Goal: Task Accomplishment & Management: Manage account settings

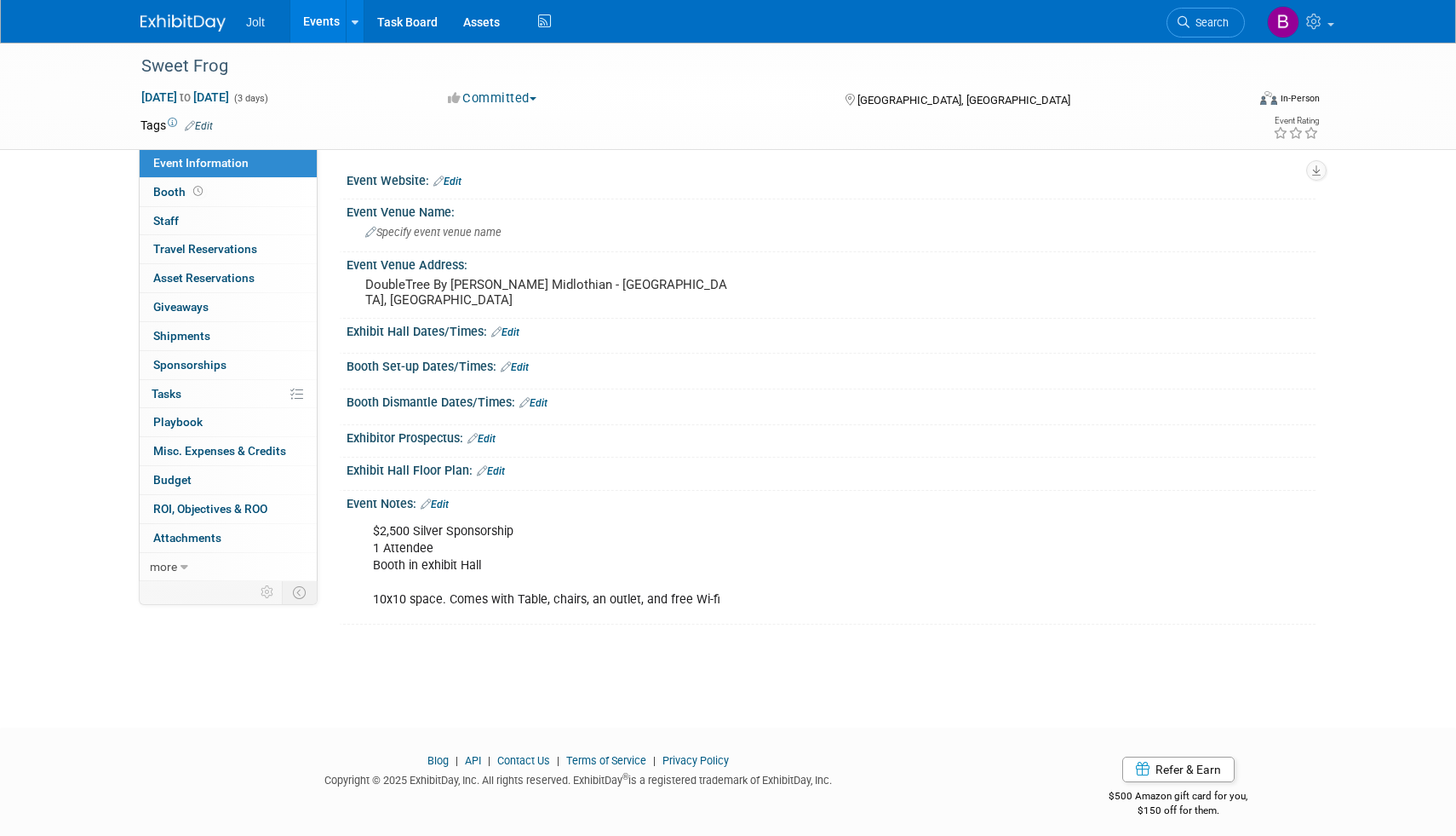
click at [202, 27] on img at bounding box center [182, 23] width 85 height 17
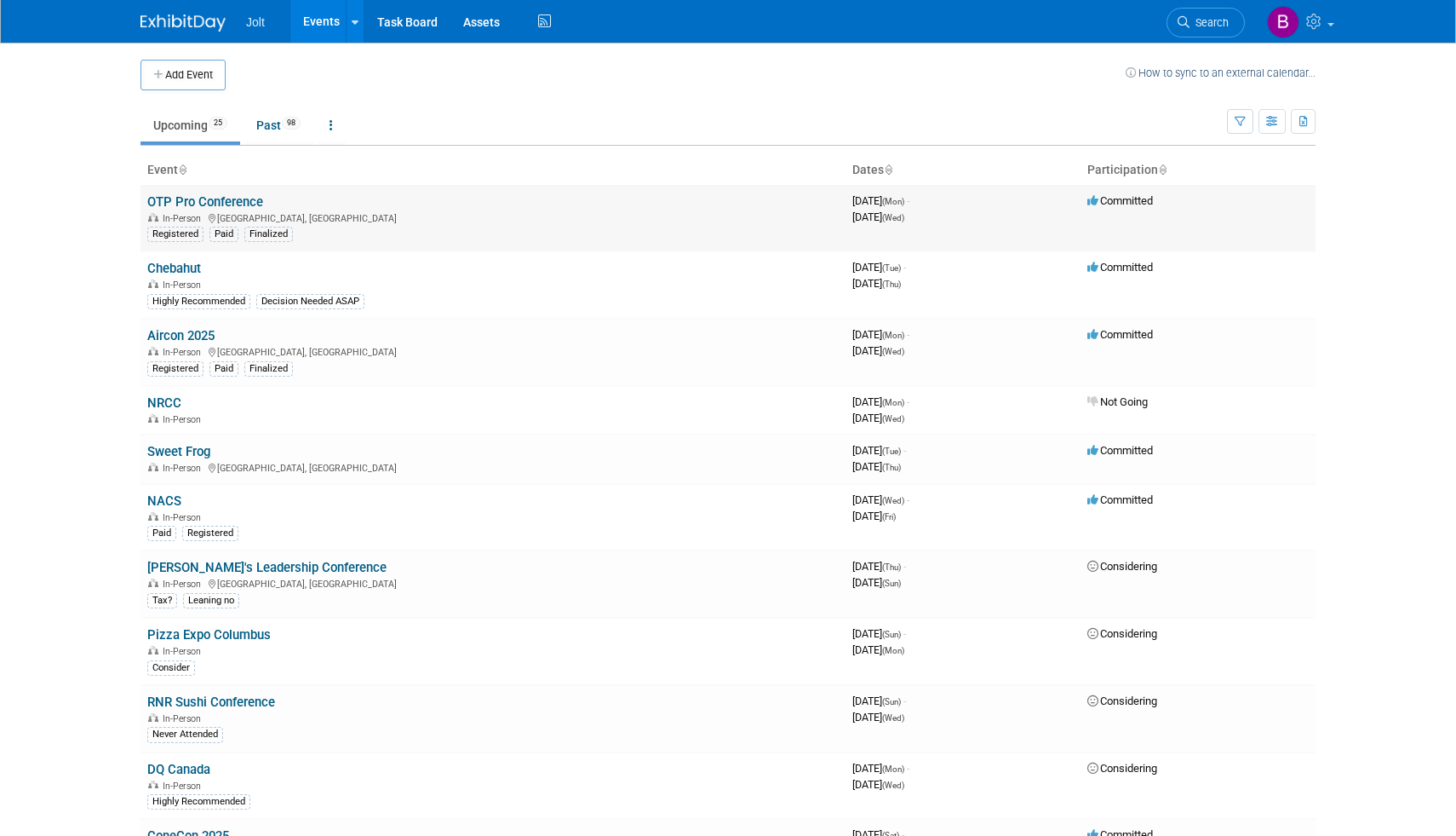
click at [205, 202] on link "OTP Pro Conference" at bounding box center [204, 202] width 115 height 15
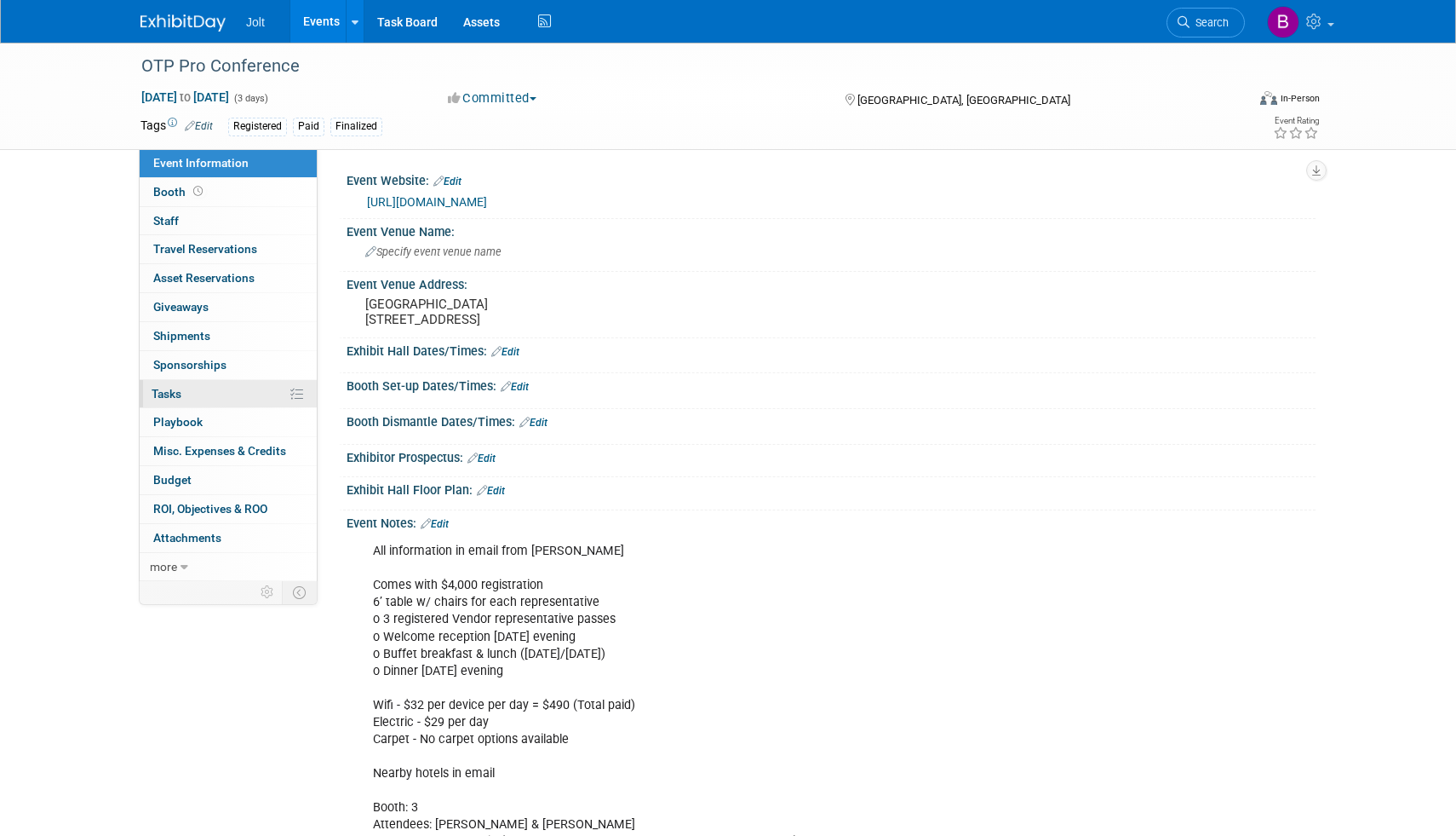
click at [180, 401] on link "0% Tasks 0%" at bounding box center [228, 393] width 177 height 28
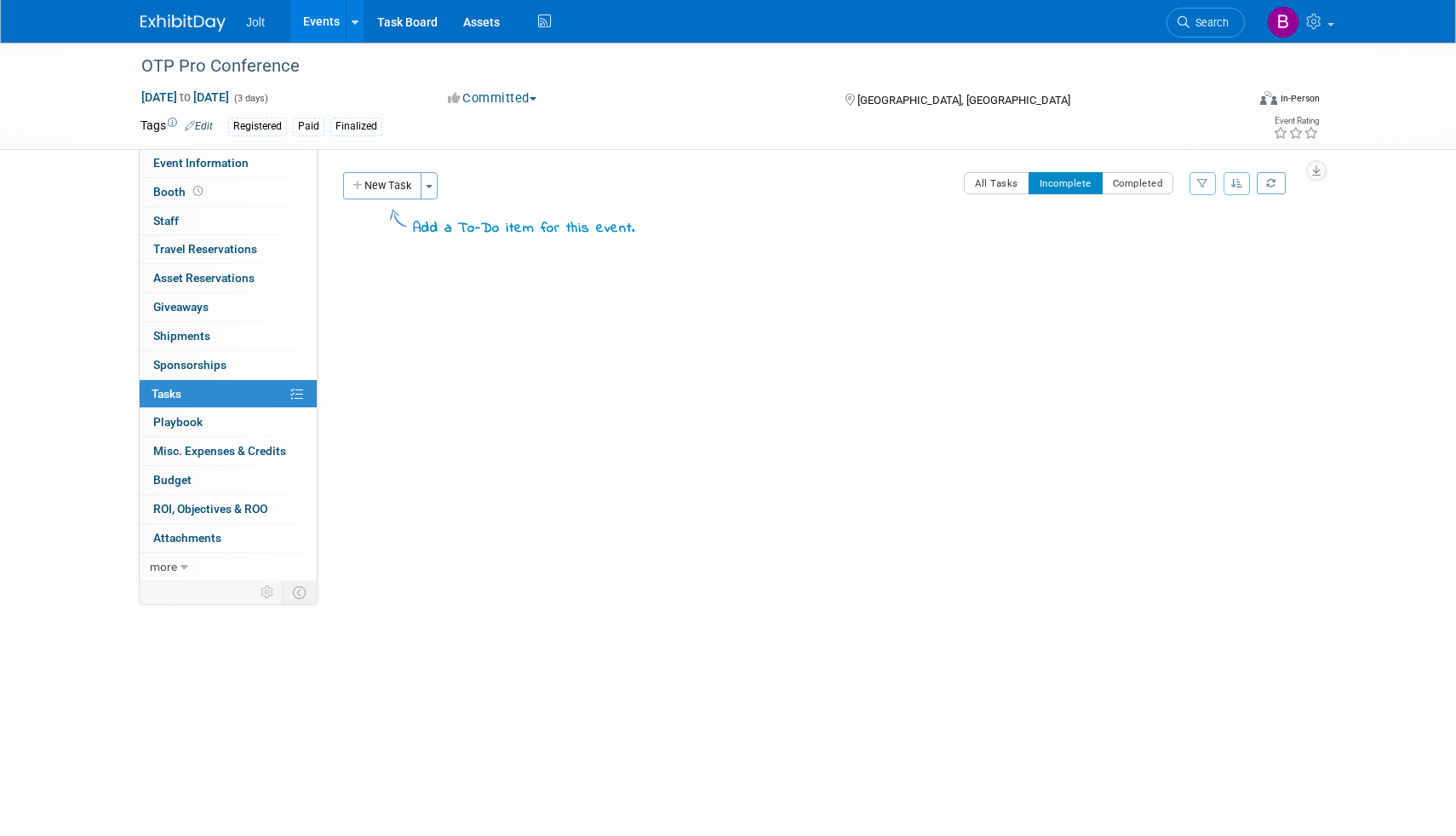
click at [195, 16] on img at bounding box center [182, 23] width 85 height 17
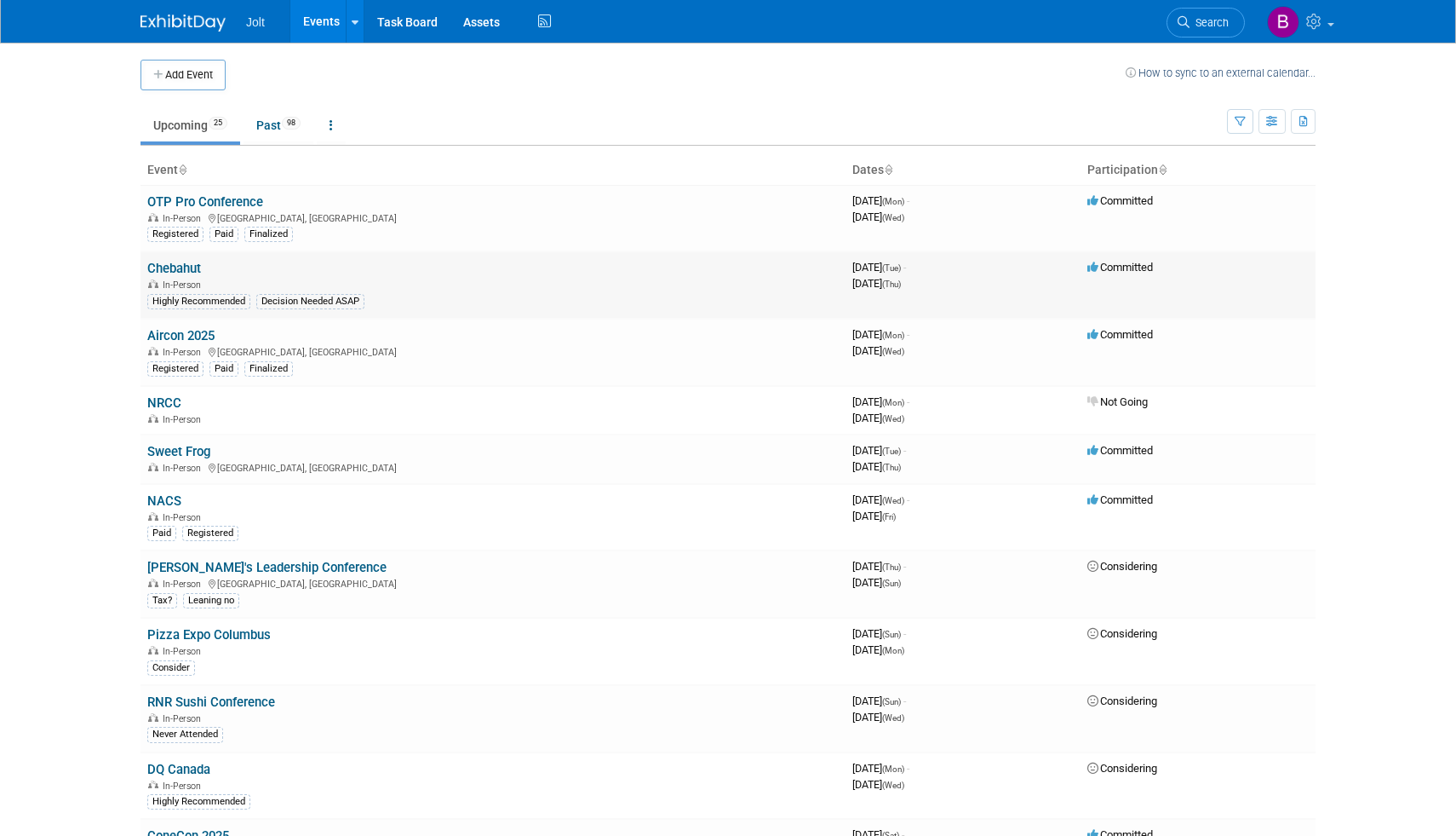
click at [180, 270] on link "Chebahut" at bounding box center [174, 268] width 53 height 15
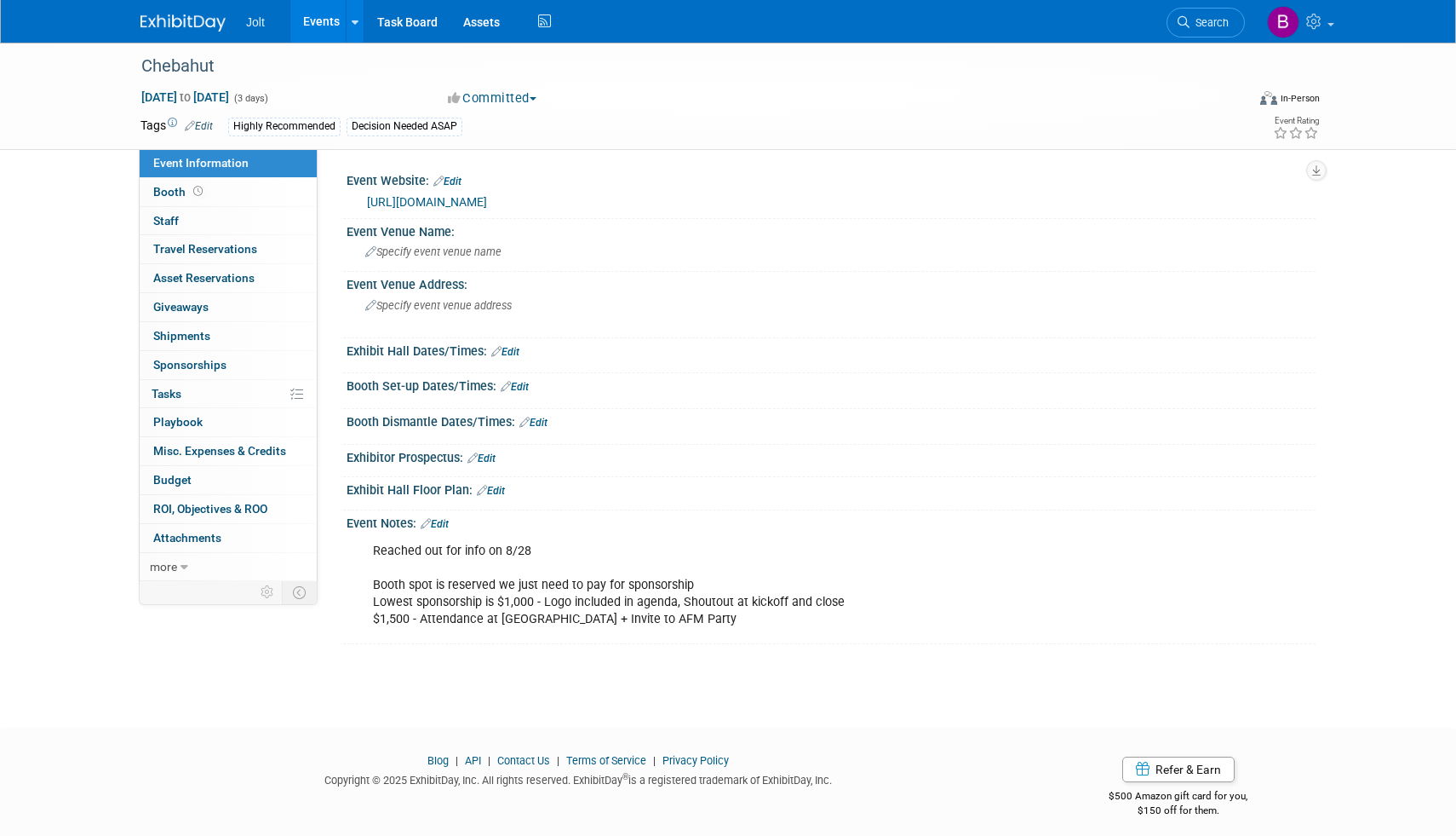
click at [492, 128] on div "Highly Recommended Decision Needed ASAP" at bounding box center [674, 127] width 891 height 19
click at [206, 128] on link "Edit" at bounding box center [198, 126] width 28 height 11
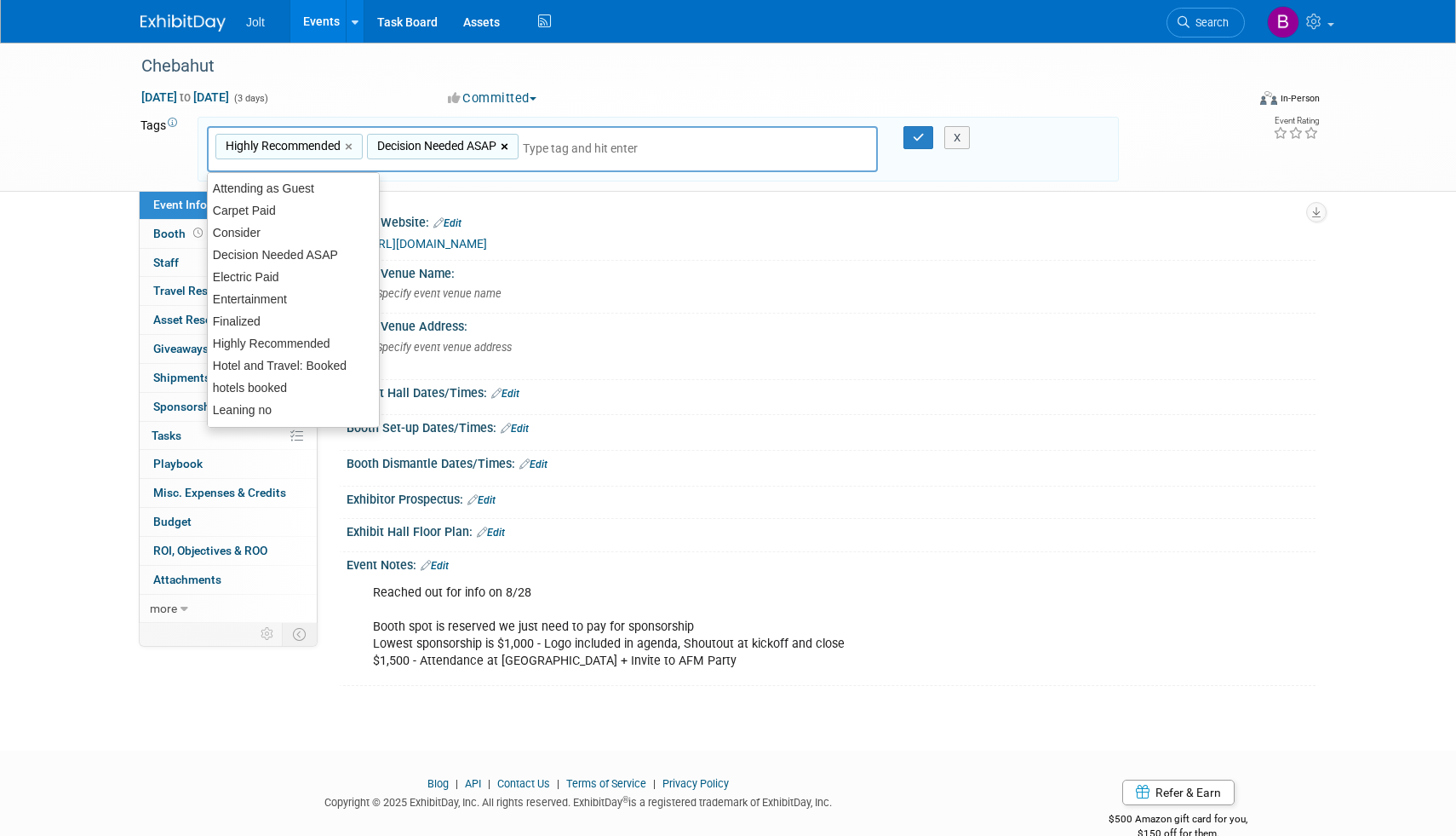
click at [511, 142] on link "×" at bounding box center [507, 147] width 11 height 20
type input "Highly Recommended"
click at [924, 138] on icon "button" at bounding box center [919, 137] width 11 height 11
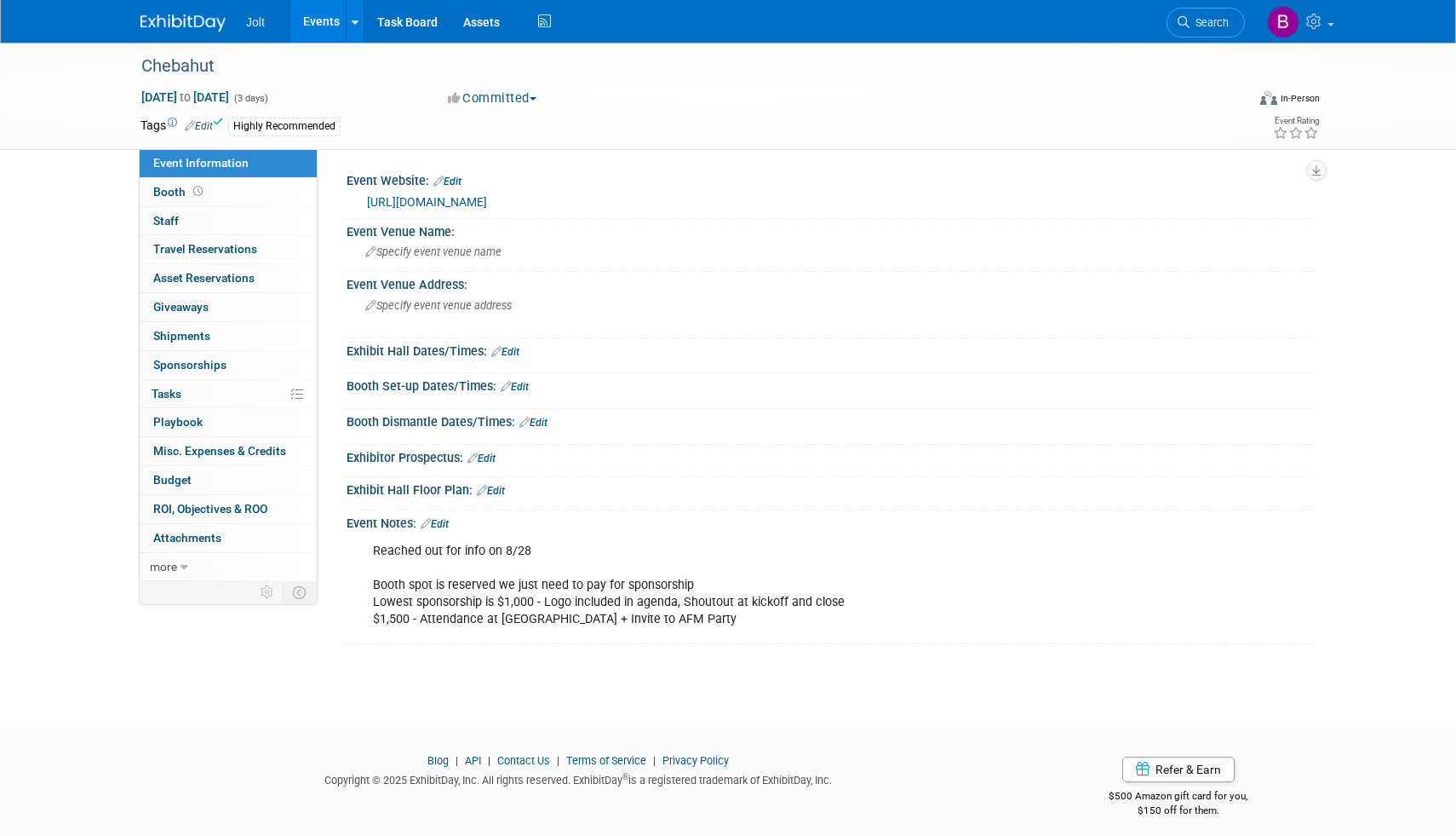
click at [211, 123] on link "Edit" at bounding box center [198, 126] width 28 height 11
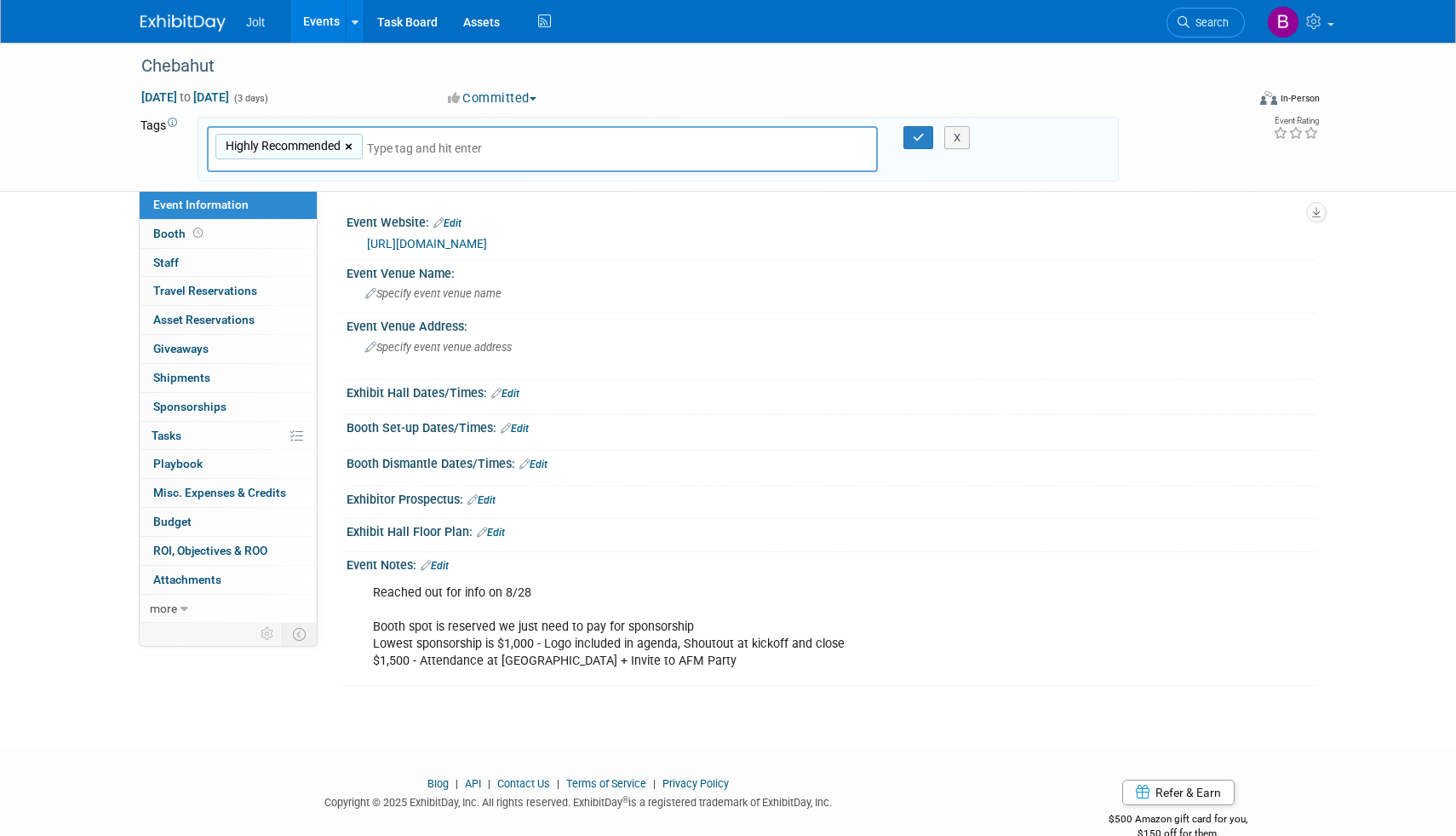
click at [353, 142] on link "×" at bounding box center [351, 147] width 11 height 20
type input "Reg"
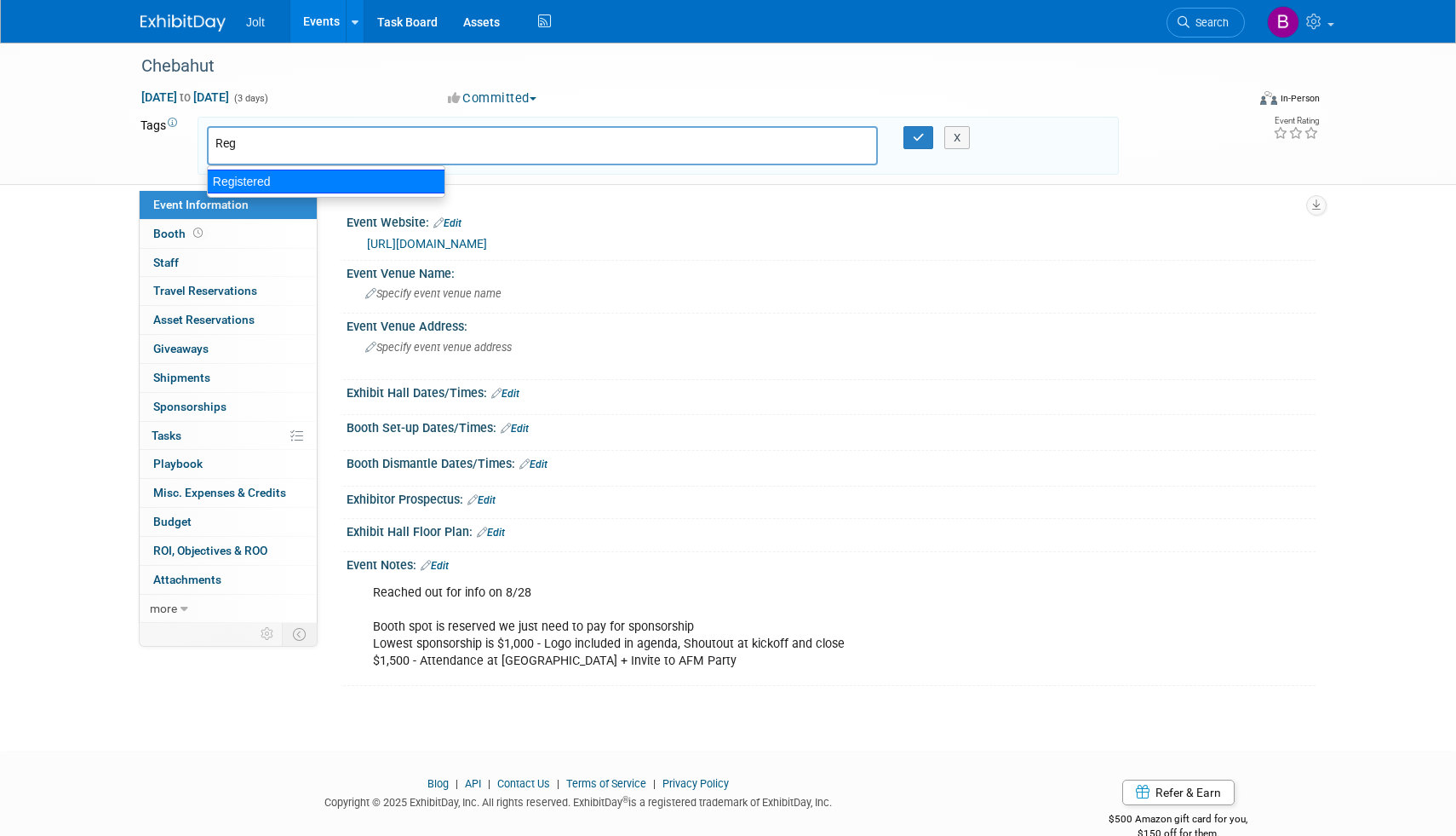
click at [291, 173] on div "Registered" at bounding box center [326, 181] width 239 height 24
type input "Registered"
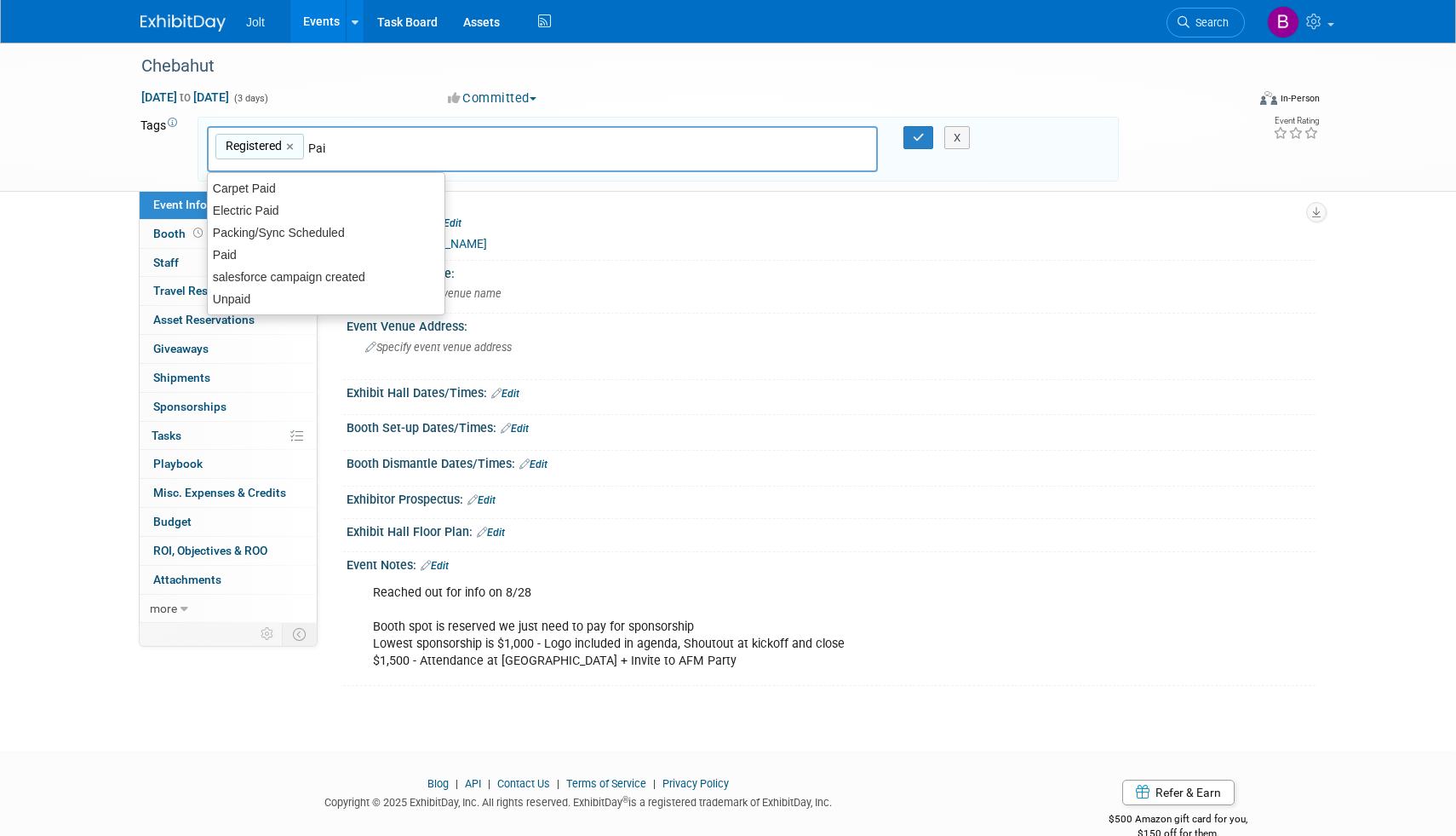
type input "Paid"
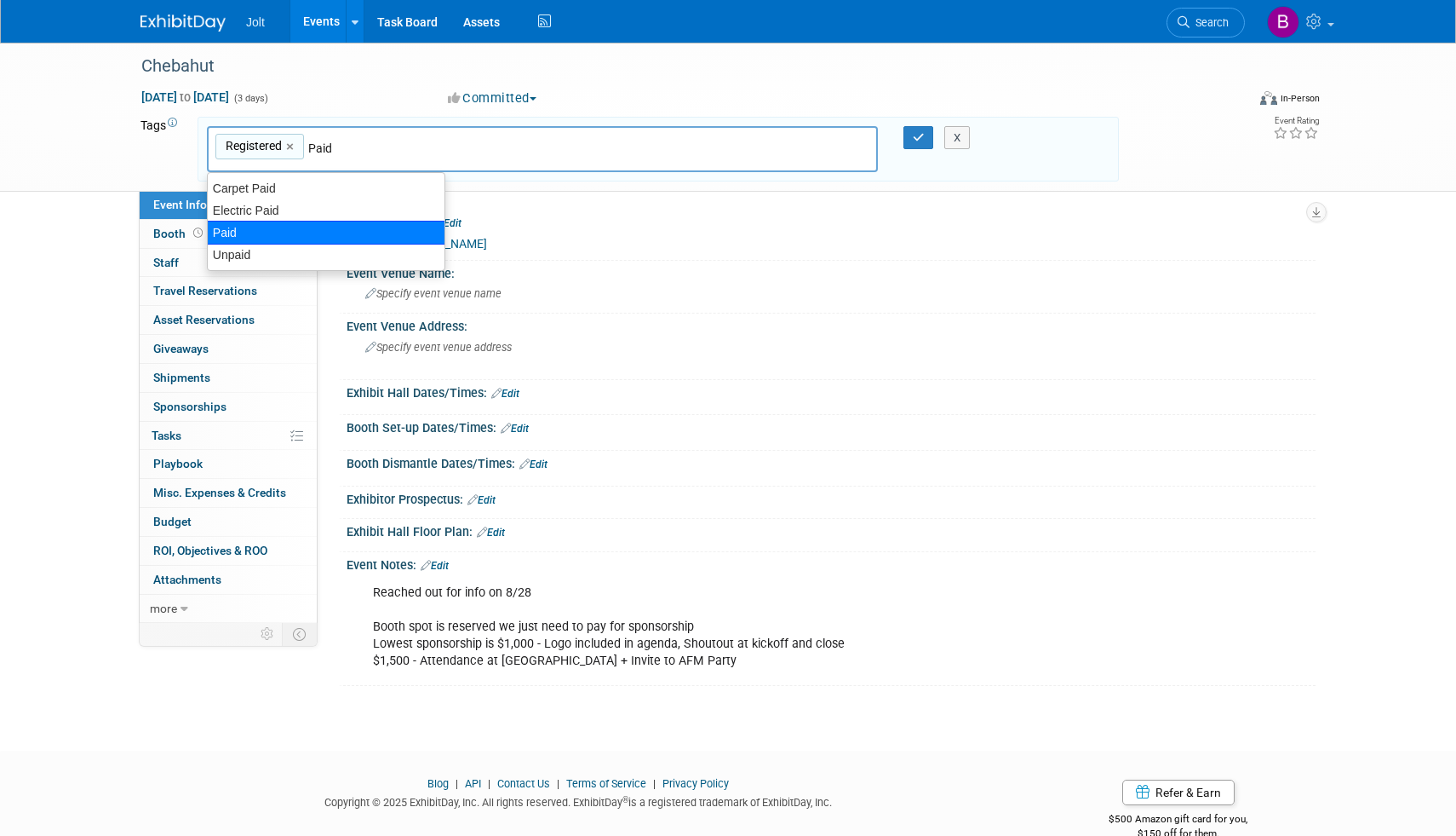
click at [281, 237] on div "Paid" at bounding box center [326, 232] width 239 height 24
type input "Registered, Paid"
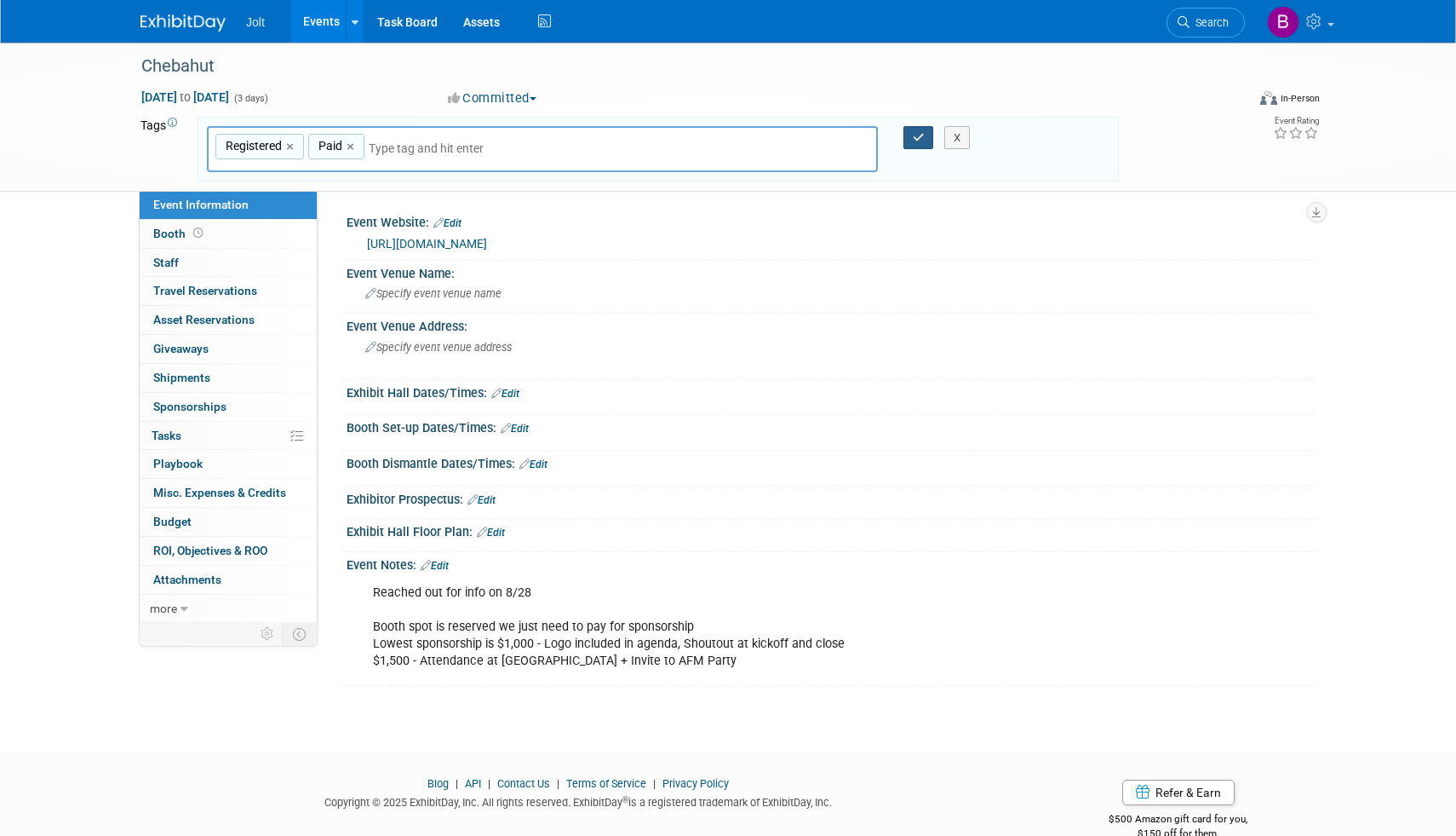
click at [908, 141] on button "button" at bounding box center [919, 137] width 31 height 24
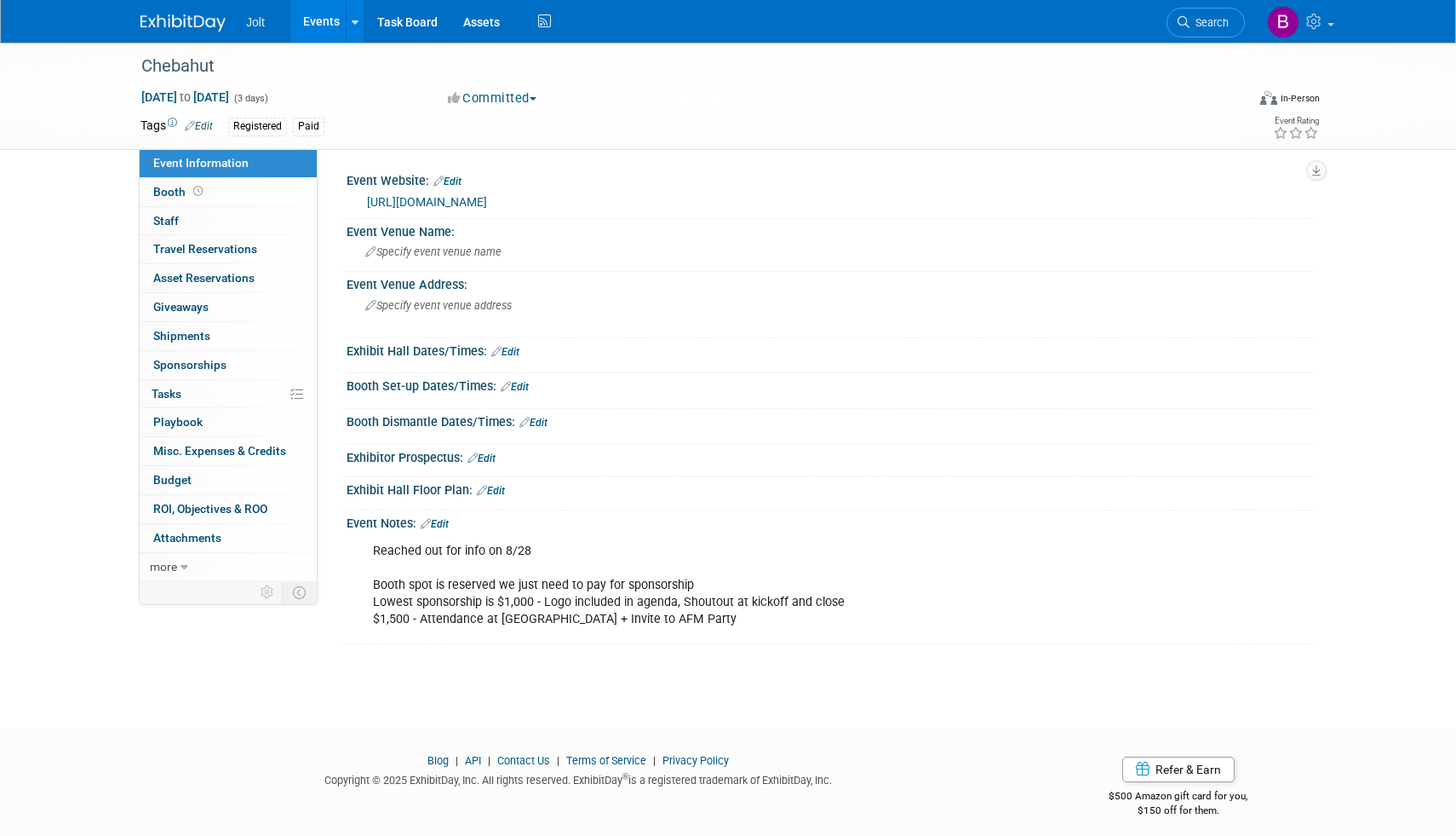
click at [448, 527] on link "Edit" at bounding box center [434, 524] width 28 height 11
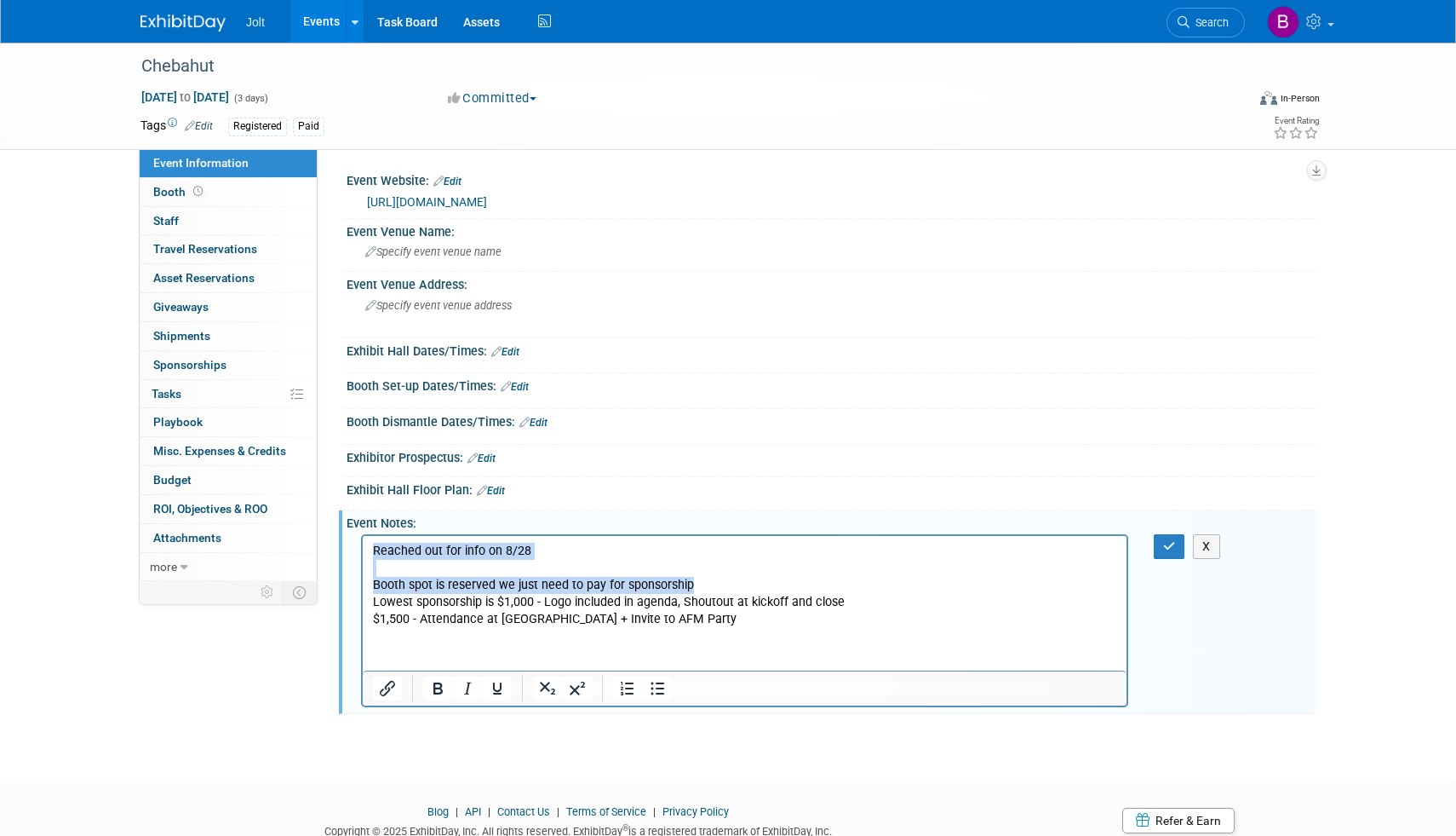
drag, startPoint x: 374, startPoint y: 551, endPoint x: 697, endPoint y: 587, distance: 325.0
click at [697, 587] on p "Reached out for info on 8/28 Booth spot is reserved we just need to pay for spo…" at bounding box center [745, 585] width 744 height 85
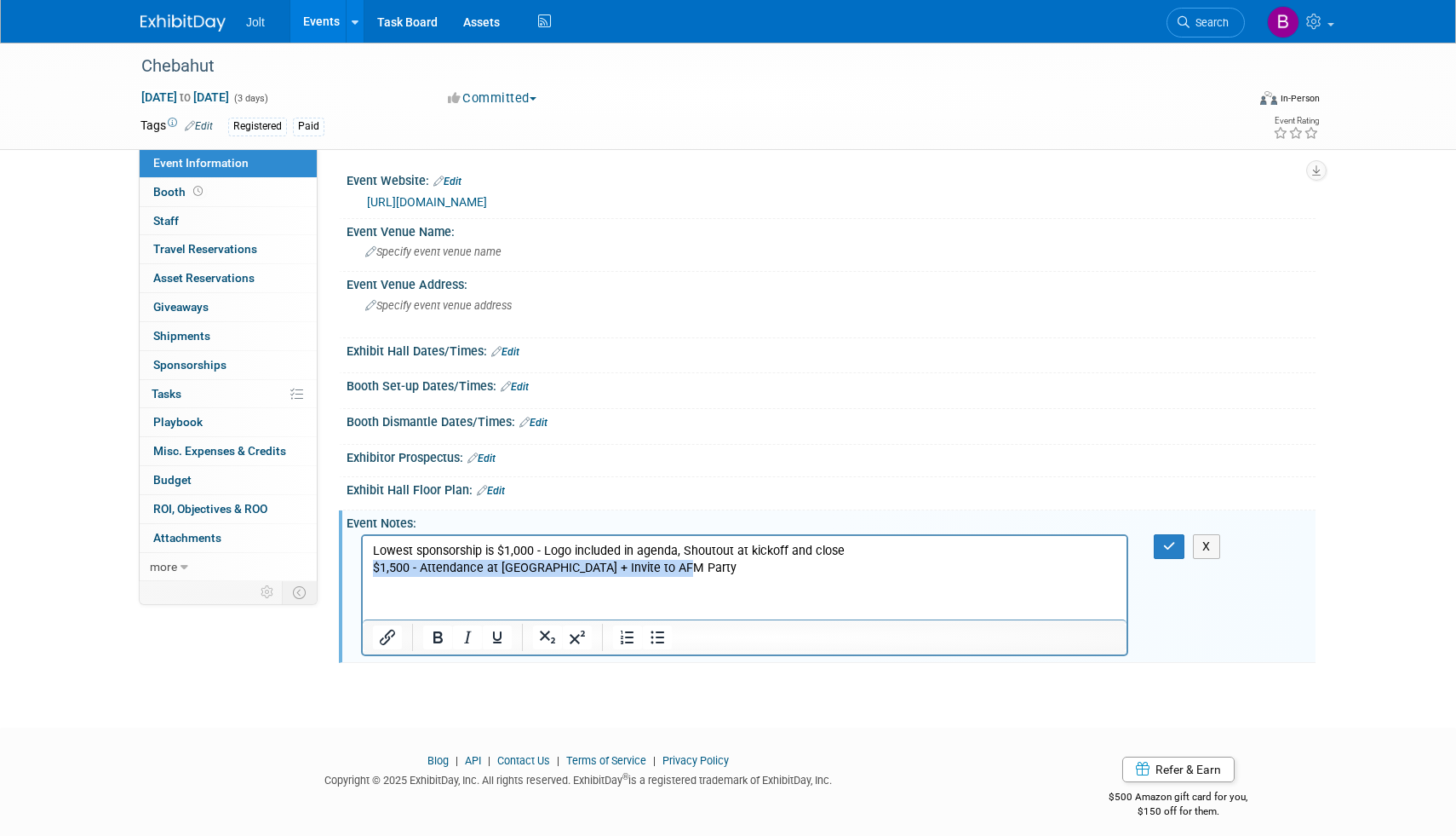
drag, startPoint x: 689, startPoint y: 571, endPoint x: 376, endPoint y: 573, distance: 313.0
click at [376, 573] on p "Lowest sponsorship is $1,000 - Logo included in agenda, Shoutout at kickoff and…" at bounding box center [745, 560] width 744 height 34
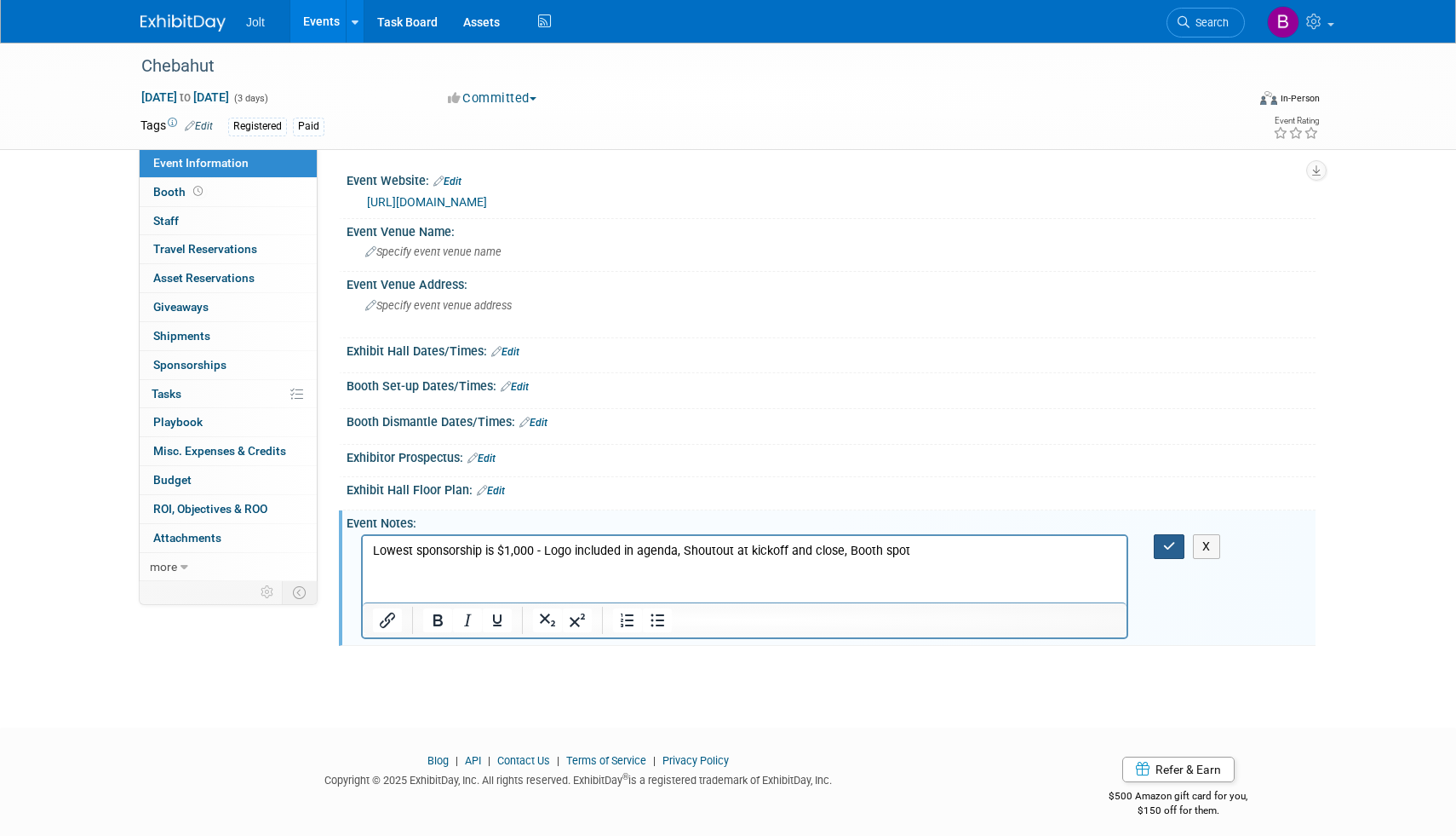
click at [1175, 545] on icon "button" at bounding box center [1169, 546] width 12 height 11
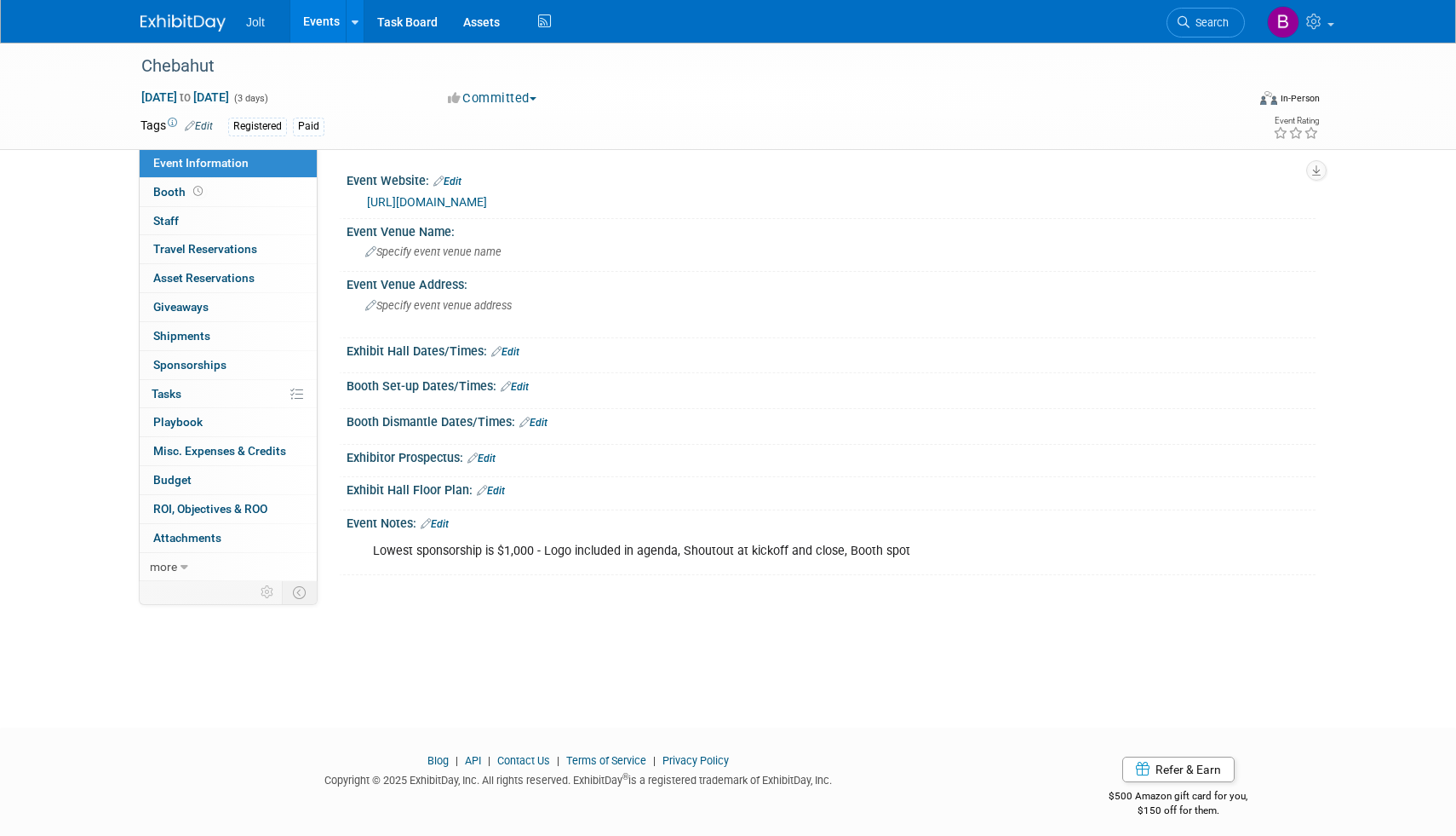
click at [448, 526] on link "Edit" at bounding box center [434, 524] width 28 height 11
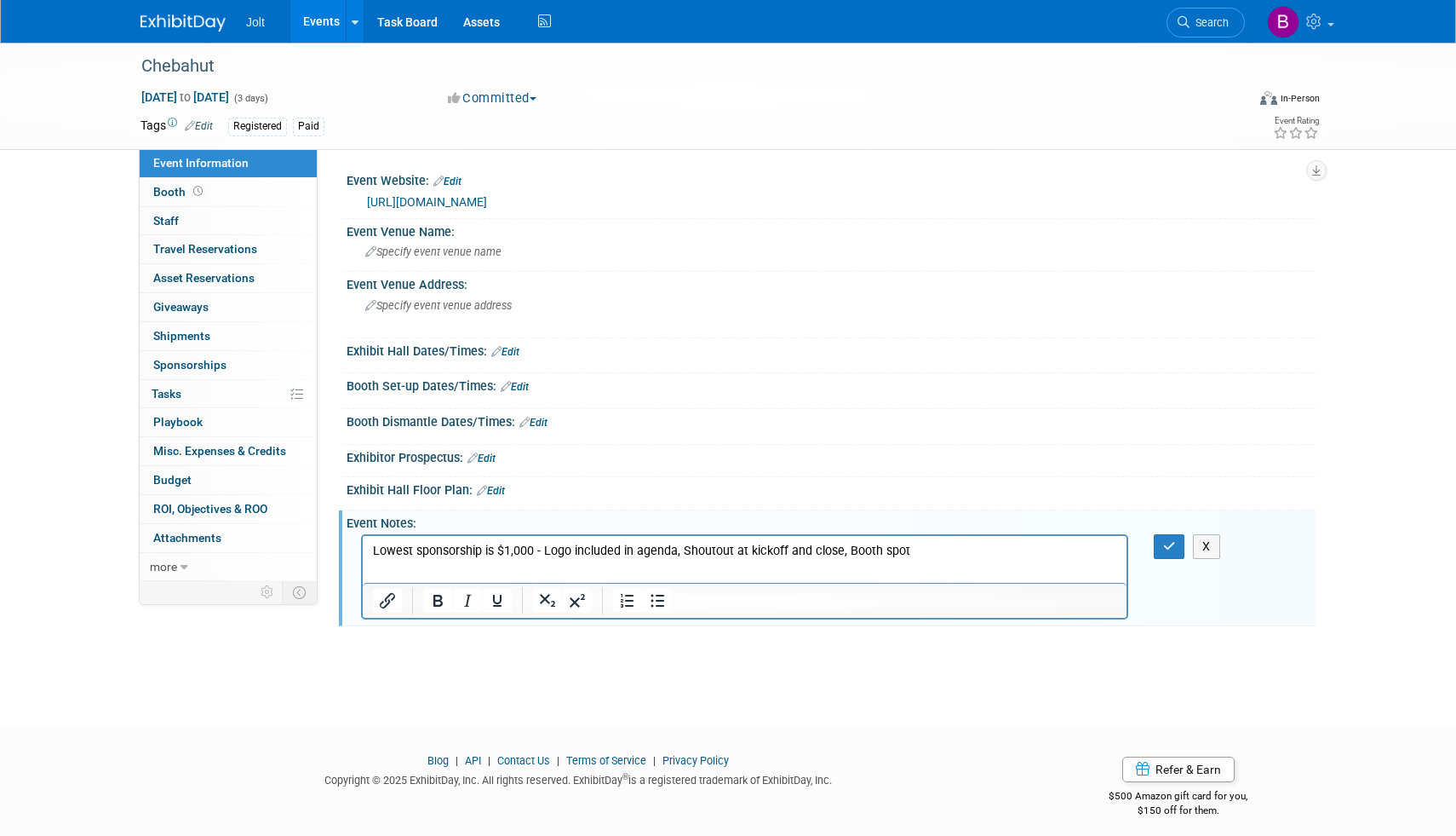
click at [922, 557] on p "Lowest sponsorship is $1,000 - Logo included in agenda, Shoutout at kickoff and…" at bounding box center [745, 552] width 744 height 17
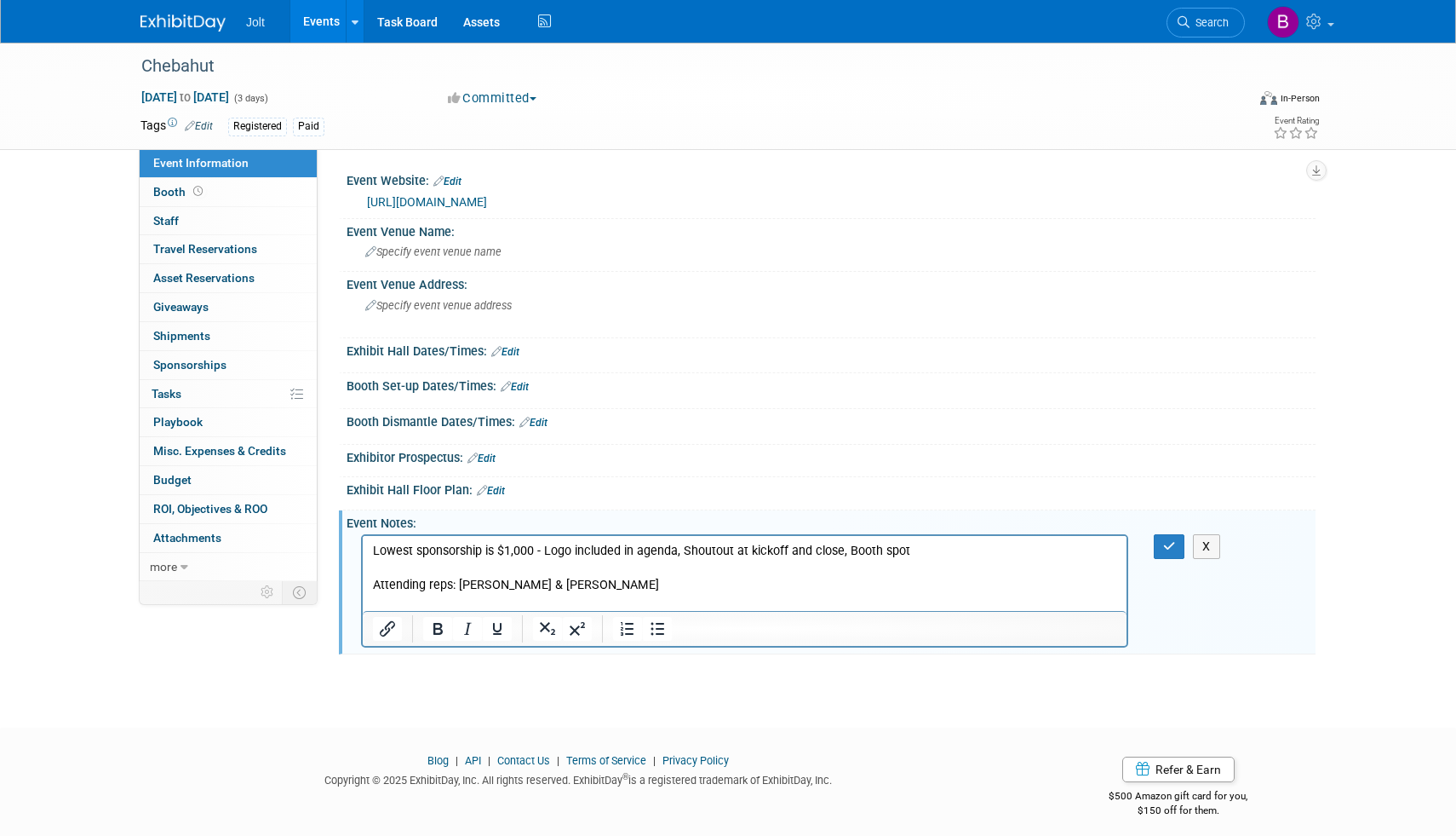
click at [488, 199] on link "https://chebahut.com/afm-2025/" at bounding box center [427, 201] width 120 height 13
click at [467, 263] on div "Specify event venue name" at bounding box center [831, 252] width 944 height 27
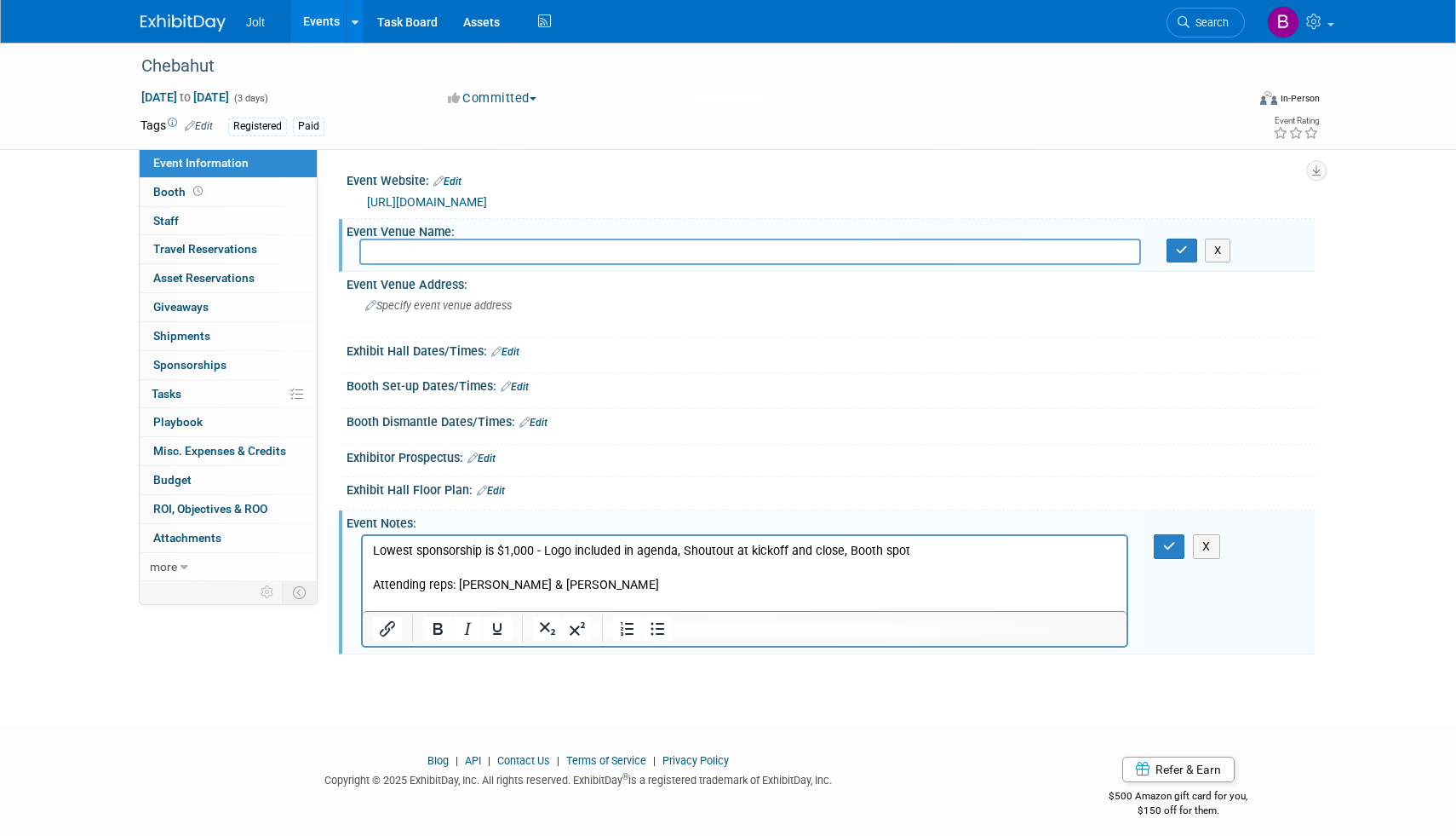
type input "C"
click at [468, 311] on span "Specify event venue address" at bounding box center [439, 304] width 147 height 12
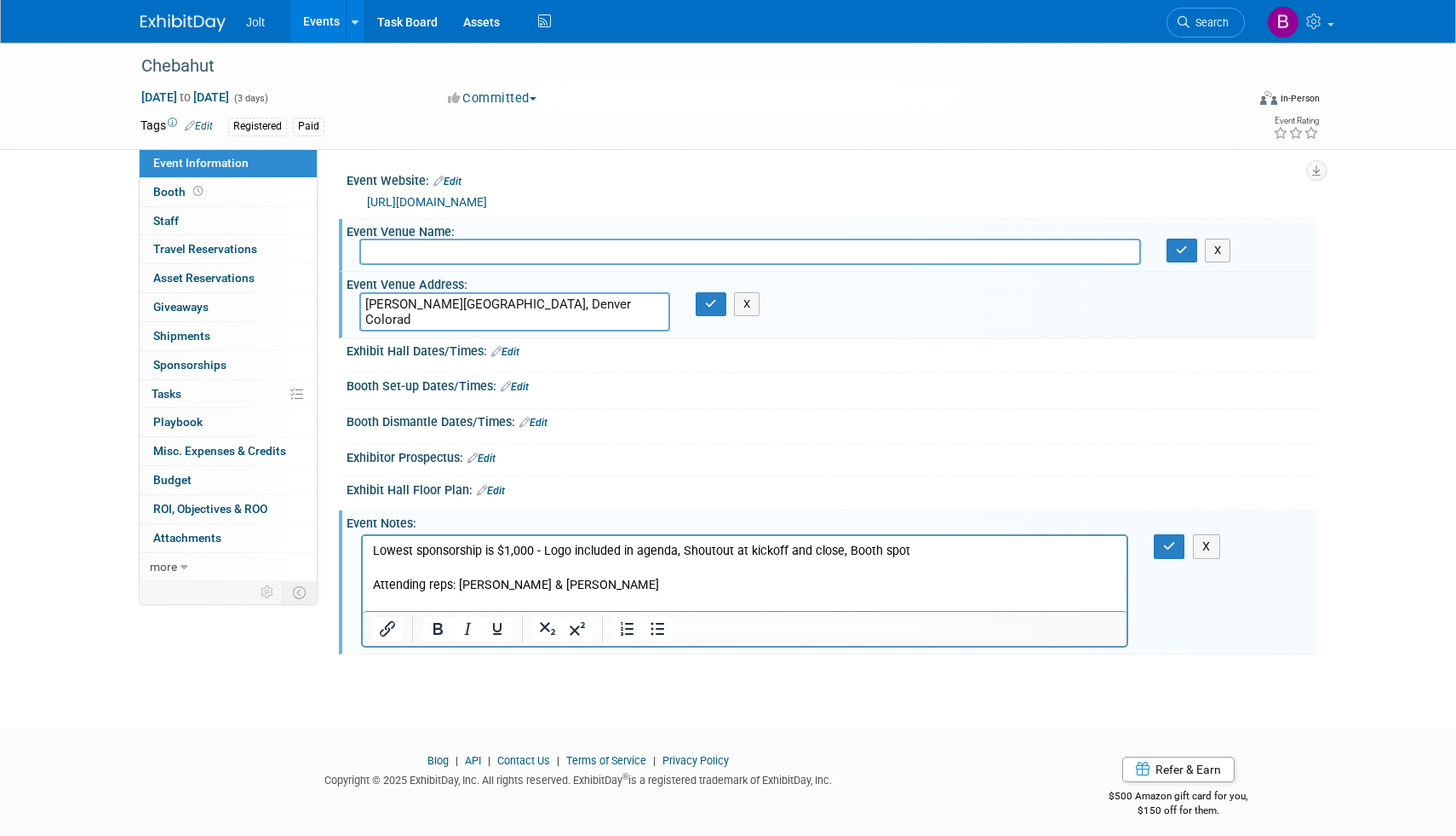
type textarea "Curtis Hotel, Denver Colorado"
drag, startPoint x: 548, startPoint y: 303, endPoint x: 356, endPoint y: 305, distance: 192.0
click at [356, 305] on div "Curtis Hotel, Denver Colorado" at bounding box center [514, 311] width 337 height 39
click at [375, 250] on input "text" at bounding box center [750, 252] width 781 height 27
paste input "Curtis Hotel, Denver Colorado"
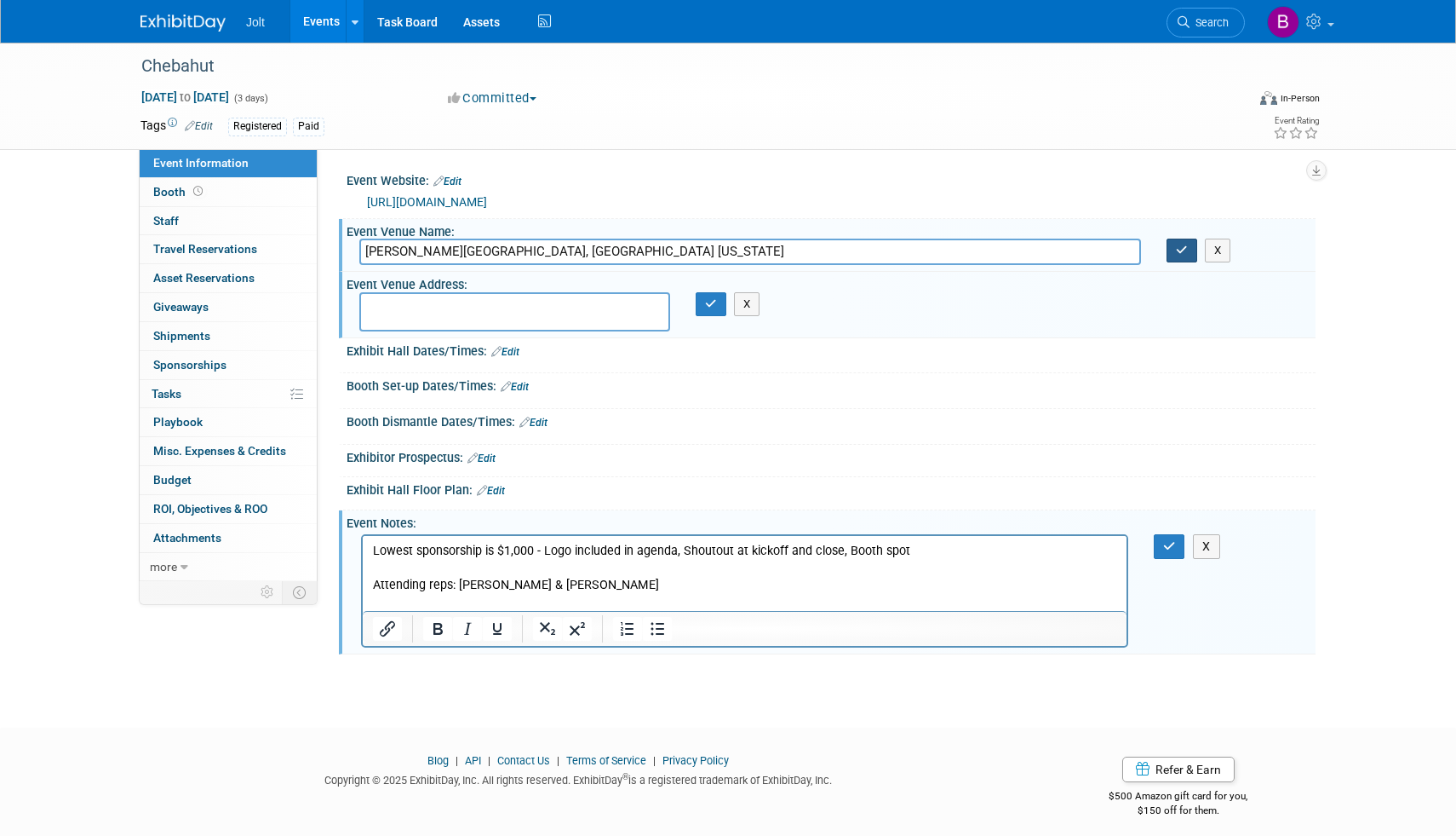
type input "Curtis Hotel, Denver Colorado"
click at [1177, 255] on icon "button" at bounding box center [1182, 250] width 11 height 11
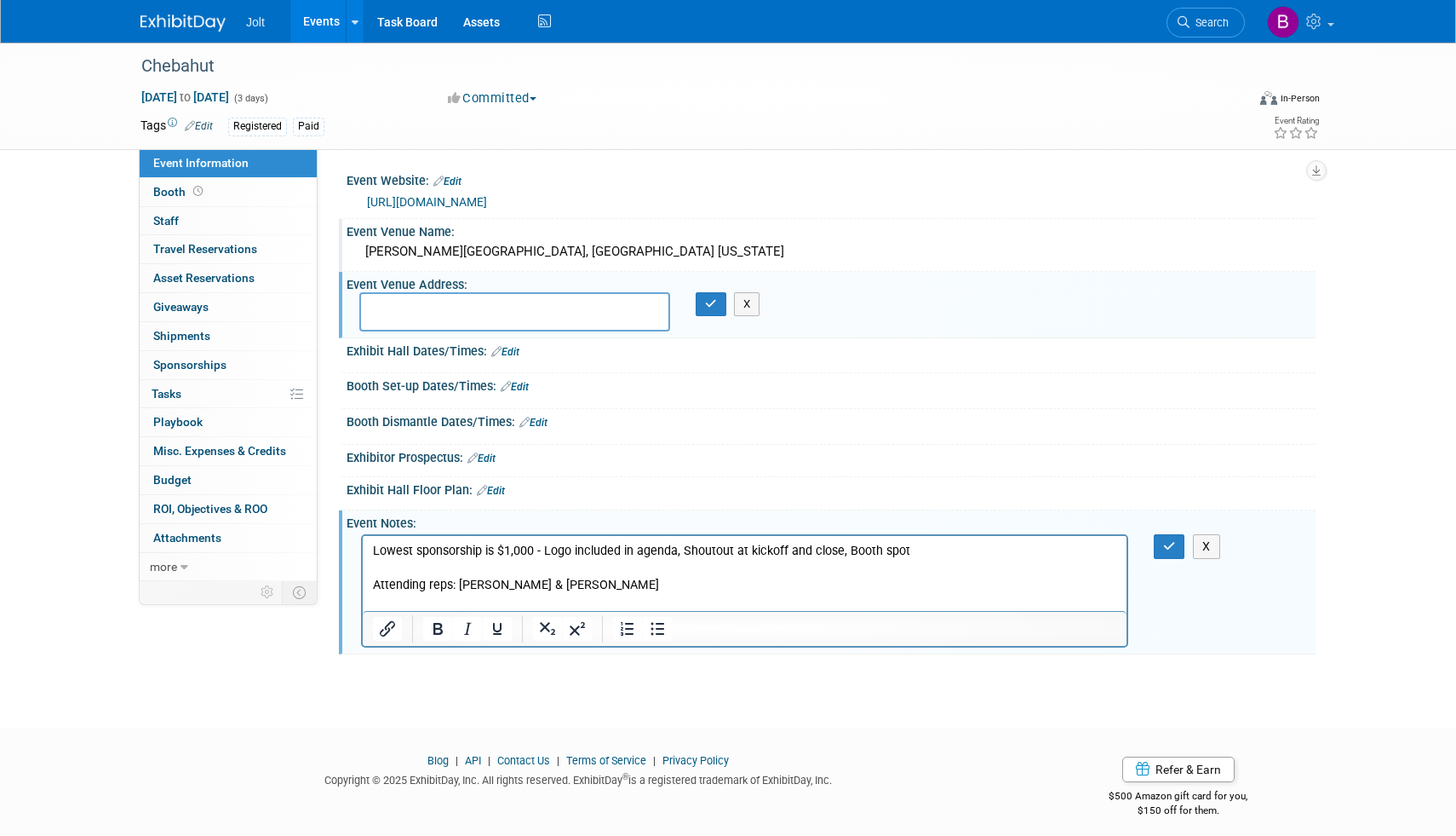
click at [425, 297] on textarea at bounding box center [515, 311] width 311 height 39
paste textarea "1405 Curtis Street, Denver, CO 80202 USA"
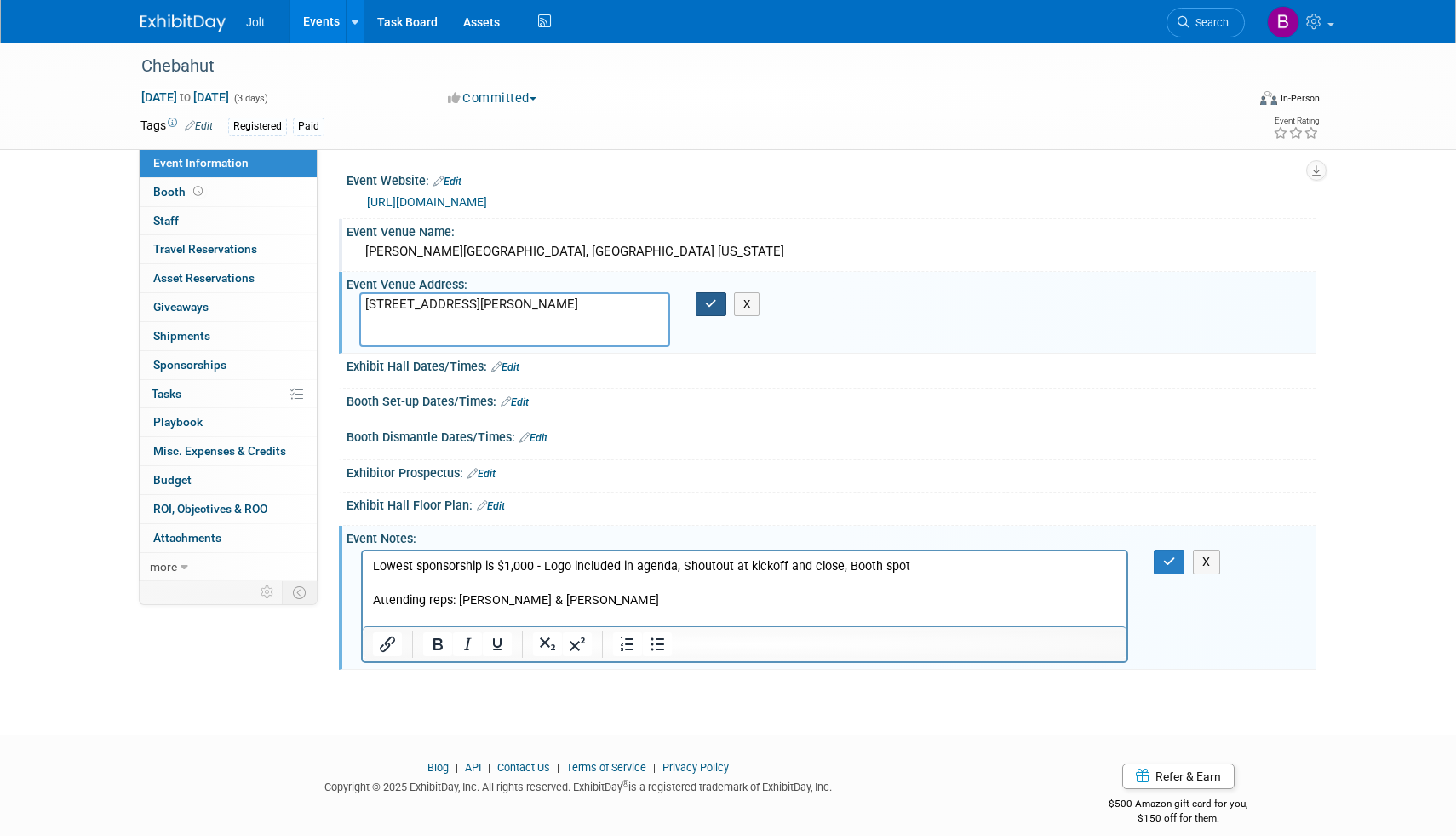
type textarea "1405 Curtis Street, Denver, CO 80202 USA"
click at [704, 306] on button "button" at bounding box center [711, 303] width 31 height 24
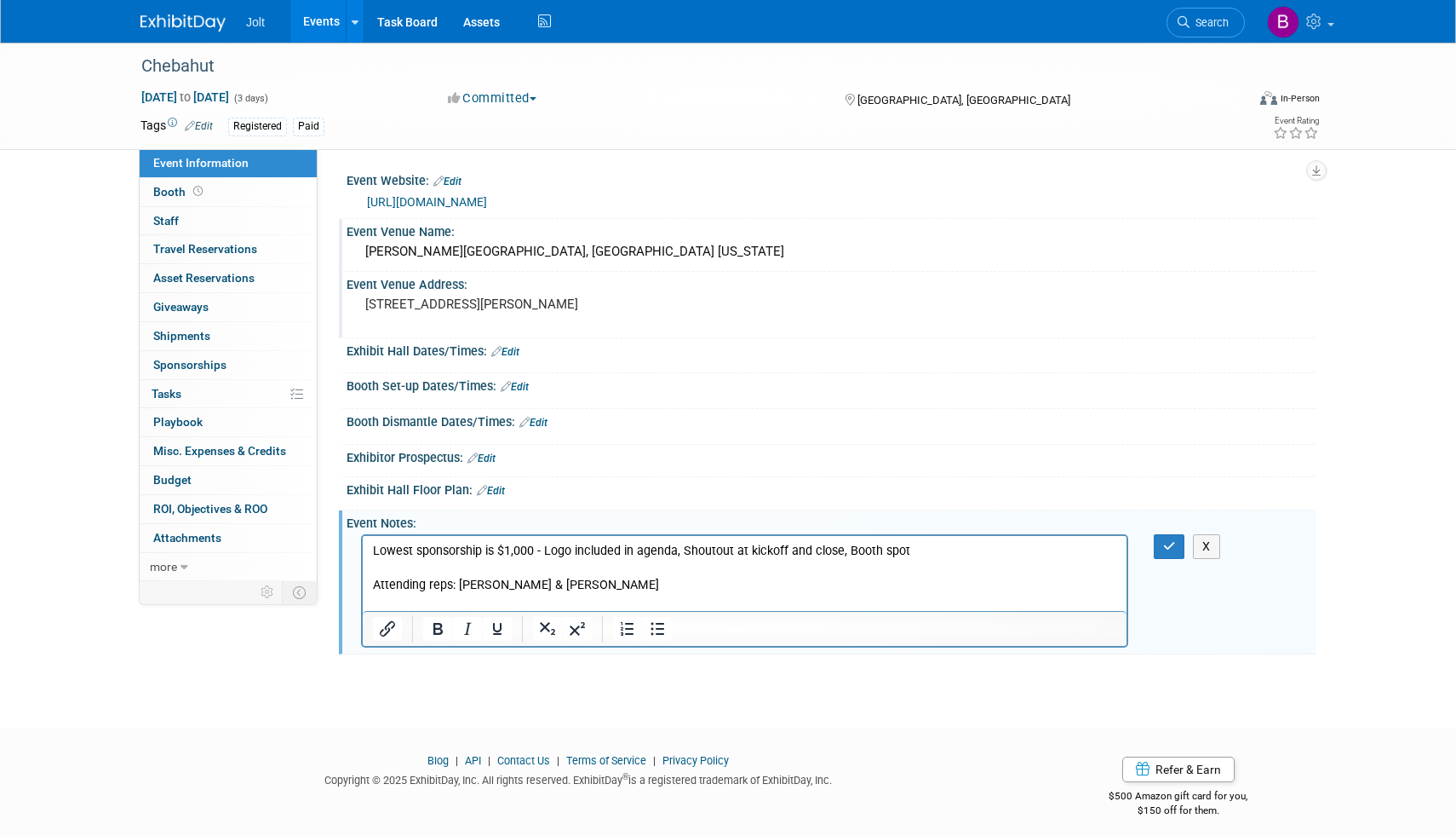
click at [629, 591] on p "Attending reps: Gavin Littledike & Josh Jones" at bounding box center [745, 585] width 744 height 17
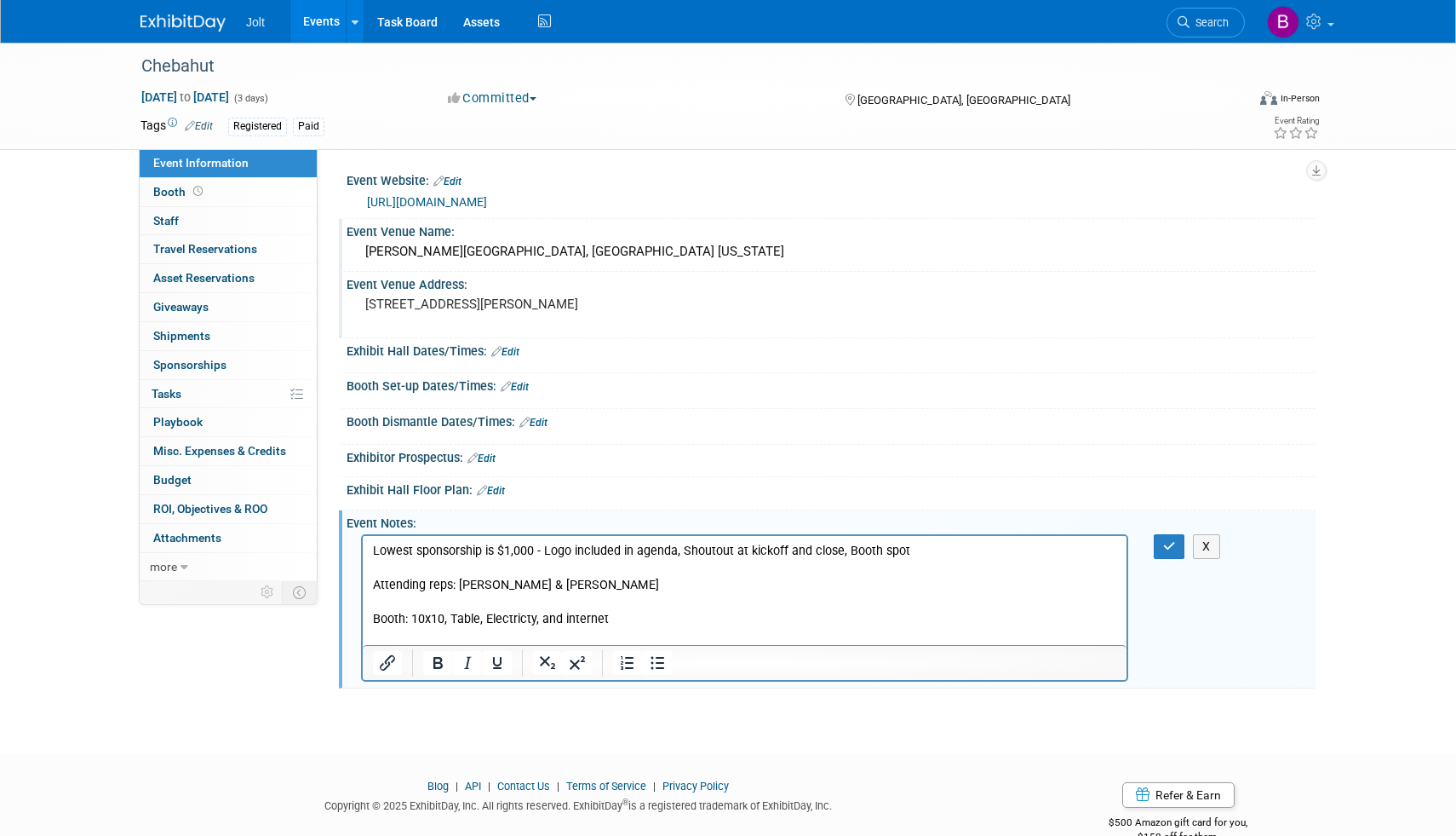
click at [567, 623] on p "Booth: 10x10, Table, Electricty, and internet" at bounding box center [745, 619] width 744 height 17
click at [1163, 559] on button "button" at bounding box center [1169, 547] width 31 height 25
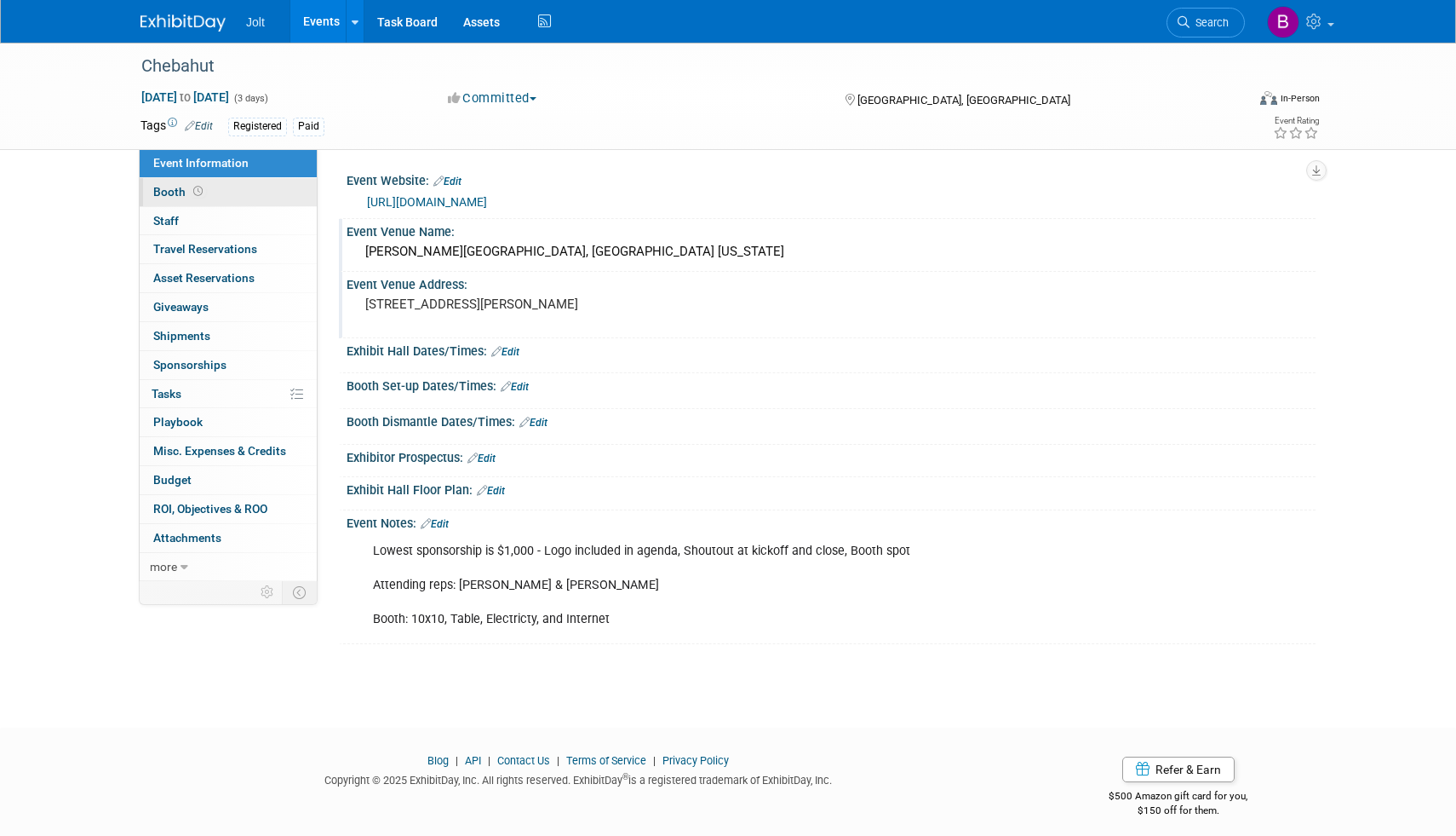
click at [224, 185] on link "Booth" at bounding box center [228, 192] width 177 height 28
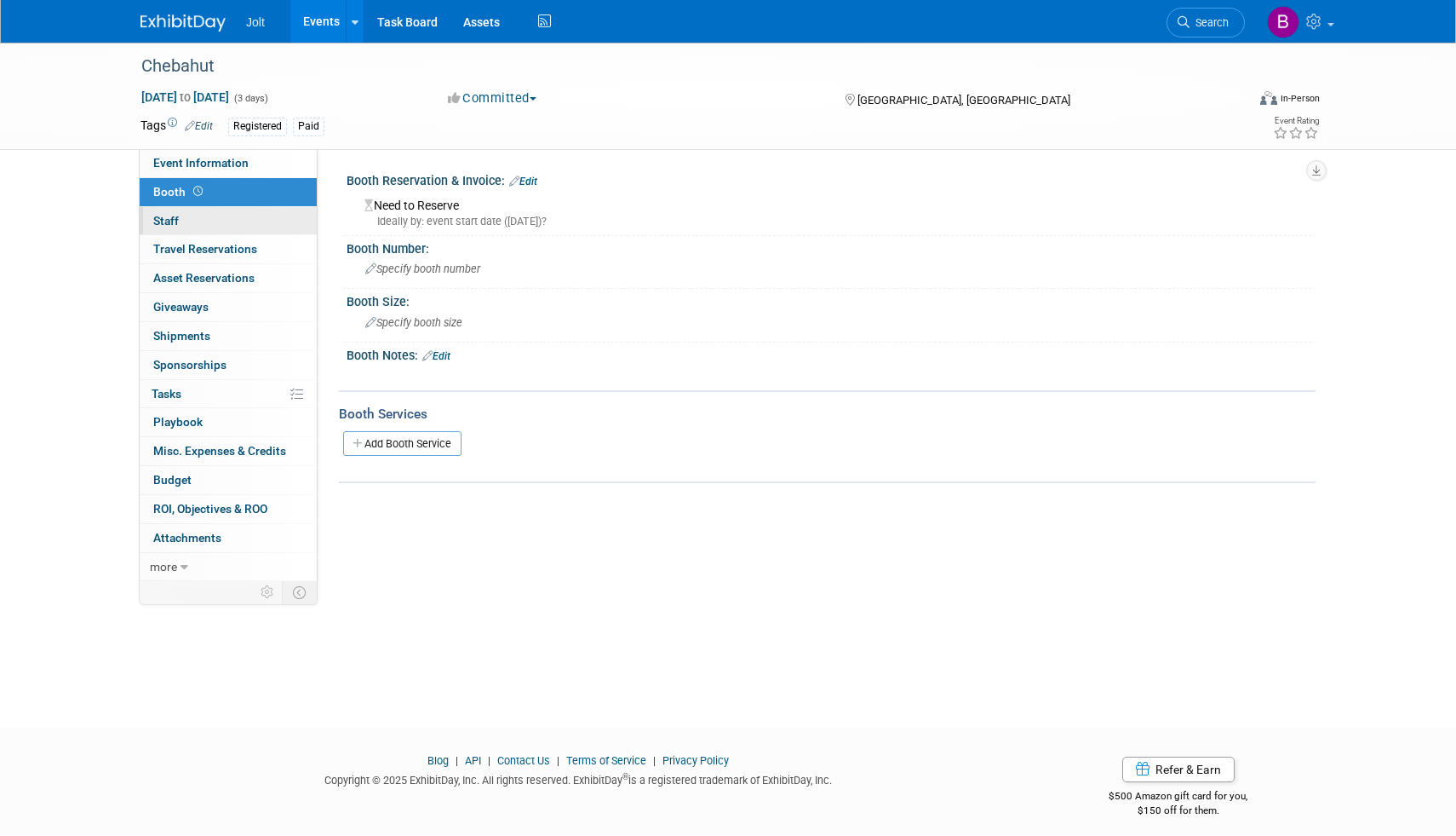
click at [202, 227] on link "0 Staff 0" at bounding box center [228, 220] width 177 height 28
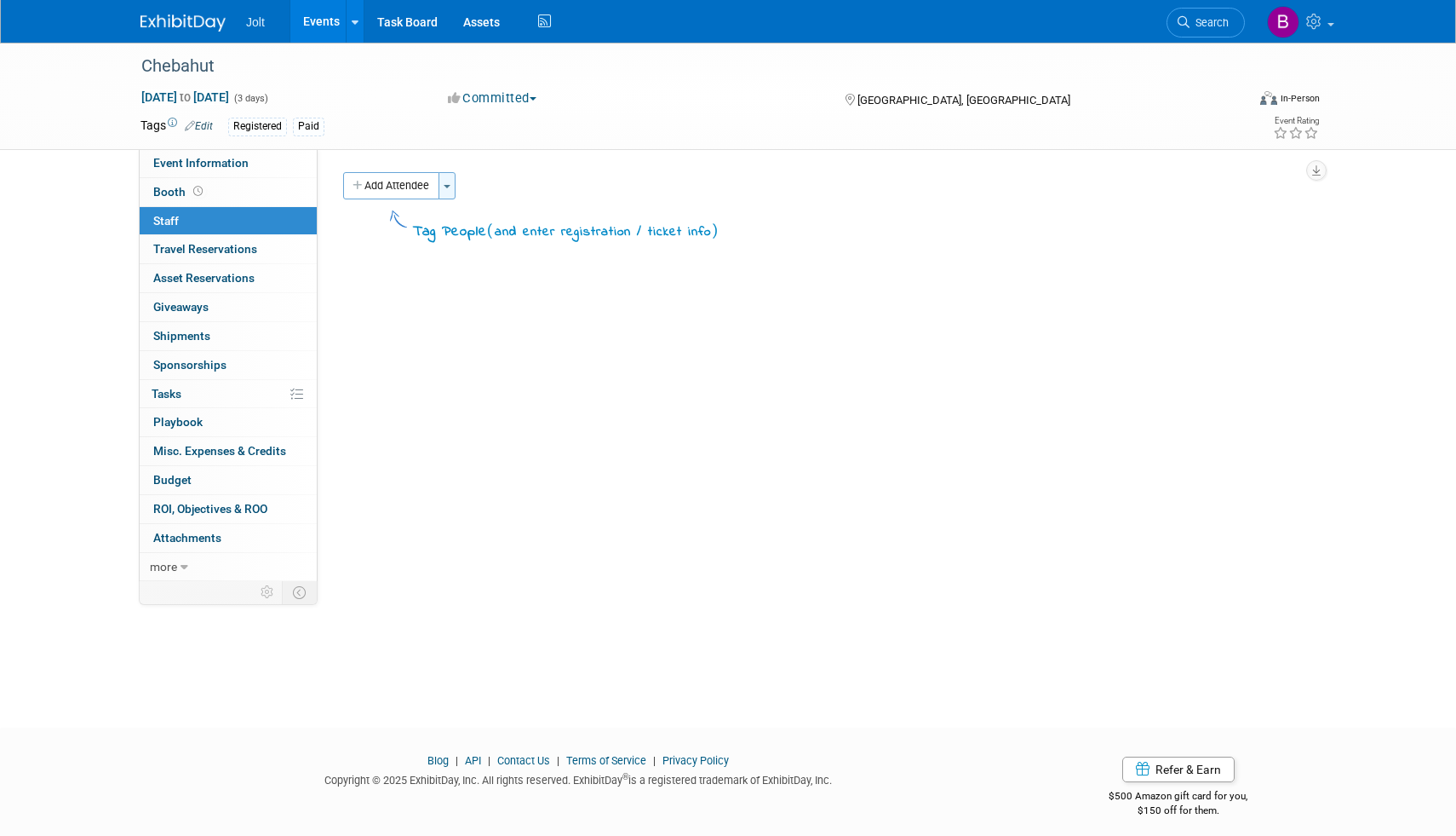
click at [456, 191] on button "Toggle Dropdown" at bounding box center [447, 185] width 17 height 28
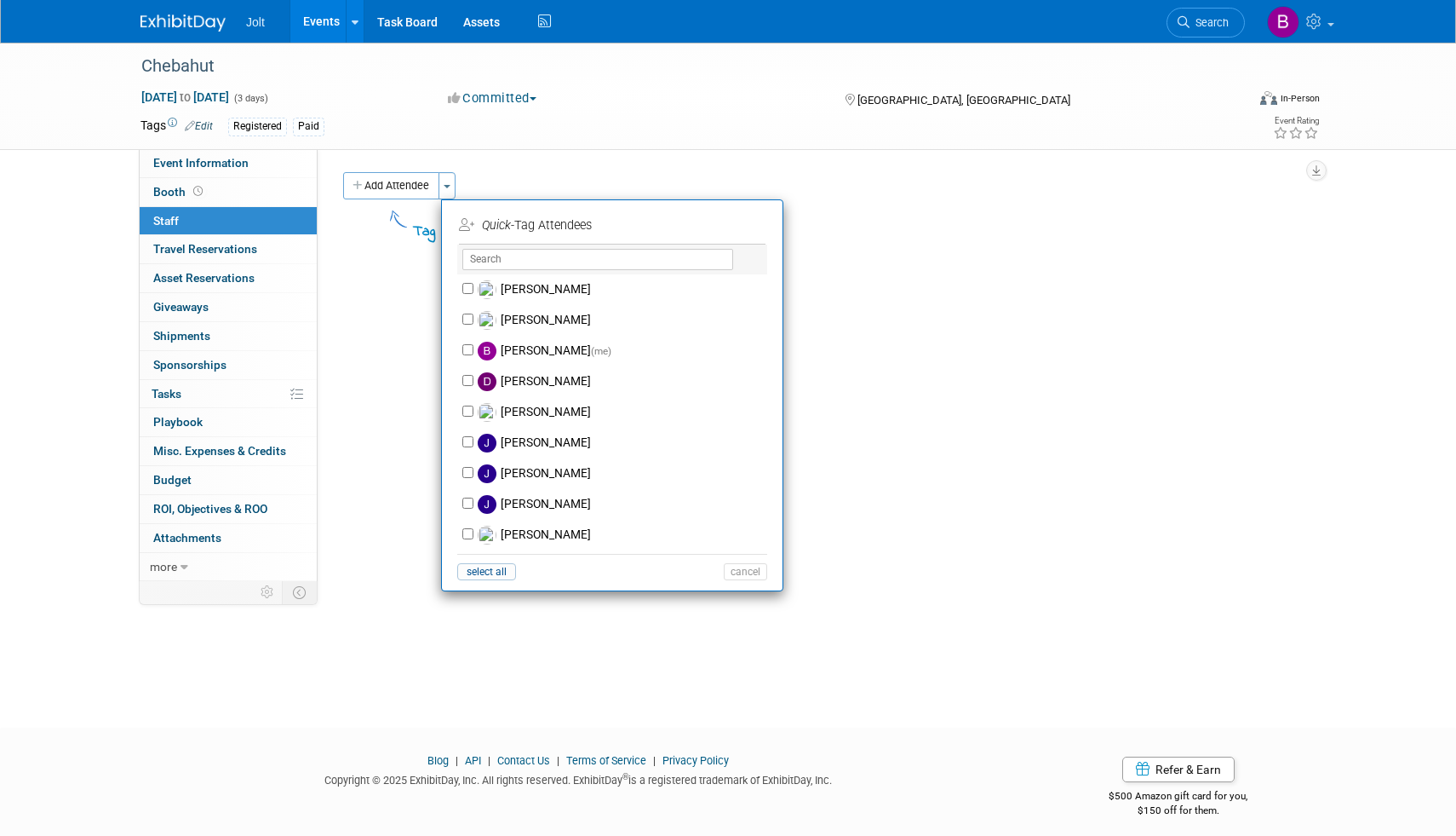
click at [362, 301] on div "Event Website: Edit https://chebahut.com/afm-2025/ Event Venue Name: Curtis Hot…" at bounding box center [817, 365] width 998 height 432
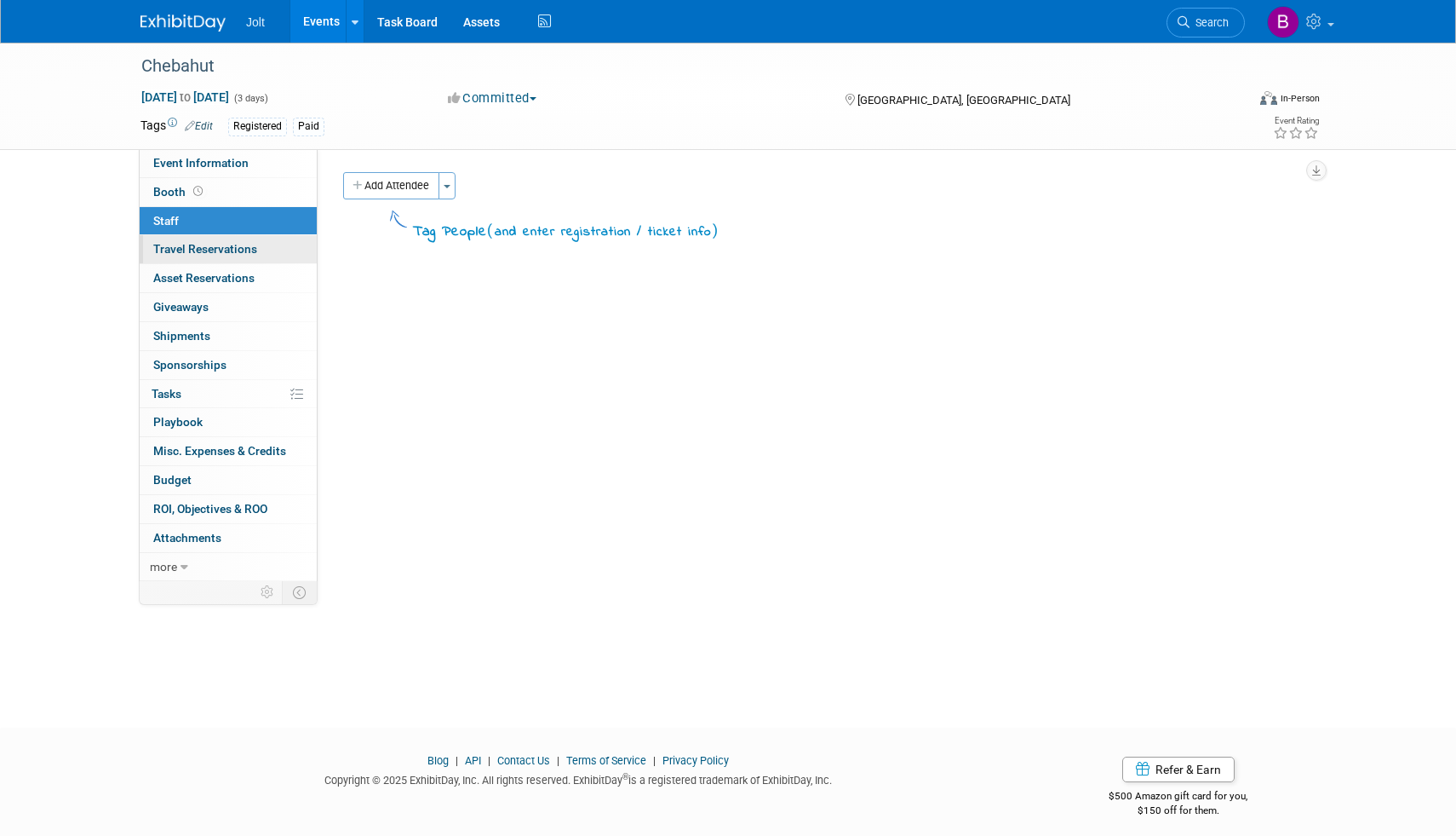
click at [229, 252] on span "Travel Reservations 0" at bounding box center [205, 249] width 104 height 13
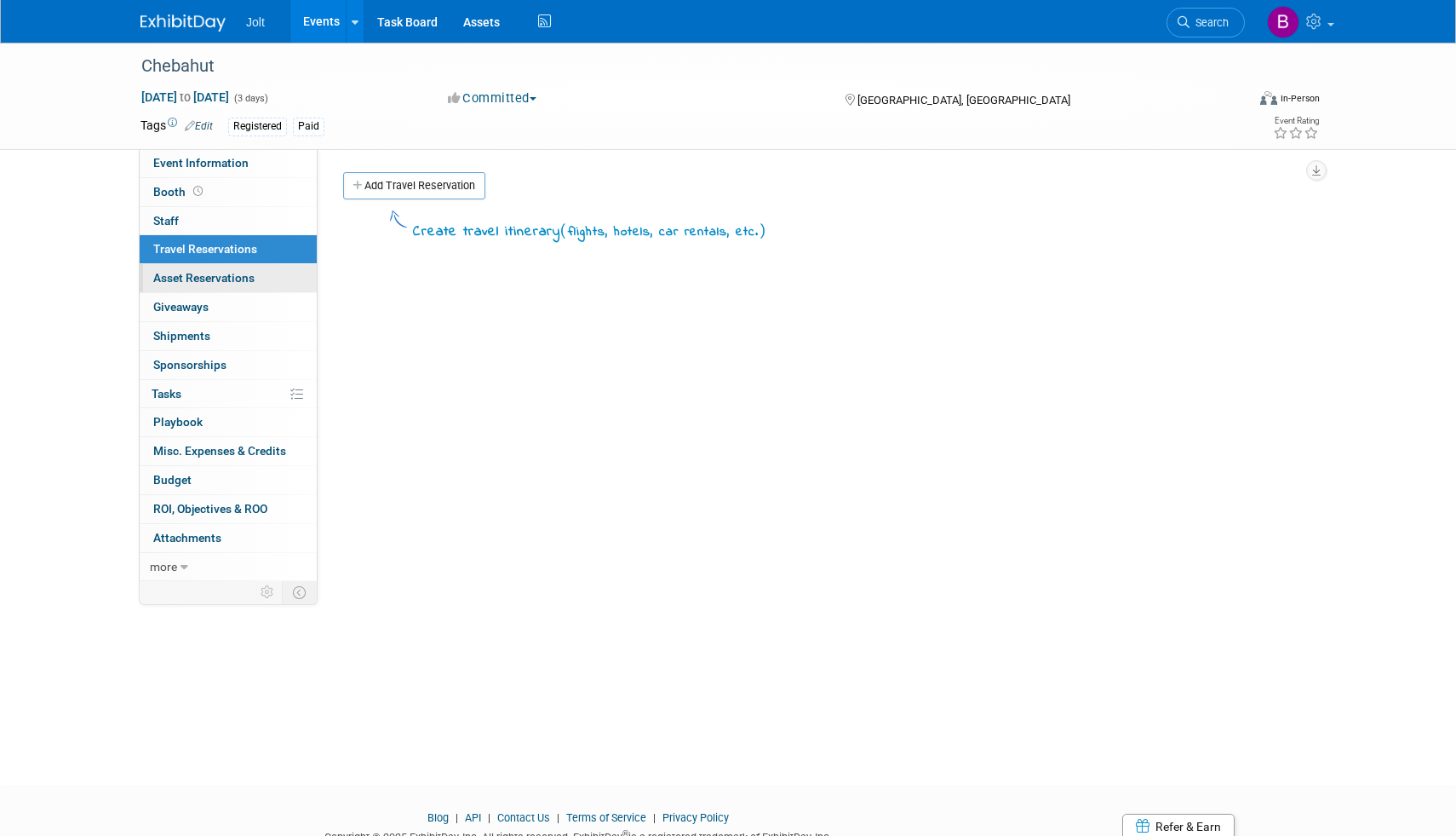
click at [220, 282] on span "Asset Reservations 0" at bounding box center [204, 278] width 101 height 13
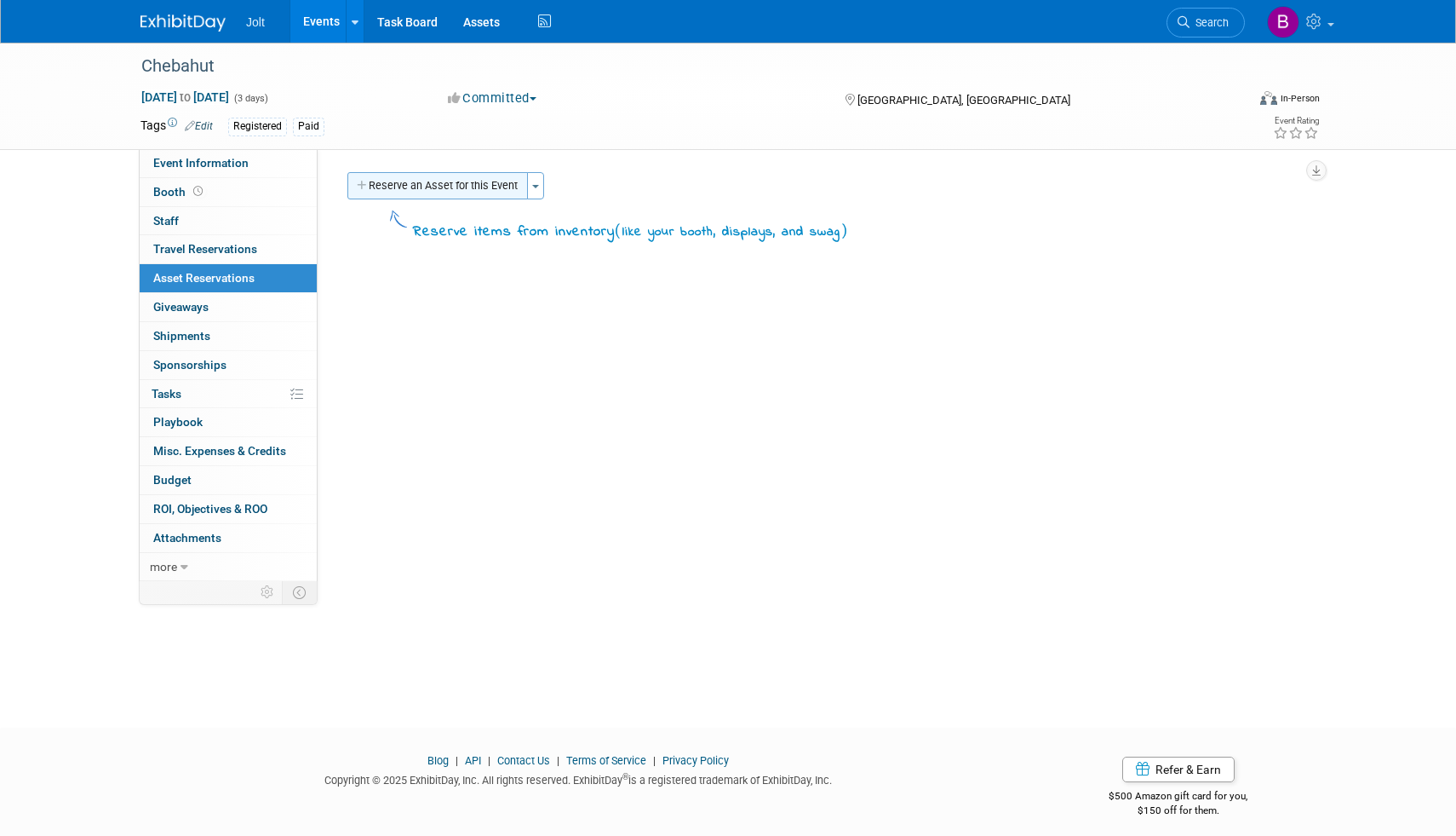
click at [445, 184] on button "Reserve an Asset for this Event" at bounding box center [437, 185] width 180 height 28
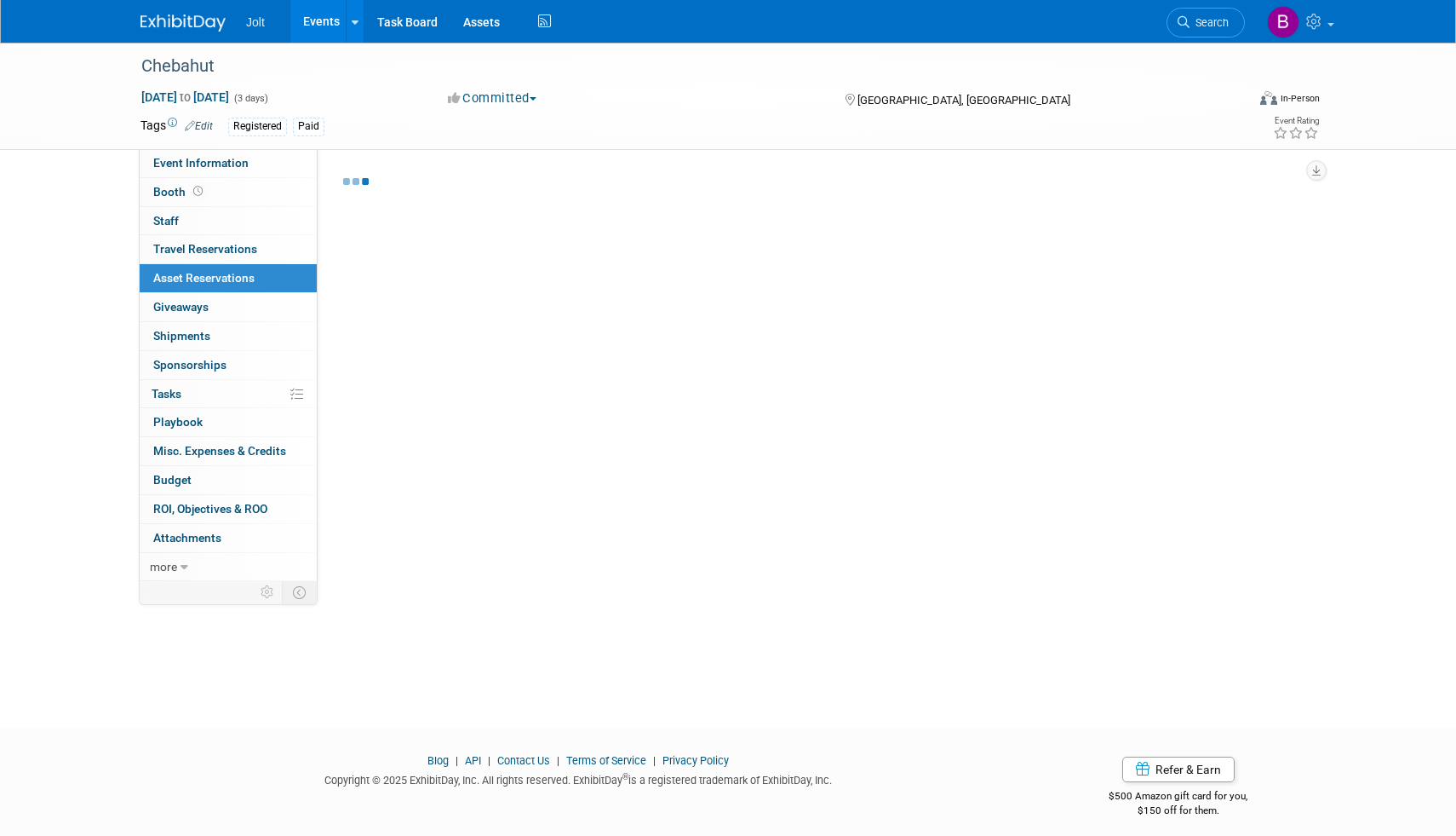
scroll to position [10, 0]
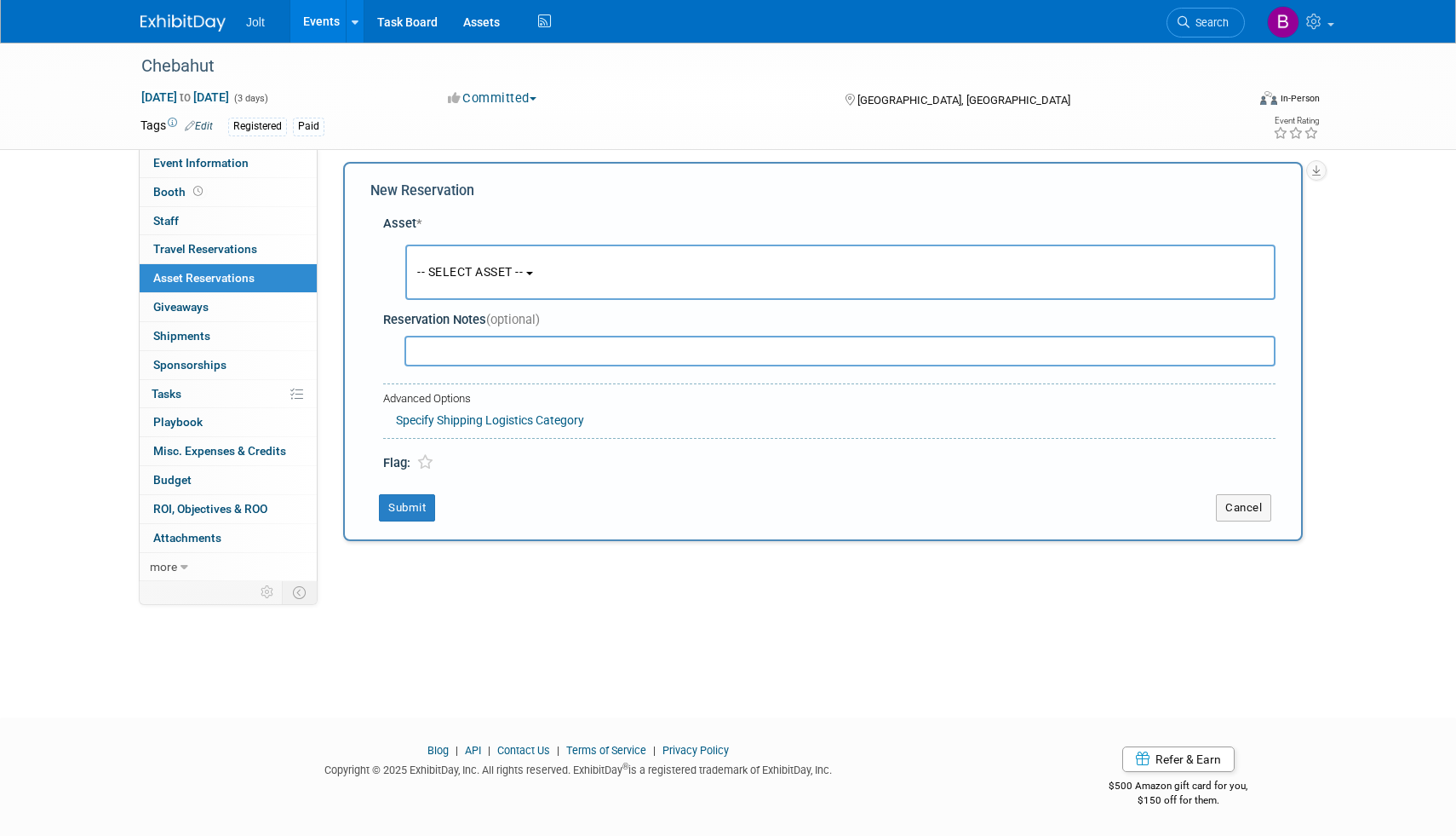
click at [456, 276] on span "-- SELECT ASSET --" at bounding box center [469, 272] width 106 height 13
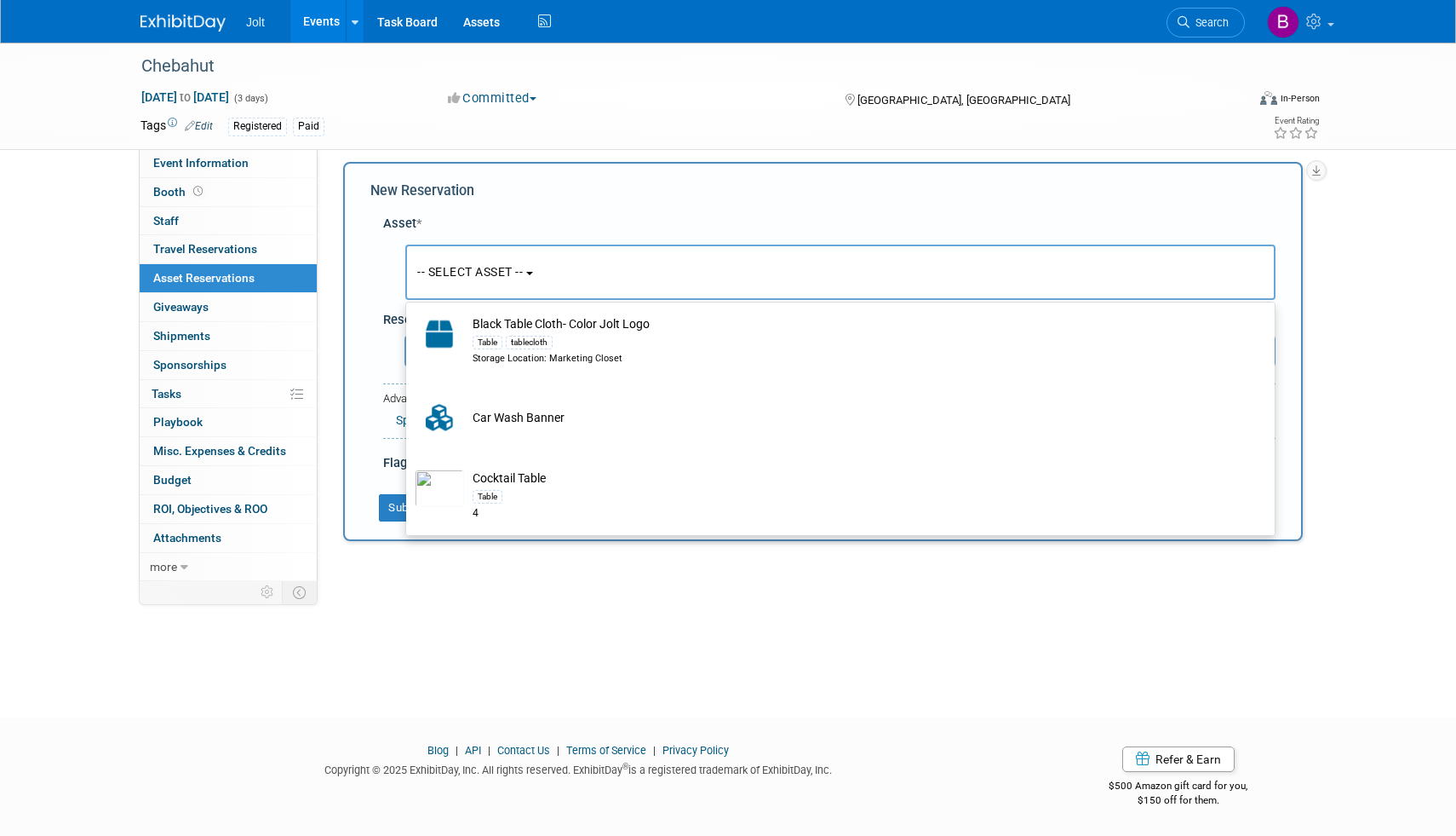
scroll to position [0, 0]
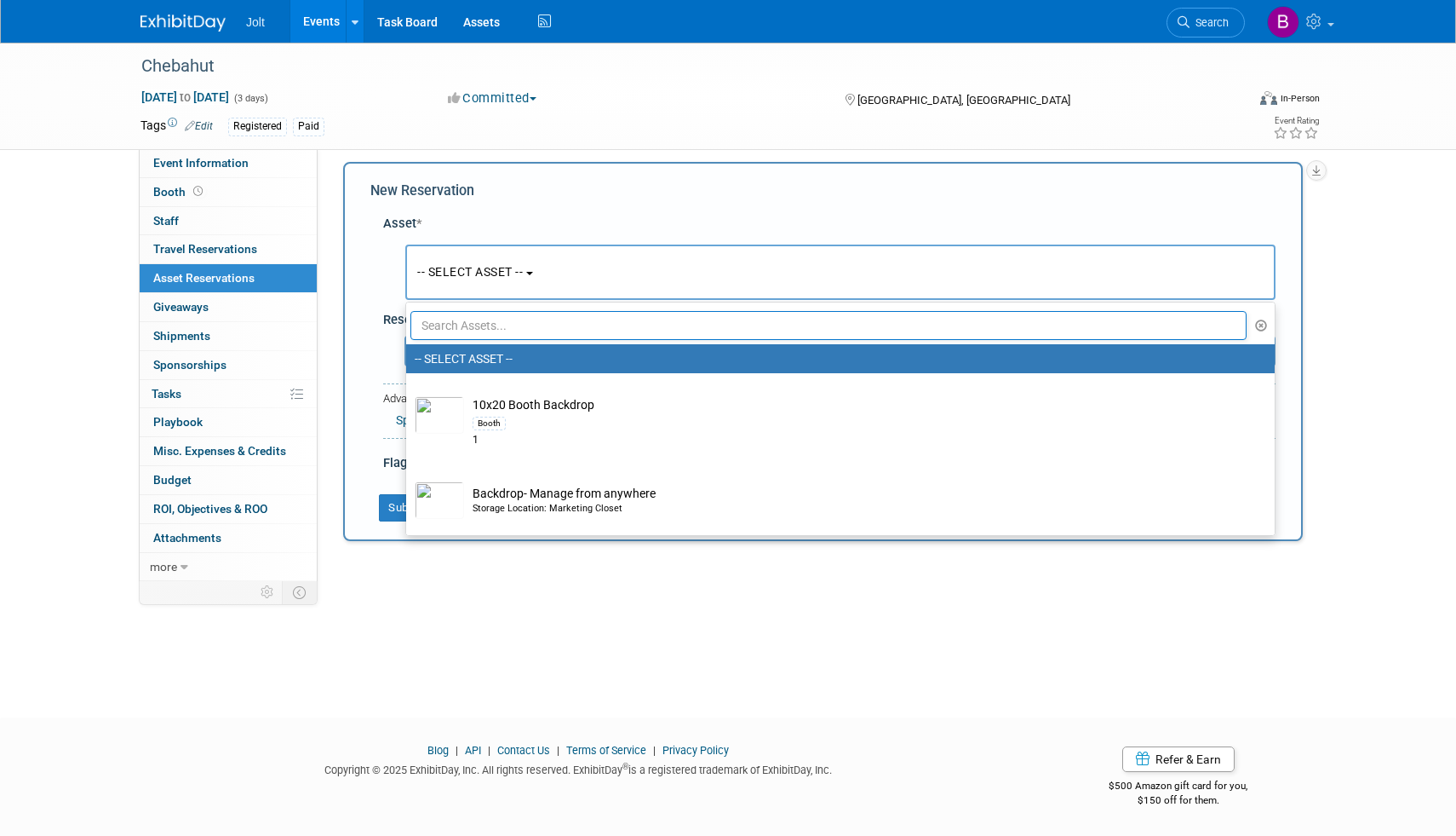
click at [457, 670] on div "Chebahut Sep 23, 2025 to Sep 25, 2025 (3 days) Sep 23, 2025 to Sep 25, 2025 Com…" at bounding box center [728, 360] width 1456 height 655
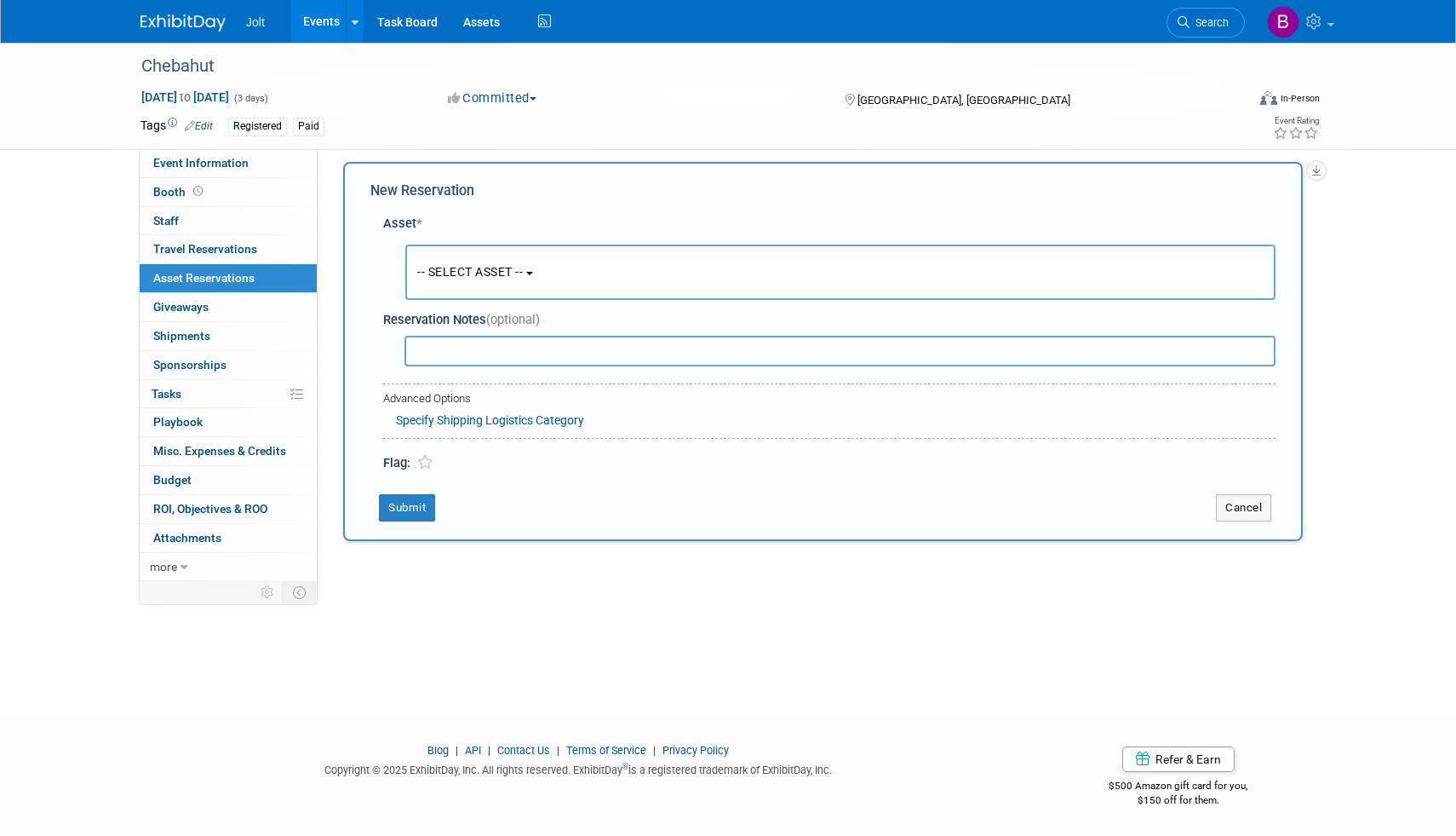
click at [481, 633] on div "Chebahut Sep 23, 2025 to Sep 25, 2025 (3 days) Sep 23, 2025 to Sep 25, 2025 Com…" at bounding box center [728, 360] width 1456 height 655
click at [1245, 515] on button "Cancel" at bounding box center [1244, 508] width 55 height 28
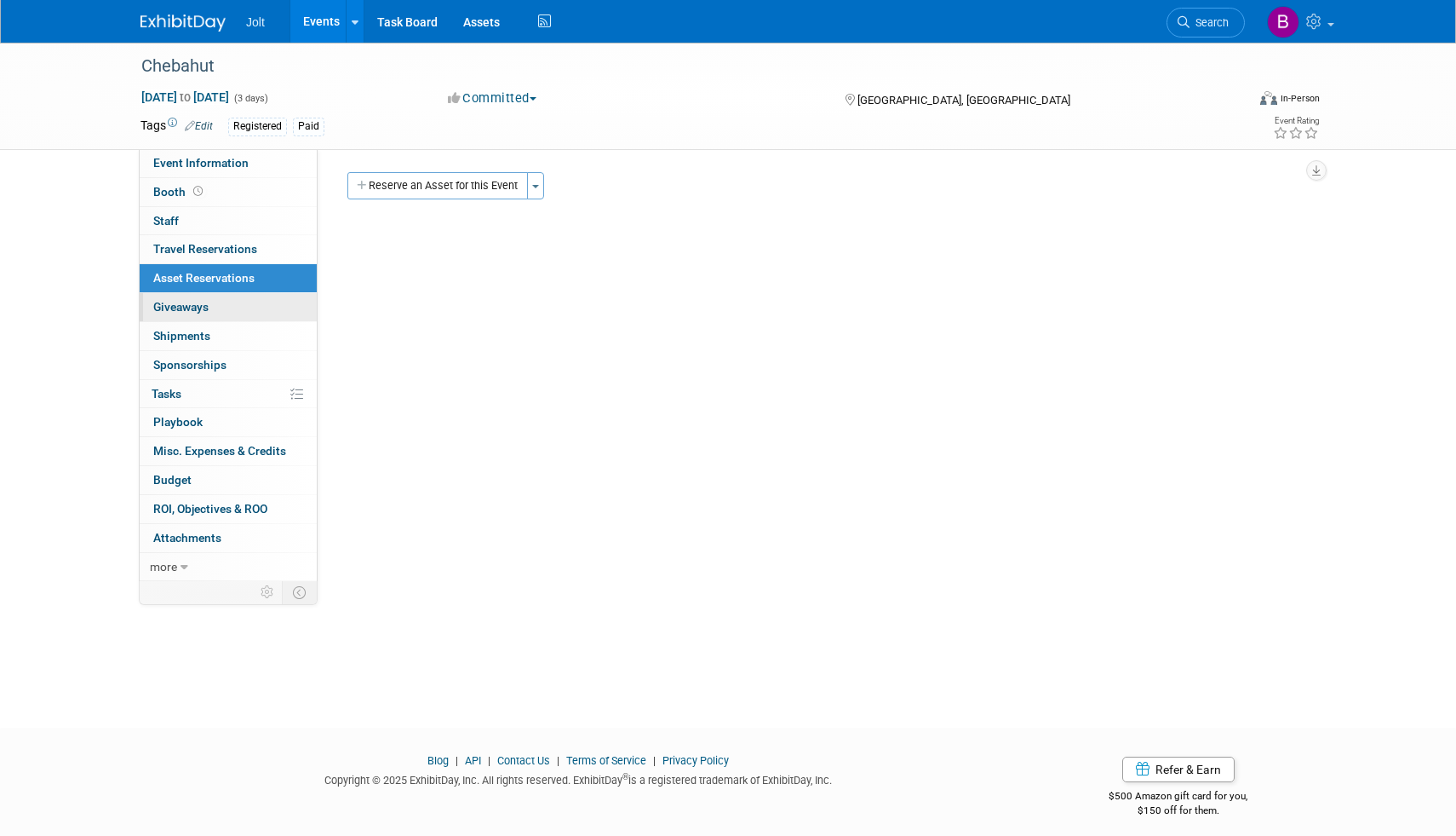
click at [165, 305] on span "Giveaways 0" at bounding box center [181, 306] width 55 height 13
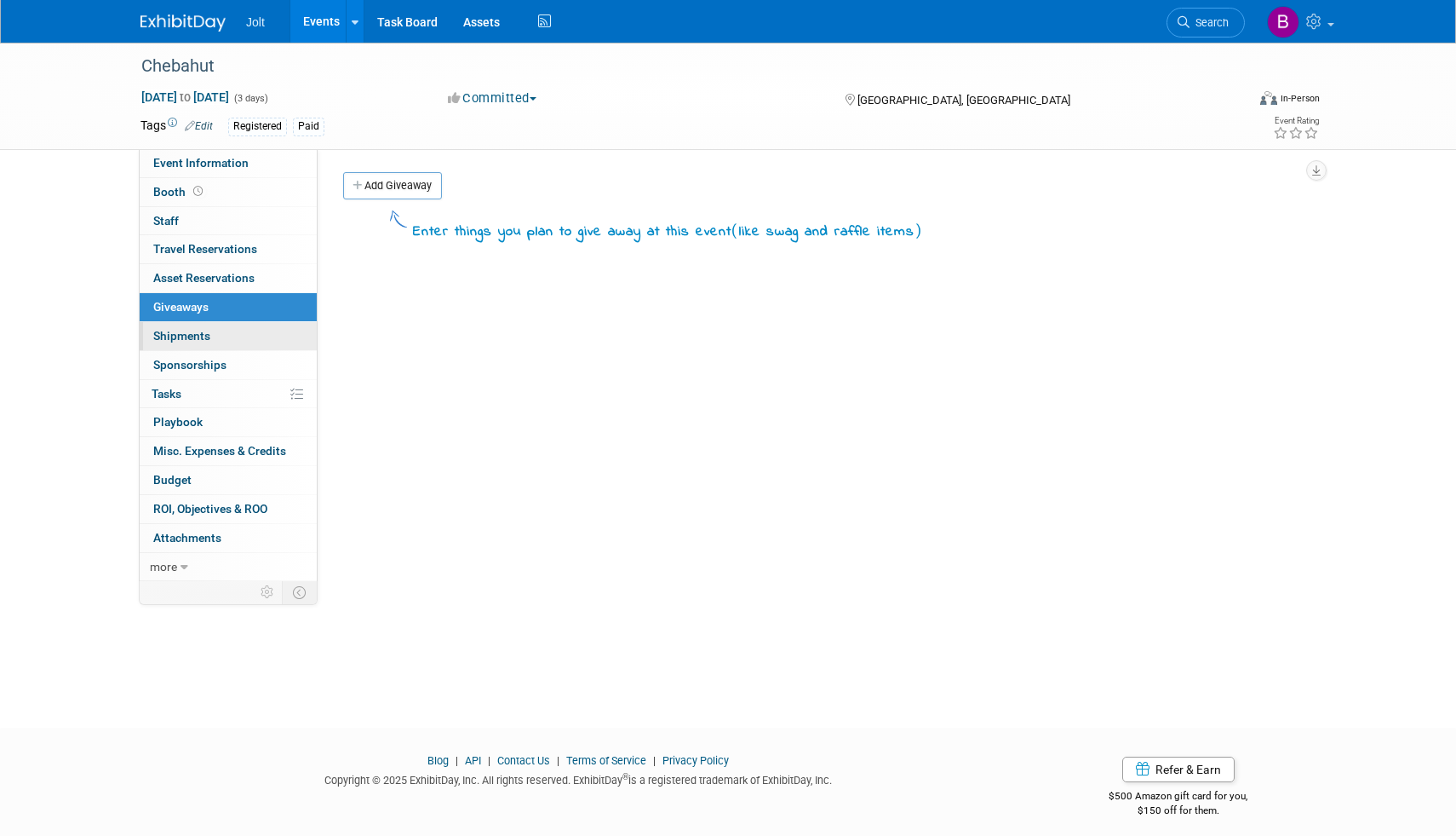
click at [171, 330] on span "Shipments 0" at bounding box center [182, 336] width 57 height 13
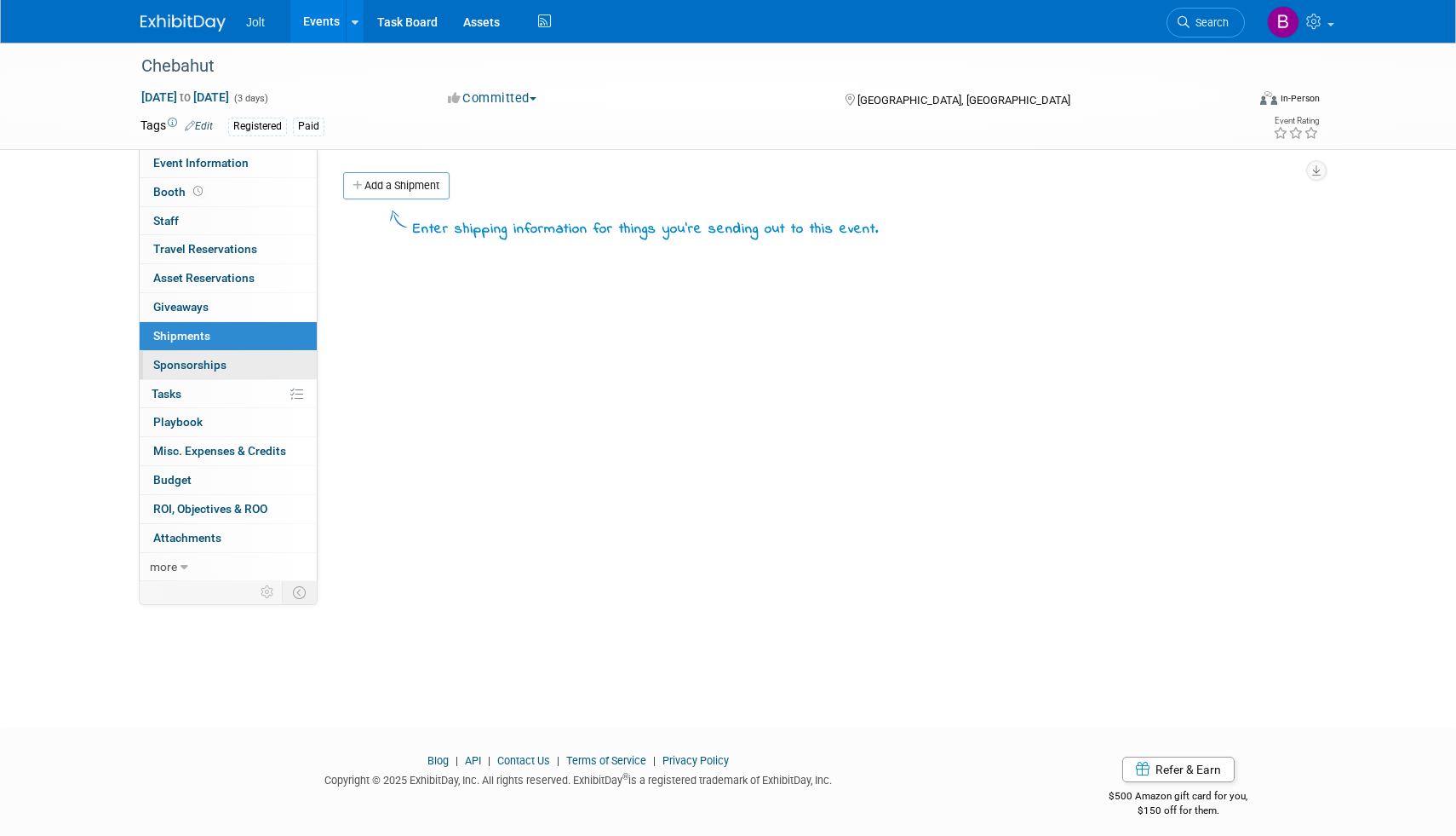
click at [174, 361] on span "Sponsorships 0" at bounding box center [190, 365] width 73 height 13
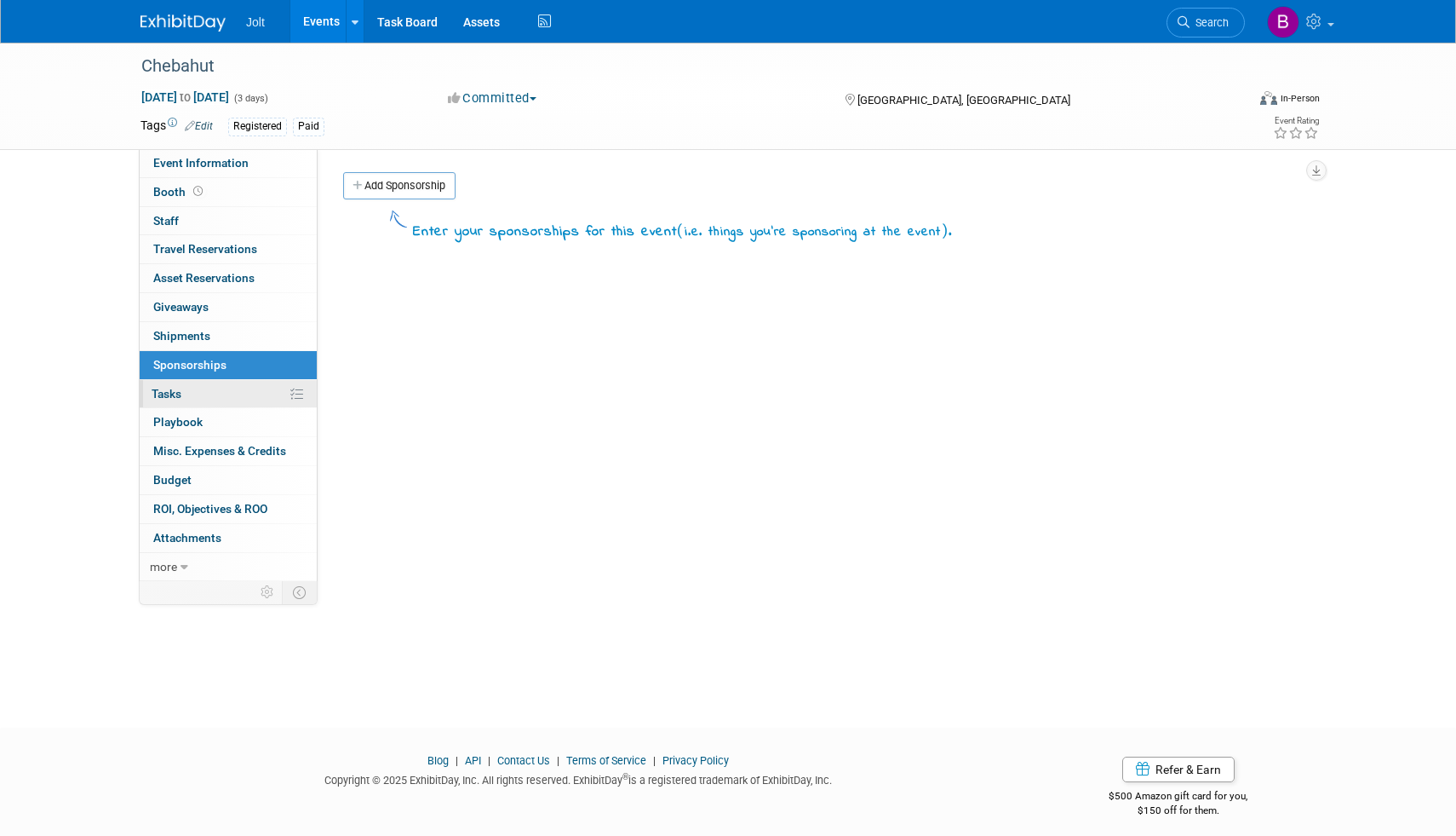
click at [177, 398] on span "Tasks 0%" at bounding box center [166, 393] width 30 height 13
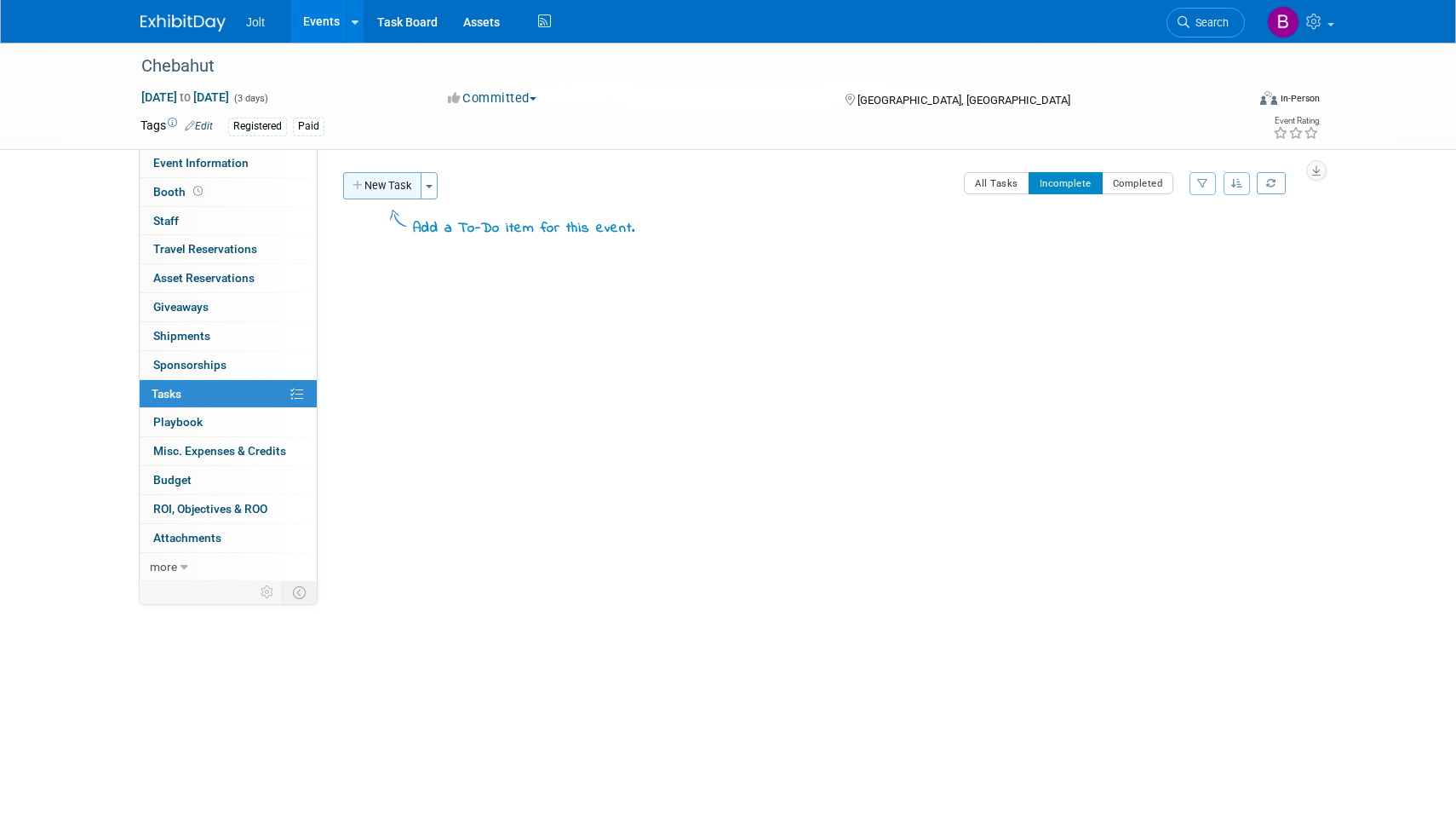
click at [387, 189] on button "New Task" at bounding box center [383, 185] width 78 height 28
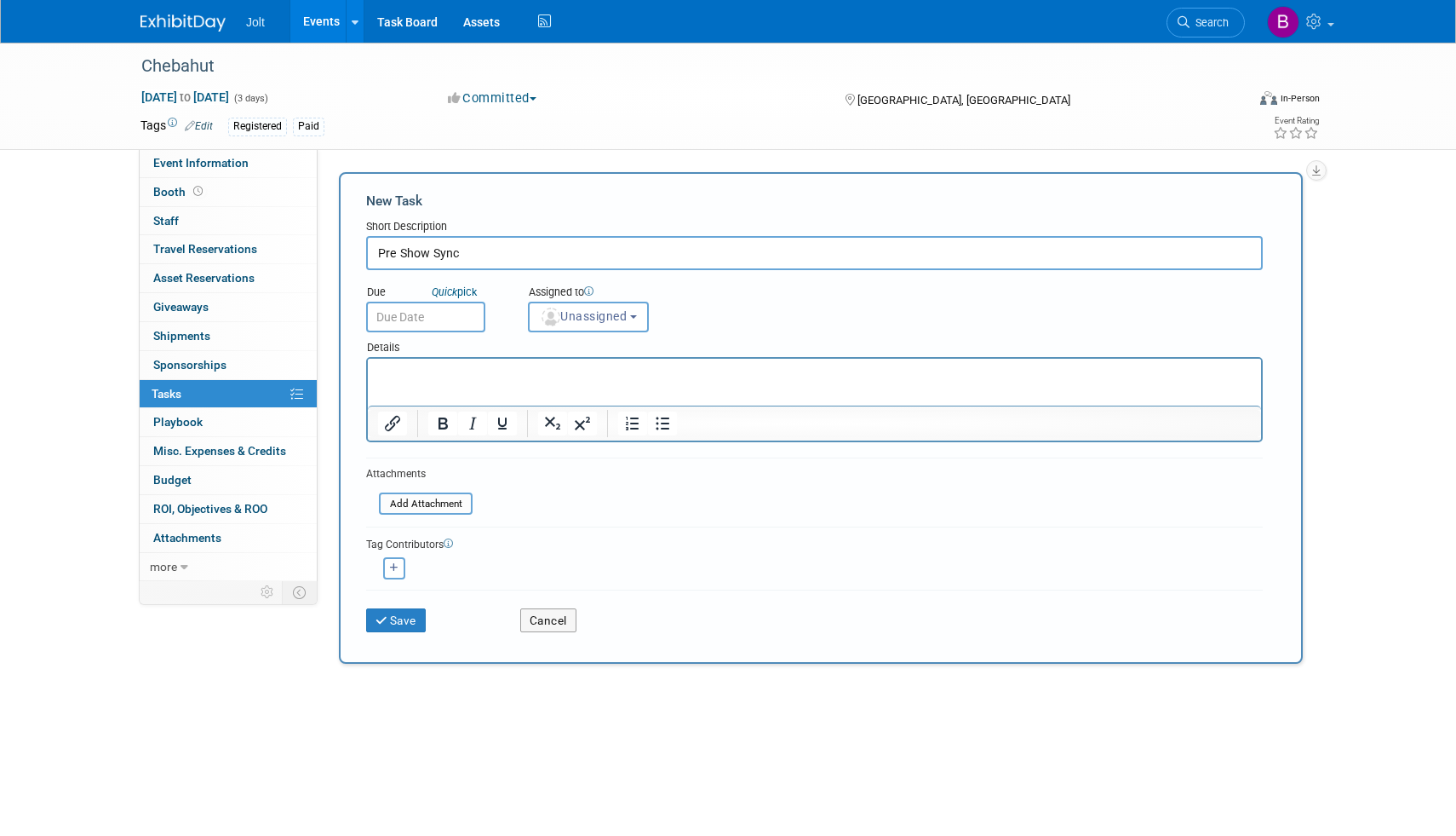
type input "Pre Show Sync"
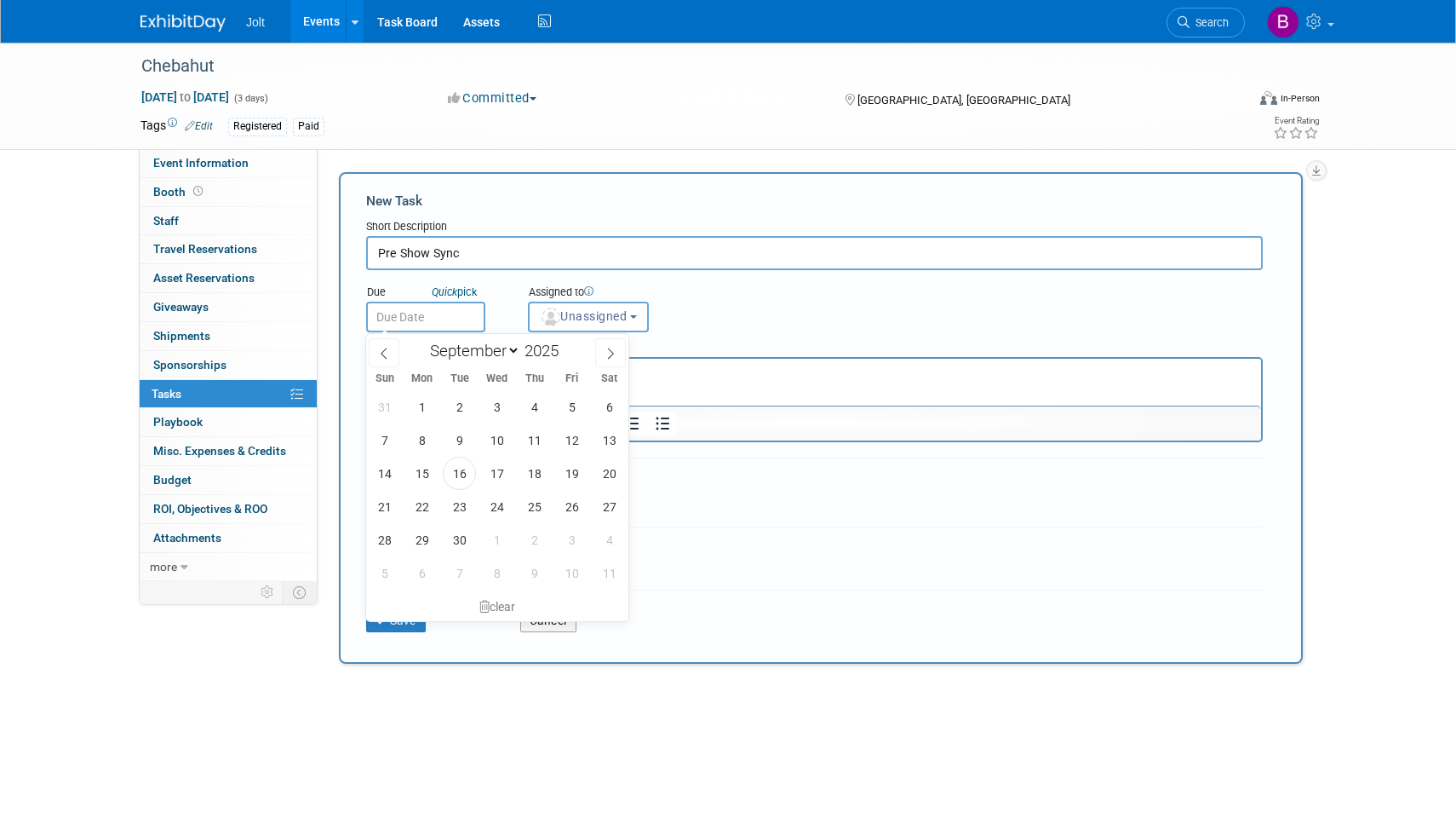
click at [448, 319] on input "text" at bounding box center [426, 317] width 119 height 31
click at [497, 297] on div "Due Quick pick" at bounding box center [434, 293] width 136 height 17
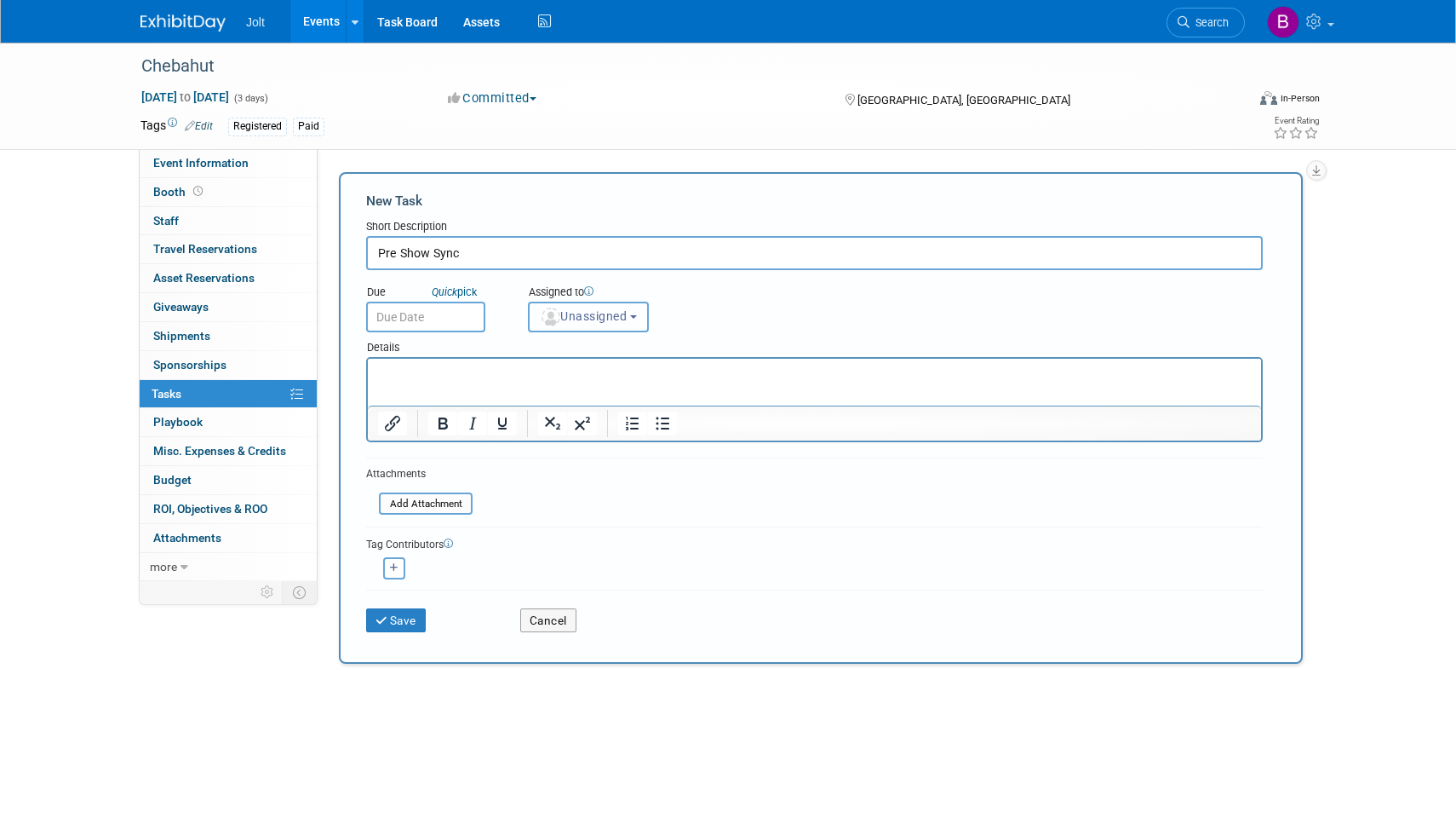
click at [540, 313] on span "Unassigned" at bounding box center [583, 316] width 87 height 13
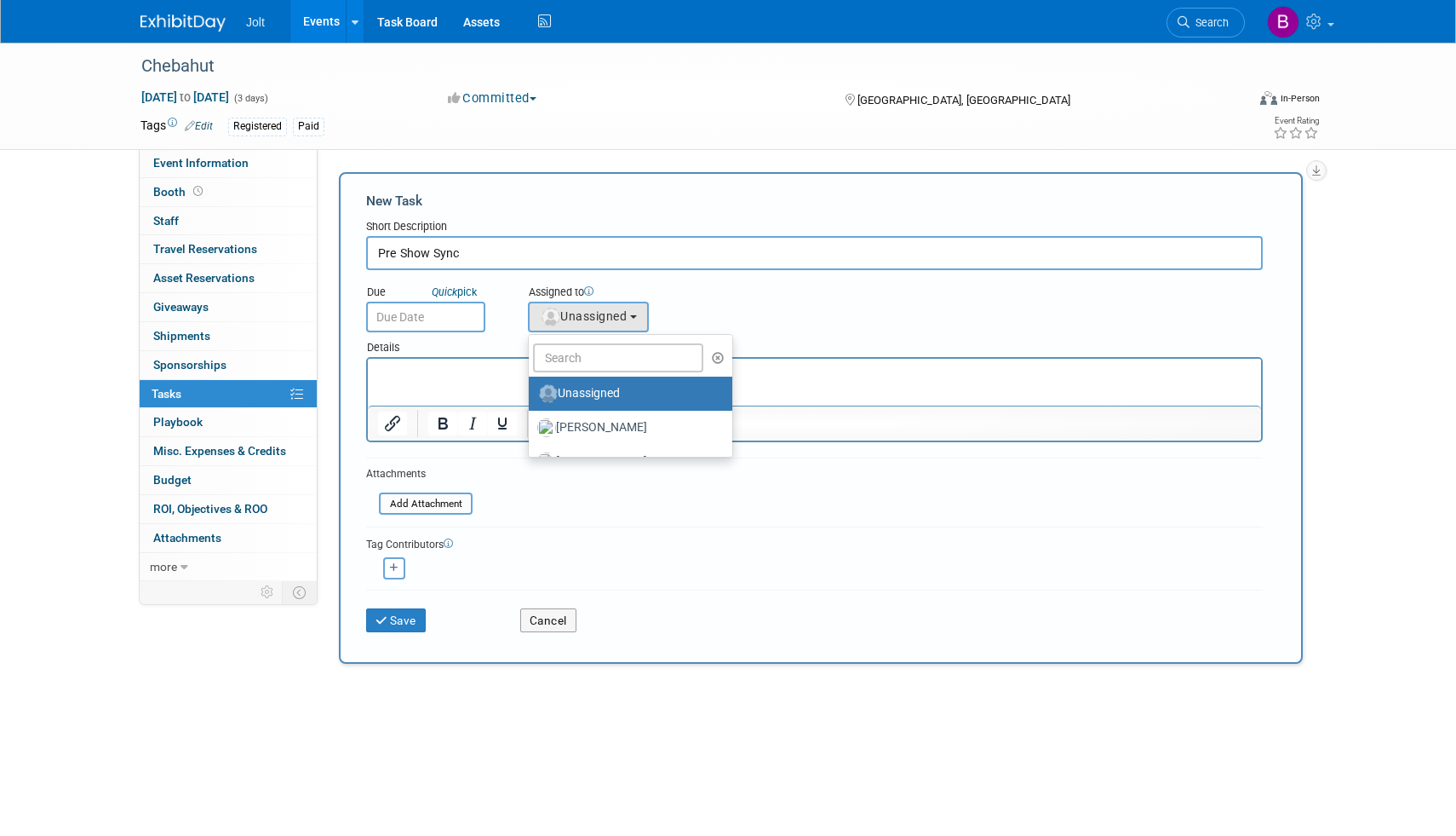
click at [751, 319] on div "Due Quick pick Assigned to <img src="https://www.exhibitday.com/Images/Unassign…" at bounding box center [814, 301] width 923 height 62
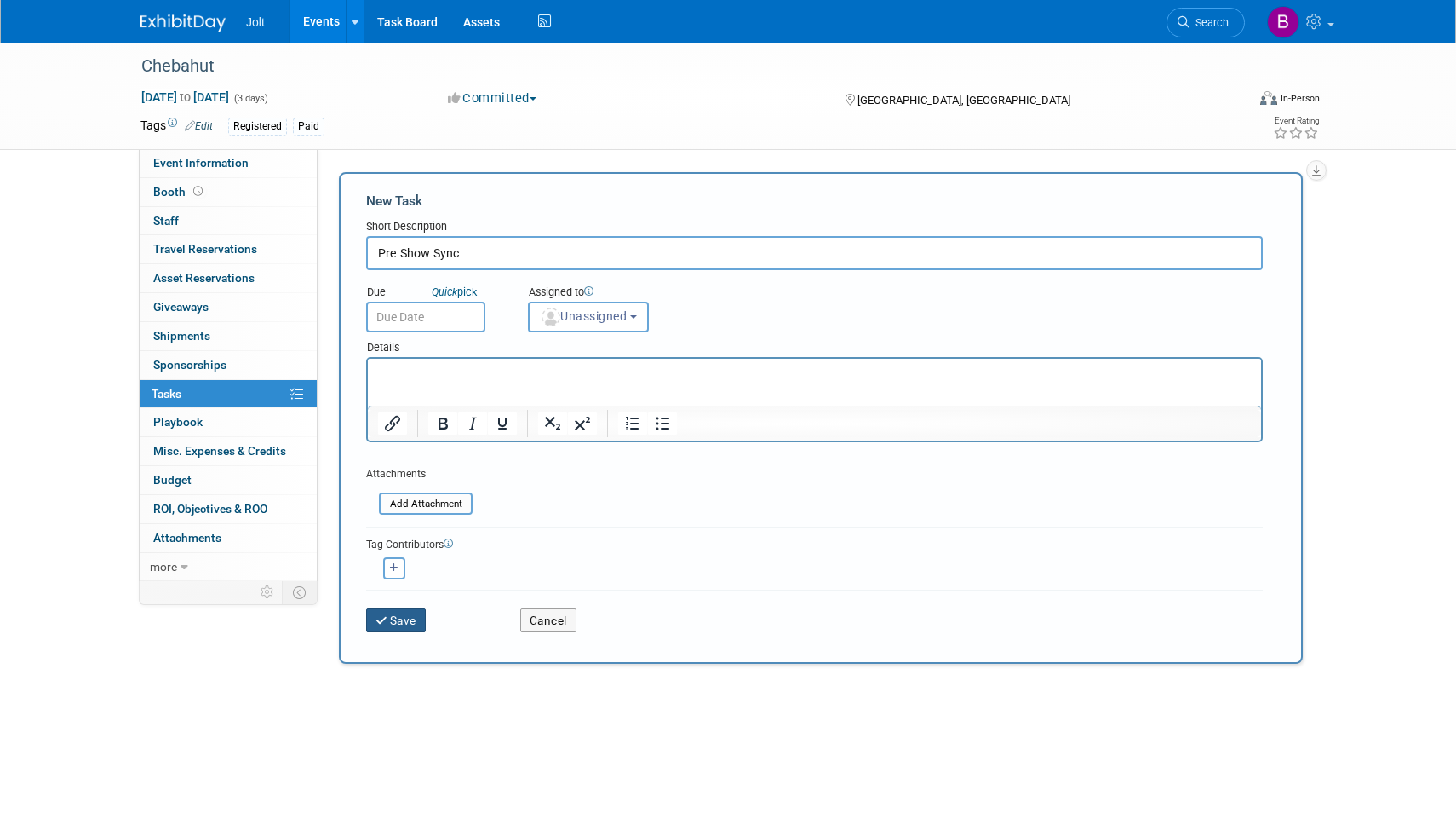
click at [387, 617] on icon "submit" at bounding box center [383, 620] width 14 height 11
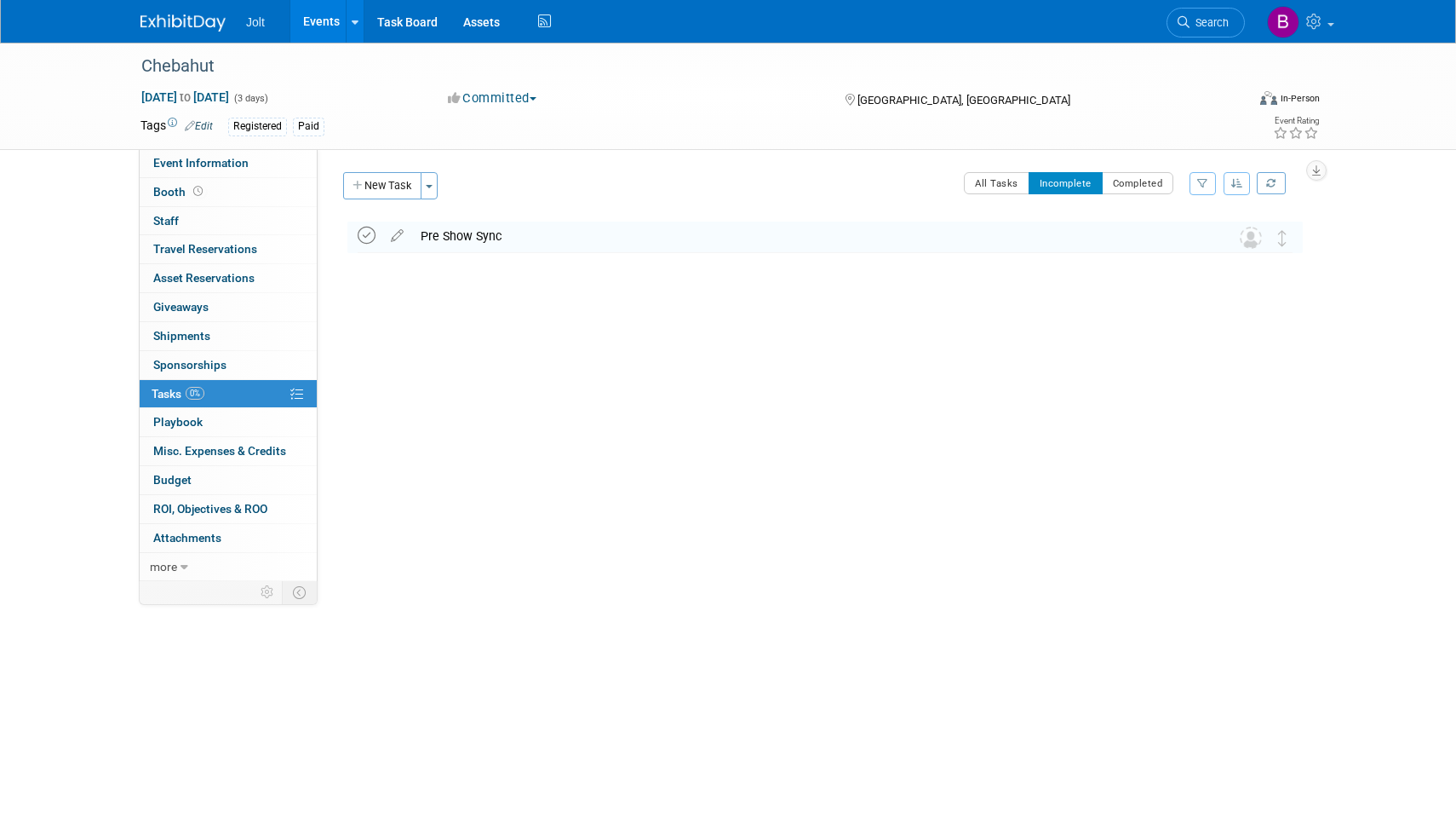
click at [369, 236] on icon at bounding box center [366, 235] width 18 height 18
click at [992, 177] on button "All Tasks" at bounding box center [996, 182] width 66 height 22
click at [392, 187] on button "New Task" at bounding box center [383, 185] width 78 height 28
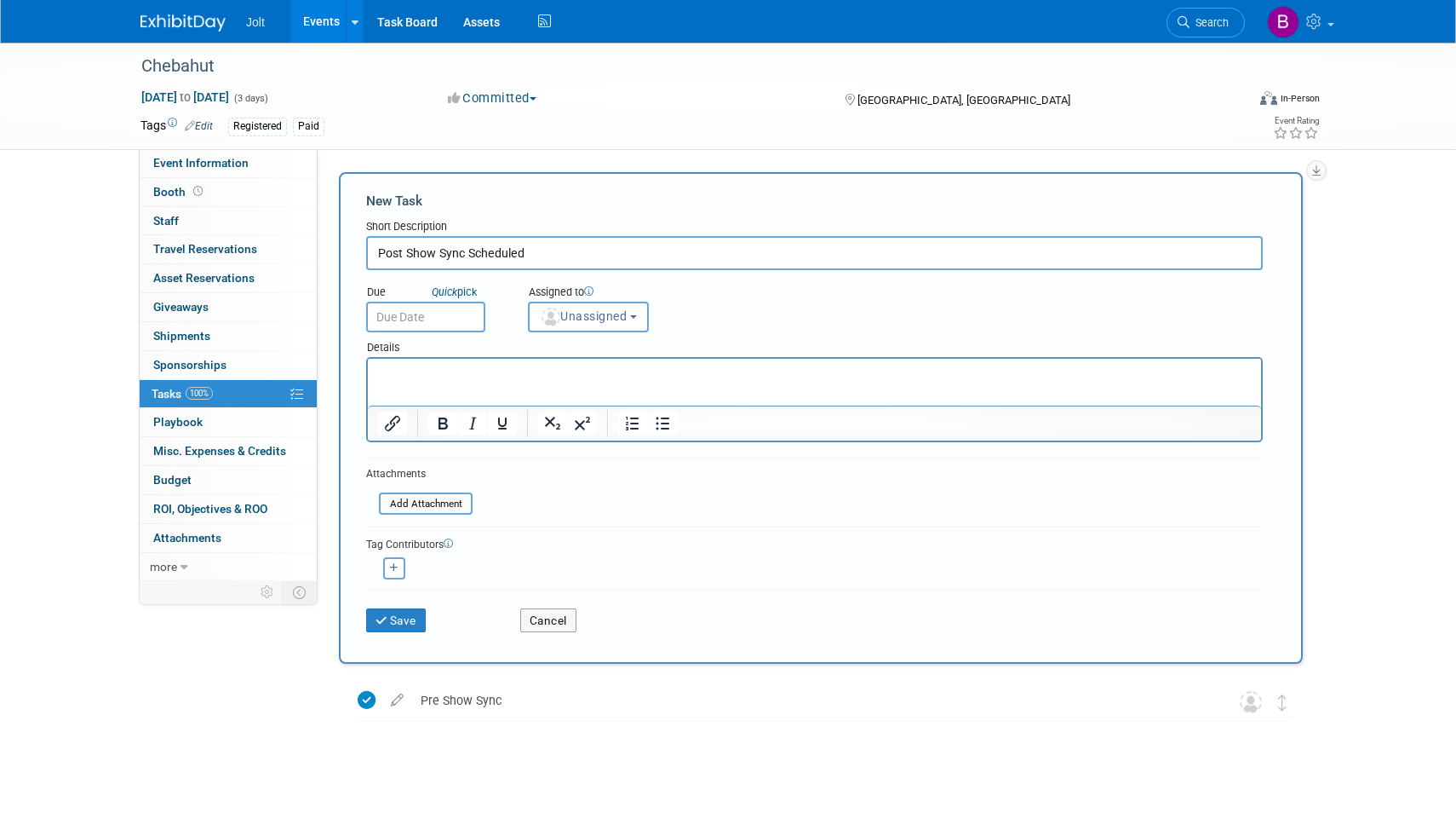
type input "Post Show Sync Scheduled"
click at [578, 496] on form "New Task Short Description Post Show Sync Scheduled Due Quick pick Unassigned (…" at bounding box center [821, 418] width 909 height 452
click at [401, 621] on button "Save" at bounding box center [396, 619] width 59 height 24
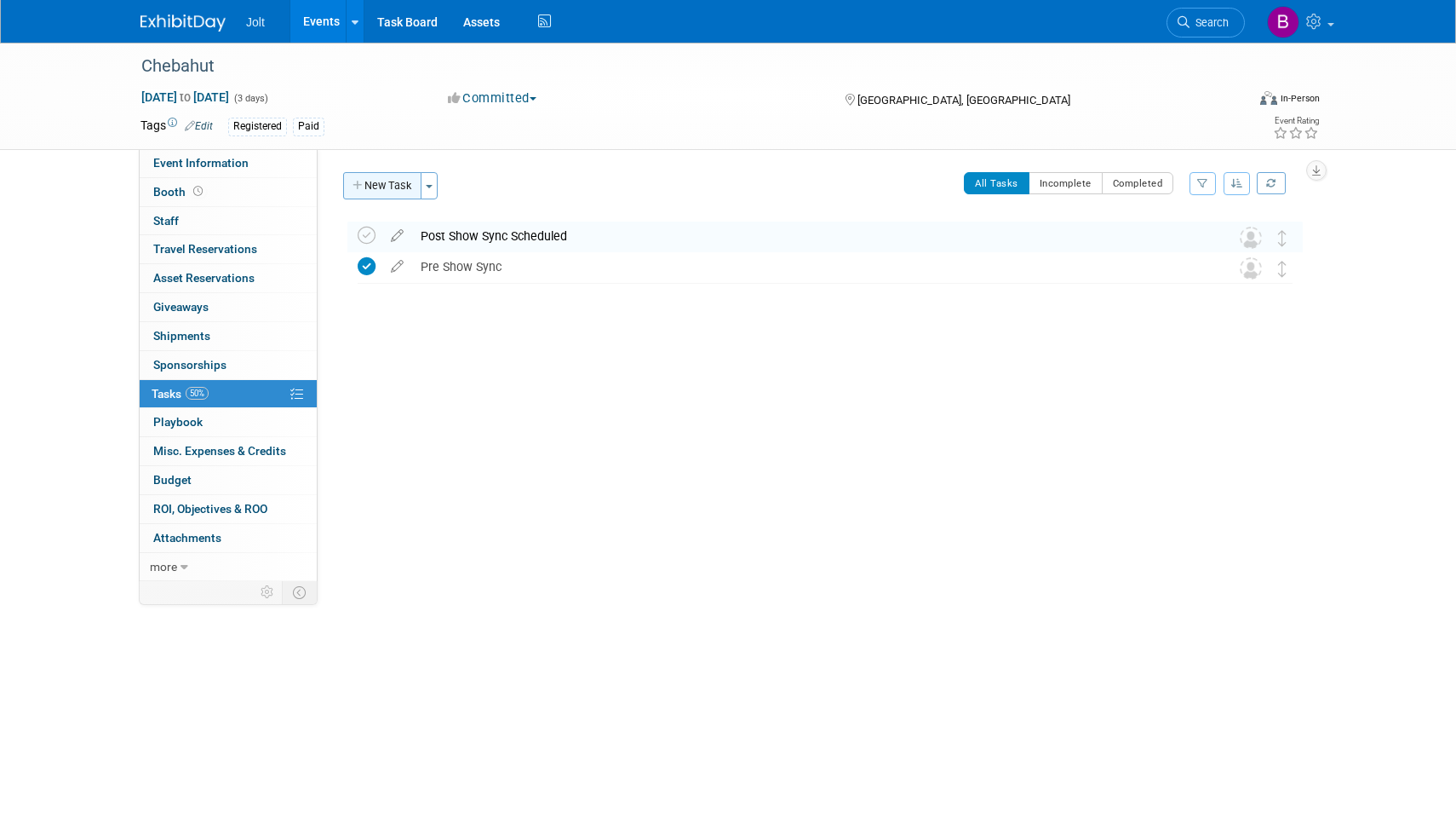
click at [384, 185] on button "New Task" at bounding box center [383, 185] width 78 height 28
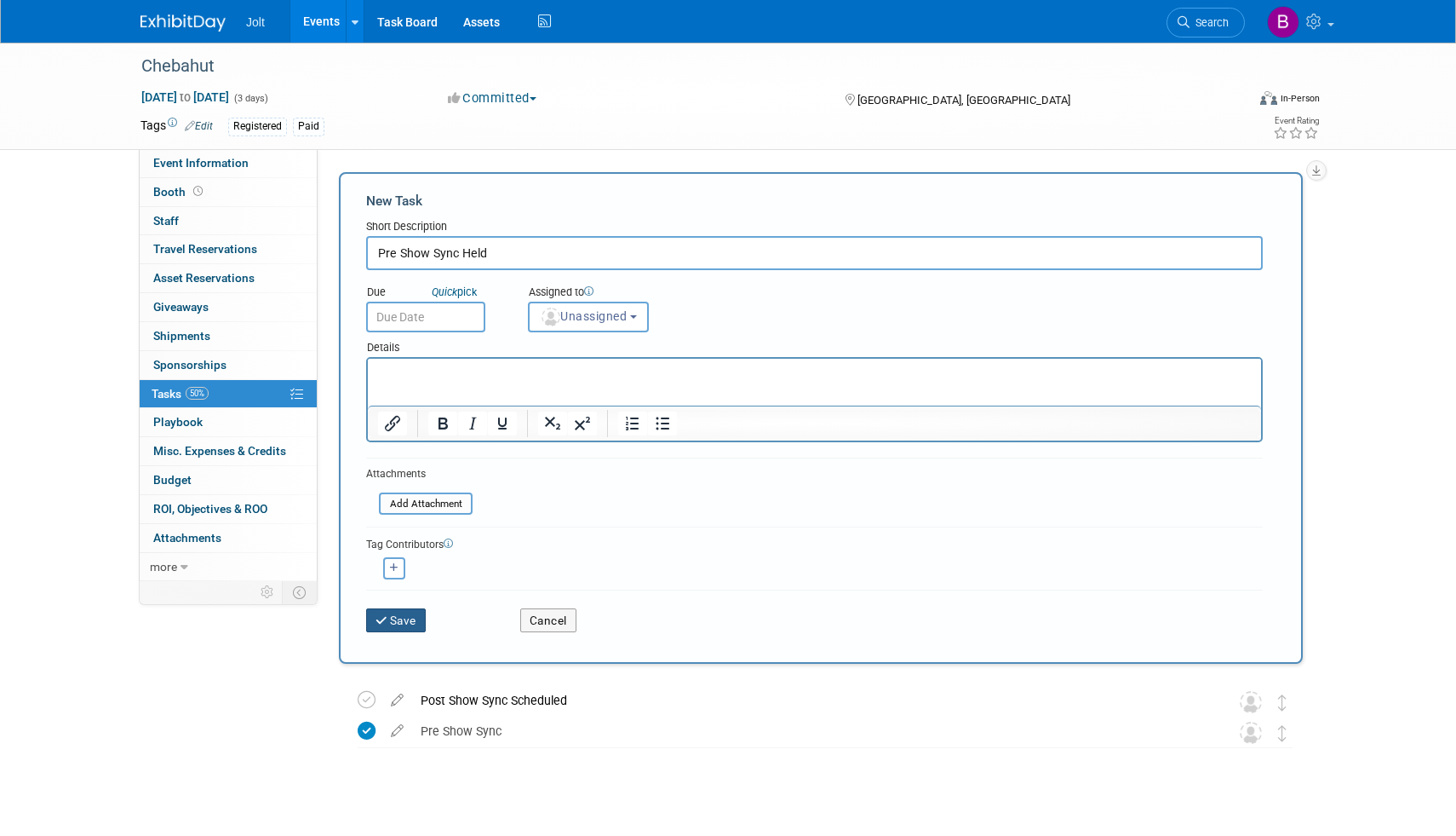
type input "Pre Show Sync Held"
click at [404, 619] on button "Save" at bounding box center [396, 619] width 59 height 24
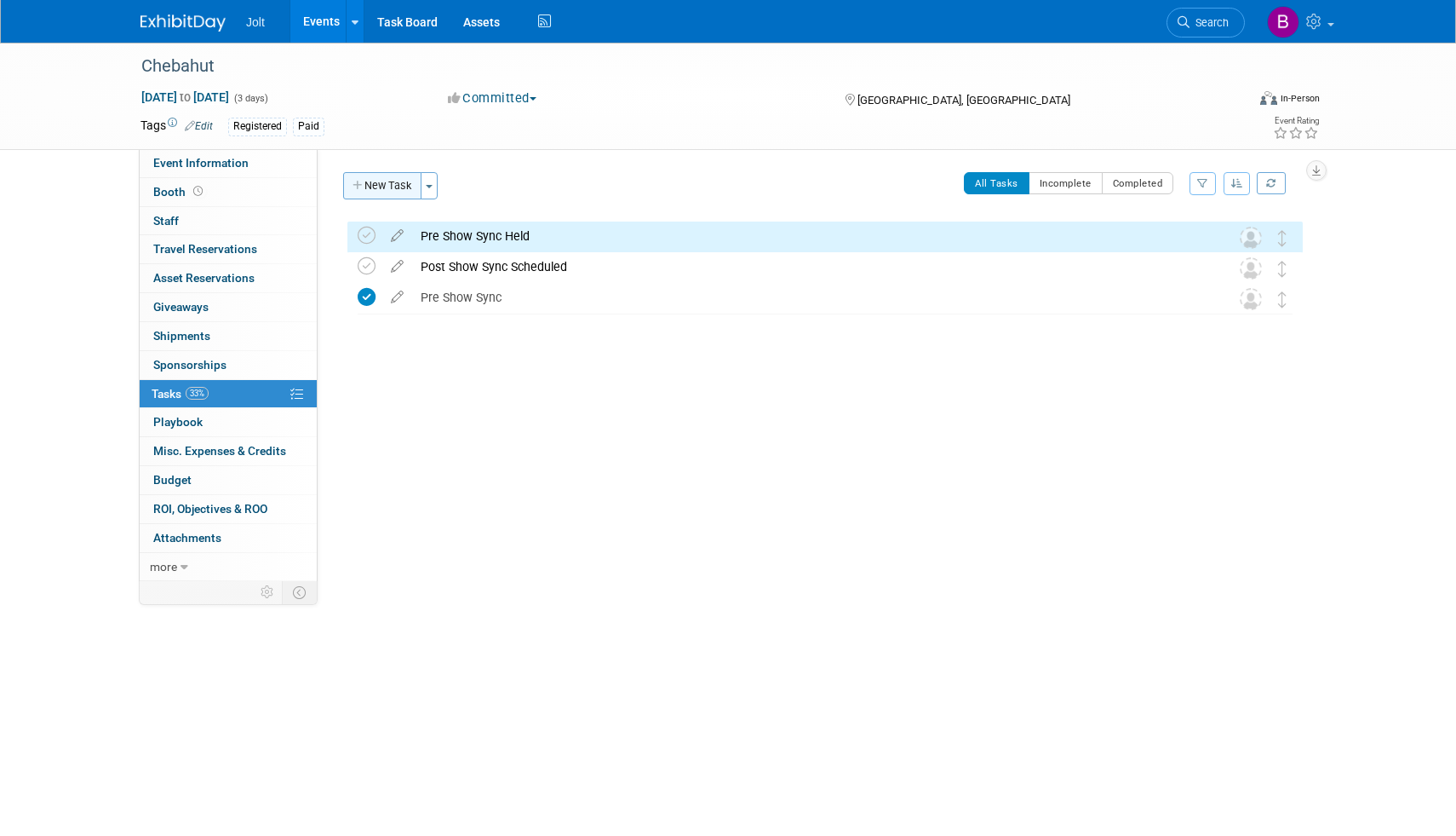
click at [407, 183] on button "New Task" at bounding box center [383, 185] width 78 height 28
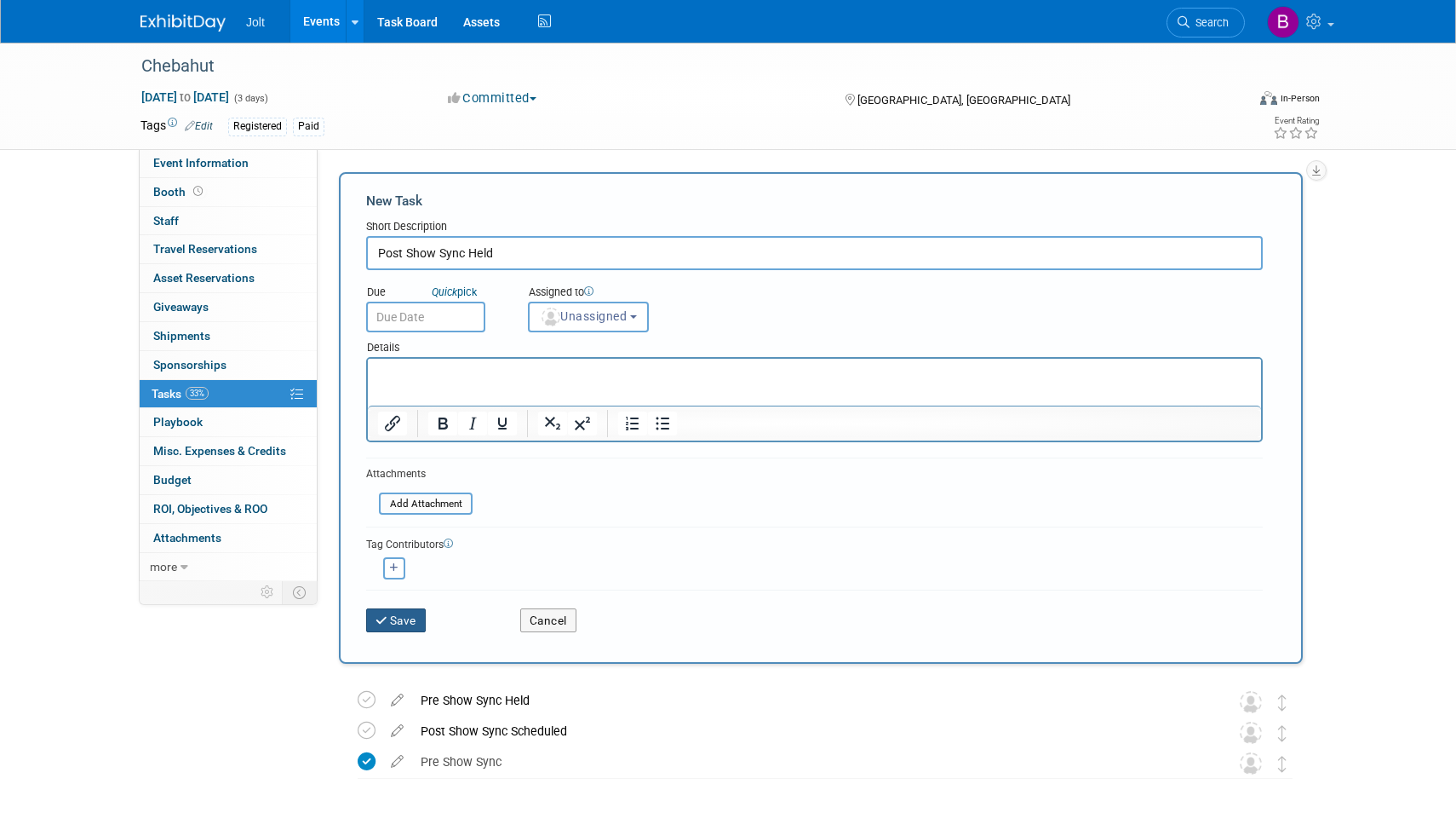
type input "Post Show Sync Held"
click at [409, 618] on button "Save" at bounding box center [396, 619] width 59 height 24
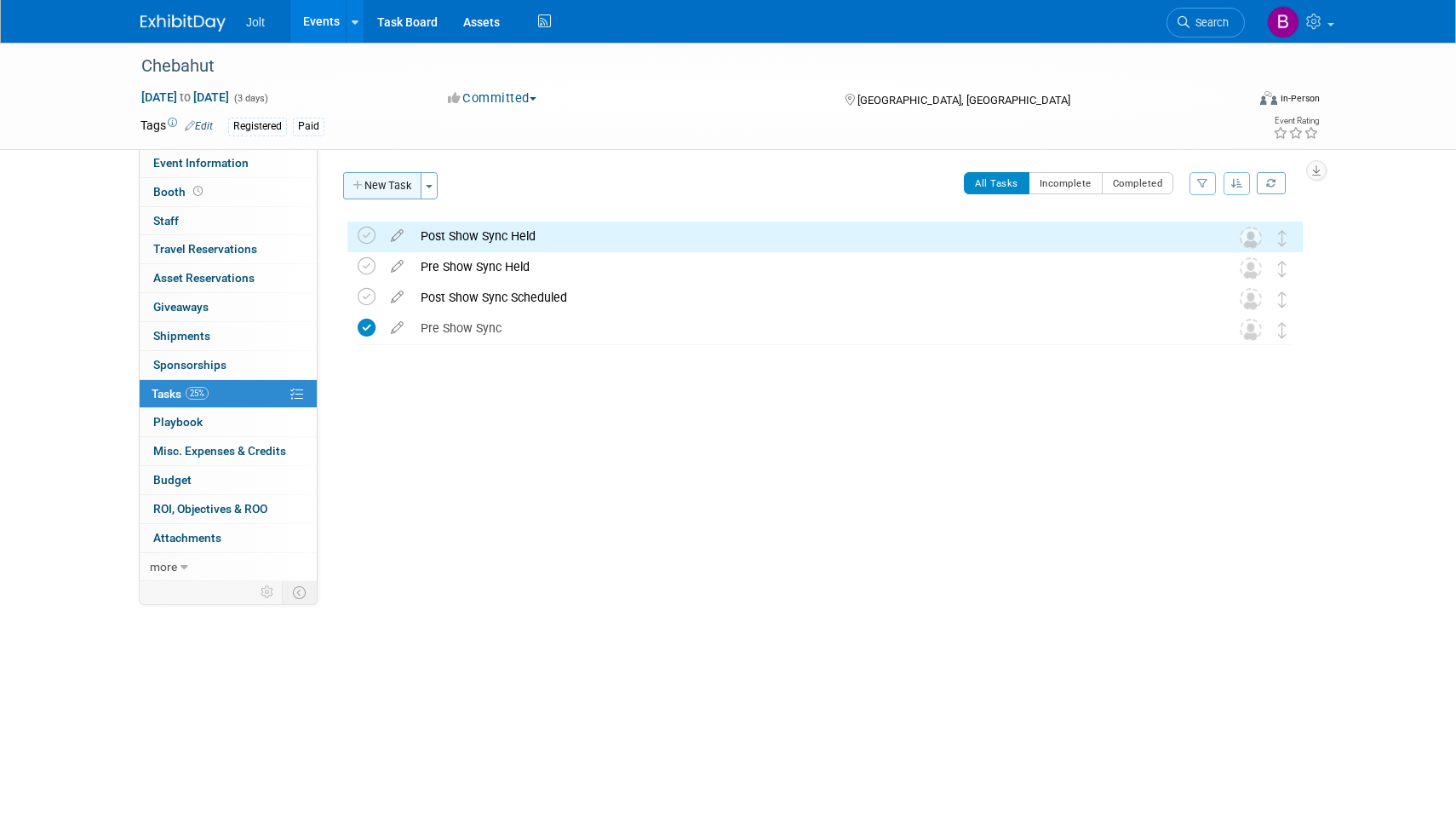
click at [398, 186] on button "New Task" at bounding box center [383, 185] width 78 height 28
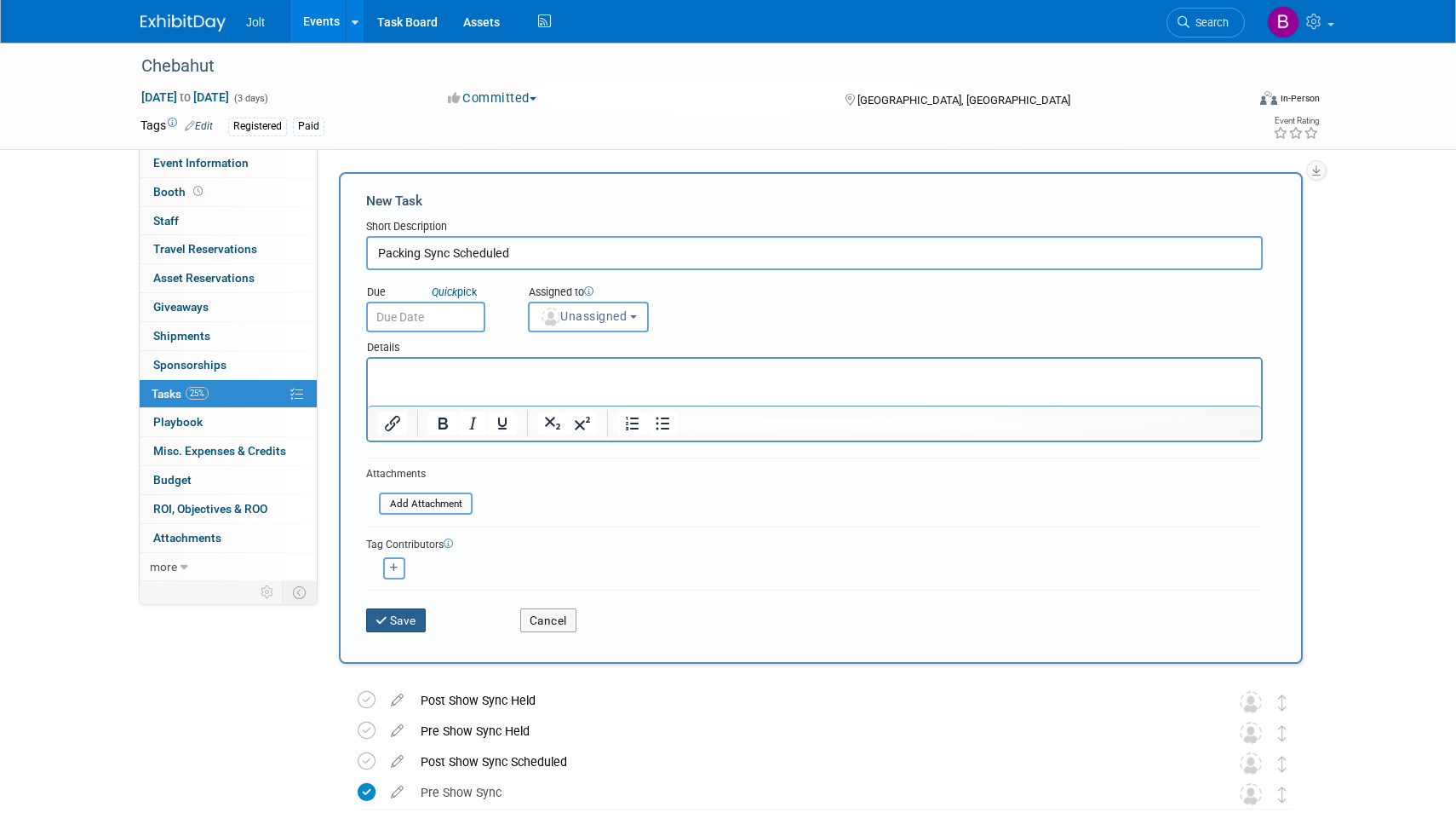
type input "Packing Sync Scheduled"
click at [393, 623] on button "Save" at bounding box center [396, 619] width 59 height 24
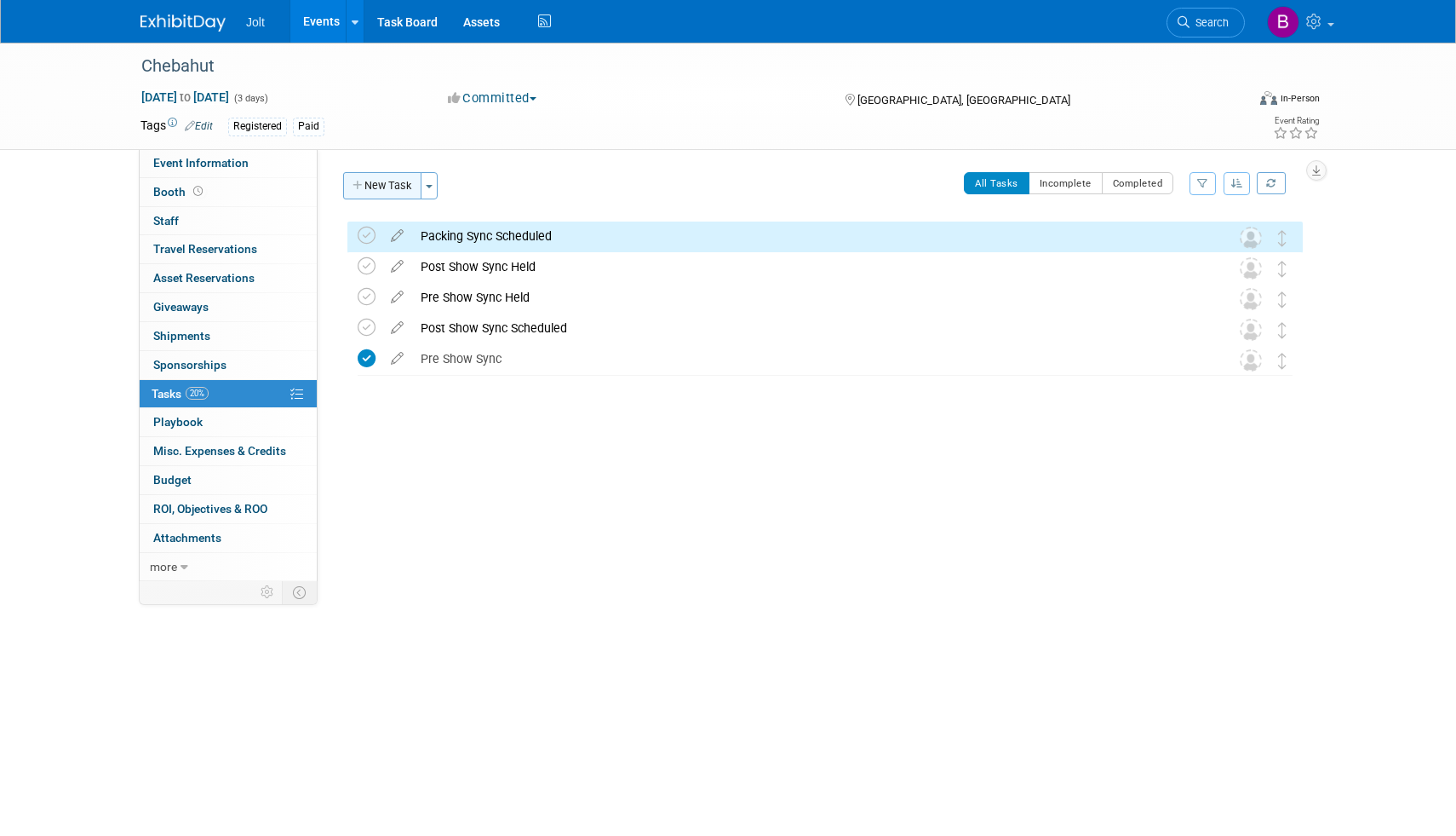
click at [391, 183] on button "New Task" at bounding box center [383, 185] width 78 height 28
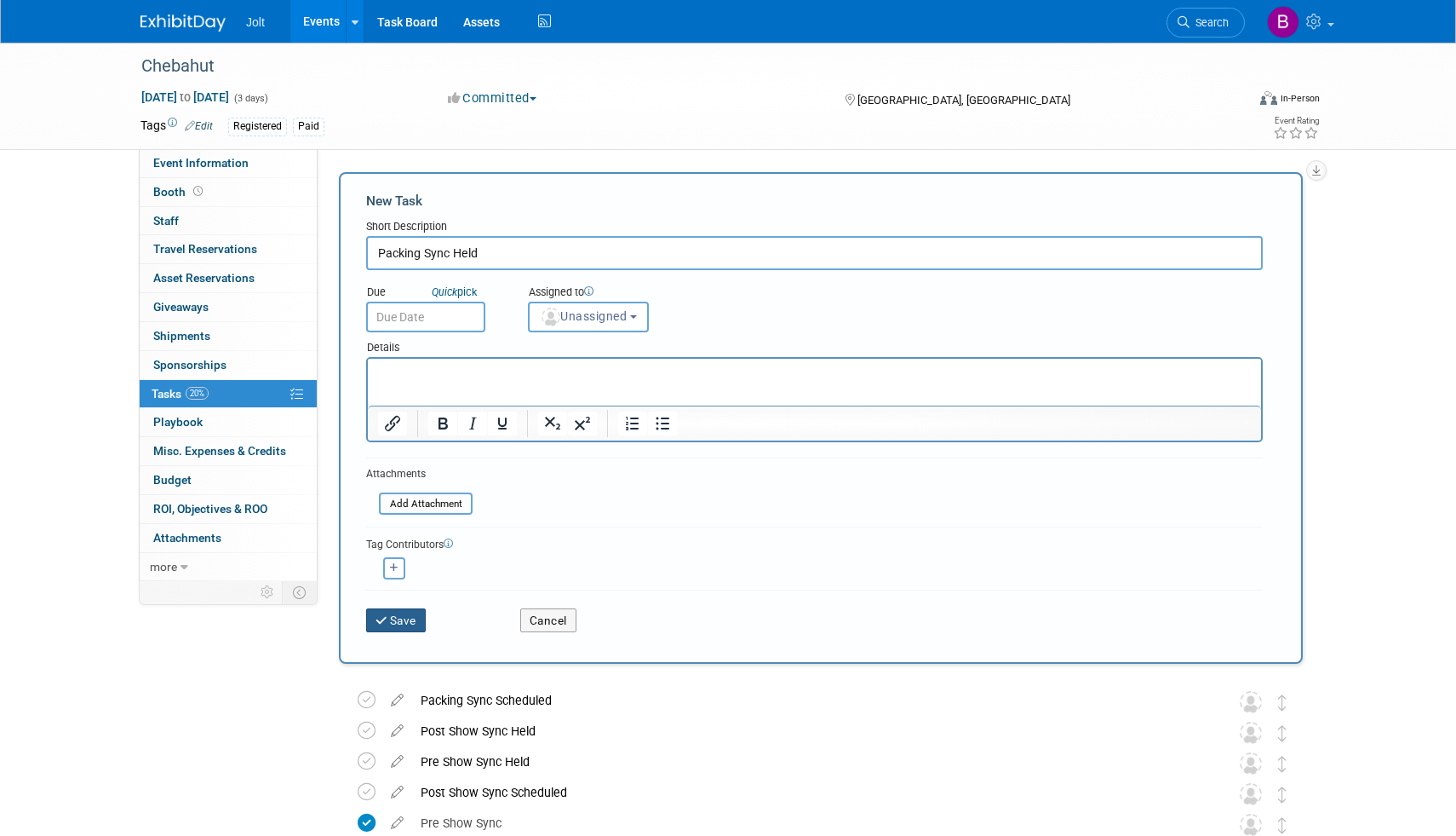
type input "Packing Sync Held"
click at [395, 620] on button "Save" at bounding box center [396, 619] width 59 height 24
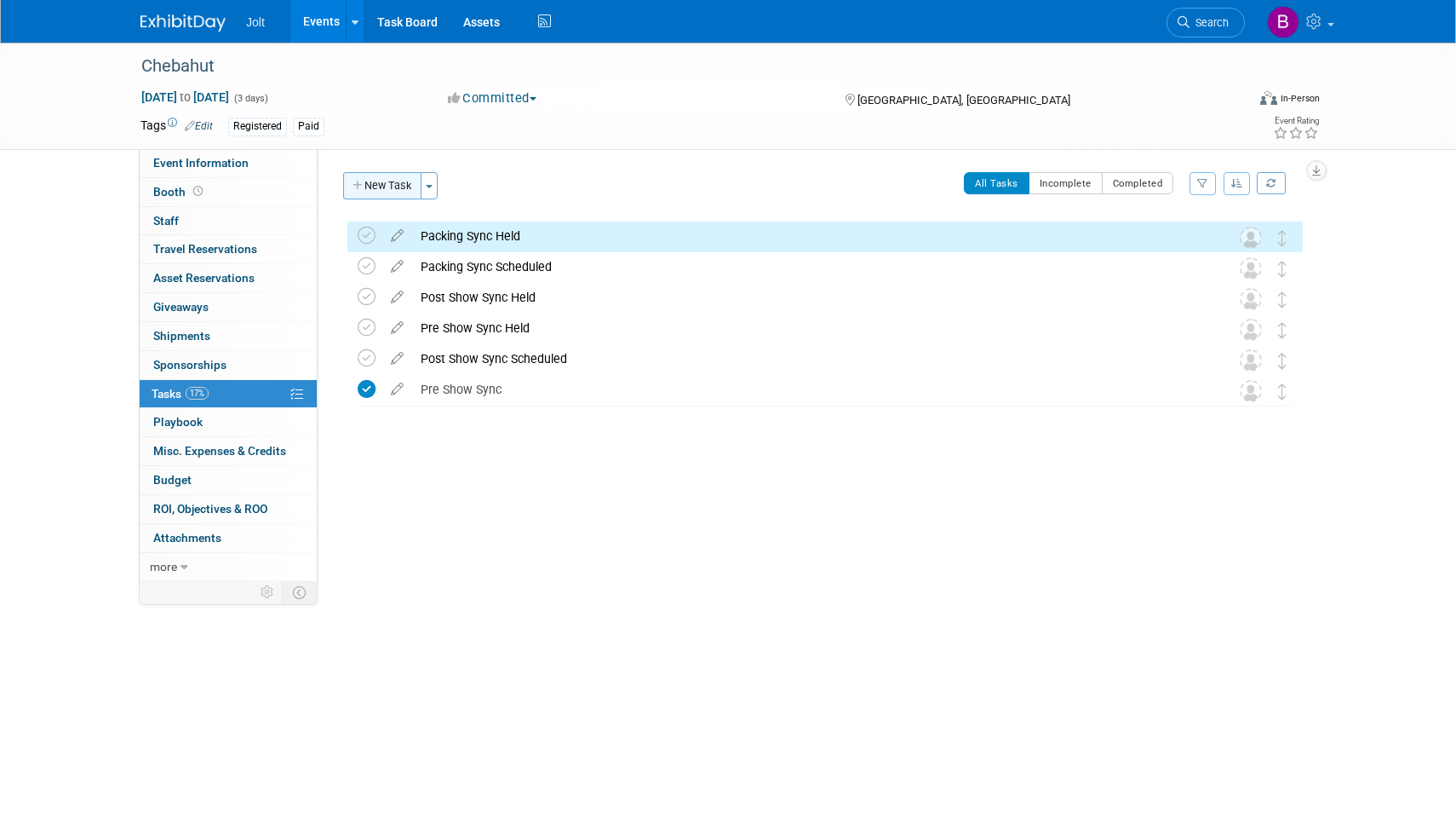
click at [404, 186] on button "New Task" at bounding box center [383, 185] width 78 height 28
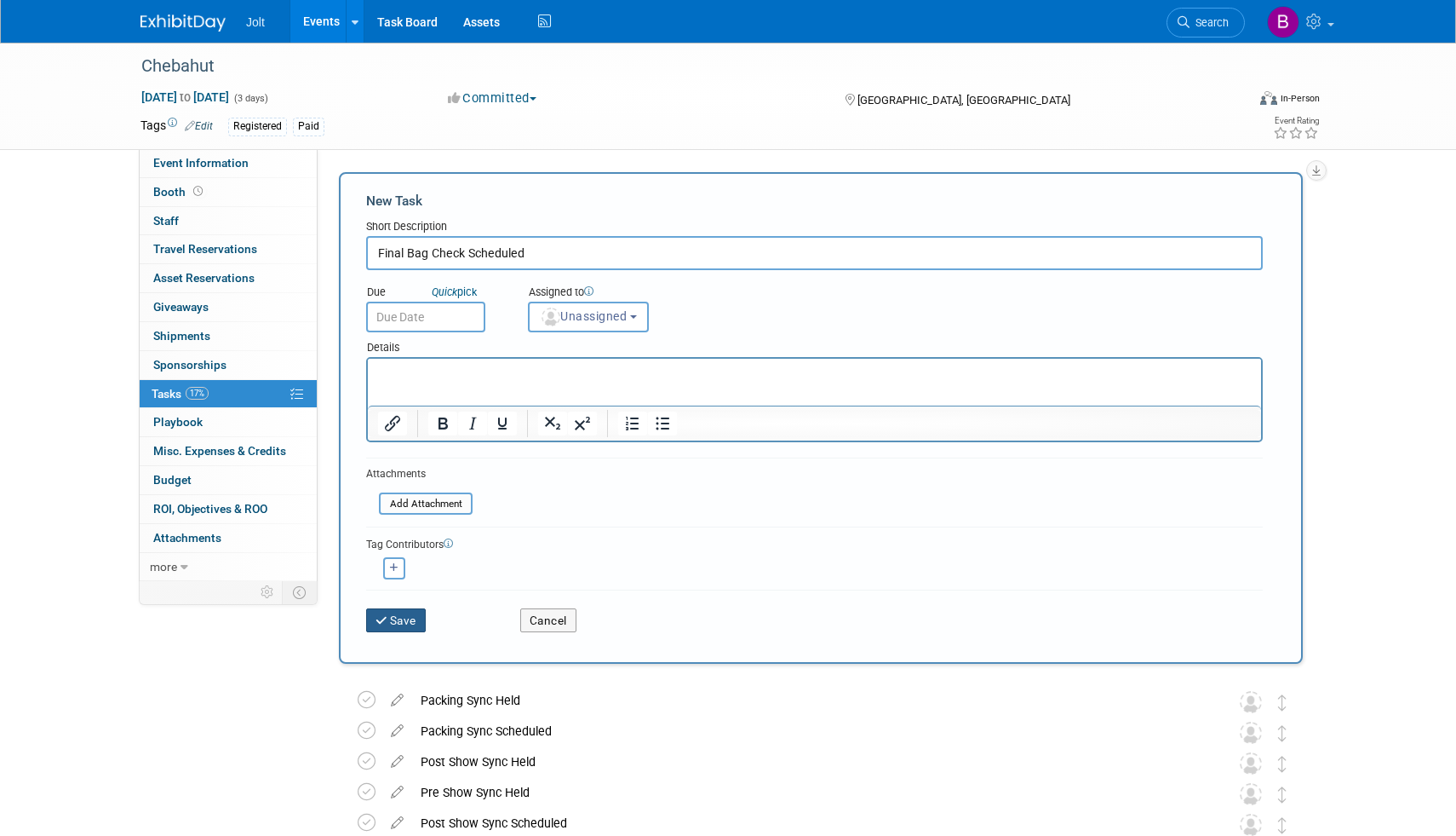
type input "Final Bag Check Scheduled"
click at [416, 623] on button "Save" at bounding box center [396, 619] width 59 height 24
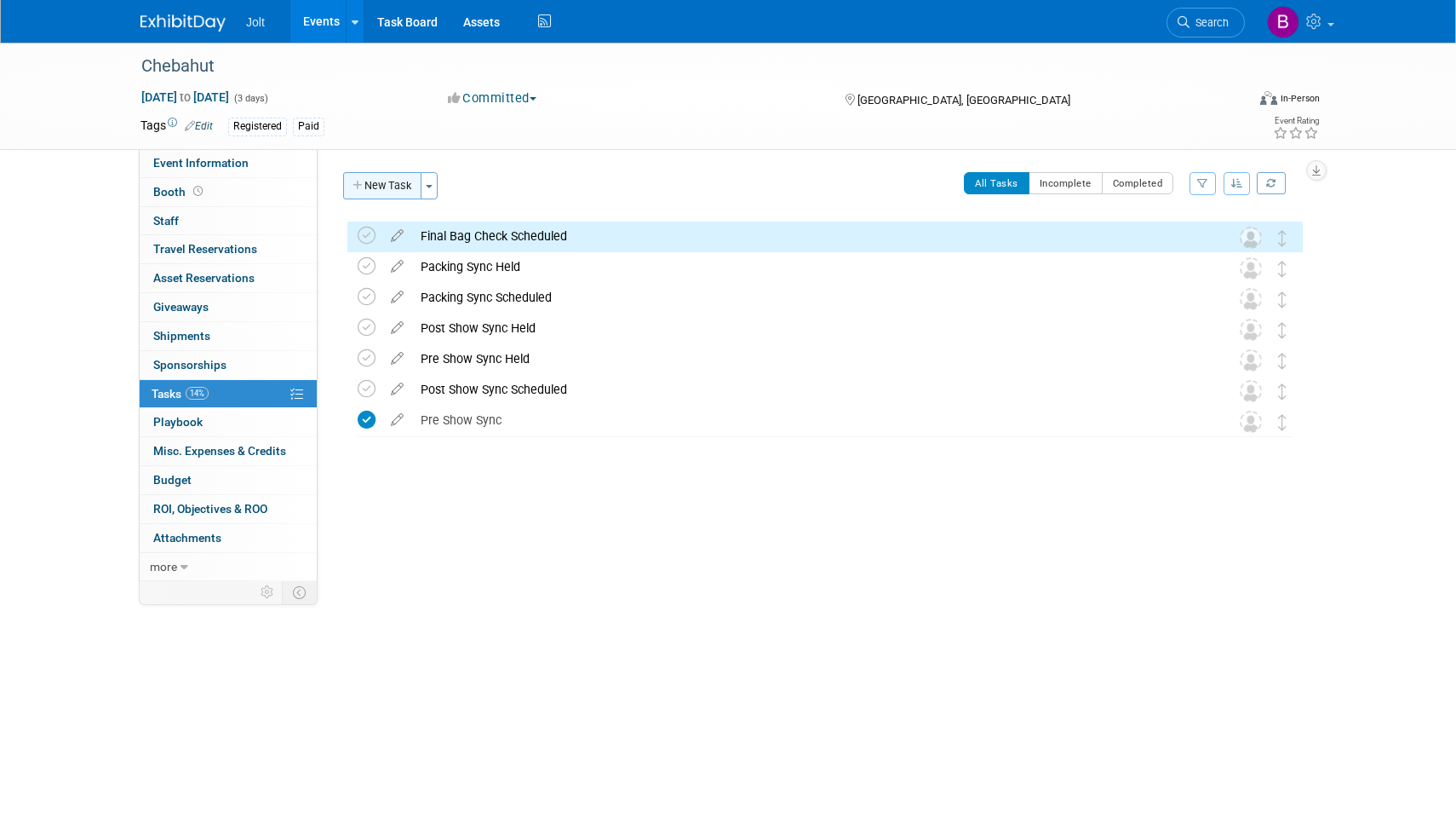
click at [394, 186] on button "New Task" at bounding box center [383, 185] width 78 height 28
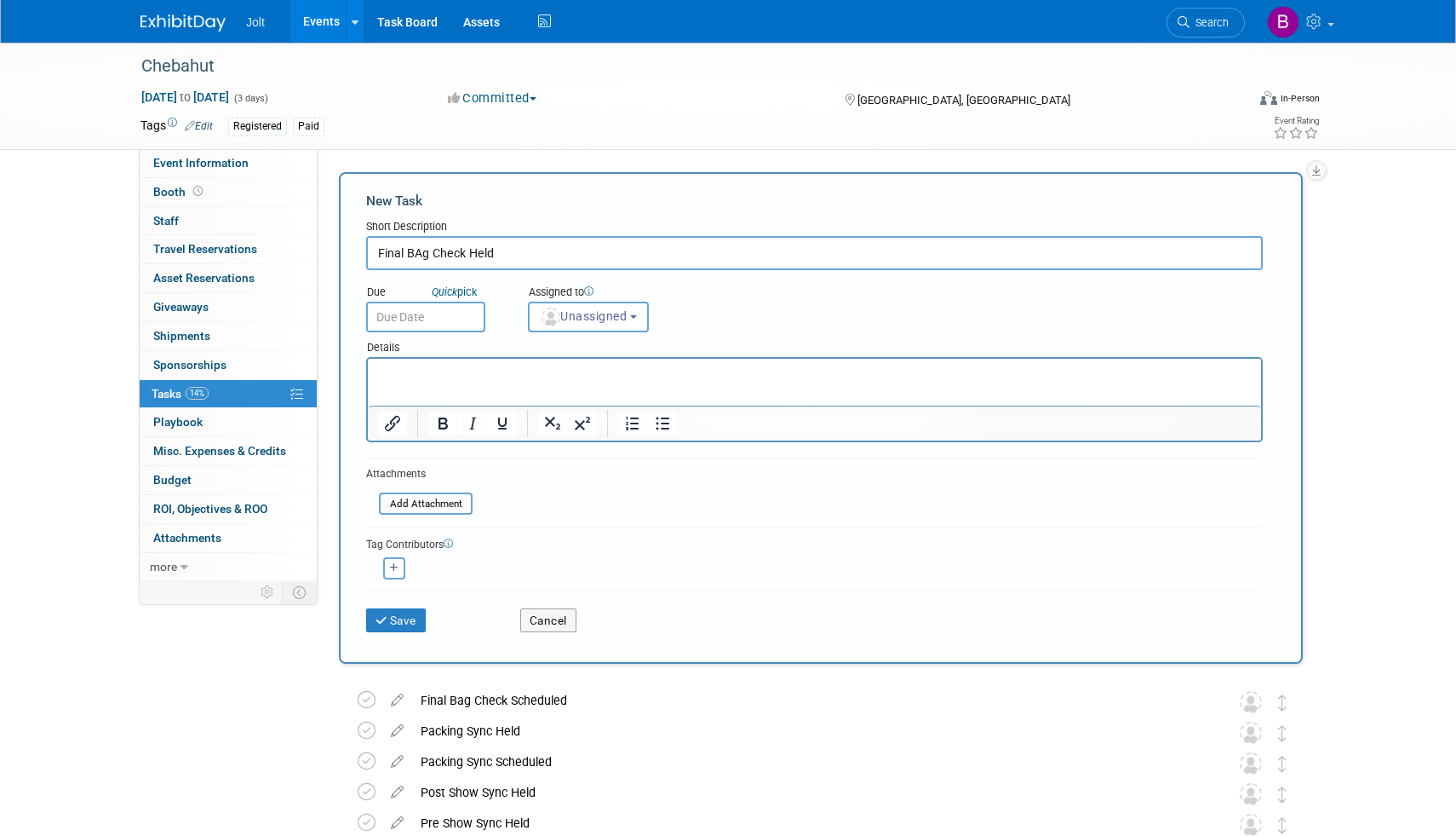
click at [421, 260] on input "Final BAg Check Held" at bounding box center [815, 253] width 897 height 34
type input "Final Bag Check Held"
click at [408, 622] on button "Save" at bounding box center [396, 619] width 59 height 24
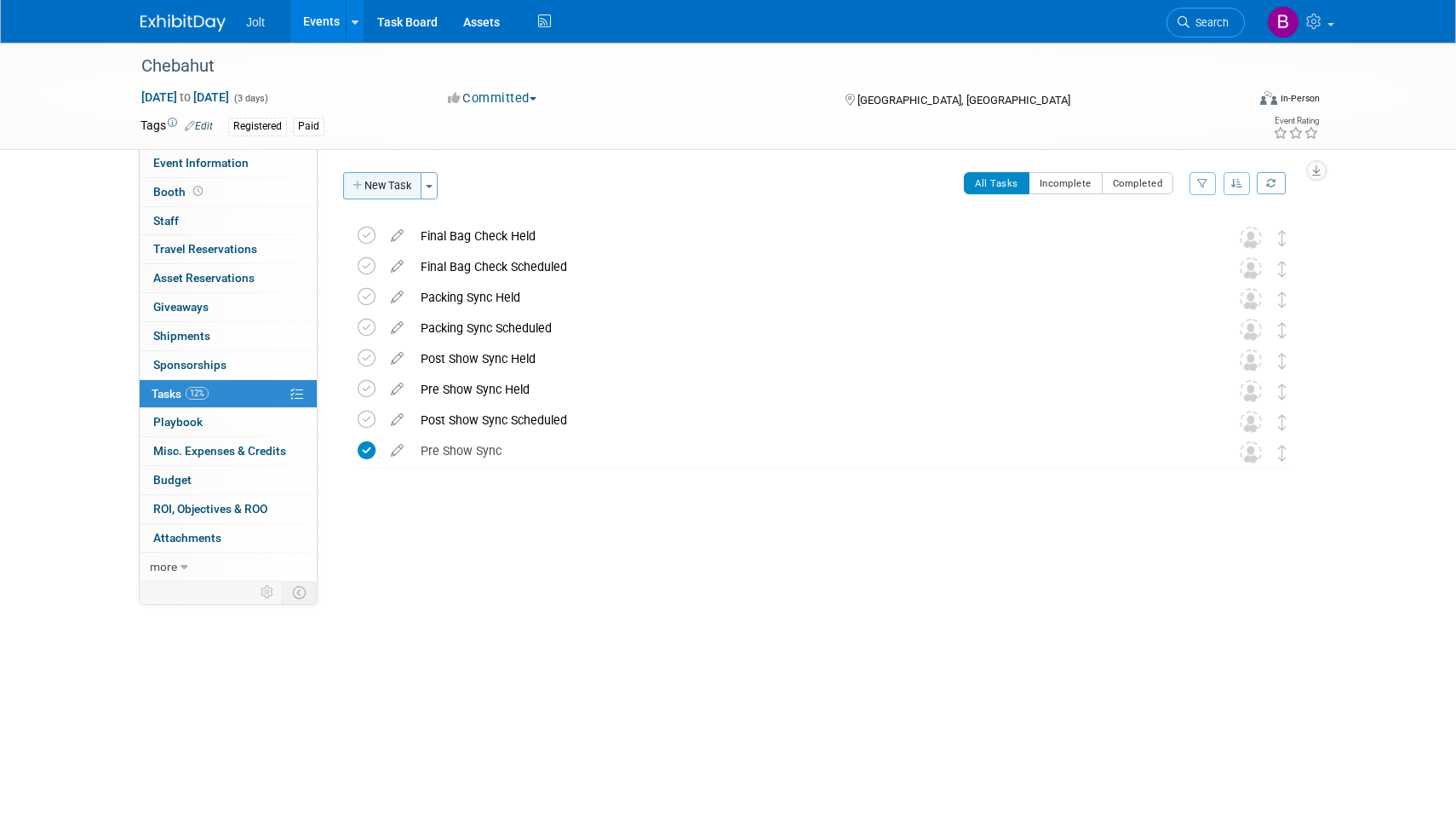
click at [396, 188] on button "New Task" at bounding box center [383, 185] width 78 height 28
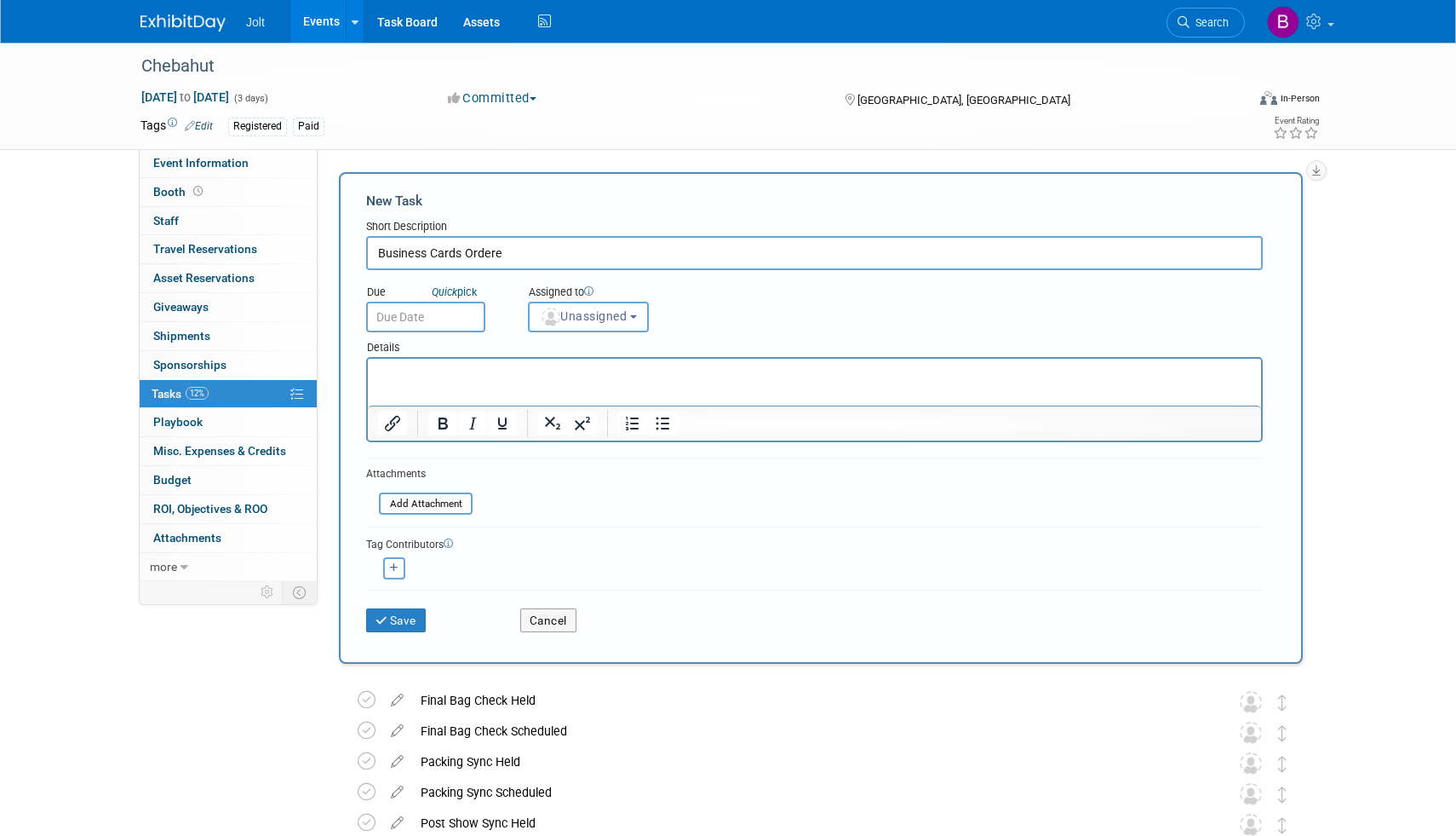
drag, startPoint x: 512, startPoint y: 251, endPoint x: 369, endPoint y: 251, distance: 143.0
click at [369, 251] on input "Business Cards Ordere" at bounding box center [815, 253] width 897 height 34
type input "Business Cards Ordere"
click at [555, 623] on button "Cancel" at bounding box center [548, 619] width 56 height 24
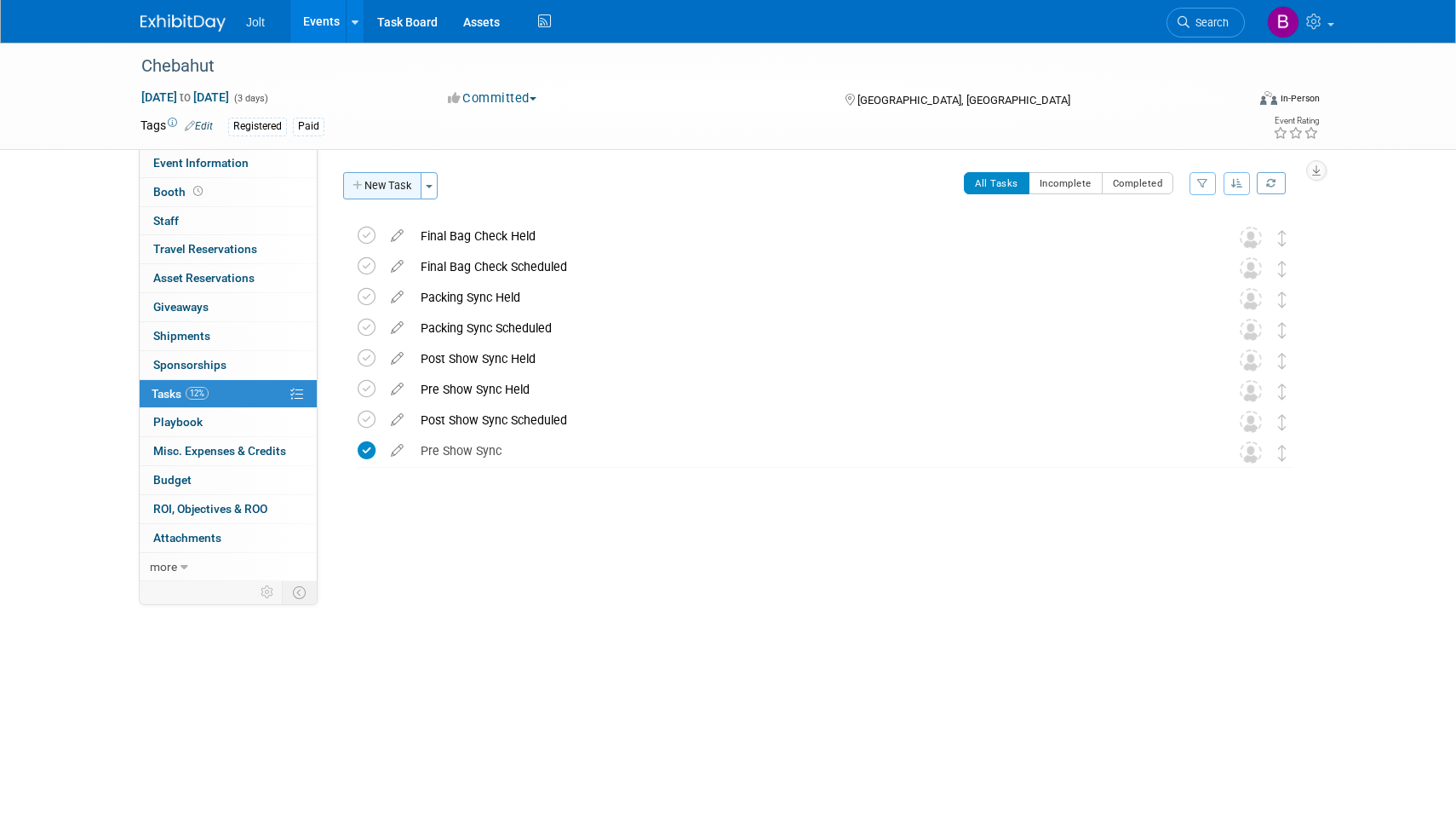
click at [393, 190] on button "New Task" at bounding box center [383, 185] width 78 height 28
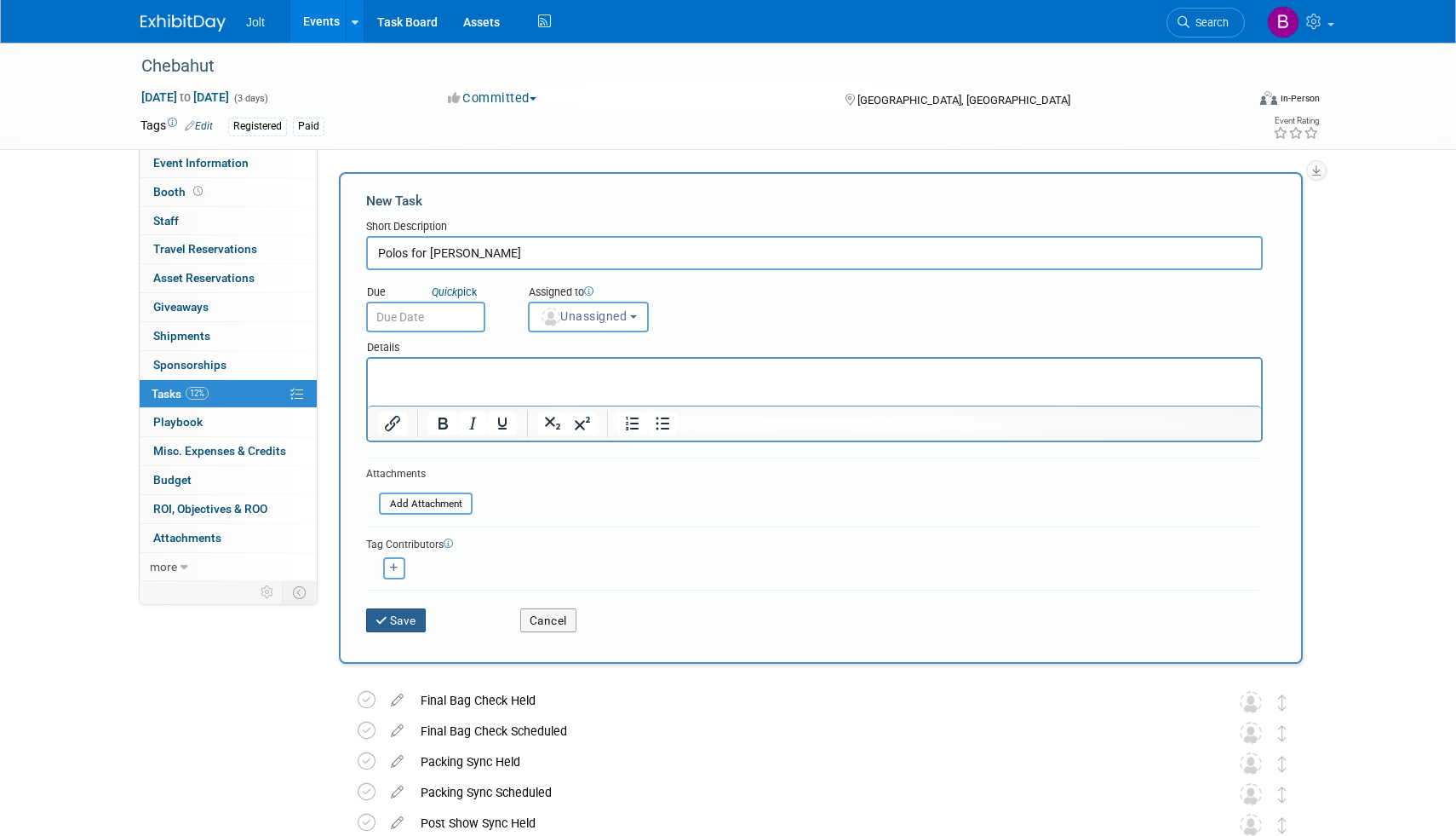
type input "Polos for [PERSON_NAME]"
click at [406, 626] on button "Save" at bounding box center [396, 619] width 59 height 24
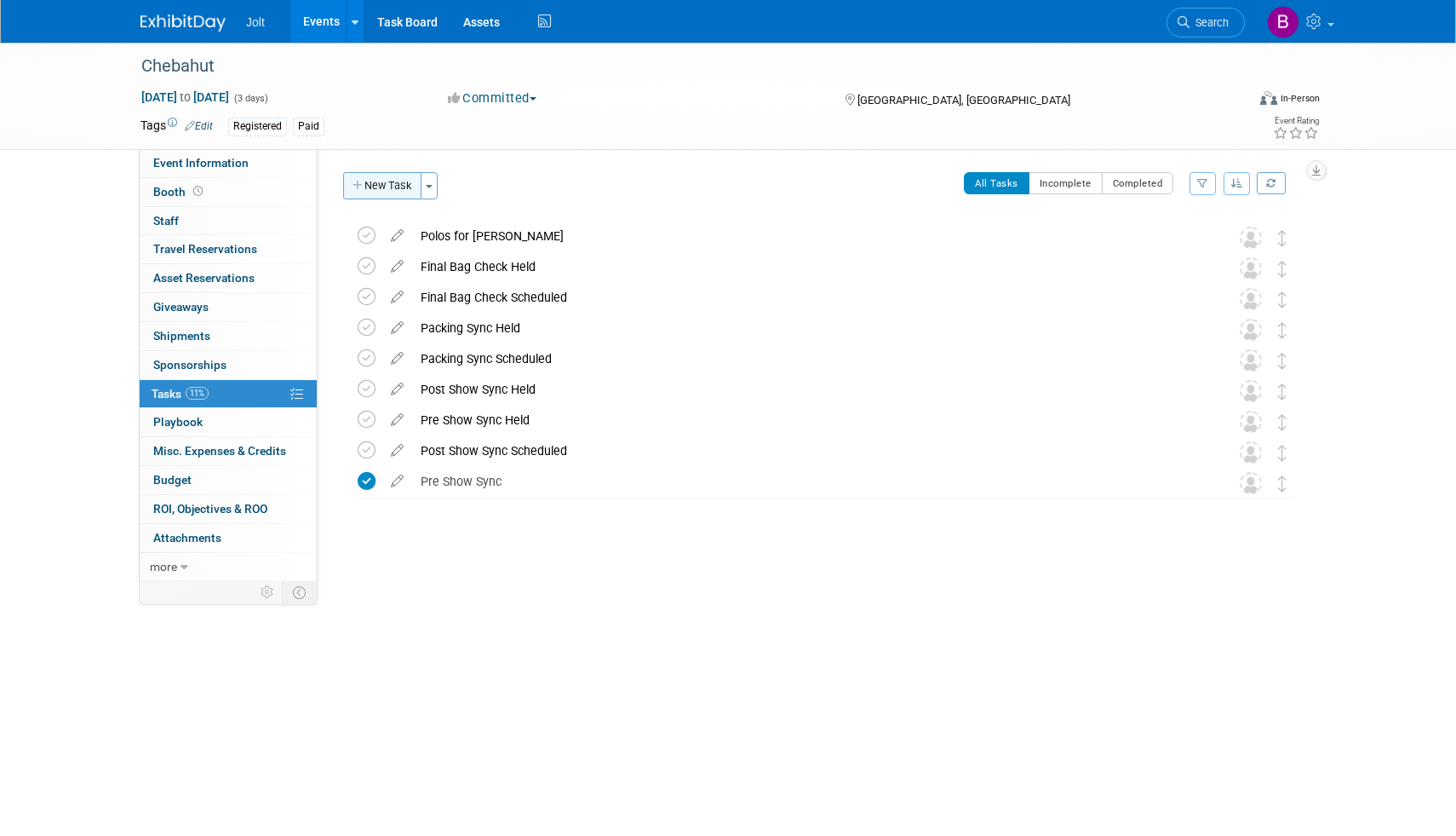
click at [378, 197] on button "New Task" at bounding box center [383, 185] width 78 height 28
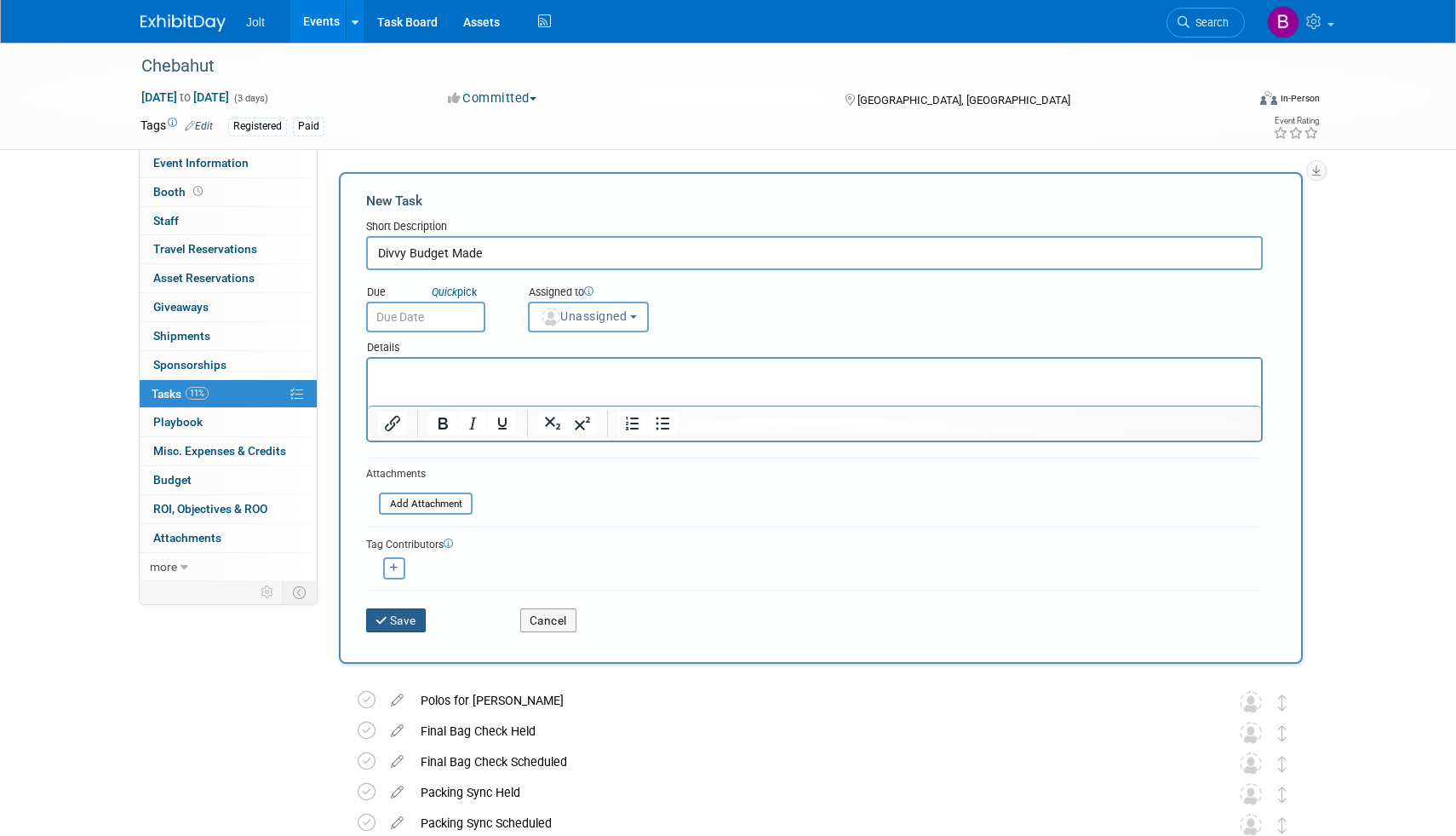
type input "Divvy Budget Made"
click at [401, 622] on button "Save" at bounding box center [396, 619] width 59 height 24
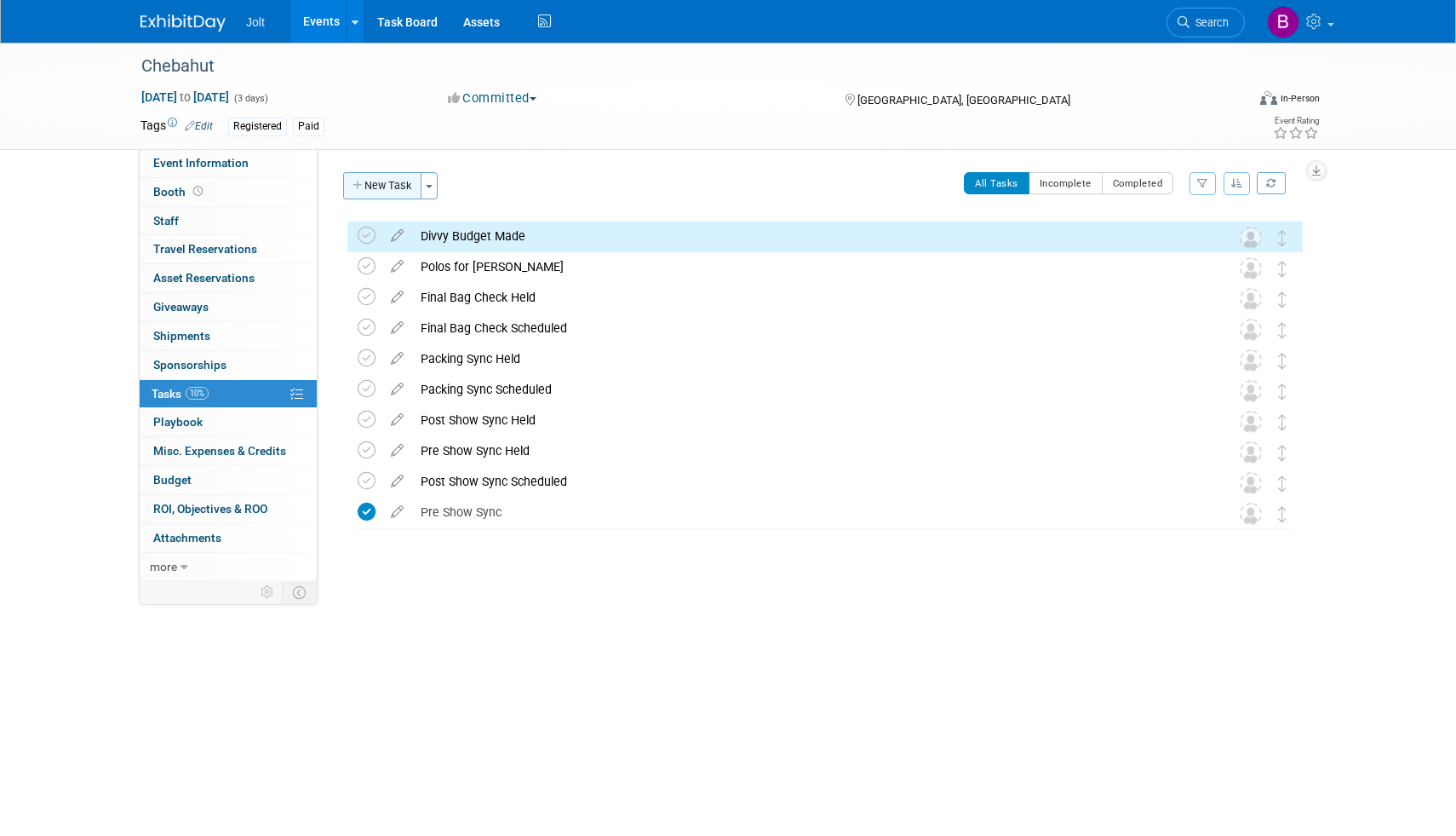
click at [389, 179] on button "New Task" at bounding box center [383, 185] width 78 height 28
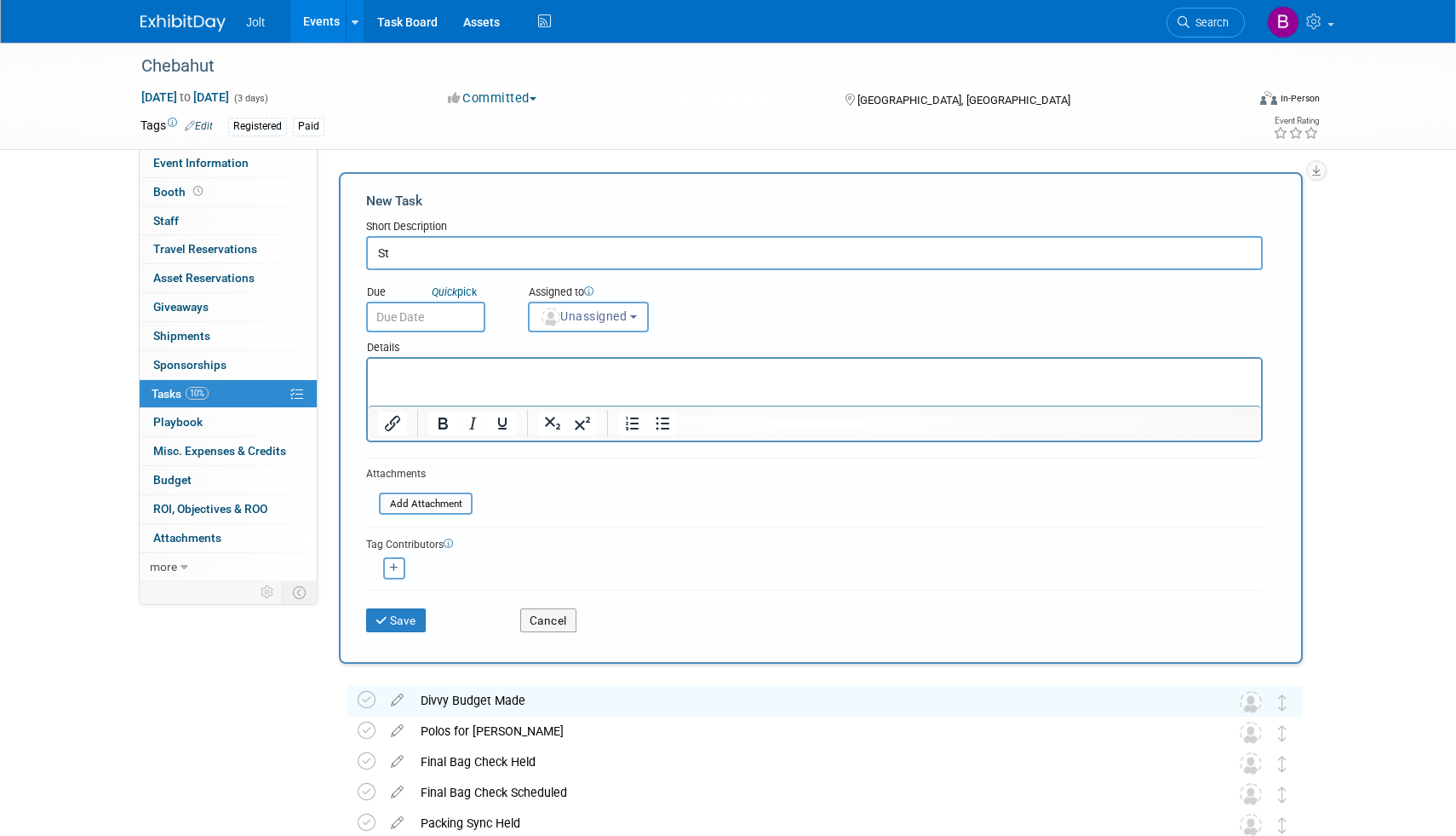
type input "S"
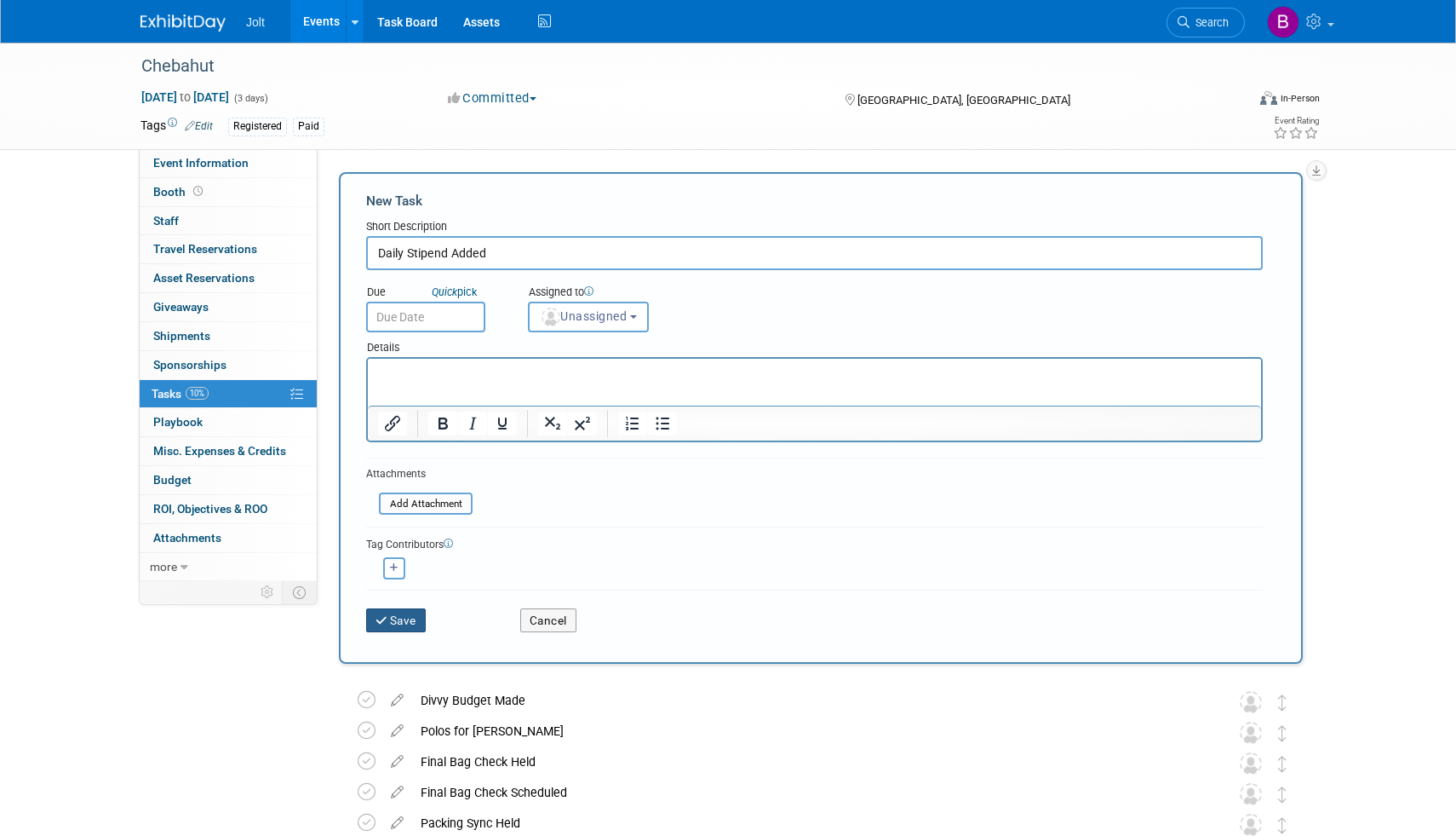
type input "Daily Stipend Added"
click at [395, 630] on button "Save" at bounding box center [396, 619] width 59 height 24
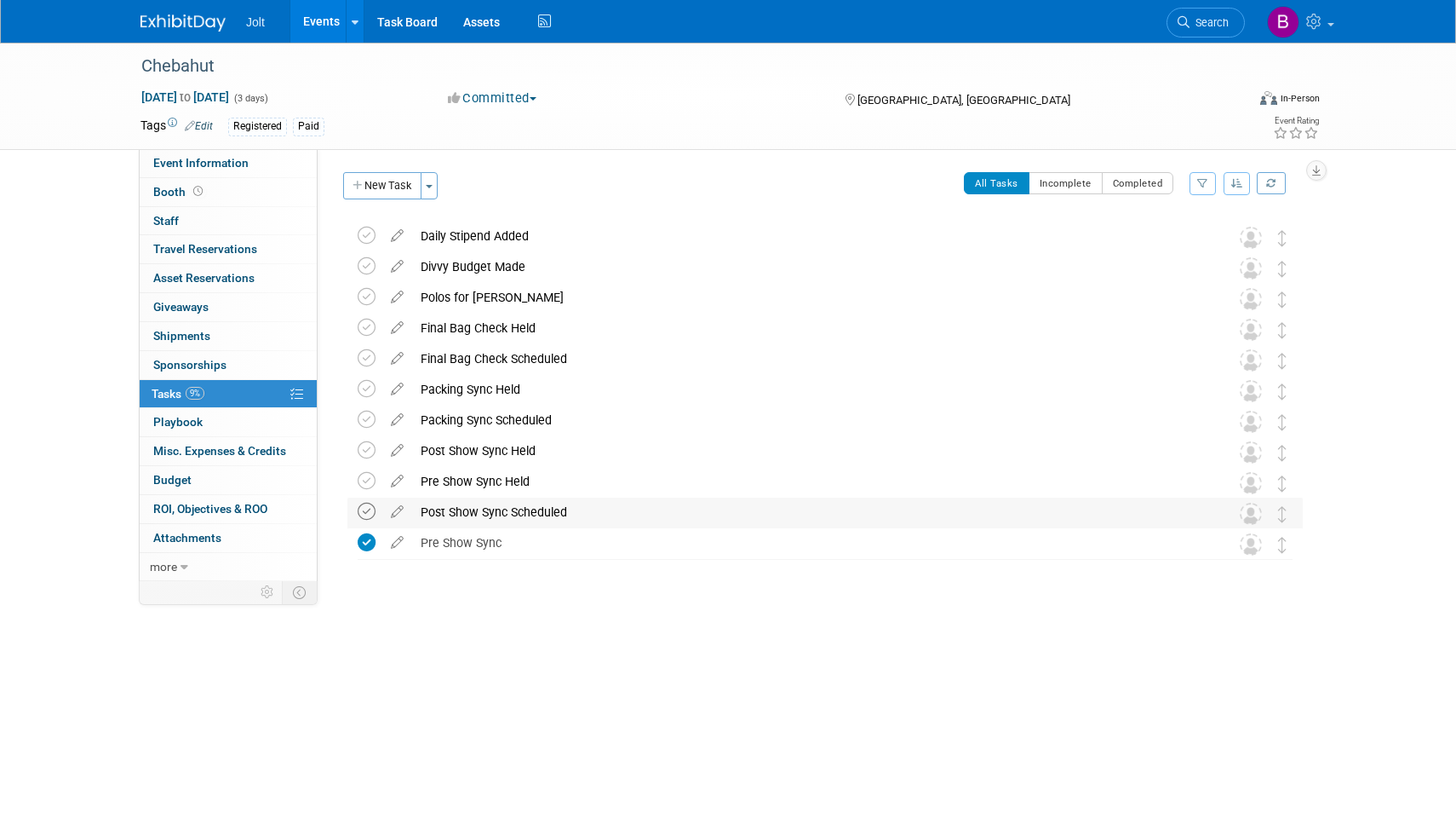
click at [364, 512] on icon at bounding box center [366, 512] width 18 height 18
click at [369, 479] on icon at bounding box center [366, 481] width 18 height 18
click at [364, 421] on icon at bounding box center [366, 419] width 18 height 18
click at [362, 361] on icon at bounding box center [366, 358] width 18 height 18
click at [366, 264] on icon at bounding box center [366, 266] width 18 height 18
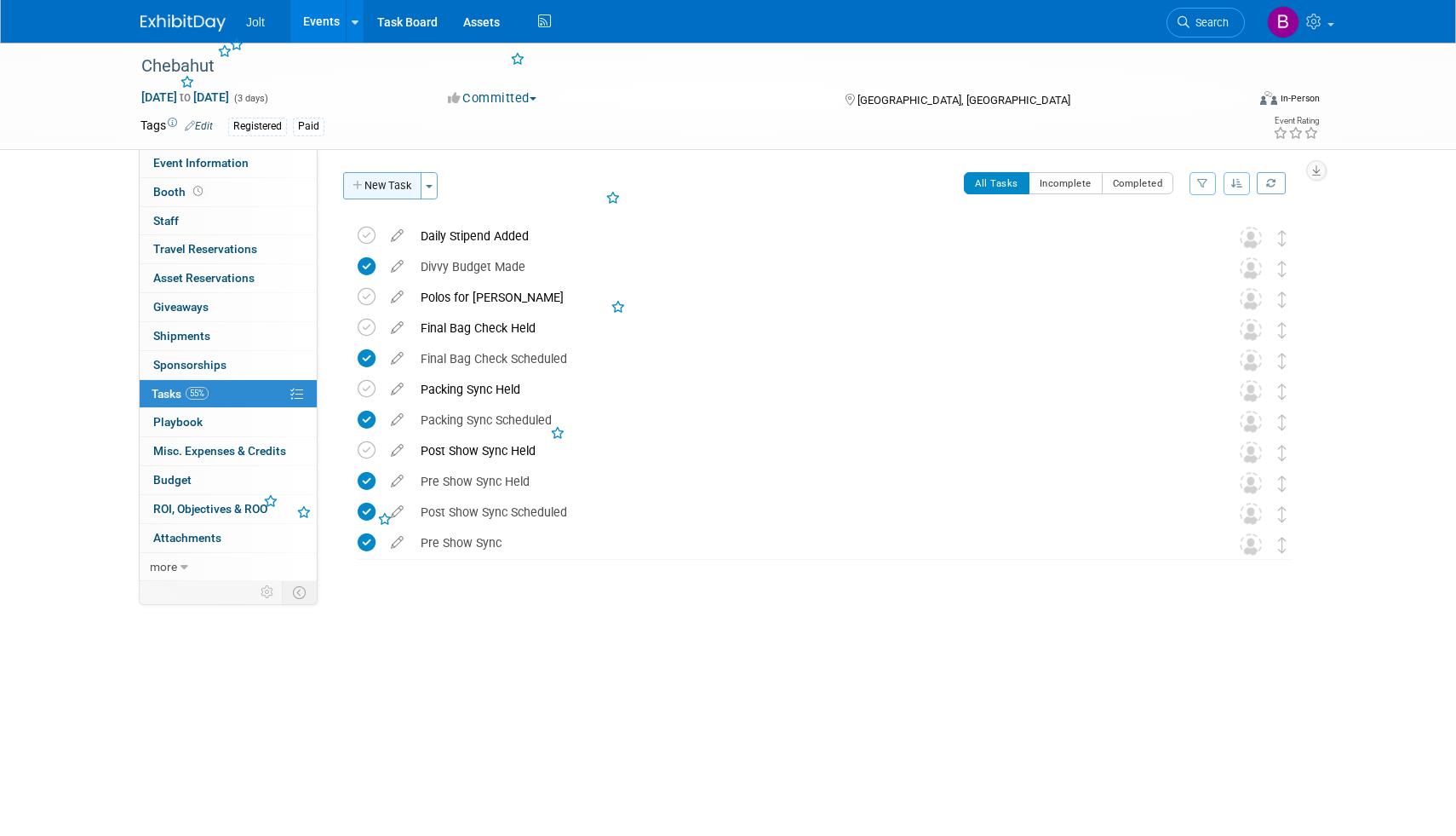
click at [383, 194] on button "New Task" at bounding box center [383, 185] width 78 height 28
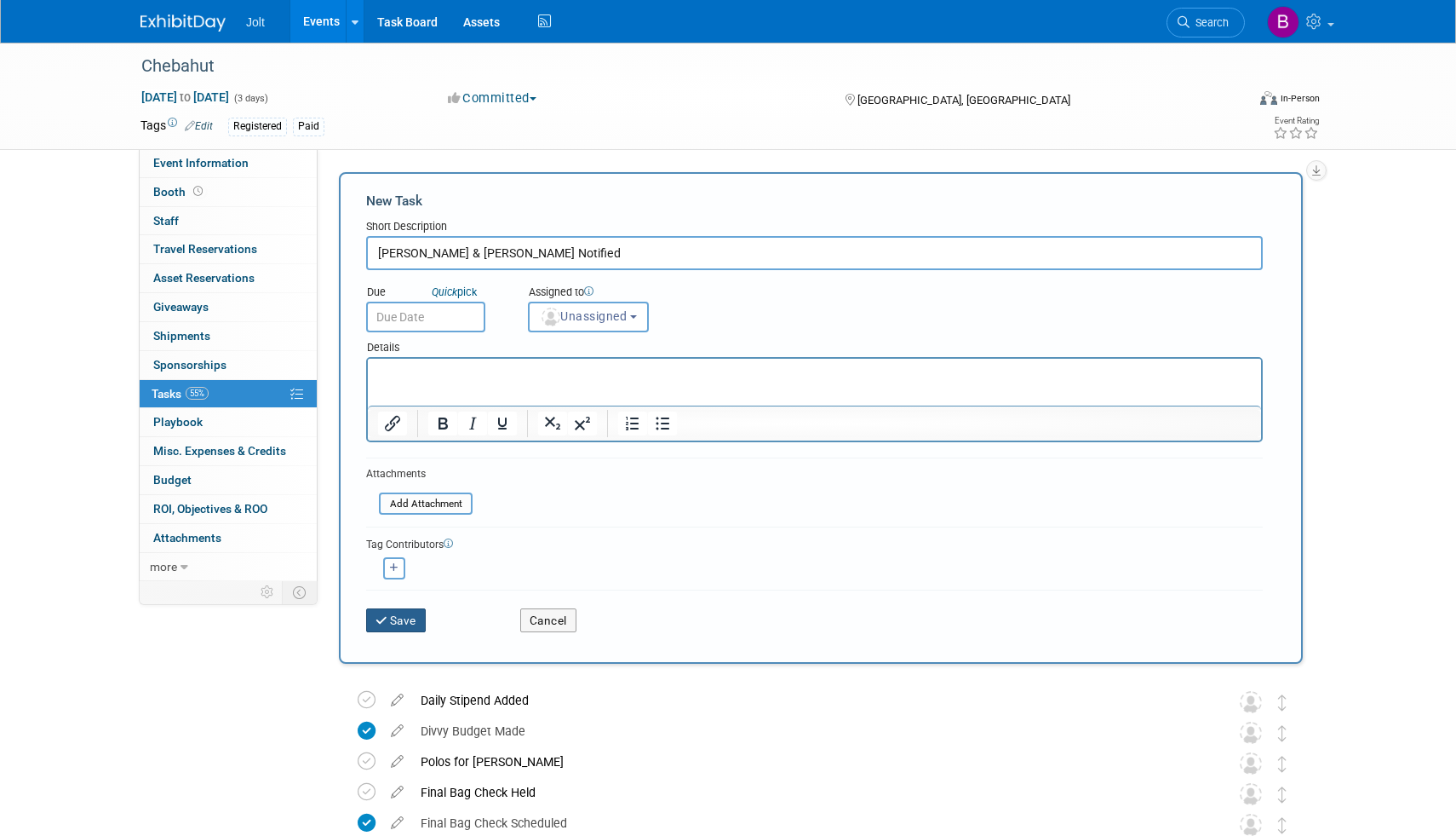
type input "[PERSON_NAME] & [PERSON_NAME] Notified"
click at [395, 618] on button "Save" at bounding box center [396, 619] width 59 height 24
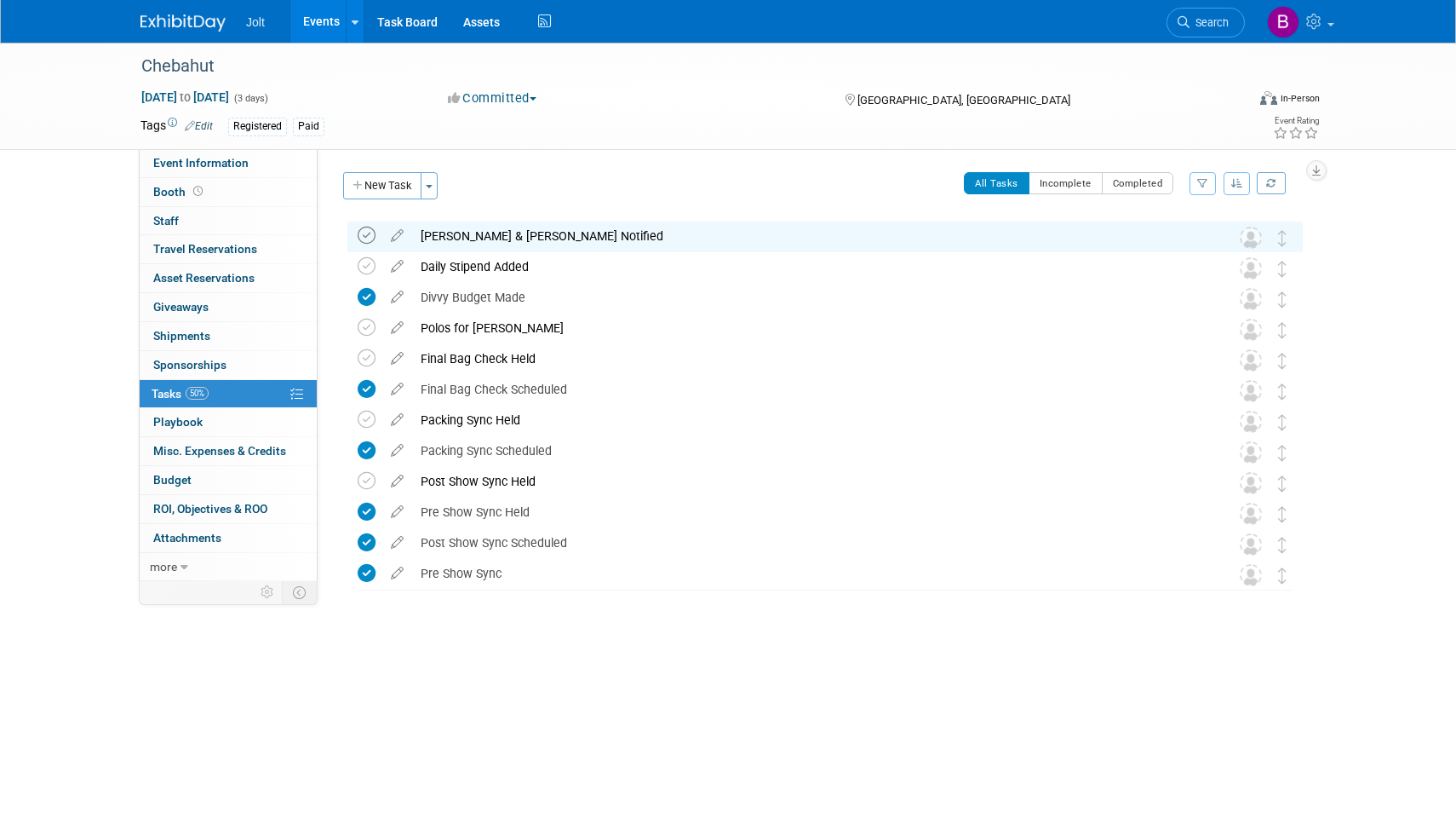
click at [364, 236] on icon at bounding box center [366, 235] width 18 height 18
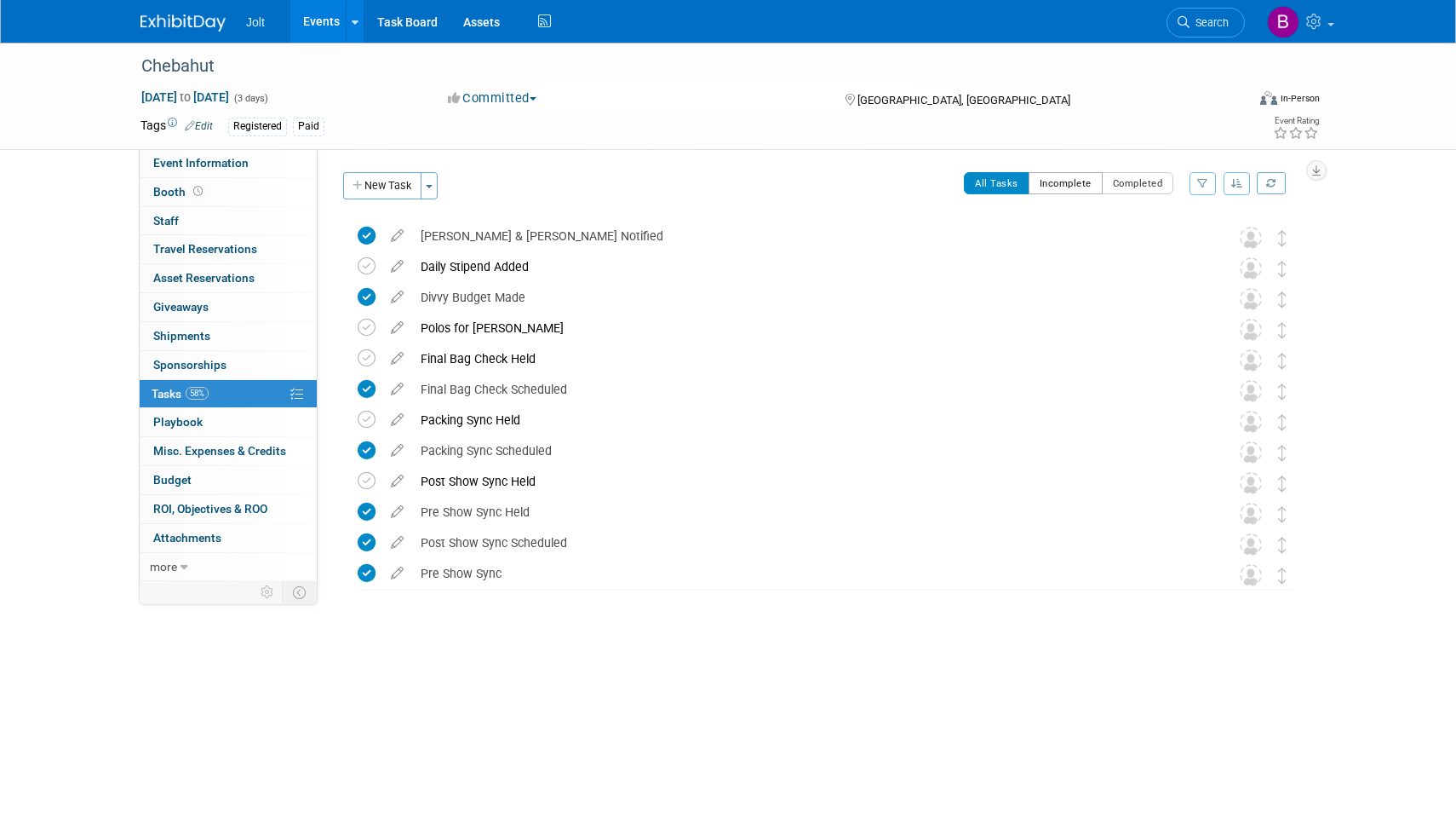
click at [1066, 184] on button "Incomplete" at bounding box center [1066, 182] width 74 height 22
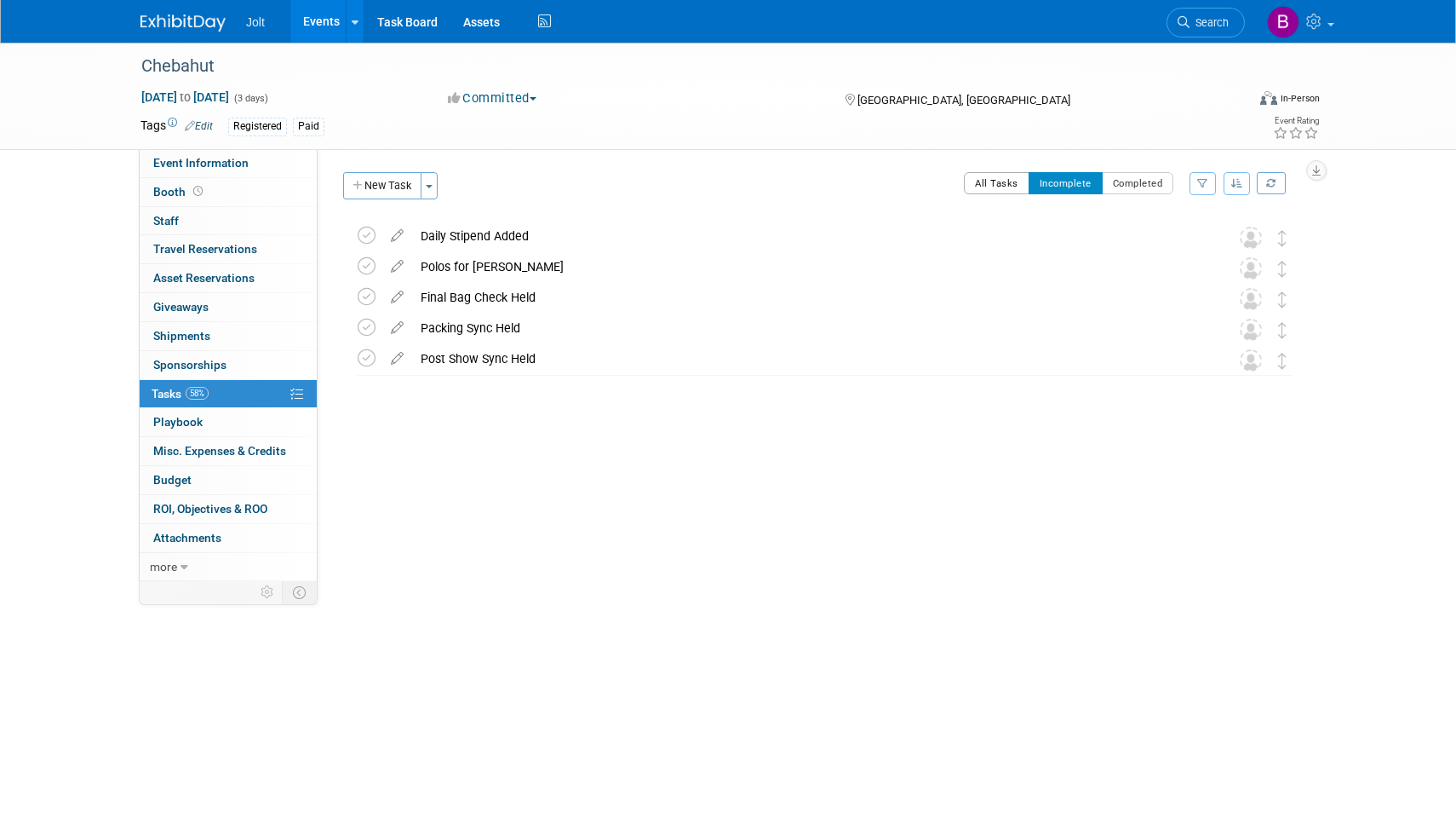
click at [1002, 181] on button "All Tasks" at bounding box center [996, 182] width 66 height 22
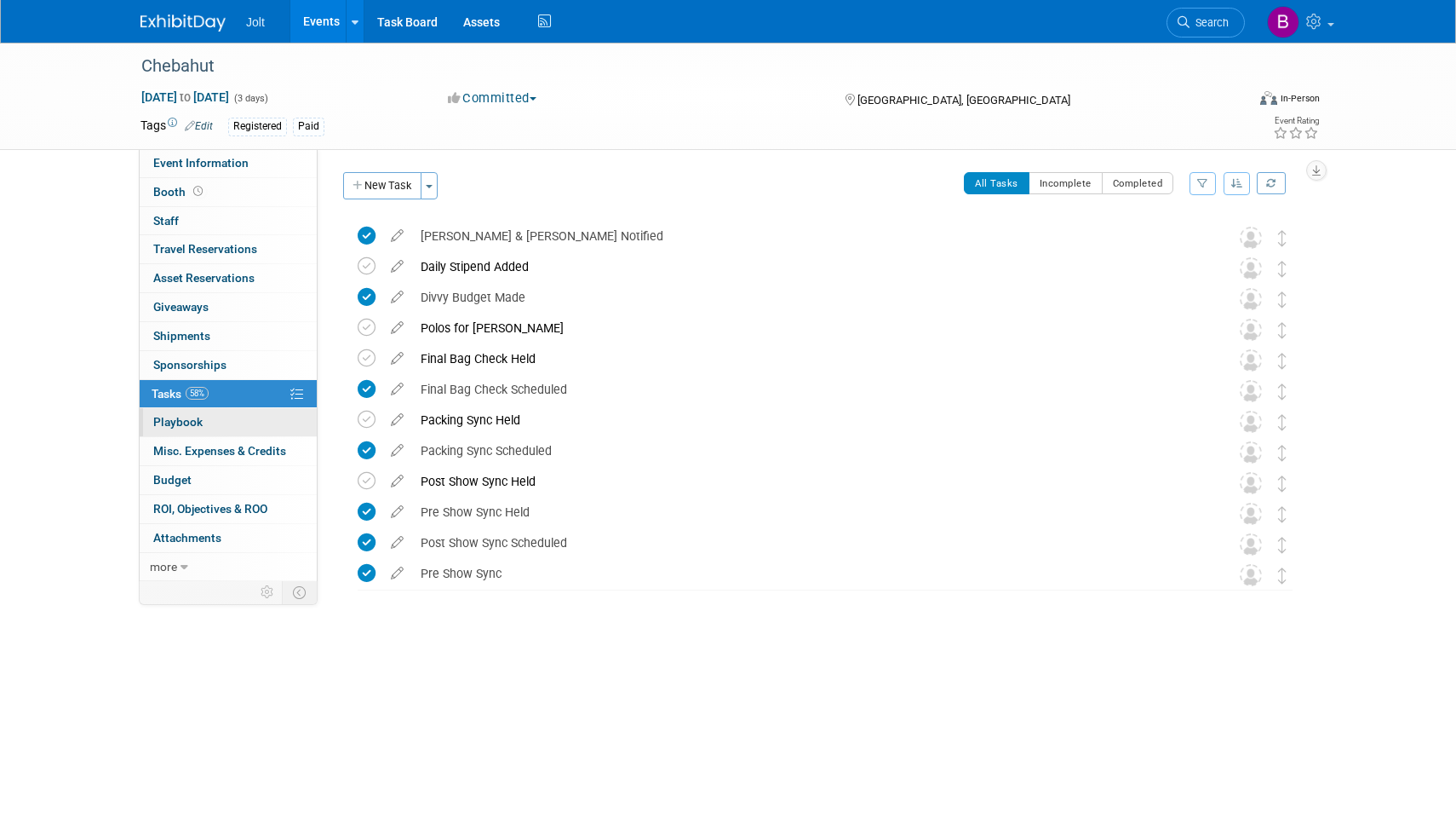
click at [213, 416] on link "0 Playbook 0" at bounding box center [228, 422] width 177 height 28
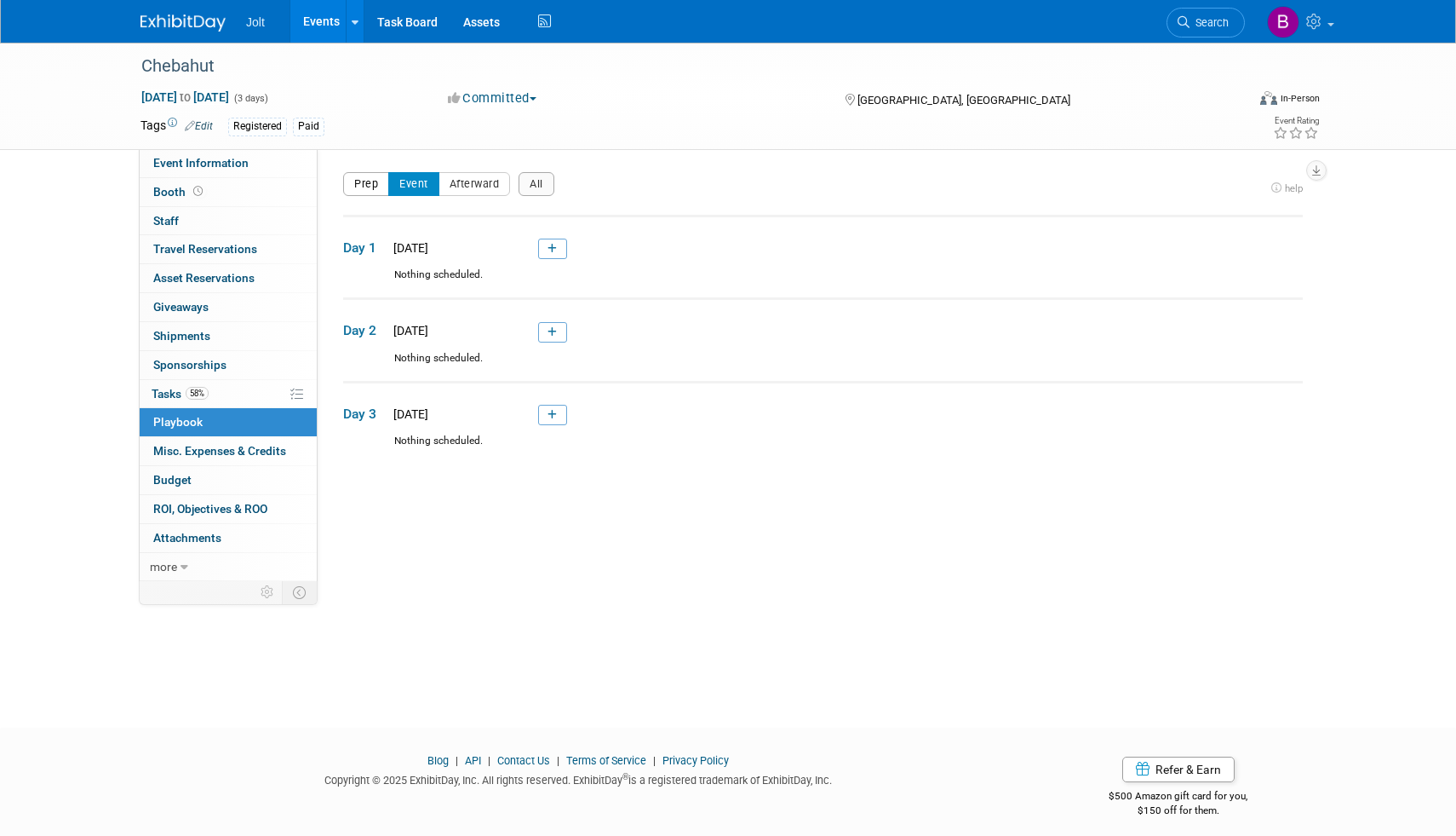
click at [359, 182] on button "Prep" at bounding box center [366, 183] width 46 height 24
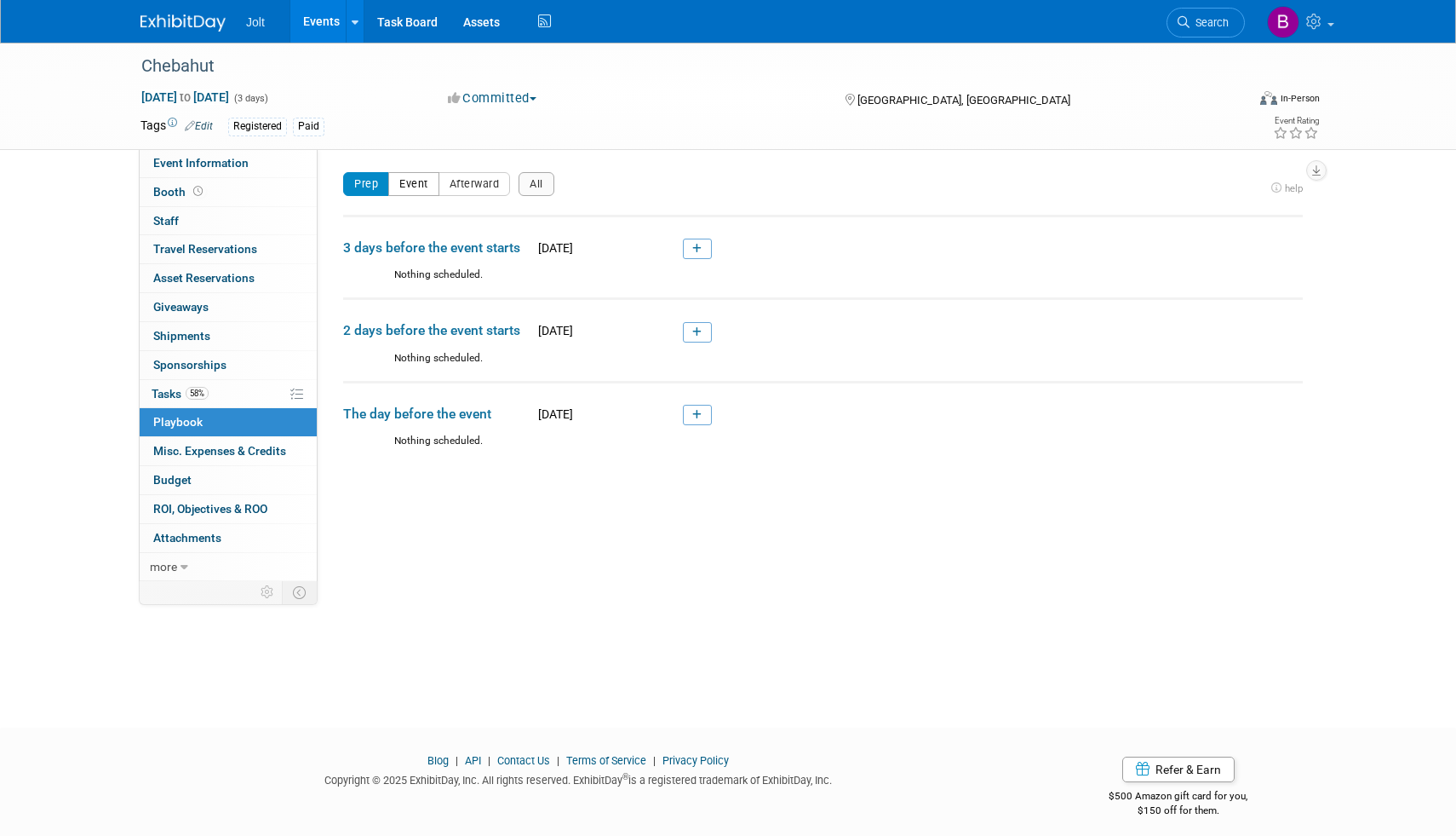
click at [416, 178] on button "Event" at bounding box center [414, 183] width 52 height 24
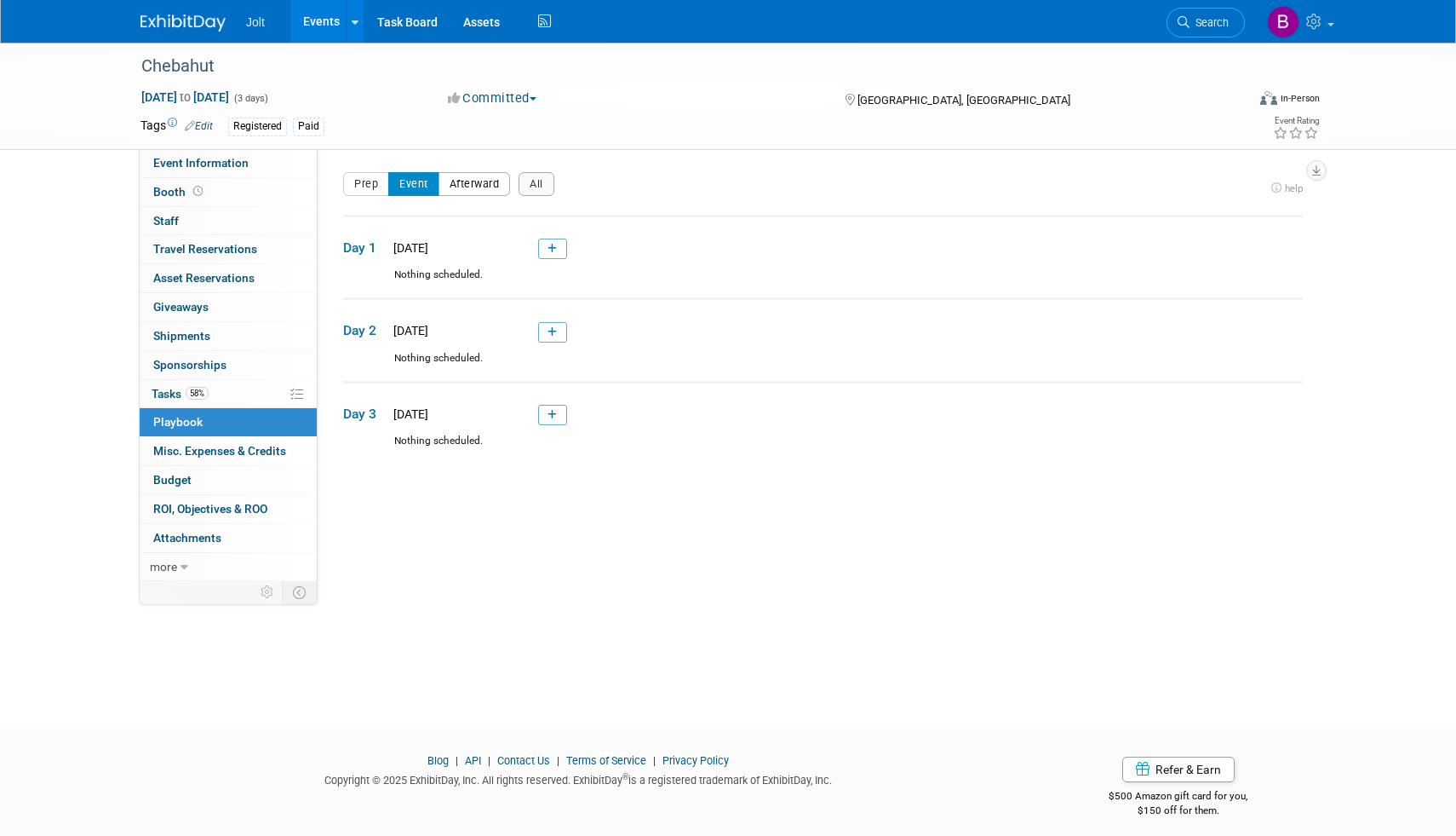
click at [486, 182] on button "Afterward" at bounding box center [475, 183] width 73 height 24
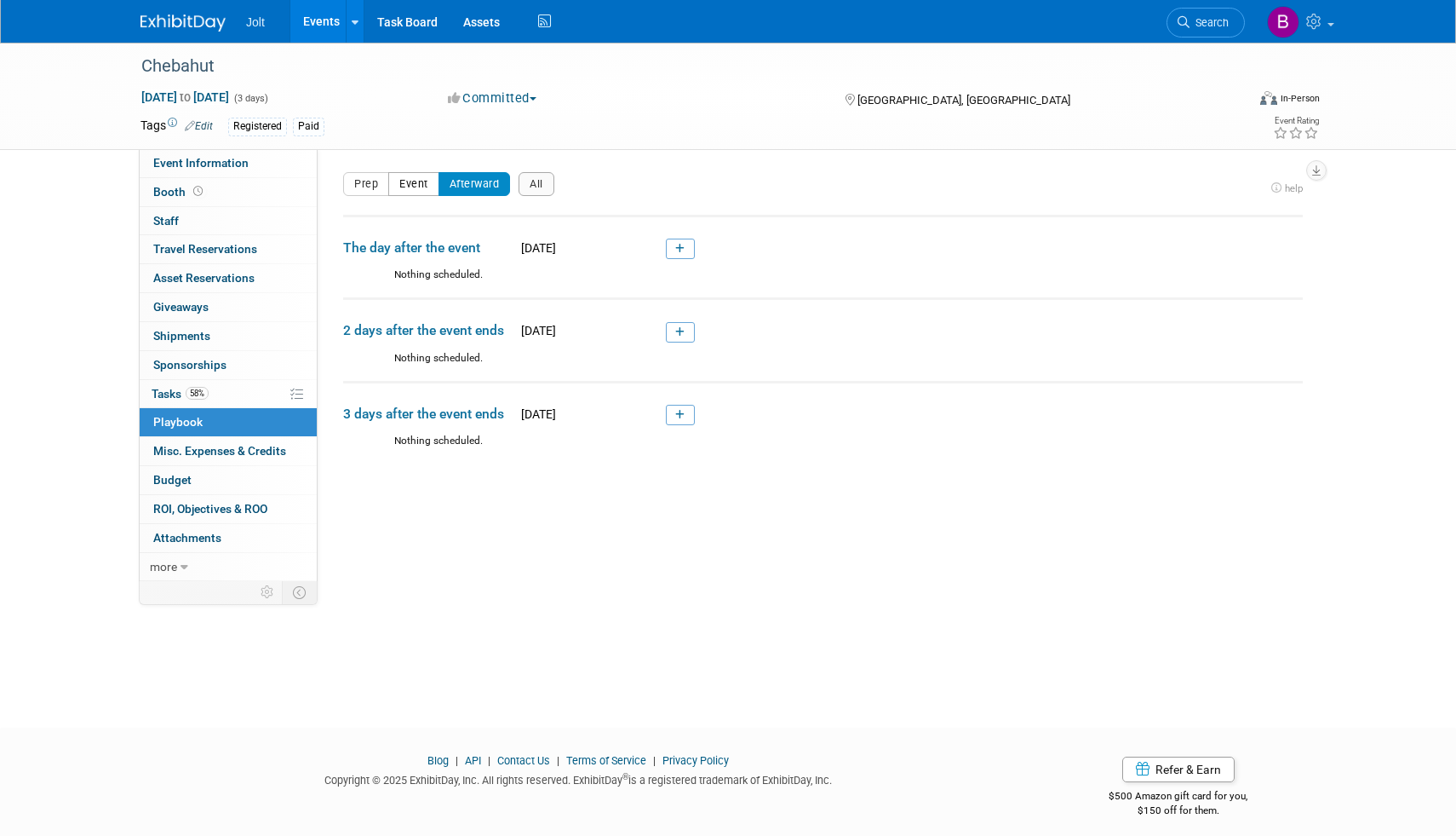
click at [403, 181] on button "Event" at bounding box center [414, 183] width 52 height 24
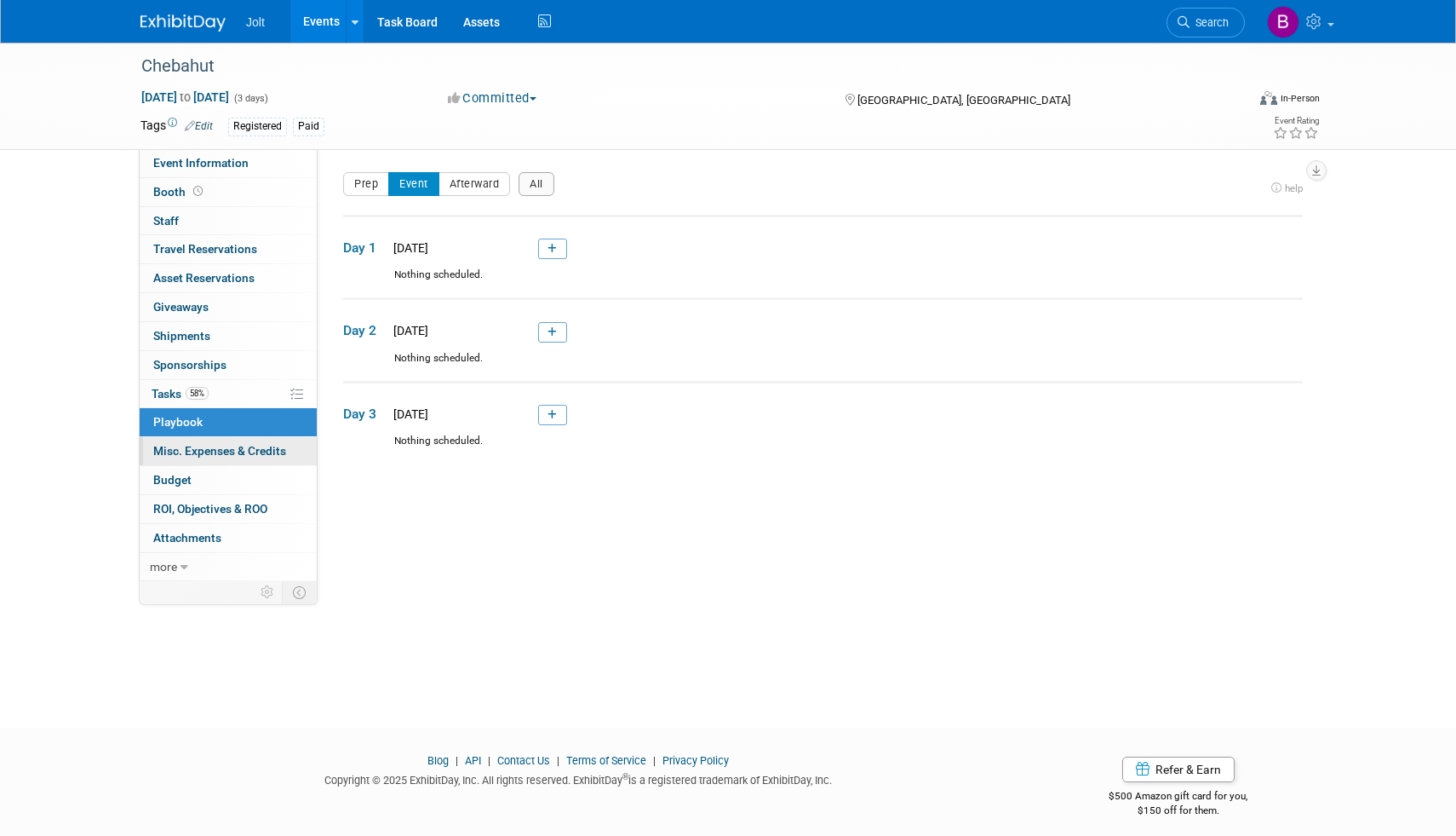
click at [231, 453] on span "Misc. Expenses & Credits 0" at bounding box center [219, 450] width 133 height 13
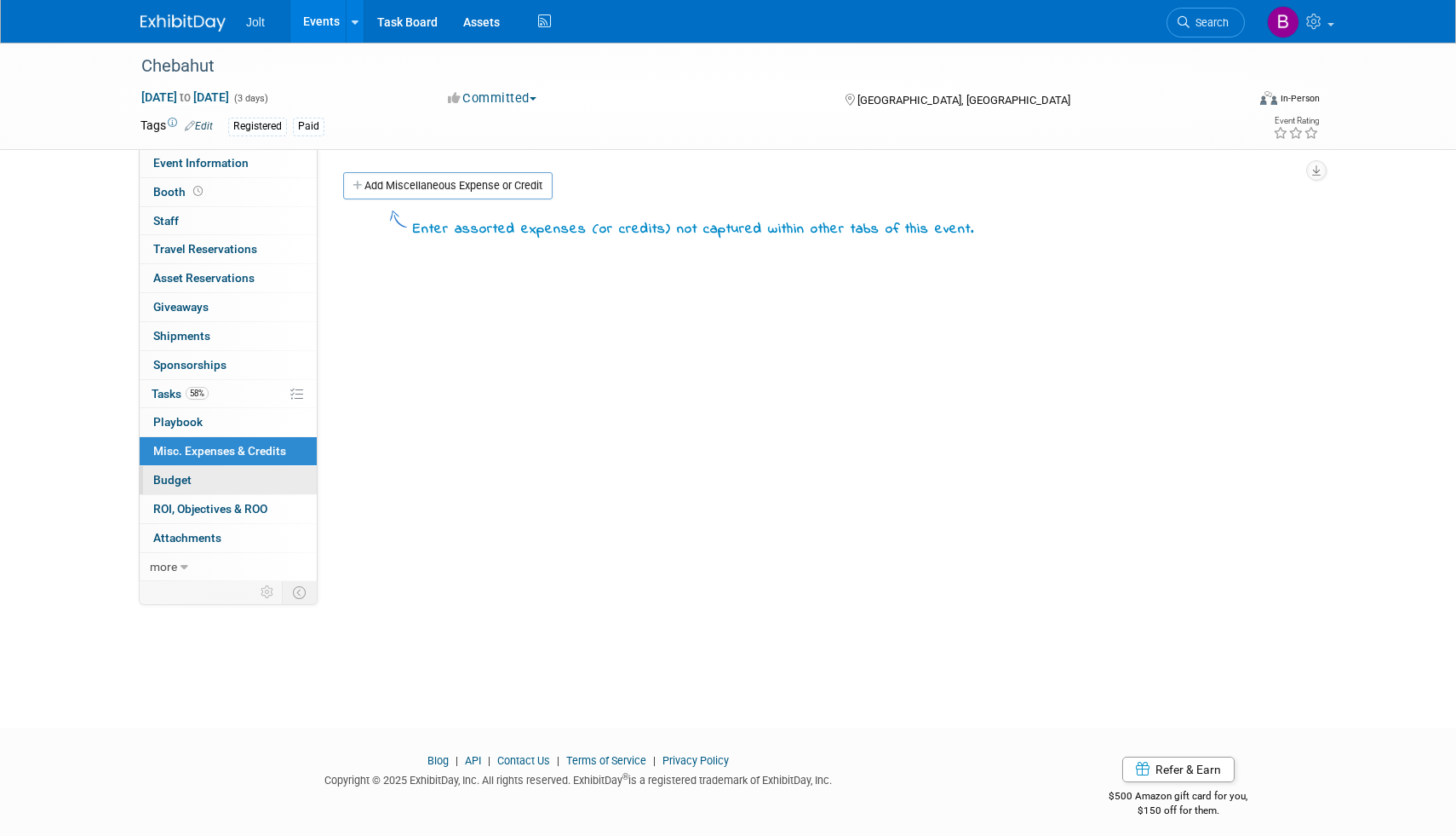
click at [225, 490] on link "Budget" at bounding box center [228, 479] width 177 height 28
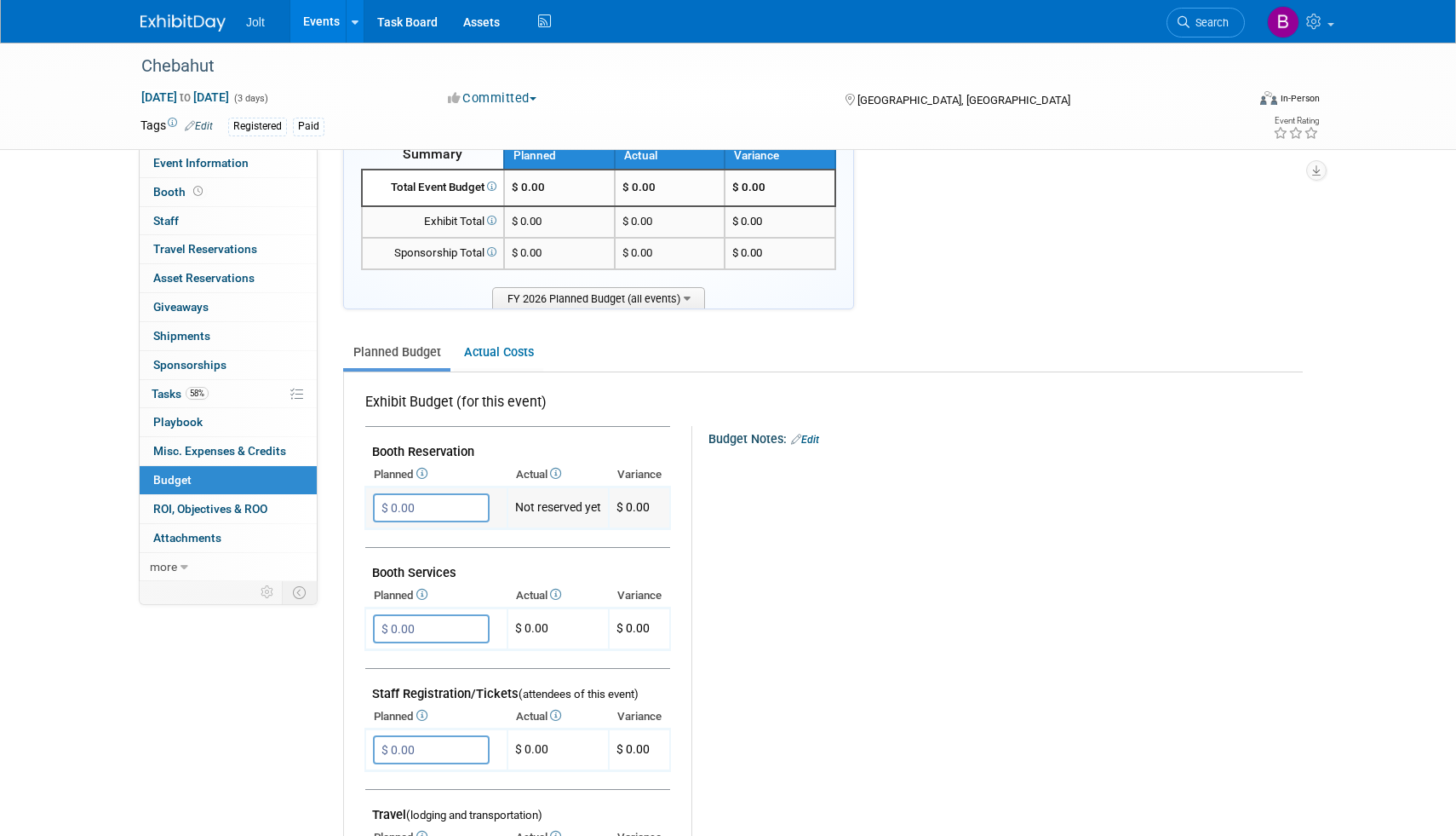
scroll to position [63, 0]
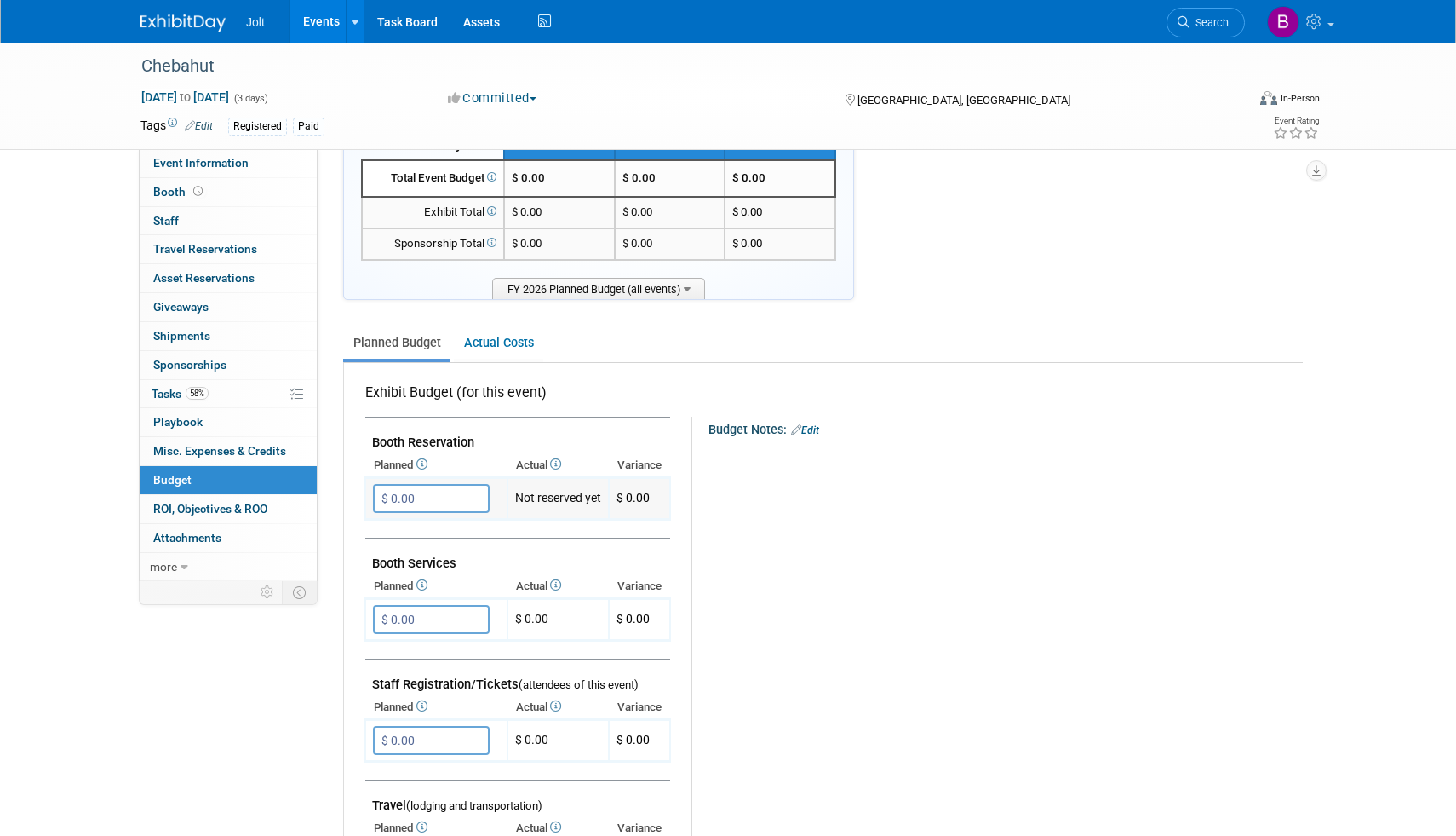
click at [415, 498] on input "$ 0.00" at bounding box center [431, 498] width 116 height 29
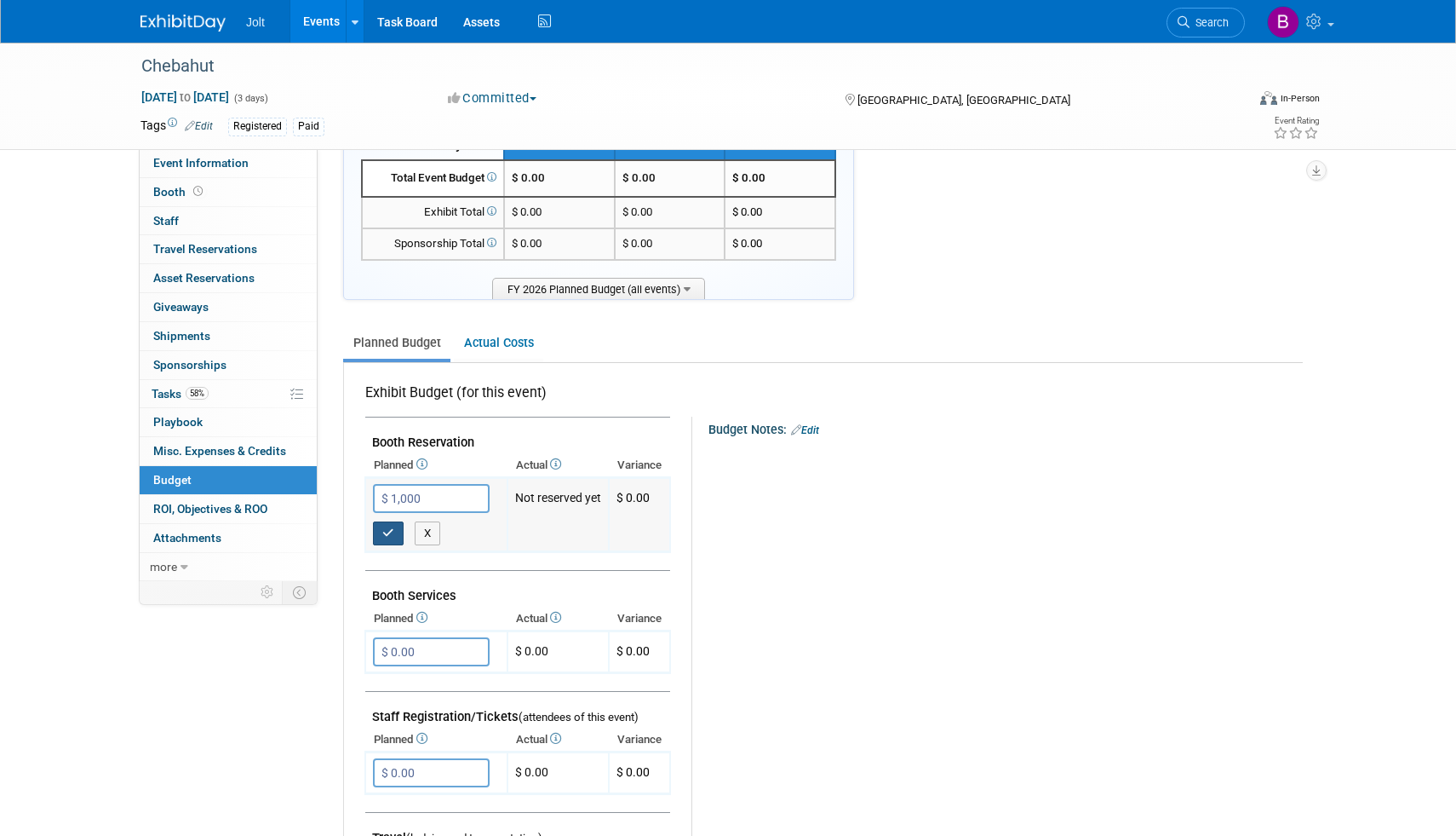
type input "$ 1,000.00"
click at [390, 533] on icon "button" at bounding box center [388, 533] width 11 height 11
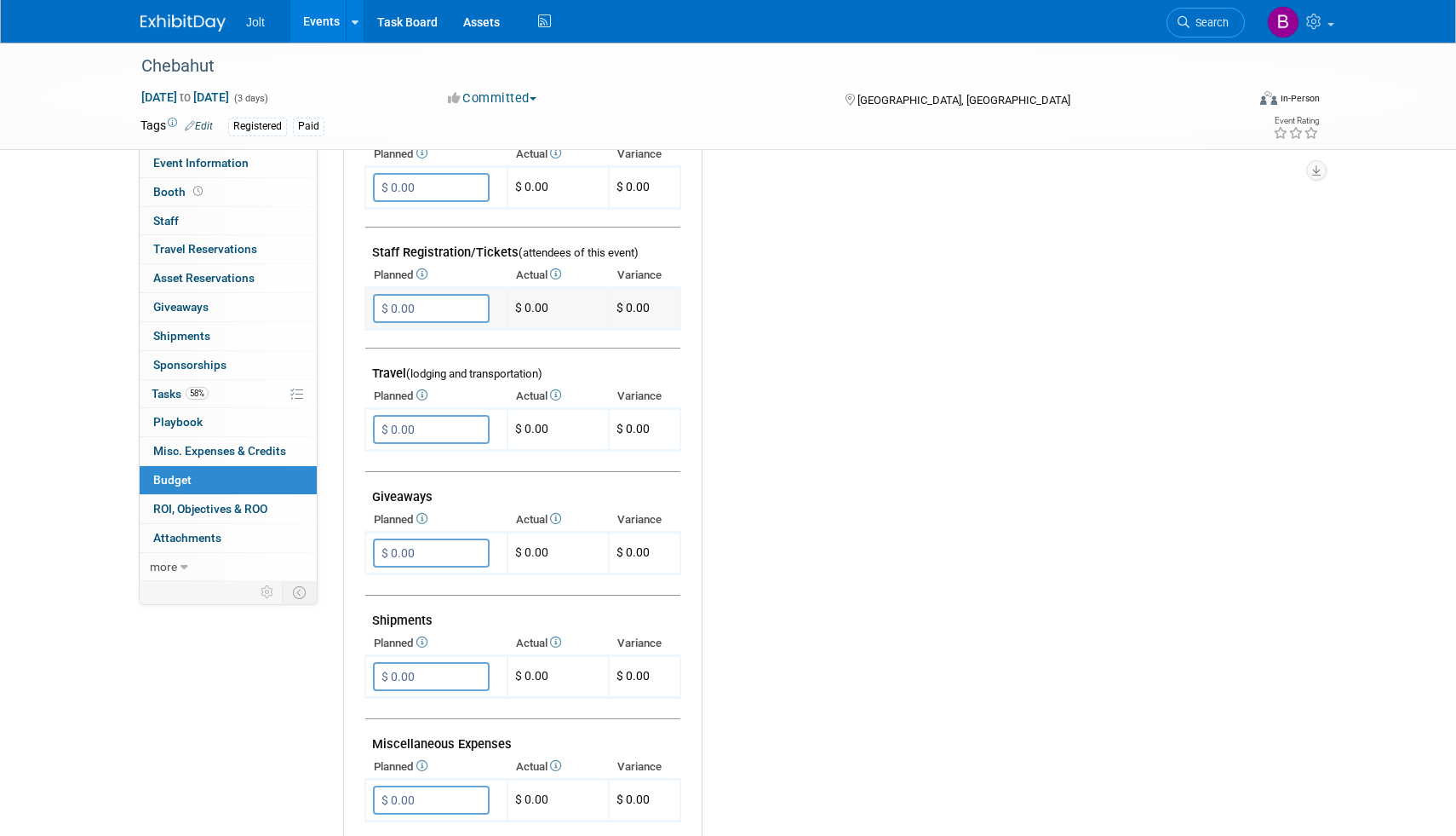
scroll to position [493, 0]
click at [418, 426] on input "$ 0.00" at bounding box center [431, 430] width 116 height 29
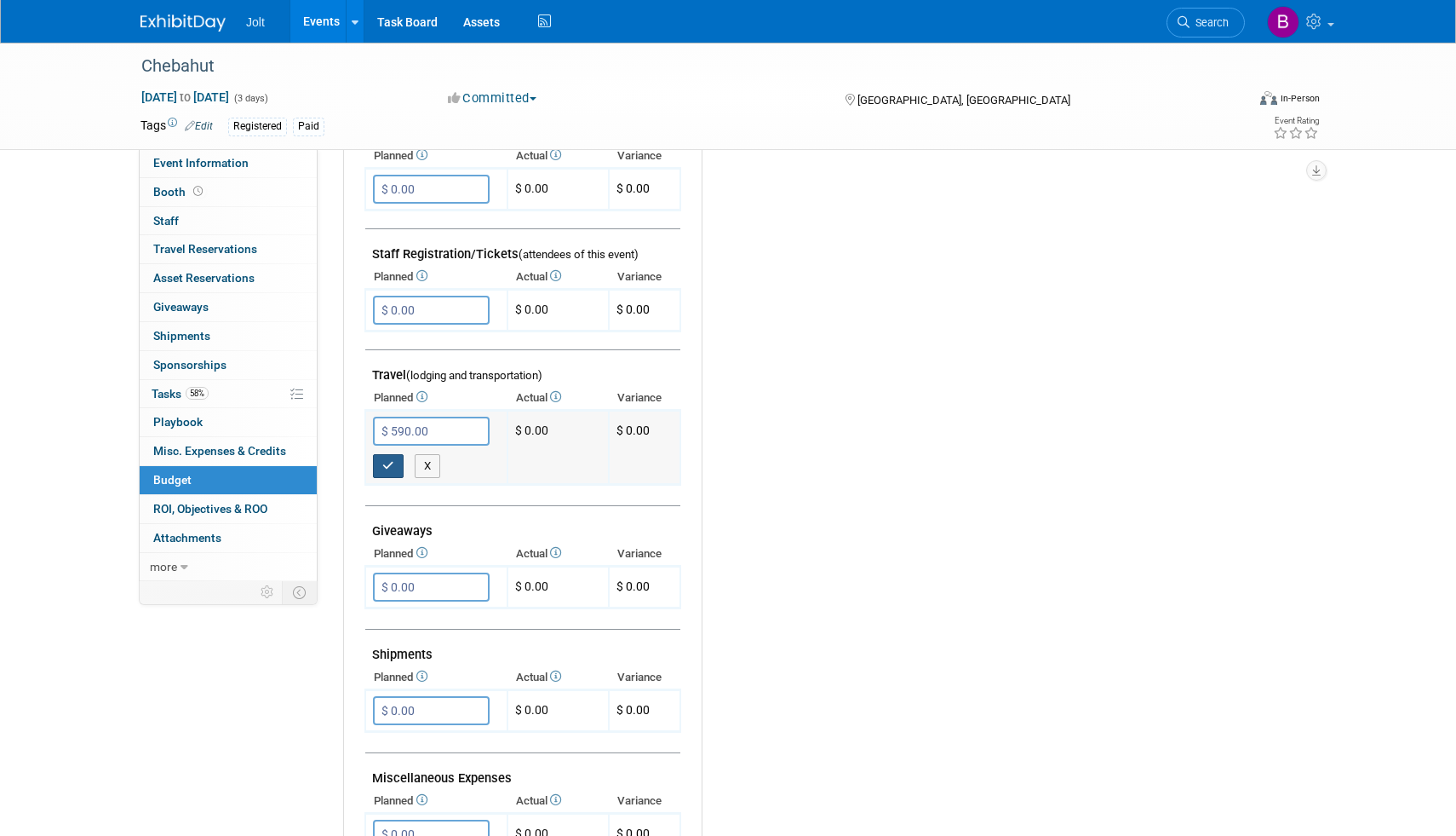
click at [387, 464] on icon "button" at bounding box center [388, 466] width 11 height 11
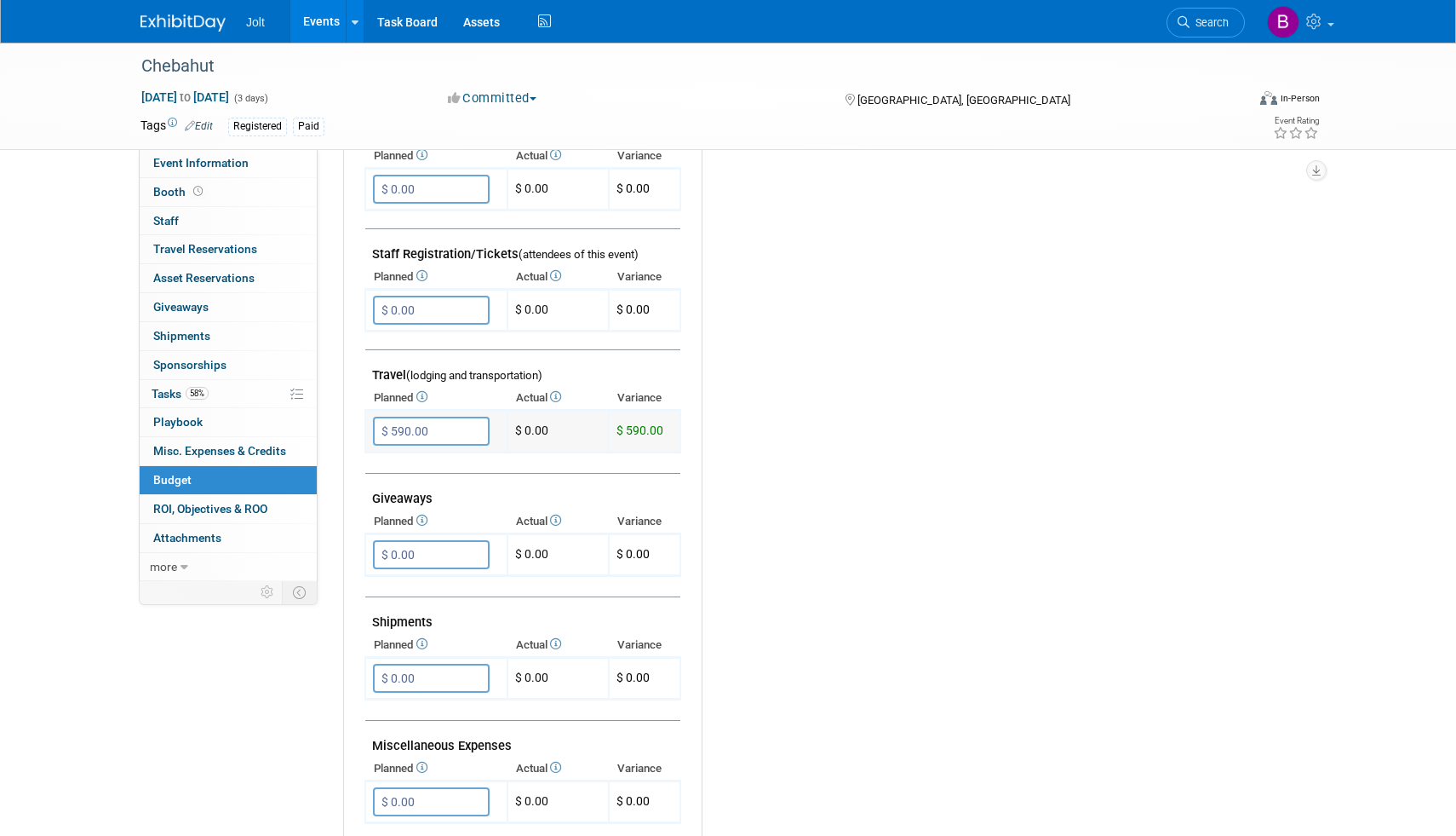
click at [437, 432] on input "$ 590.00" at bounding box center [431, 430] width 116 height 29
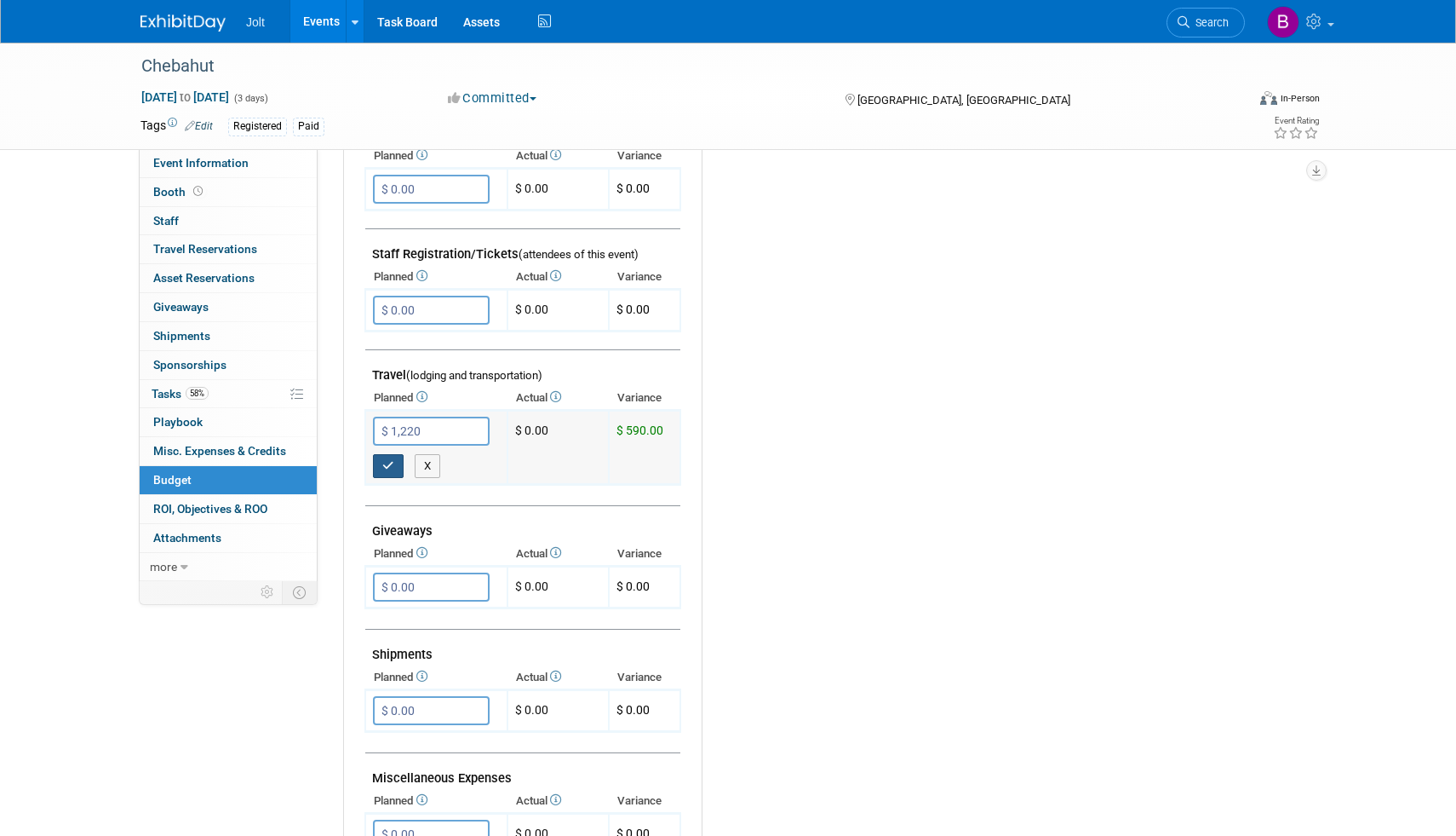
type input "$ 1,220.00"
click at [385, 471] on button "button" at bounding box center [388, 466] width 31 height 24
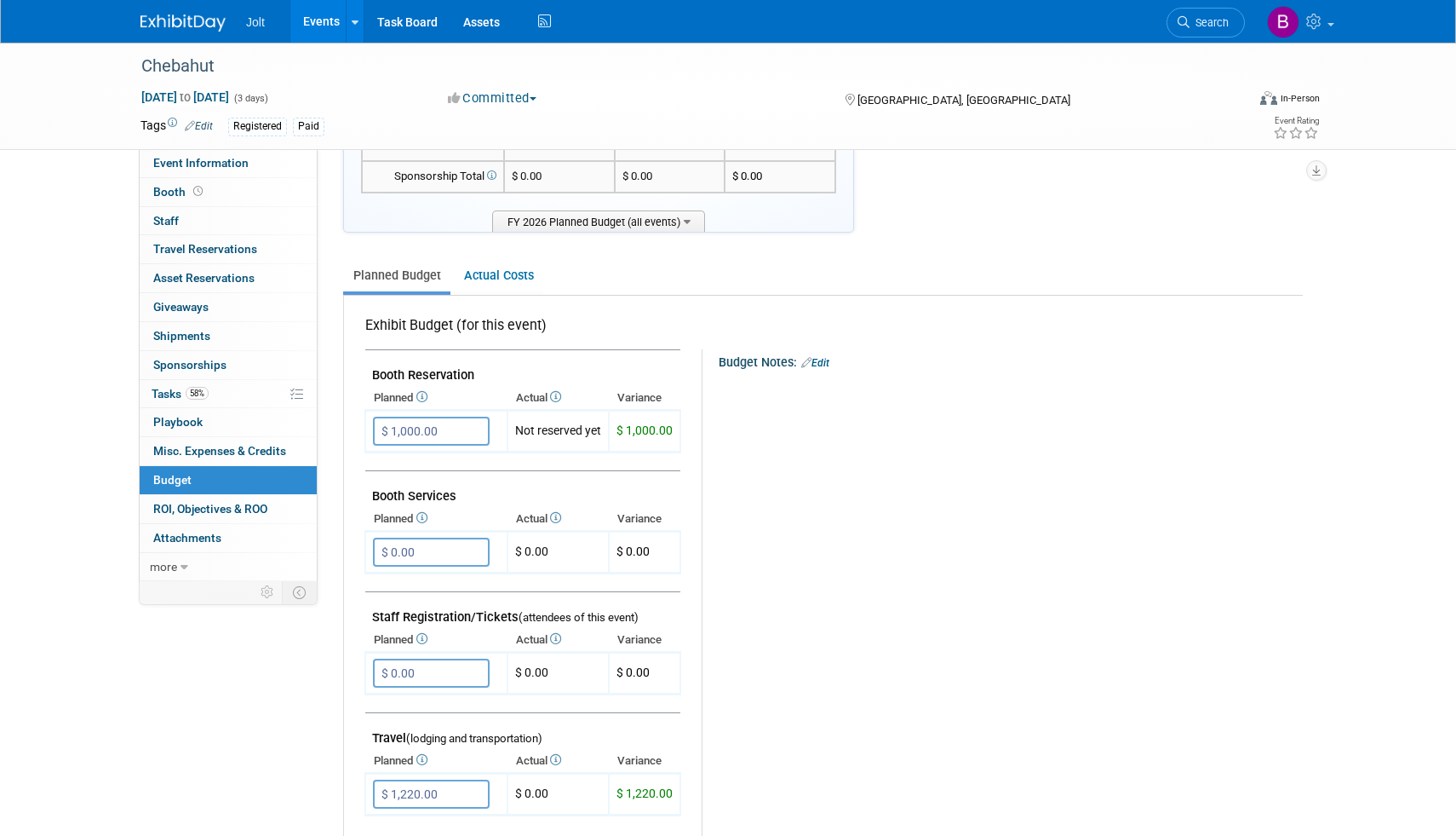
scroll to position [0, 0]
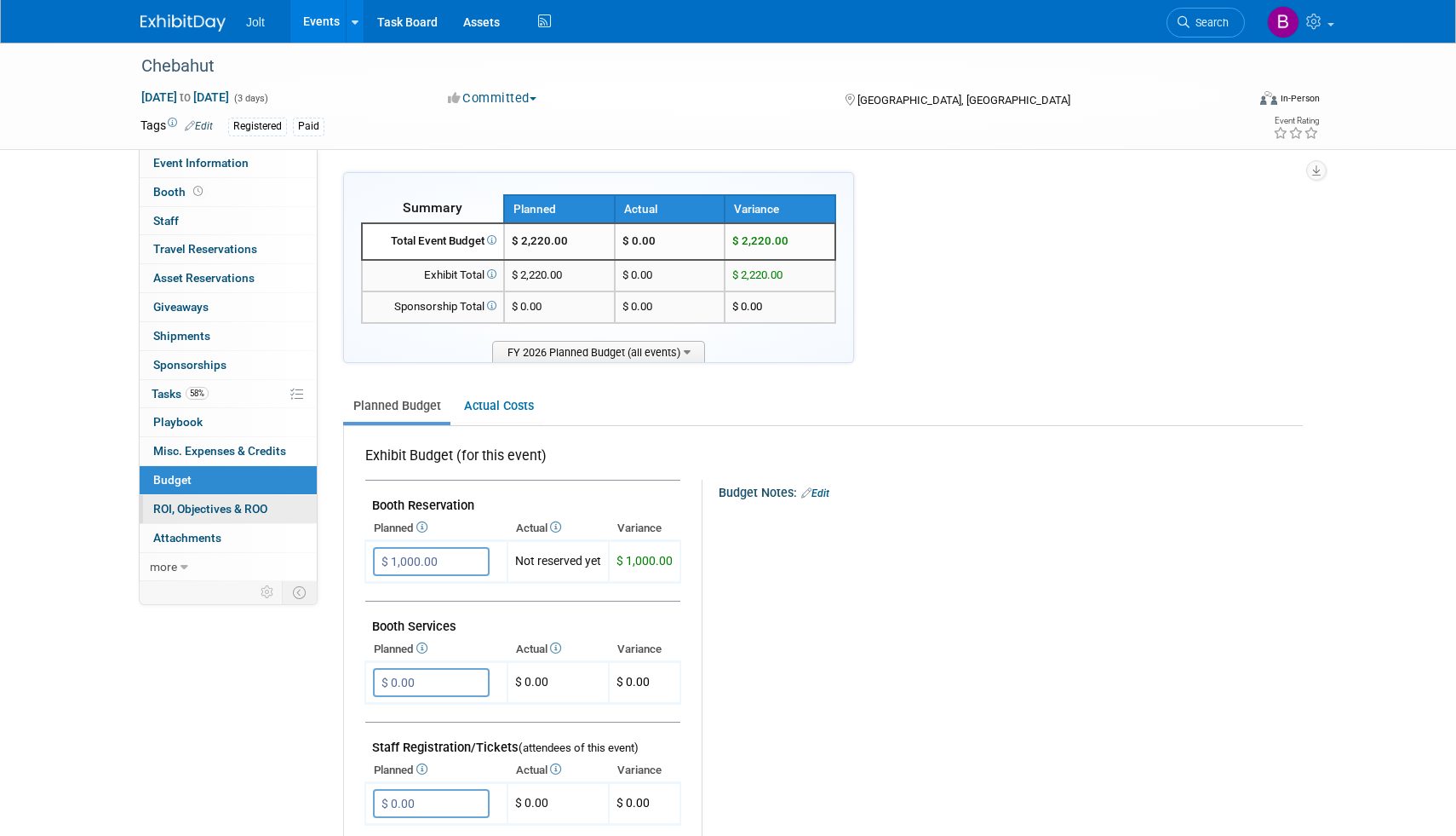
click at [196, 508] on span "ROI, Objectives & ROO 0" at bounding box center [211, 509] width 114 height 13
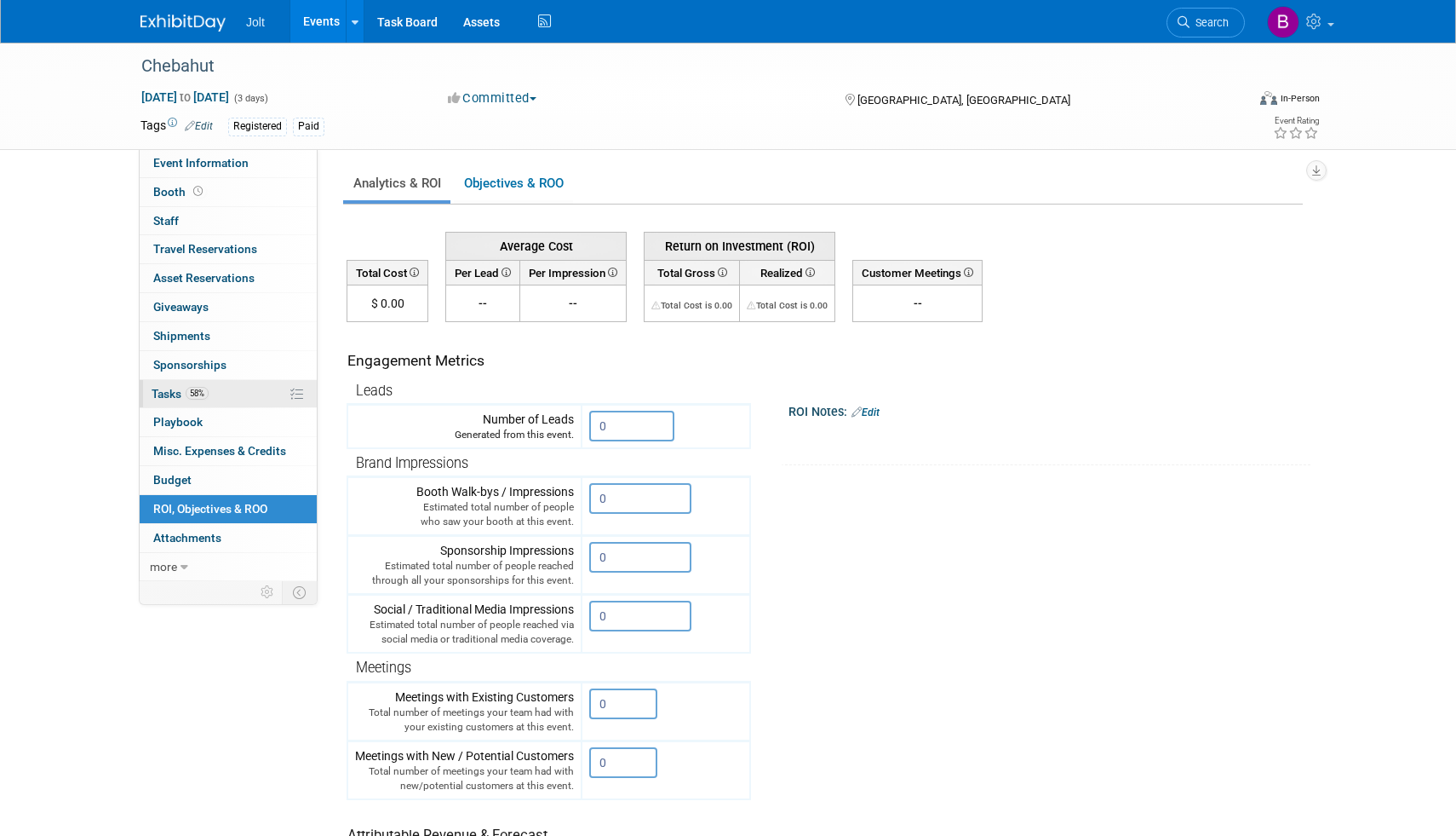
click at [171, 392] on span "Tasks 58%" at bounding box center [180, 393] width 57 height 13
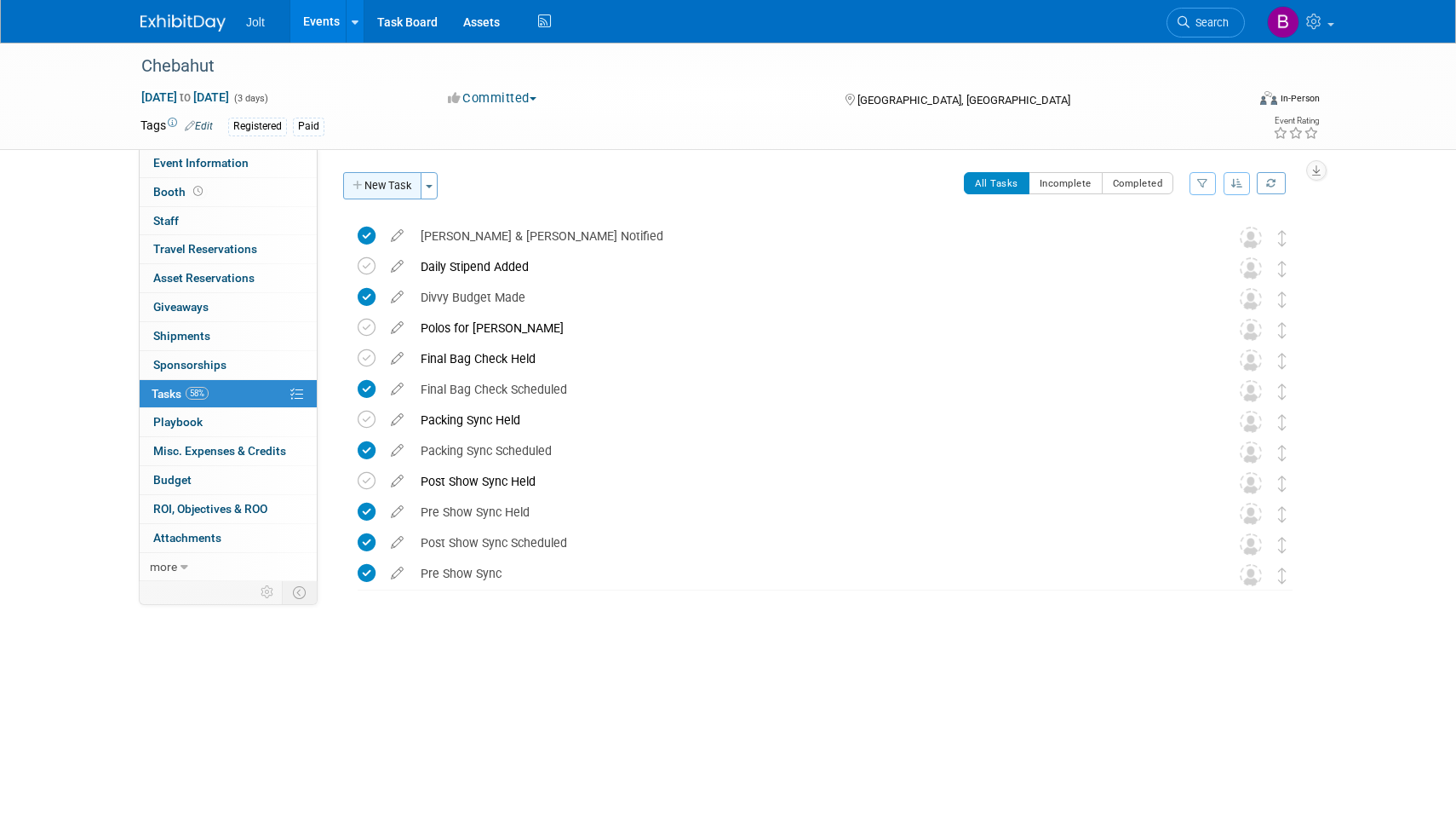
click at [383, 190] on button "New Task" at bounding box center [383, 185] width 78 height 28
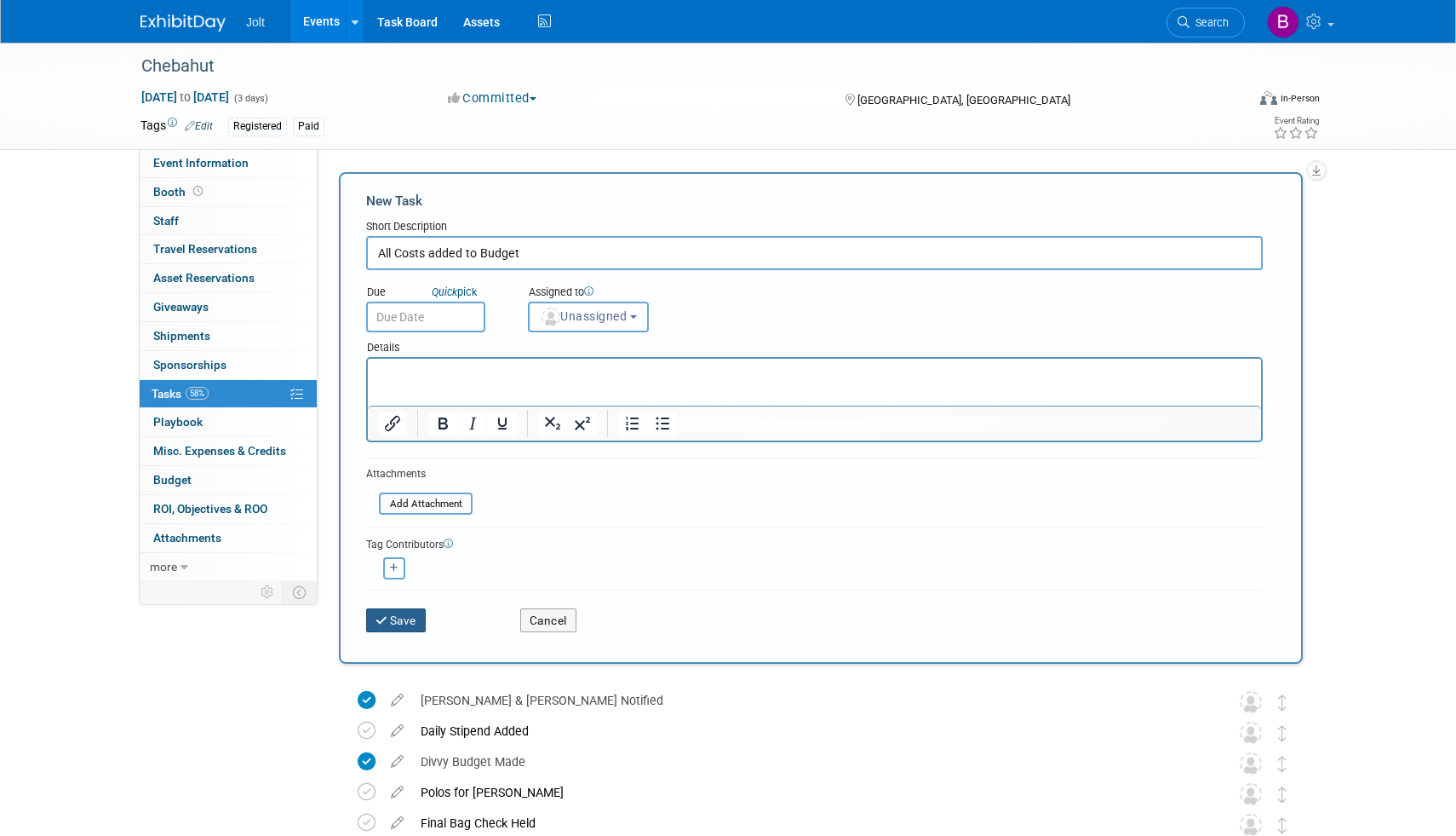
type input "All Costs added to Budget"
click at [403, 622] on button "Save" at bounding box center [396, 619] width 59 height 24
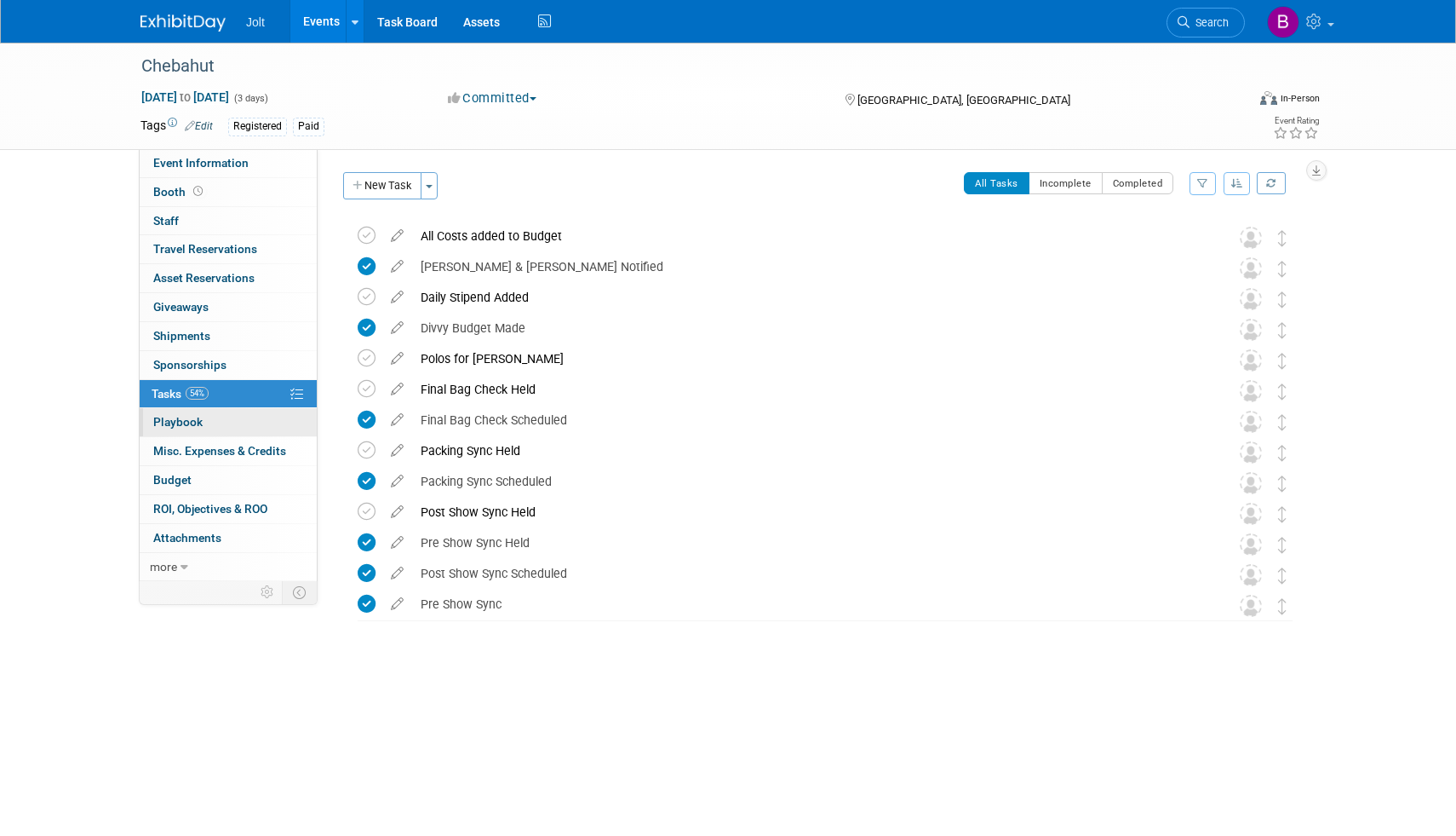
click at [186, 425] on span "Playbook 0" at bounding box center [178, 422] width 50 height 13
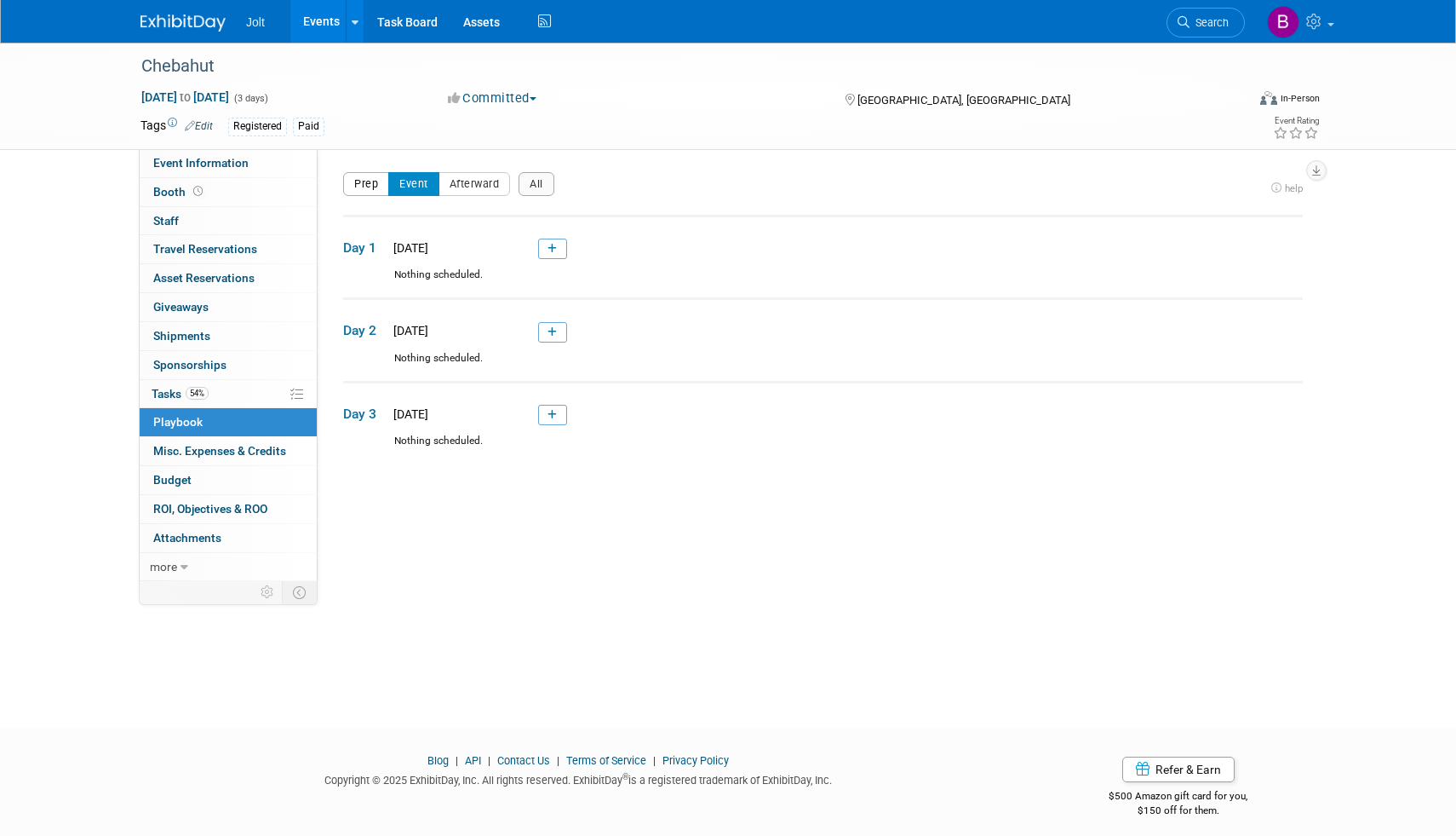
click at [372, 187] on button "Prep" at bounding box center [366, 183] width 46 height 24
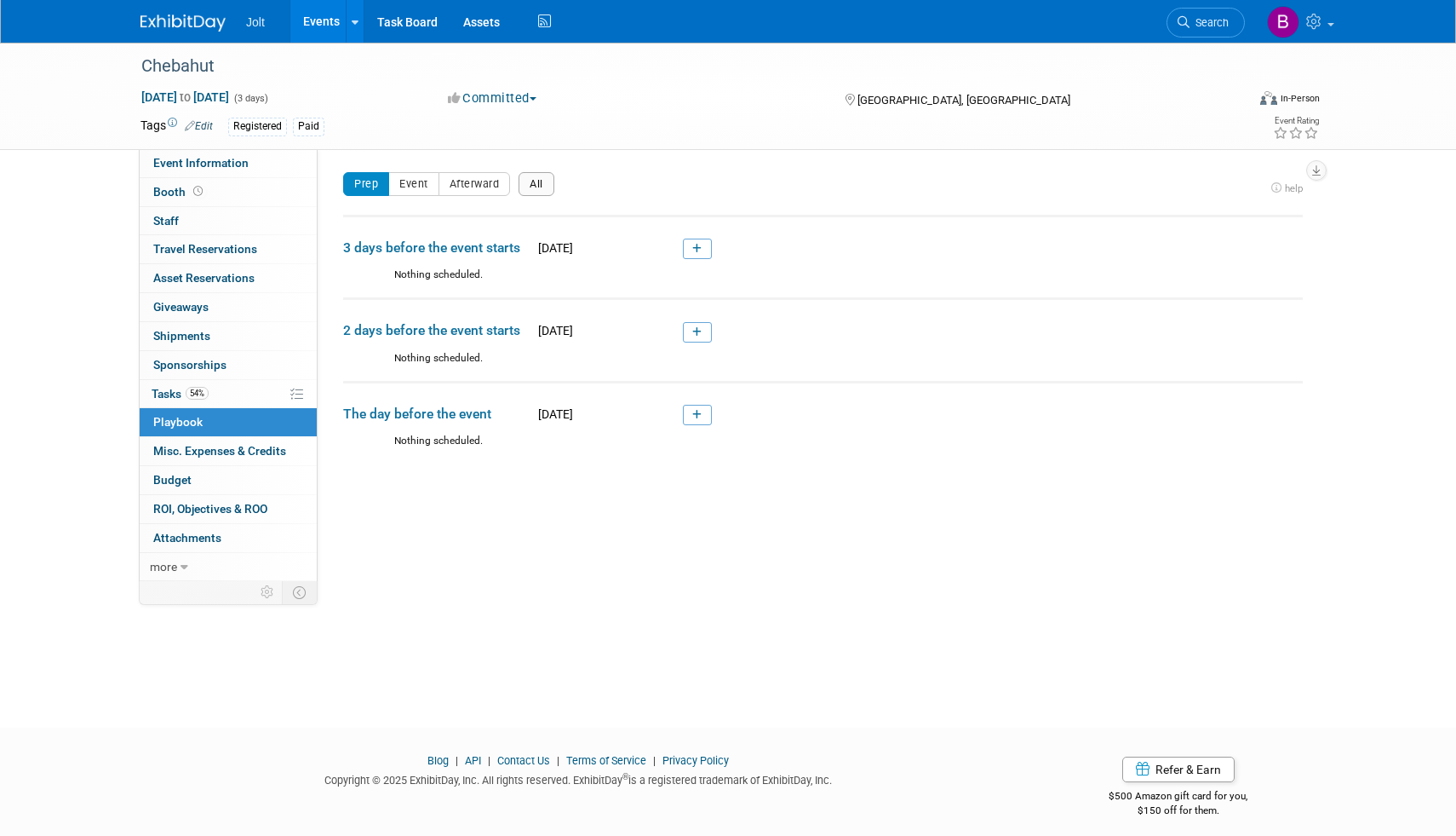
click at [543, 180] on button "All" at bounding box center [536, 183] width 35 height 24
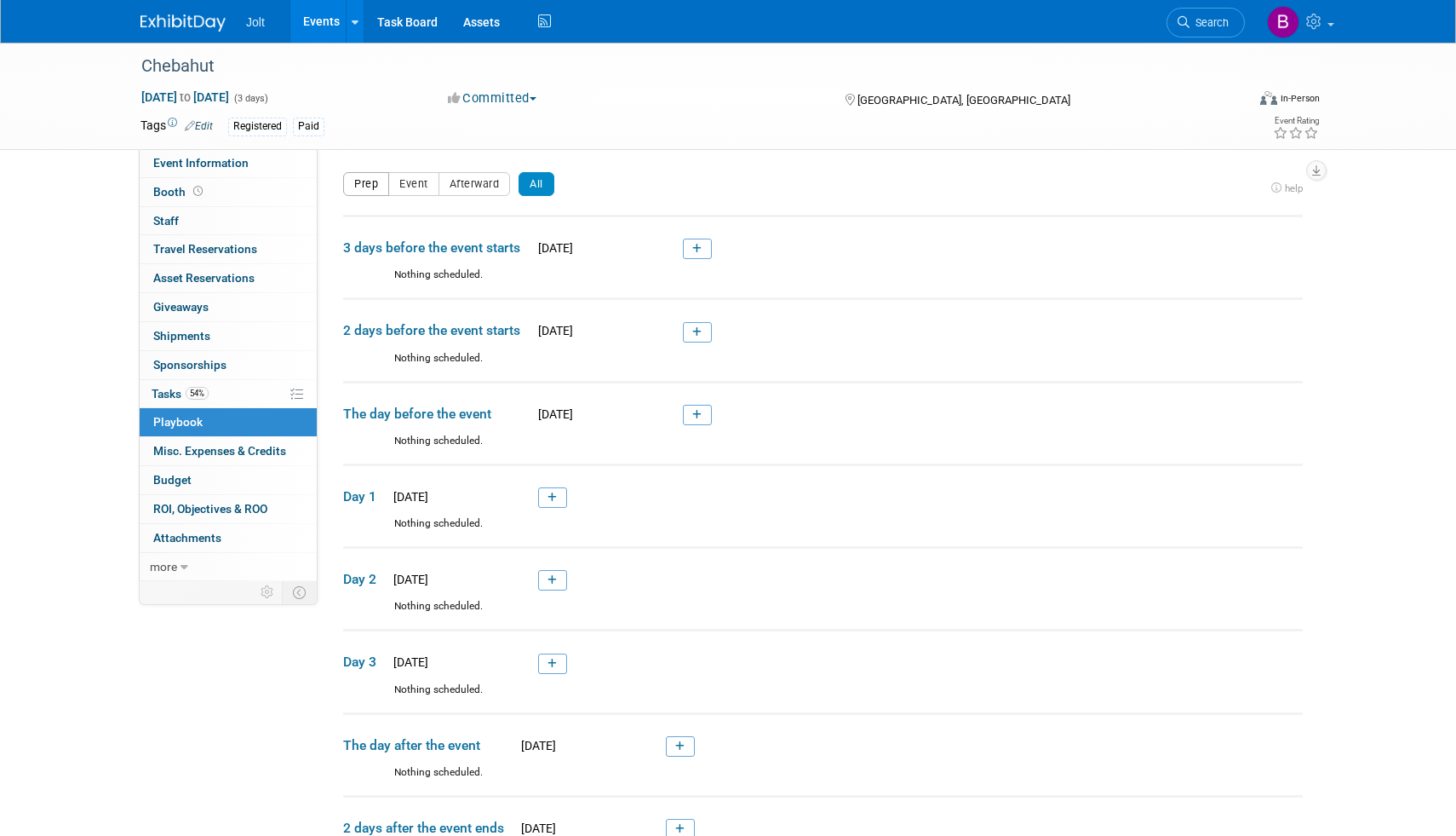
click at [363, 183] on button "Prep" at bounding box center [366, 183] width 46 height 24
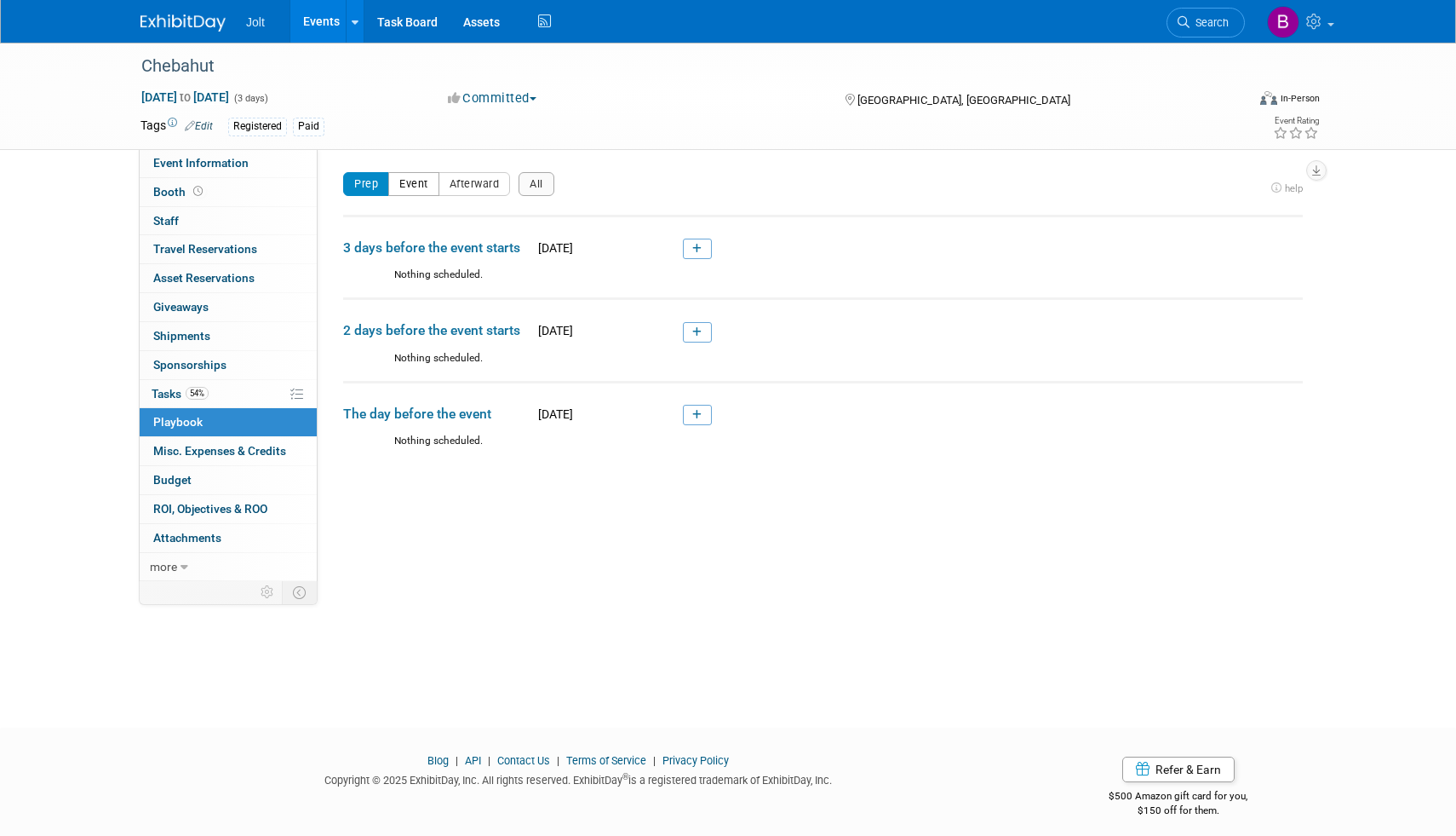
click at [416, 184] on button "Event" at bounding box center [414, 183] width 52 height 24
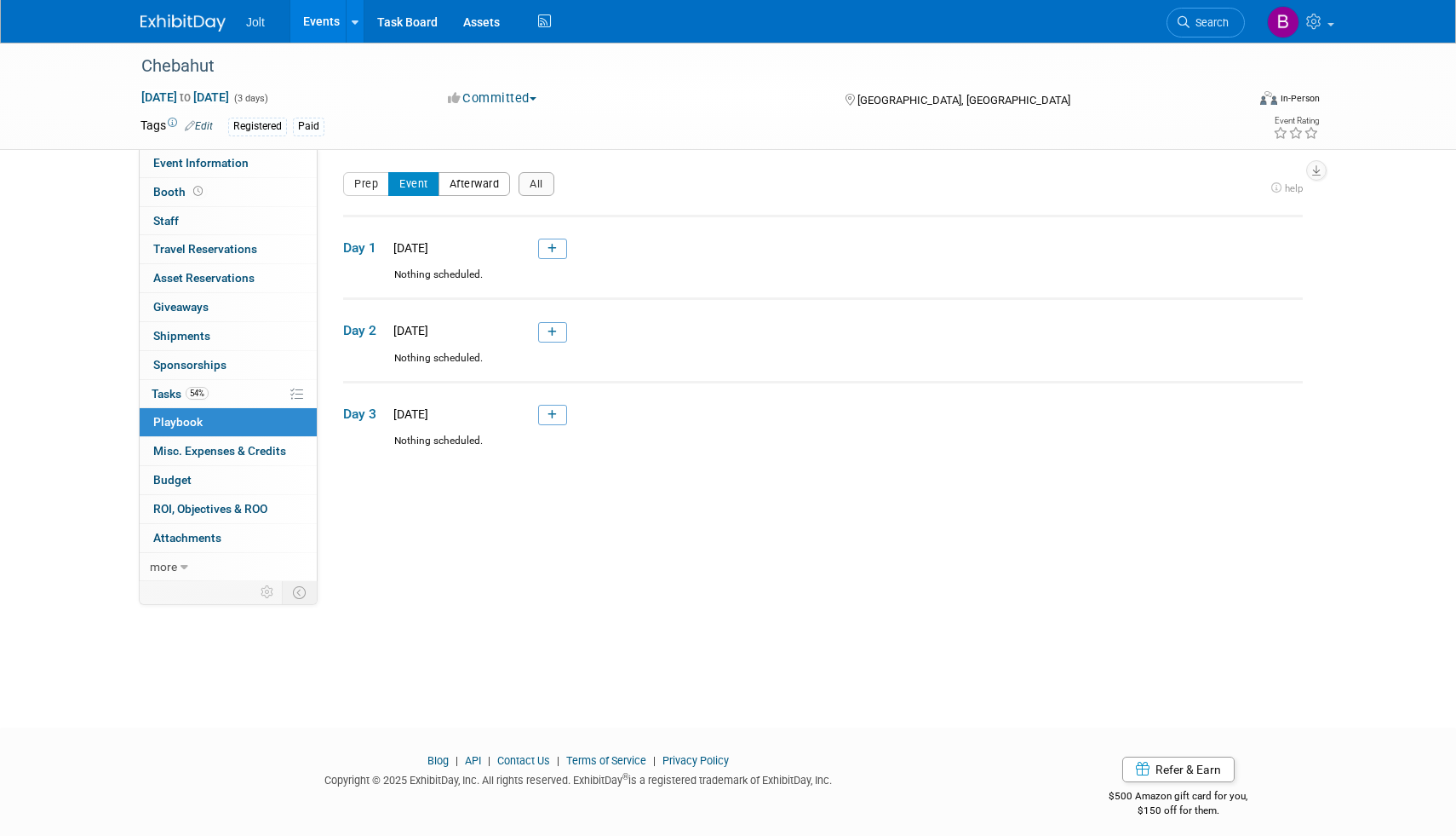
click at [453, 187] on button "Afterward" at bounding box center [475, 183] width 73 height 24
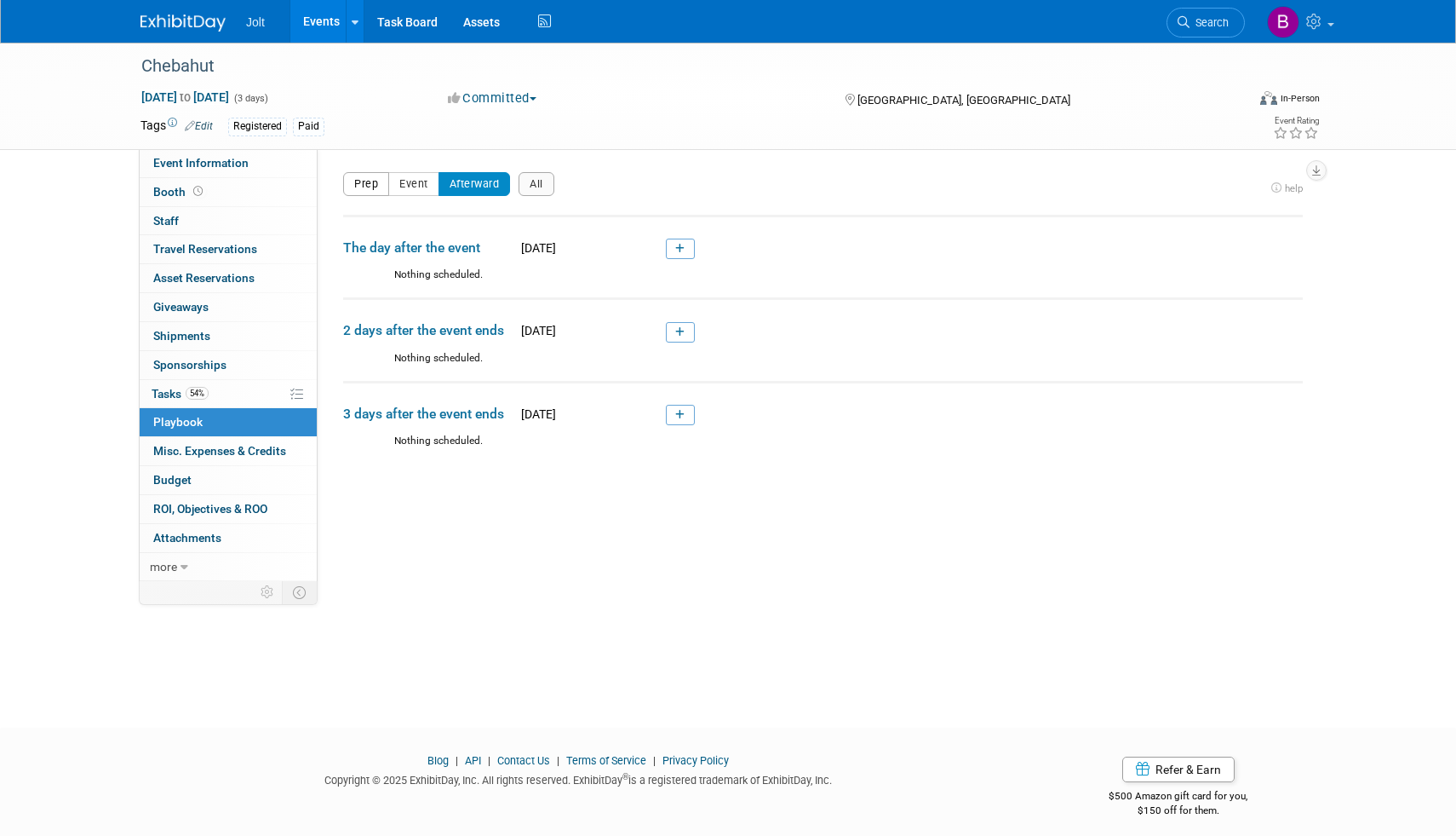
click at [358, 181] on button "Prep" at bounding box center [366, 183] width 46 height 24
click at [703, 245] on link at bounding box center [697, 248] width 29 height 20
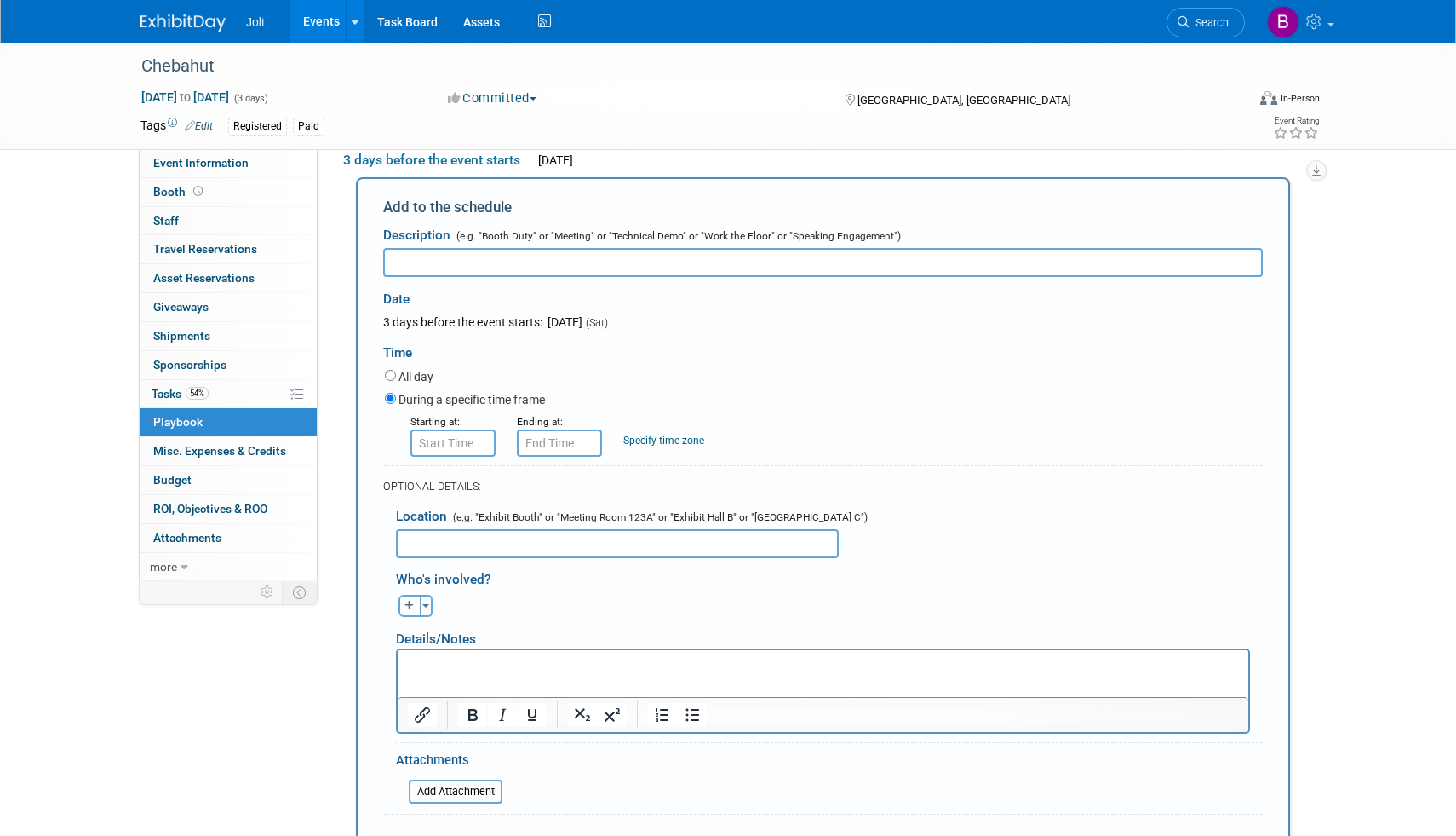
scroll to position [95, 0]
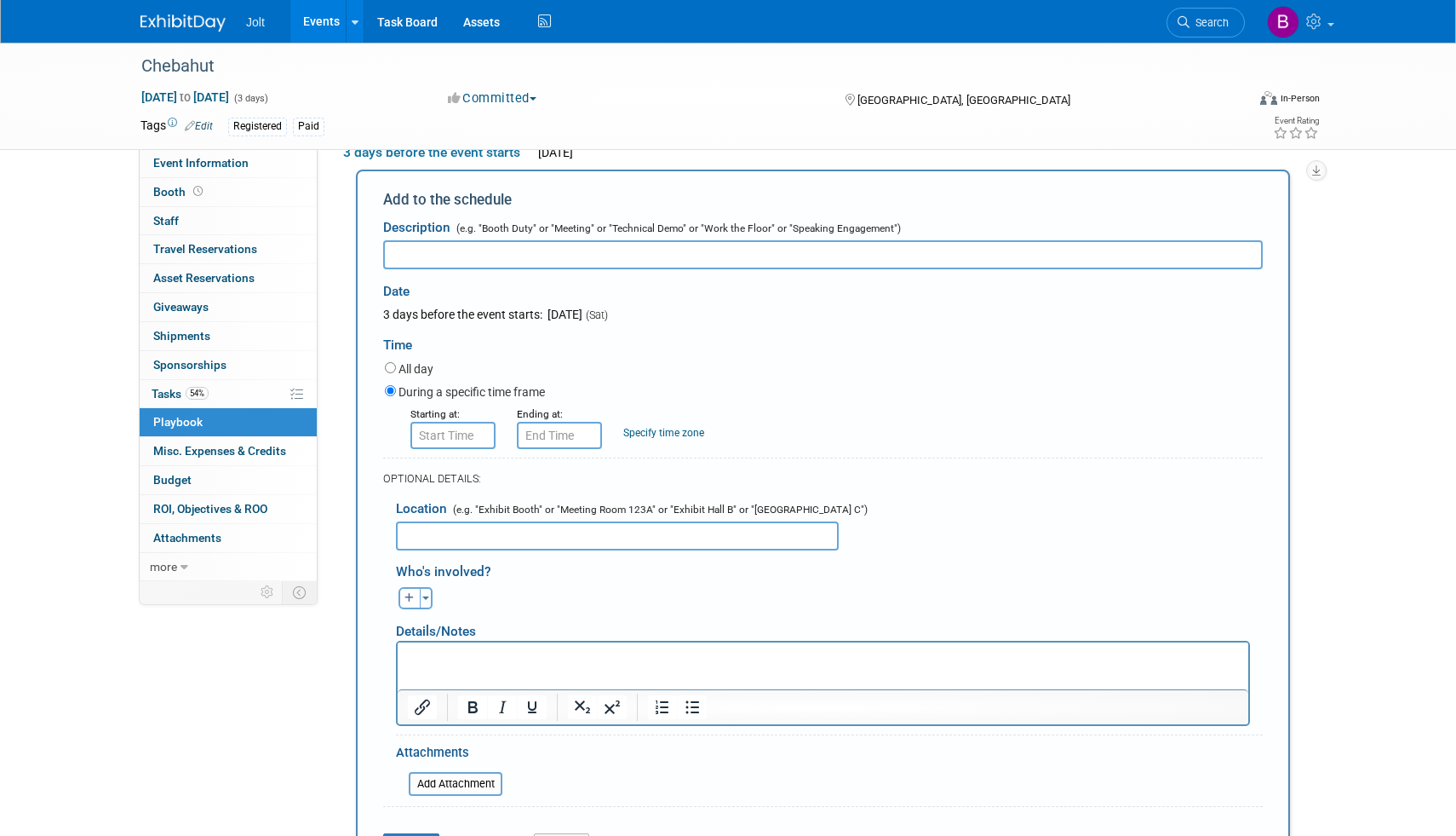
click at [452, 317] on span "3 days before the event starts:" at bounding box center [463, 314] width 159 height 13
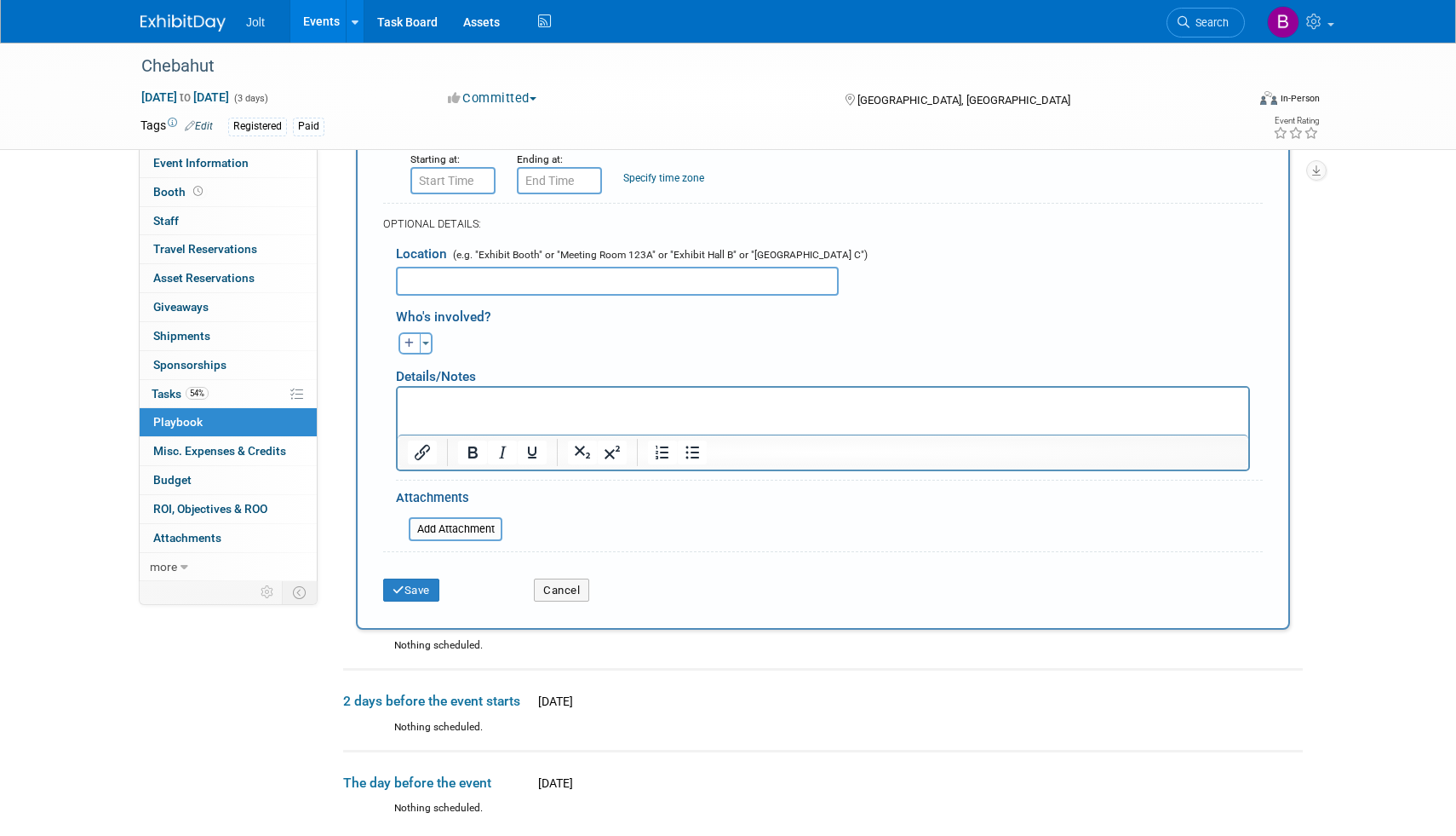
scroll to position [532, 0]
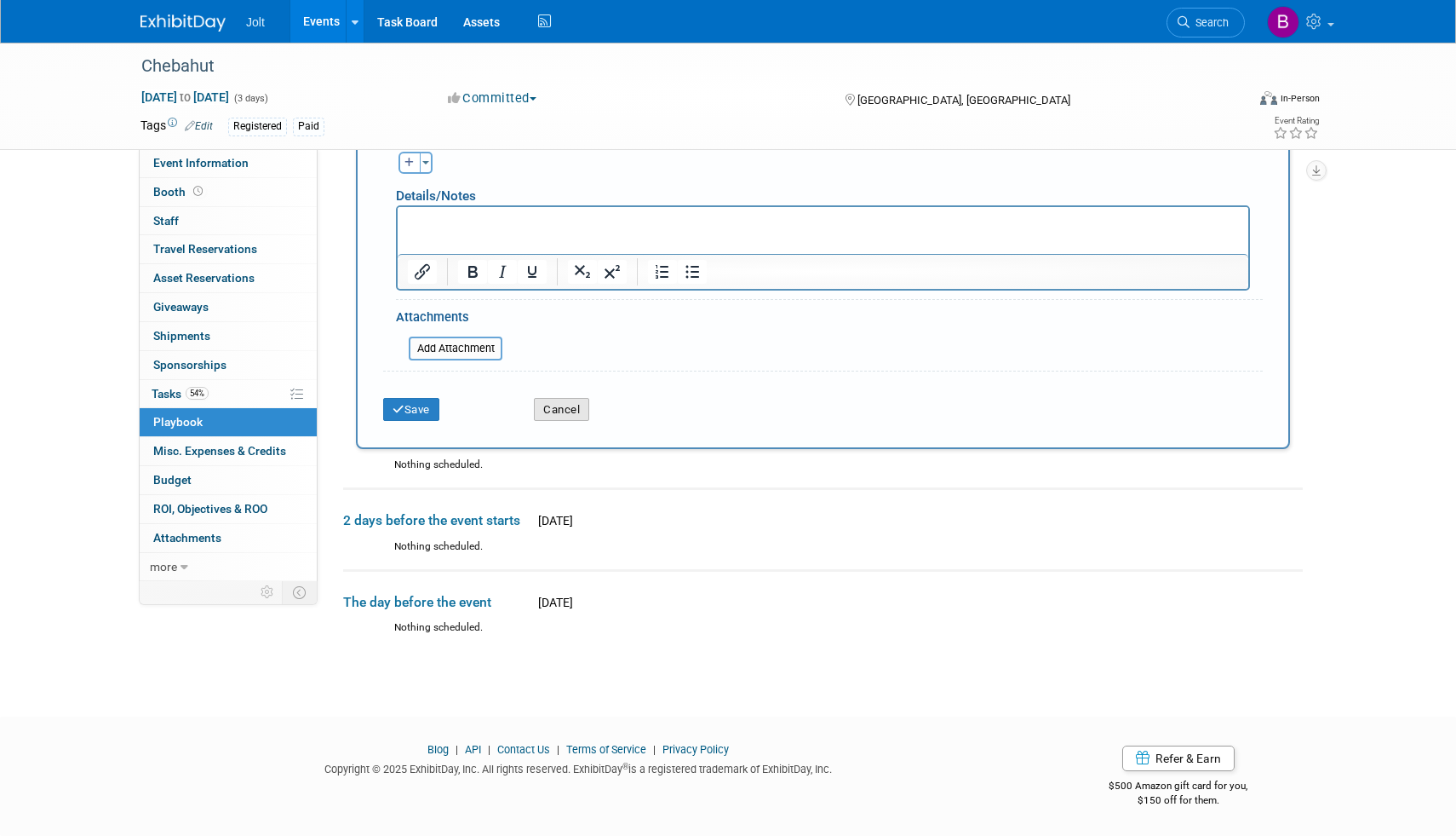
click at [572, 403] on button "Cancel" at bounding box center [562, 409] width 55 height 24
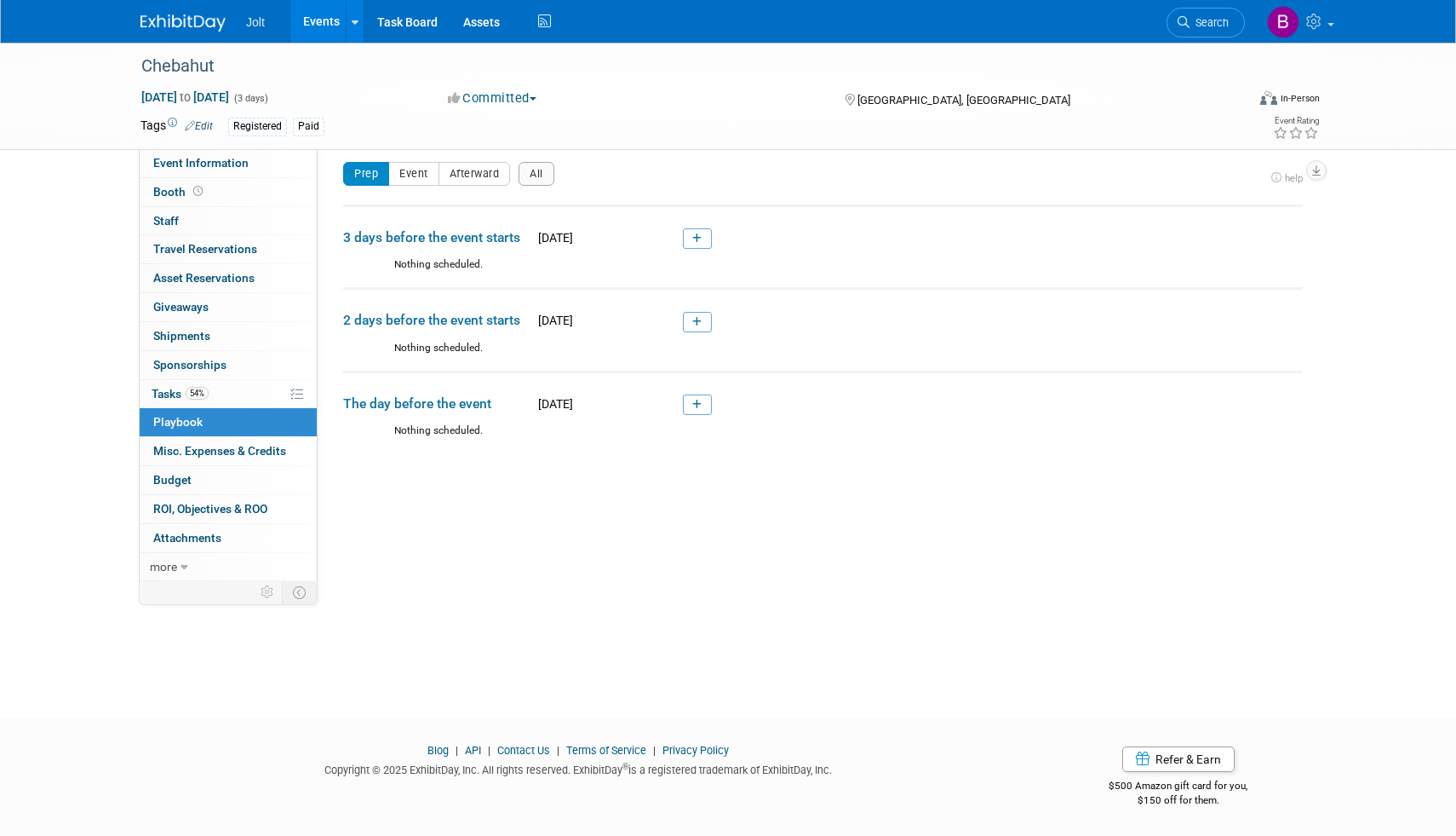
scroll to position [0, 0]
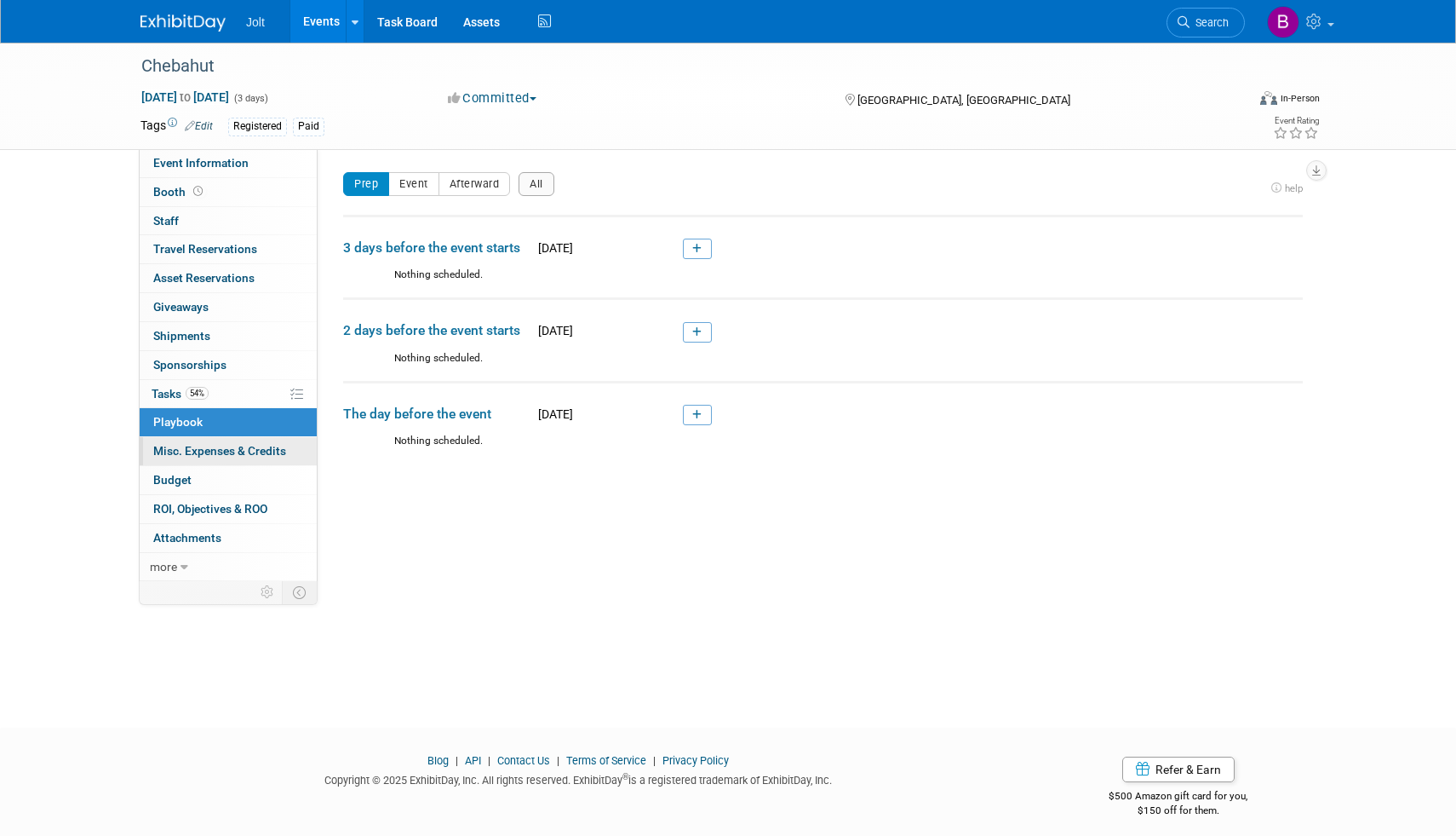
click at [188, 457] on span "Misc. Expenses & Credits 0" at bounding box center [219, 450] width 133 height 13
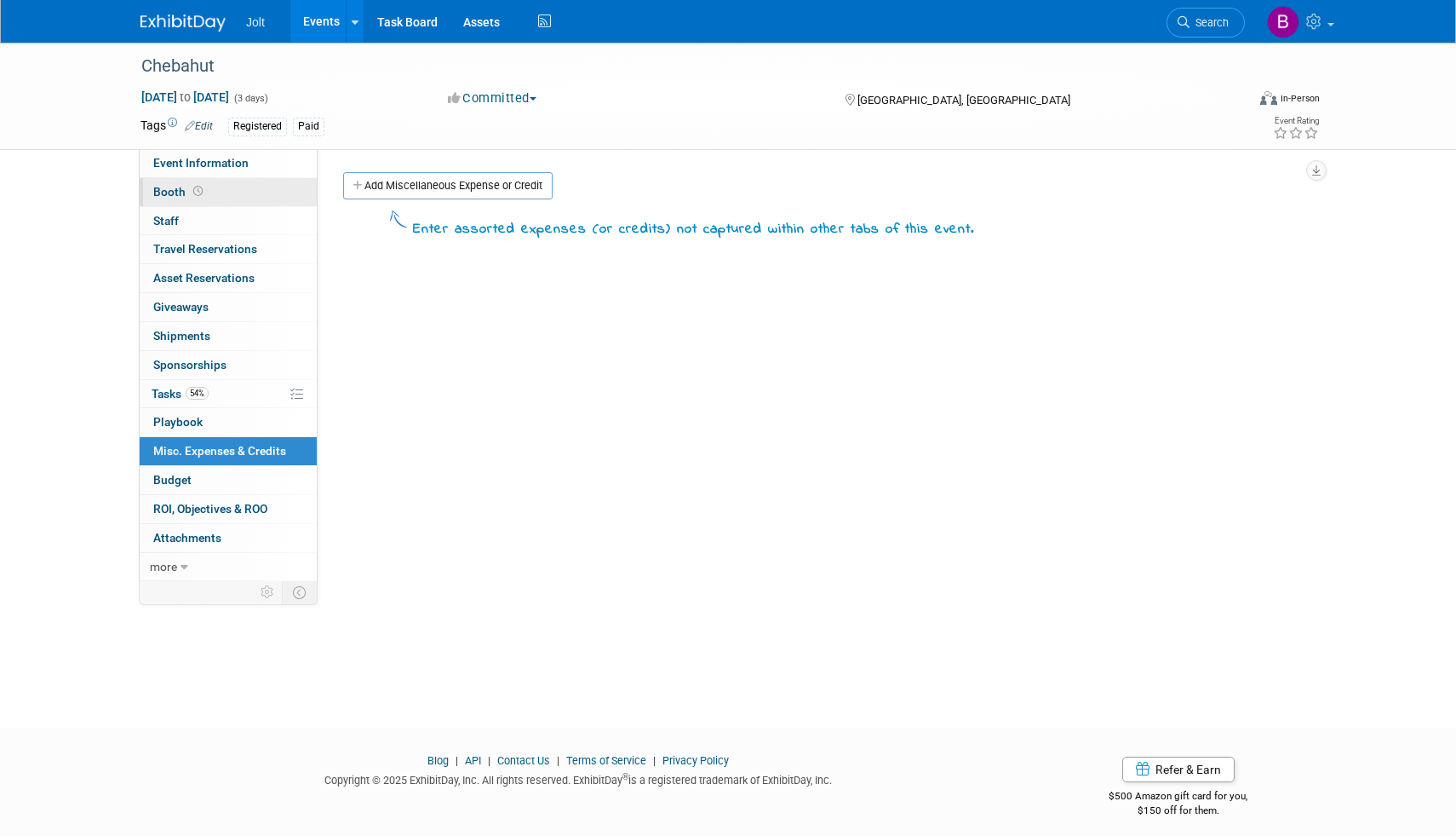
click at [216, 193] on link "Booth" at bounding box center [228, 192] width 177 height 28
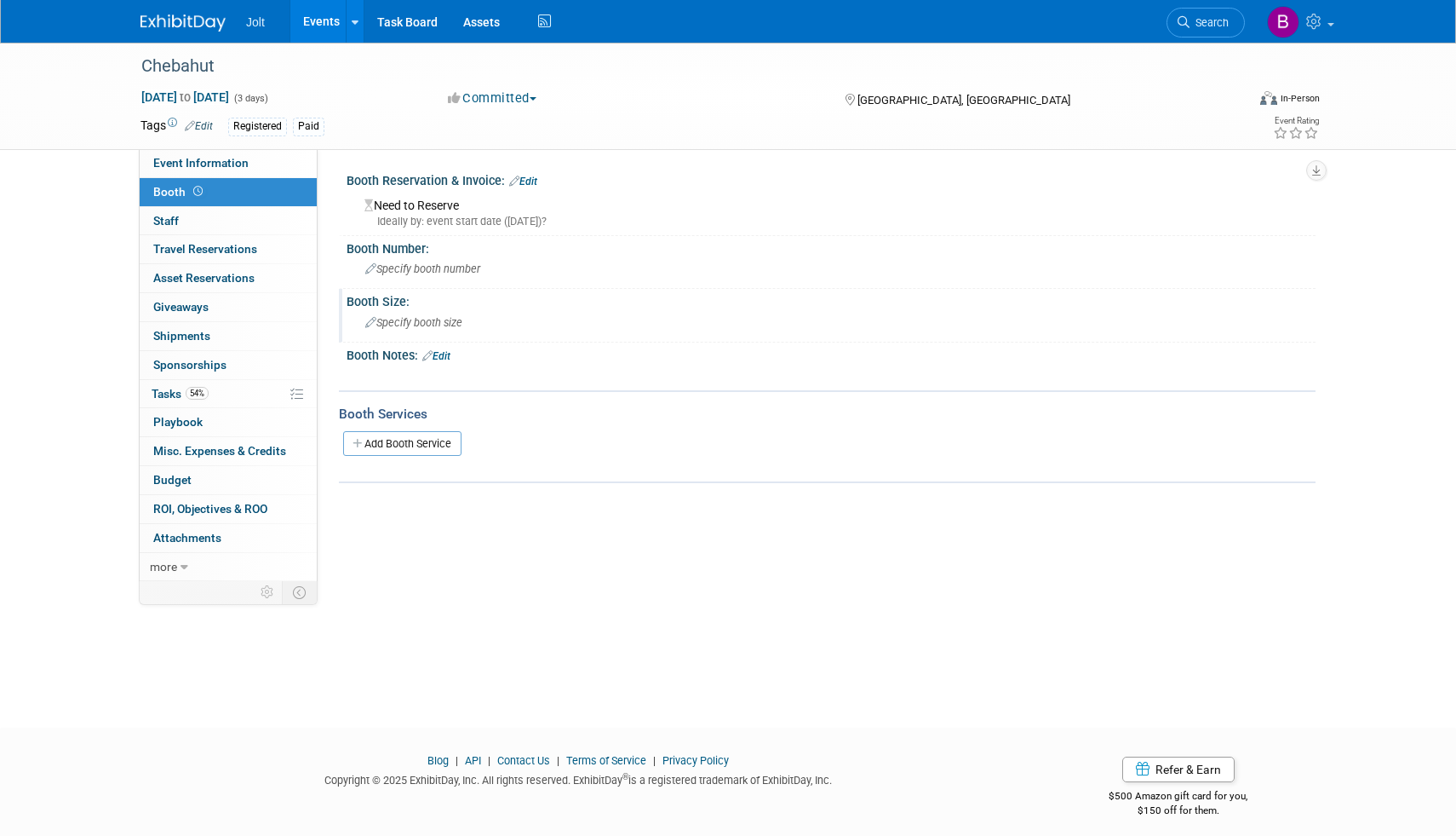
click at [433, 322] on span "Specify booth size" at bounding box center [414, 322] width 97 height 12
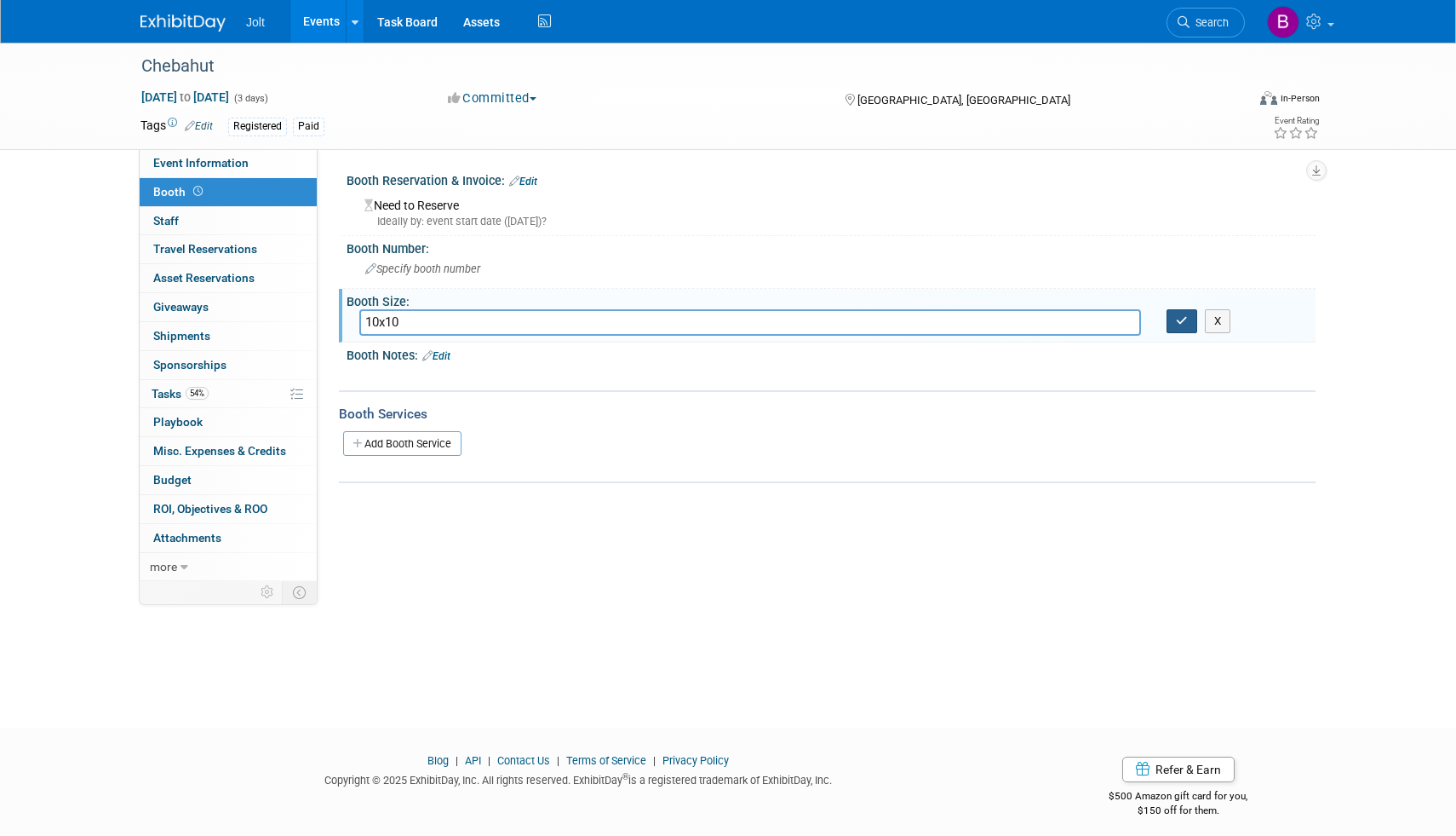
type input "10x10"
click at [1181, 329] on button "button" at bounding box center [1182, 321] width 31 height 24
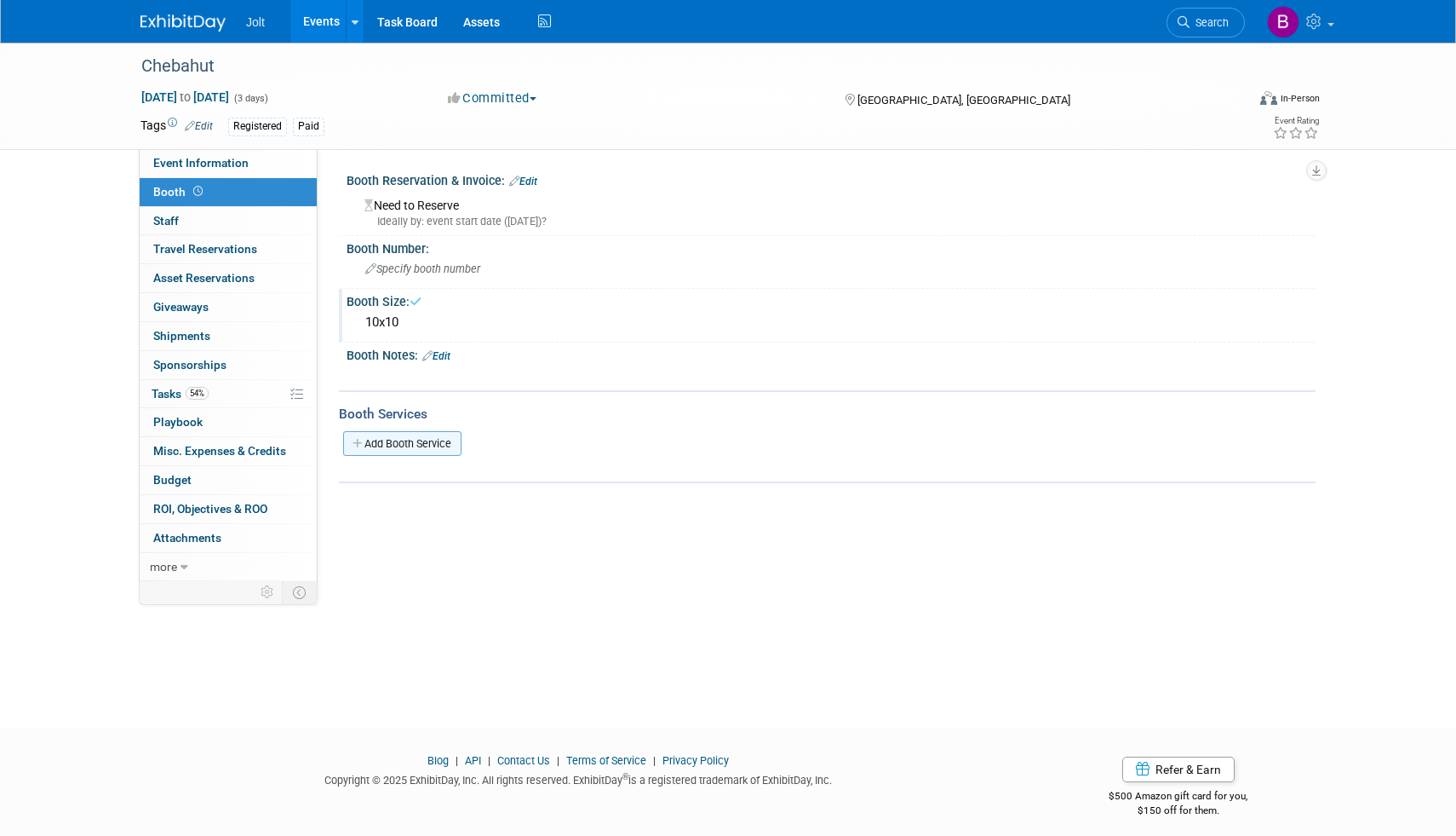
click at [413, 441] on link "Add Booth Service" at bounding box center [403, 444] width 118 height 25
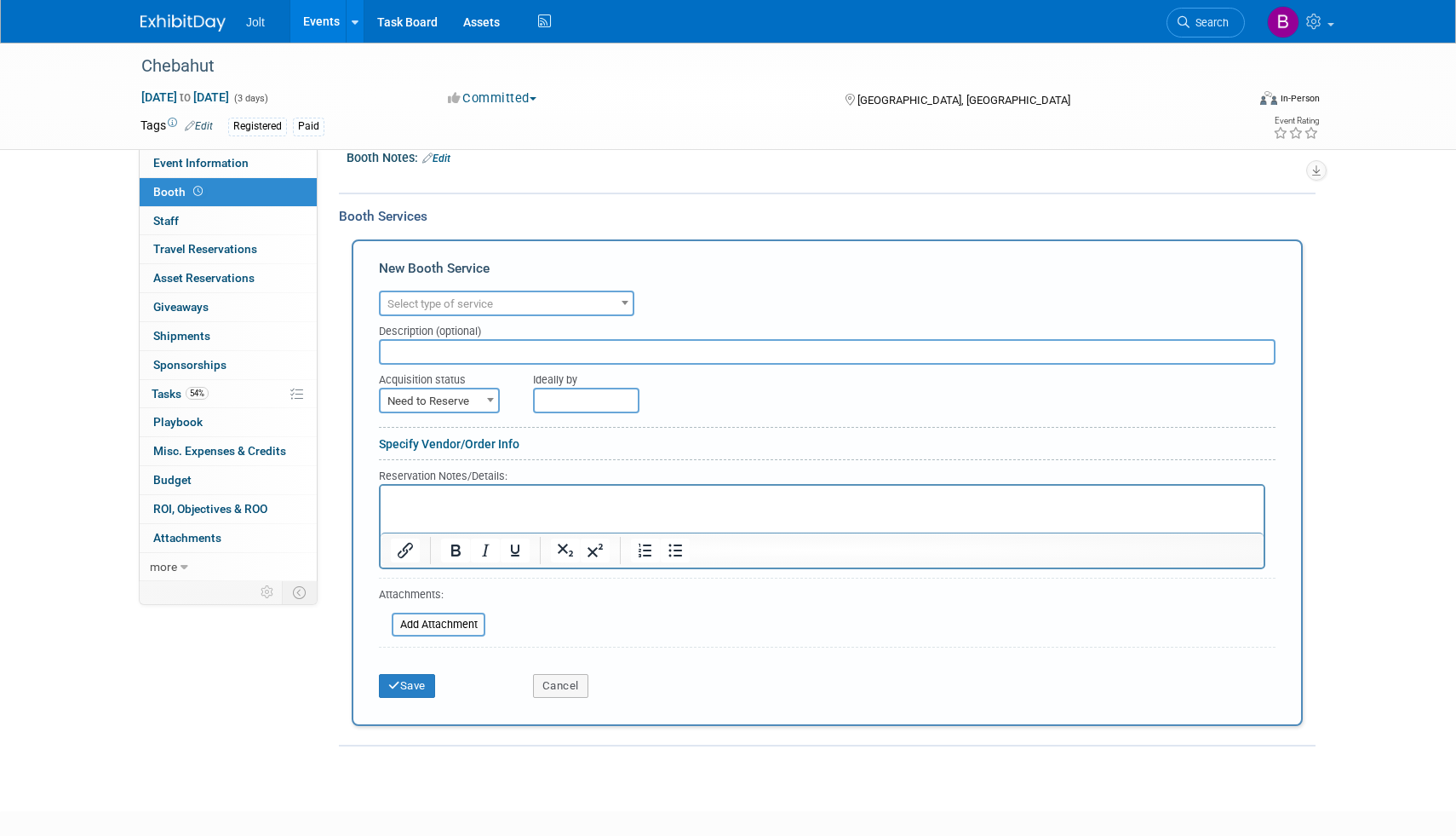
scroll to position [199, 0]
click at [558, 680] on button "Cancel" at bounding box center [561, 683] width 55 height 24
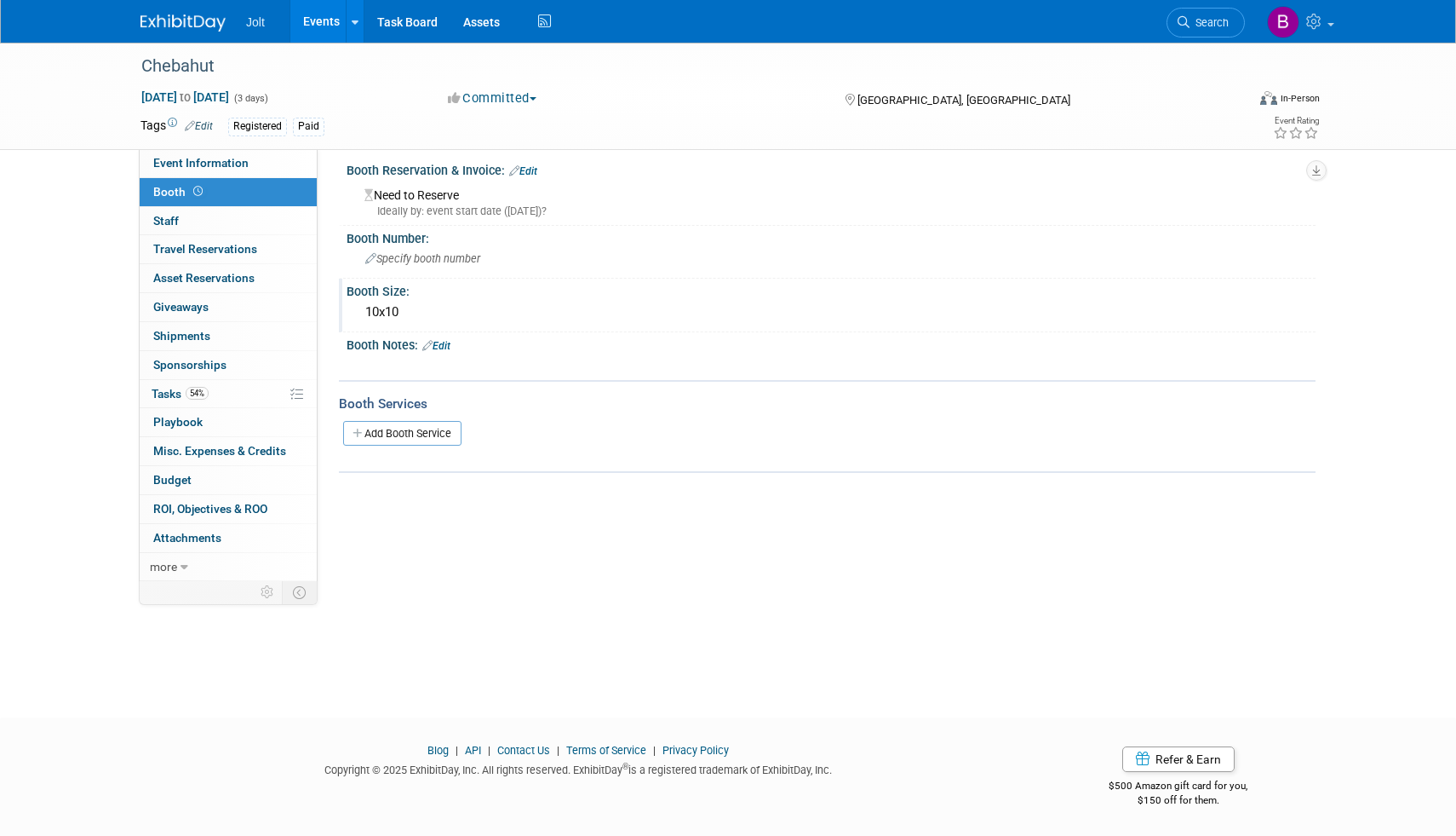
scroll to position [0, 0]
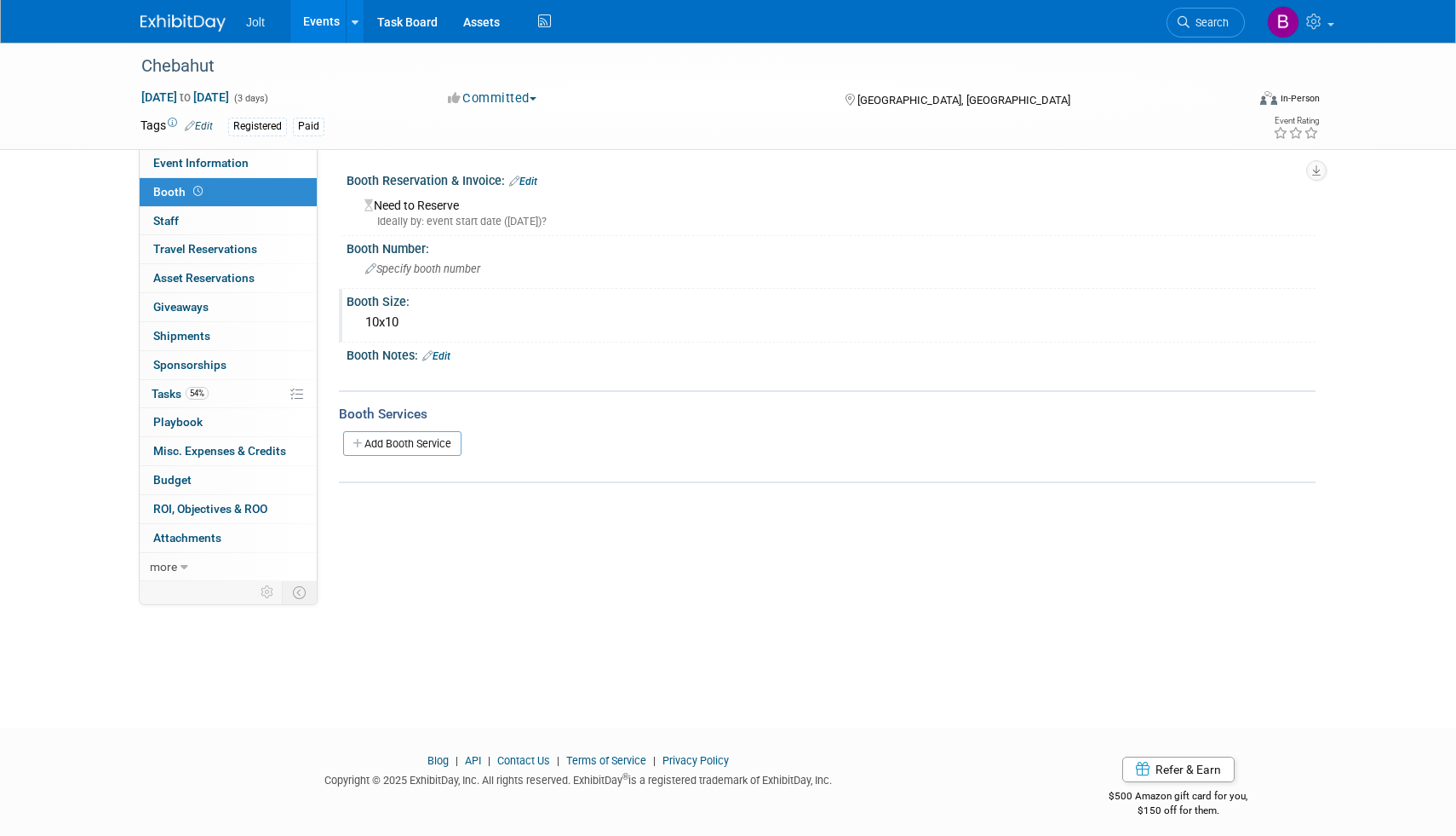
click at [534, 178] on link "Edit" at bounding box center [523, 181] width 28 height 11
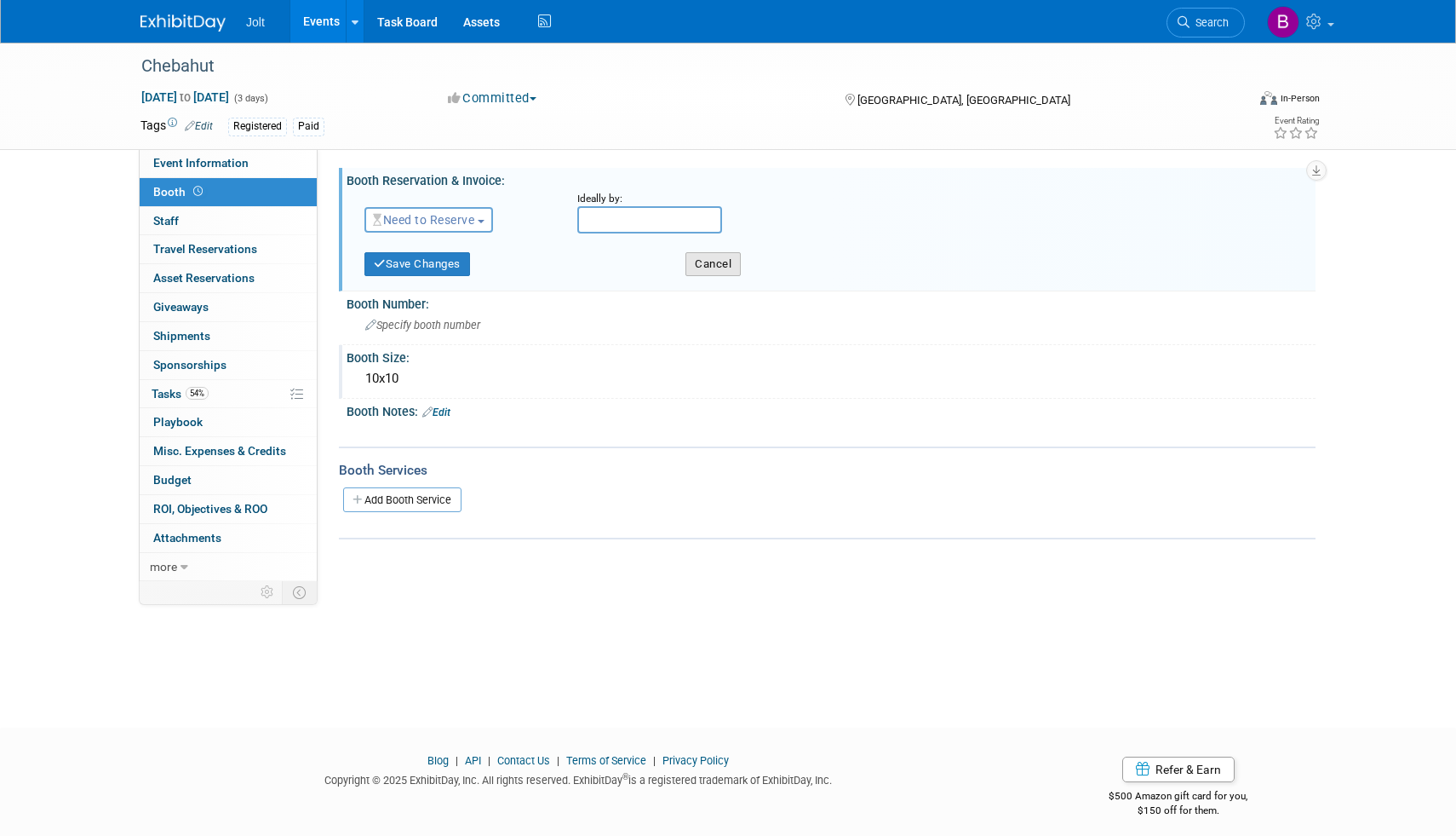
click at [702, 265] on button "Cancel" at bounding box center [714, 263] width 55 height 24
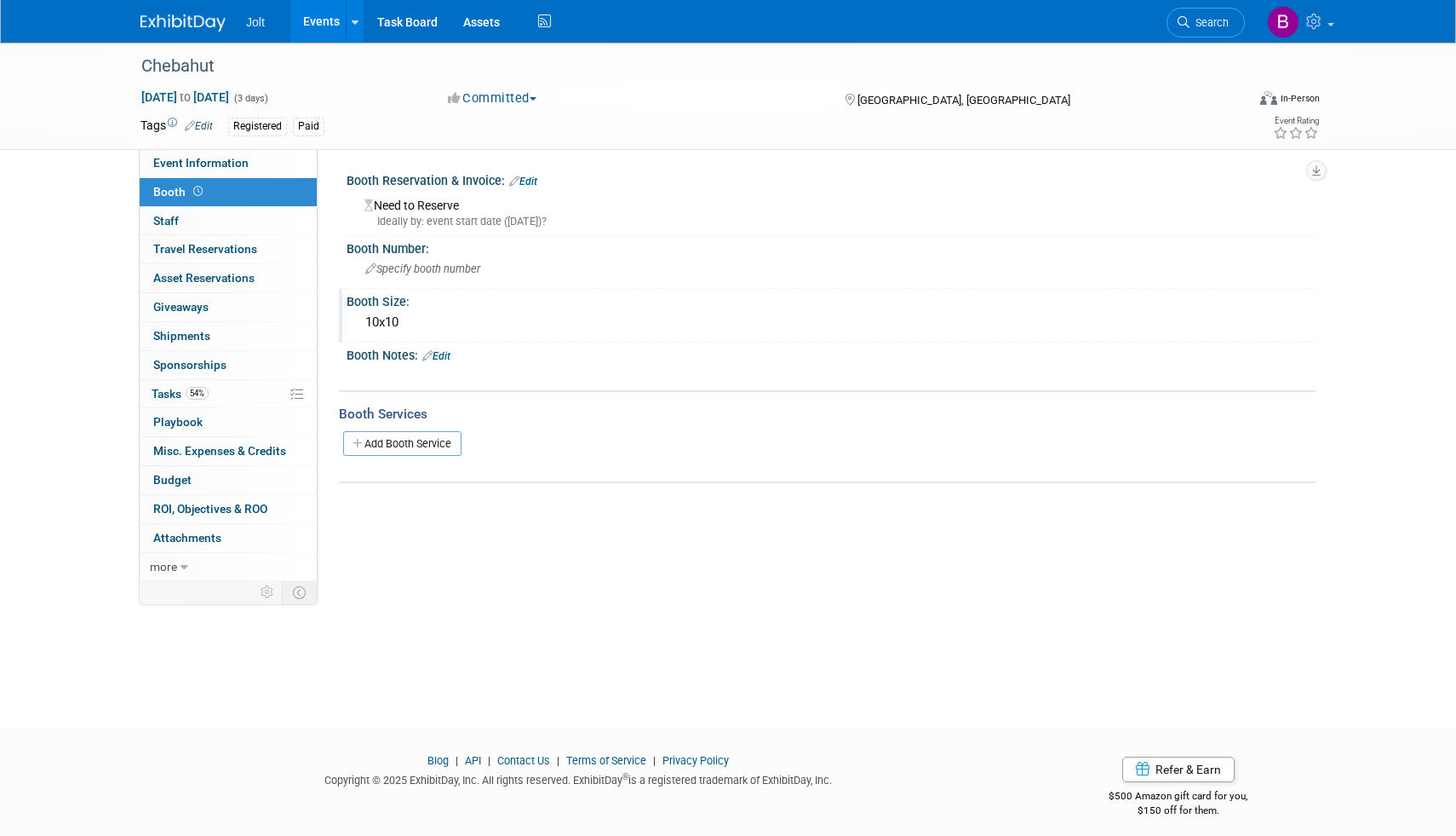
click at [468, 182] on div "Booth Reservation & Invoice: Edit" at bounding box center [831, 178] width 969 height 22
click at [529, 178] on link "Edit" at bounding box center [523, 181] width 28 height 11
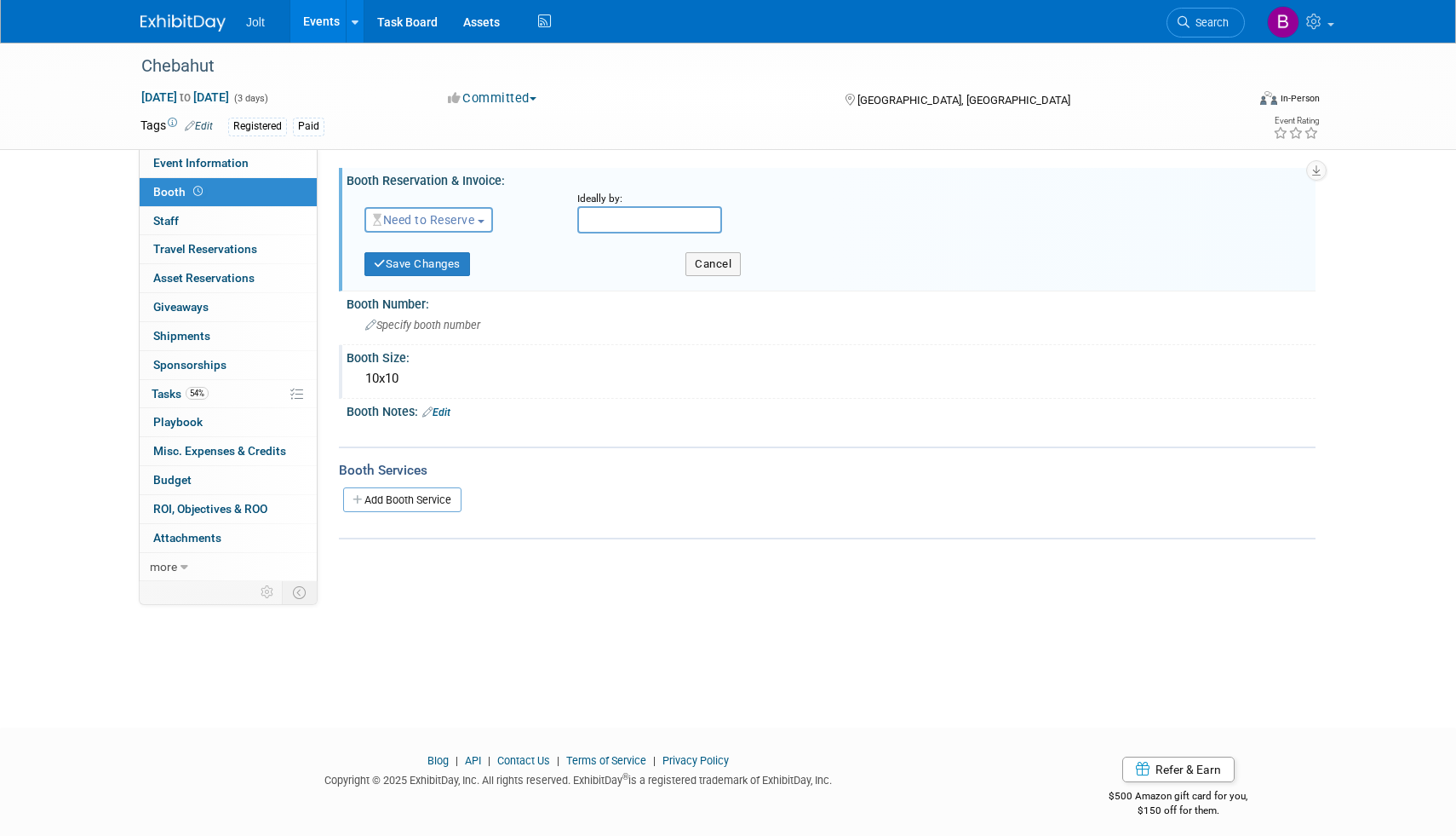
click at [453, 221] on span "Need to Reserve" at bounding box center [424, 219] width 101 height 13
click at [431, 273] on link "Reserved" at bounding box center [456, 272] width 182 height 24
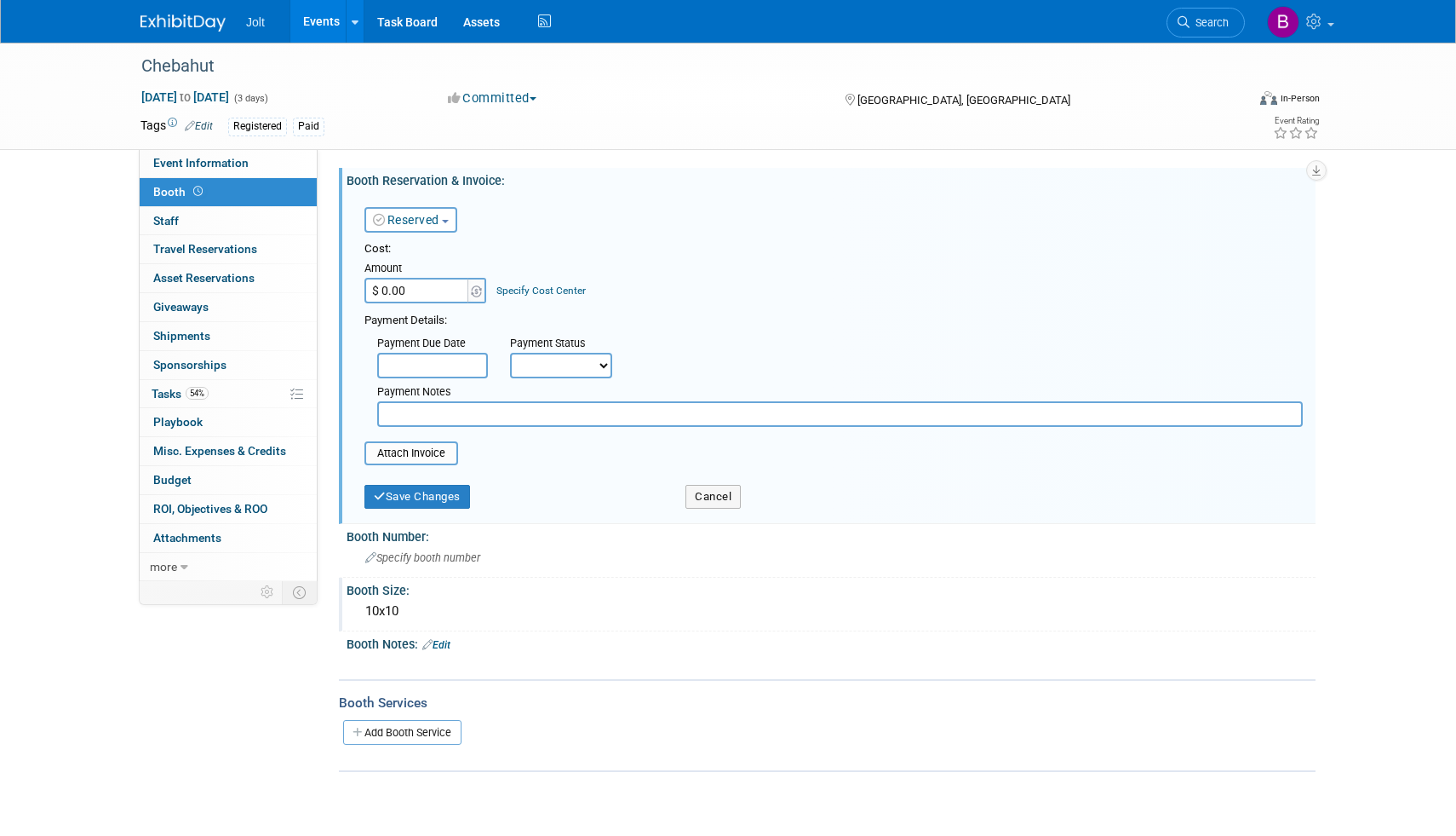
click at [437, 291] on input "$ 0.00" at bounding box center [418, 290] width 107 height 26
type input "$ 1,000.00"
click at [539, 369] on select "Not Paid Yet Partially Paid Paid in Full" at bounding box center [561, 366] width 102 height 26
select select "3"
click at [510, 353] on select "Not Paid Yet Partially Paid Paid in Full" at bounding box center [561, 366] width 102 height 26
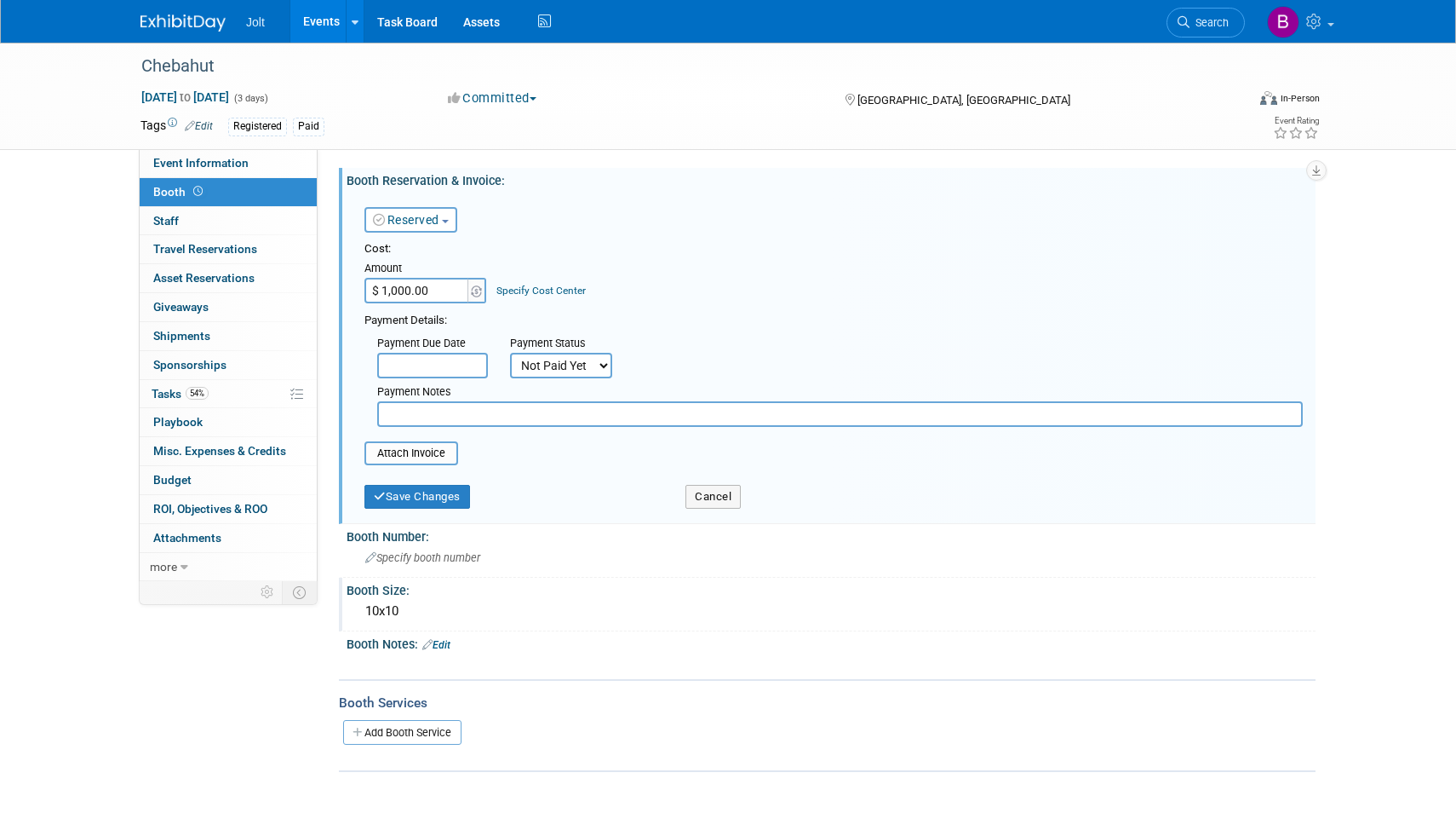
click at [439, 364] on input "text" at bounding box center [432, 366] width 111 height 26
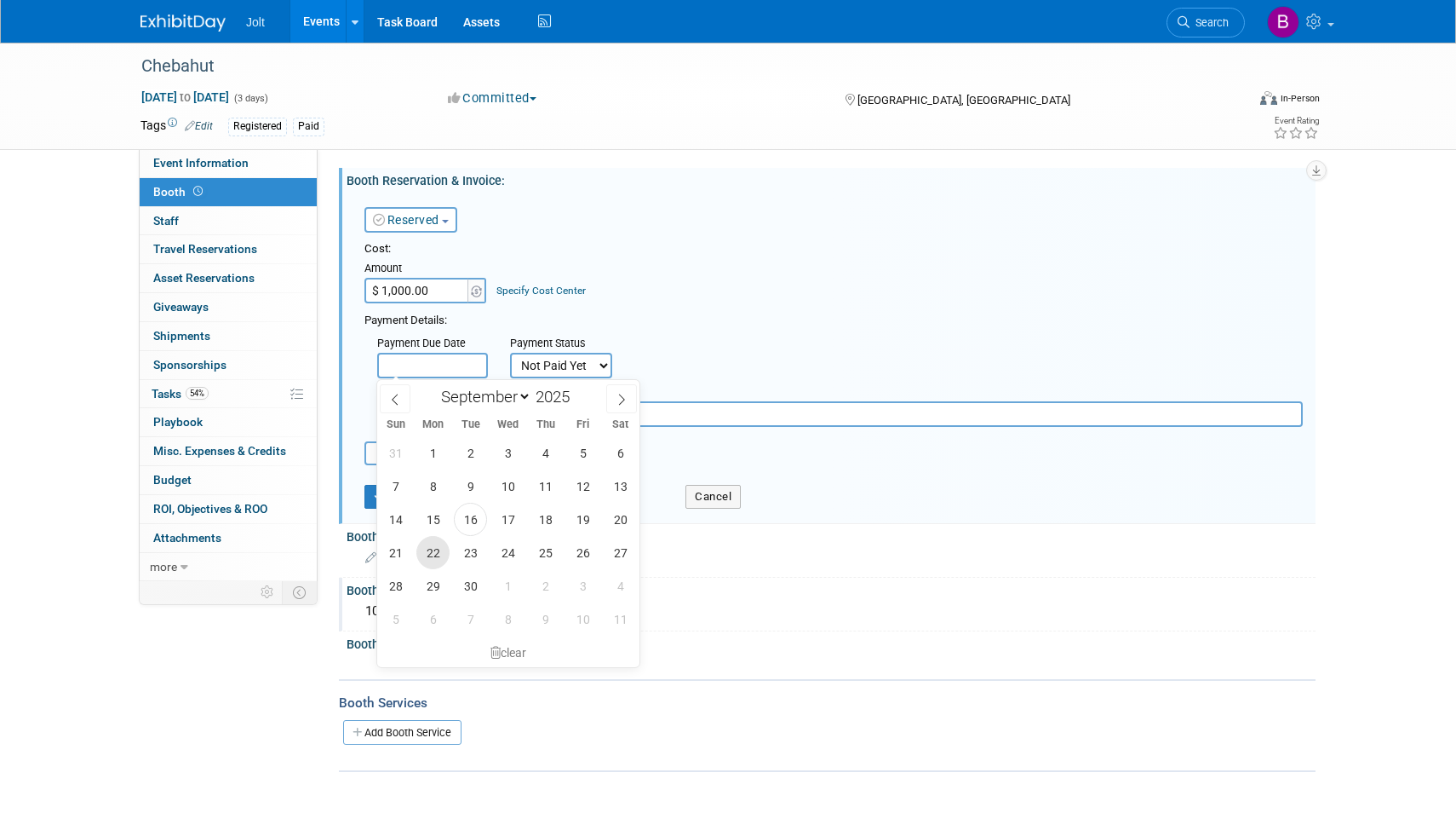
click at [437, 548] on span "22" at bounding box center [432, 552] width 33 height 33
type input "[DATE]"
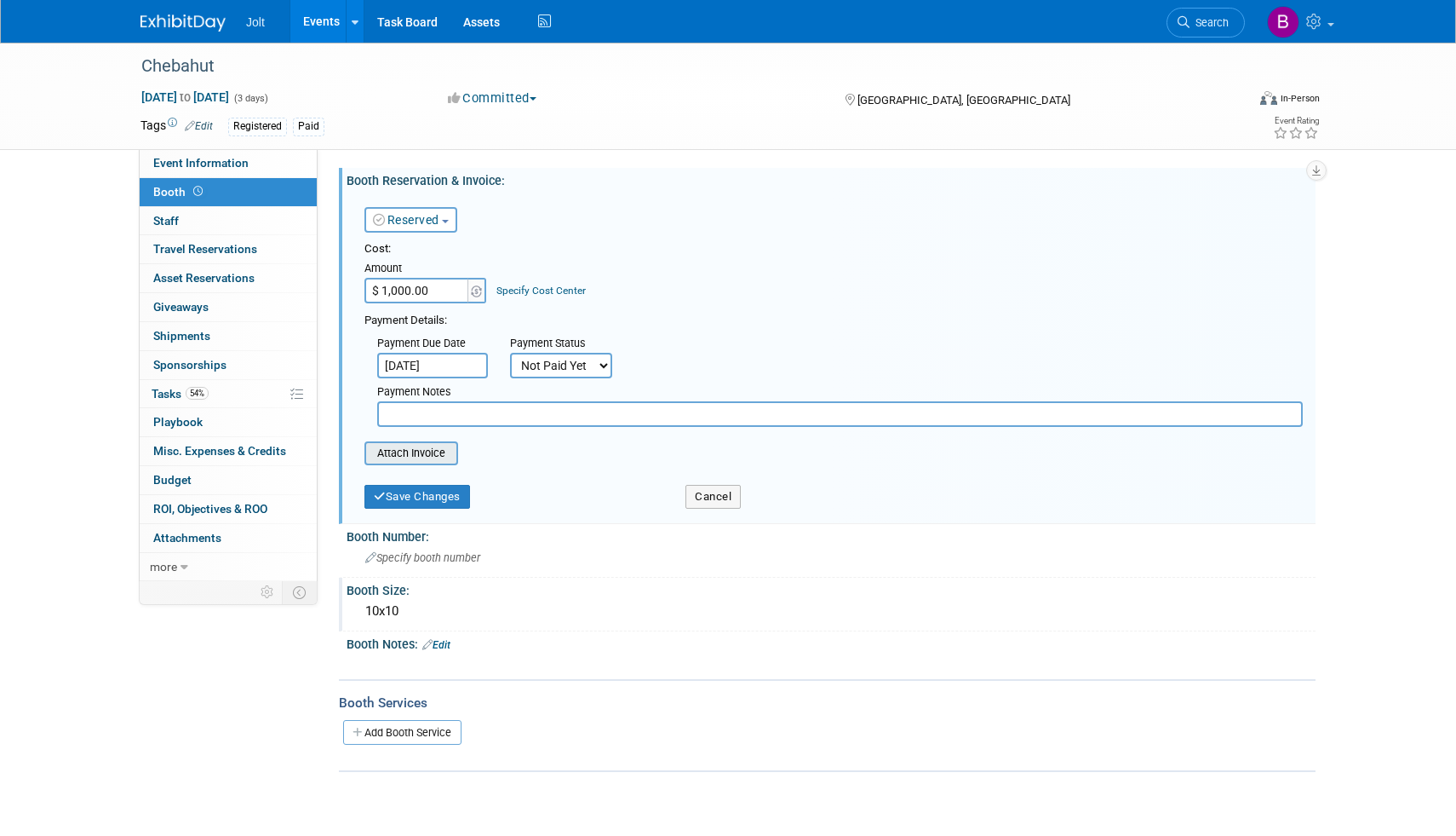
click at [426, 455] on input "file" at bounding box center [355, 452] width 202 height 20
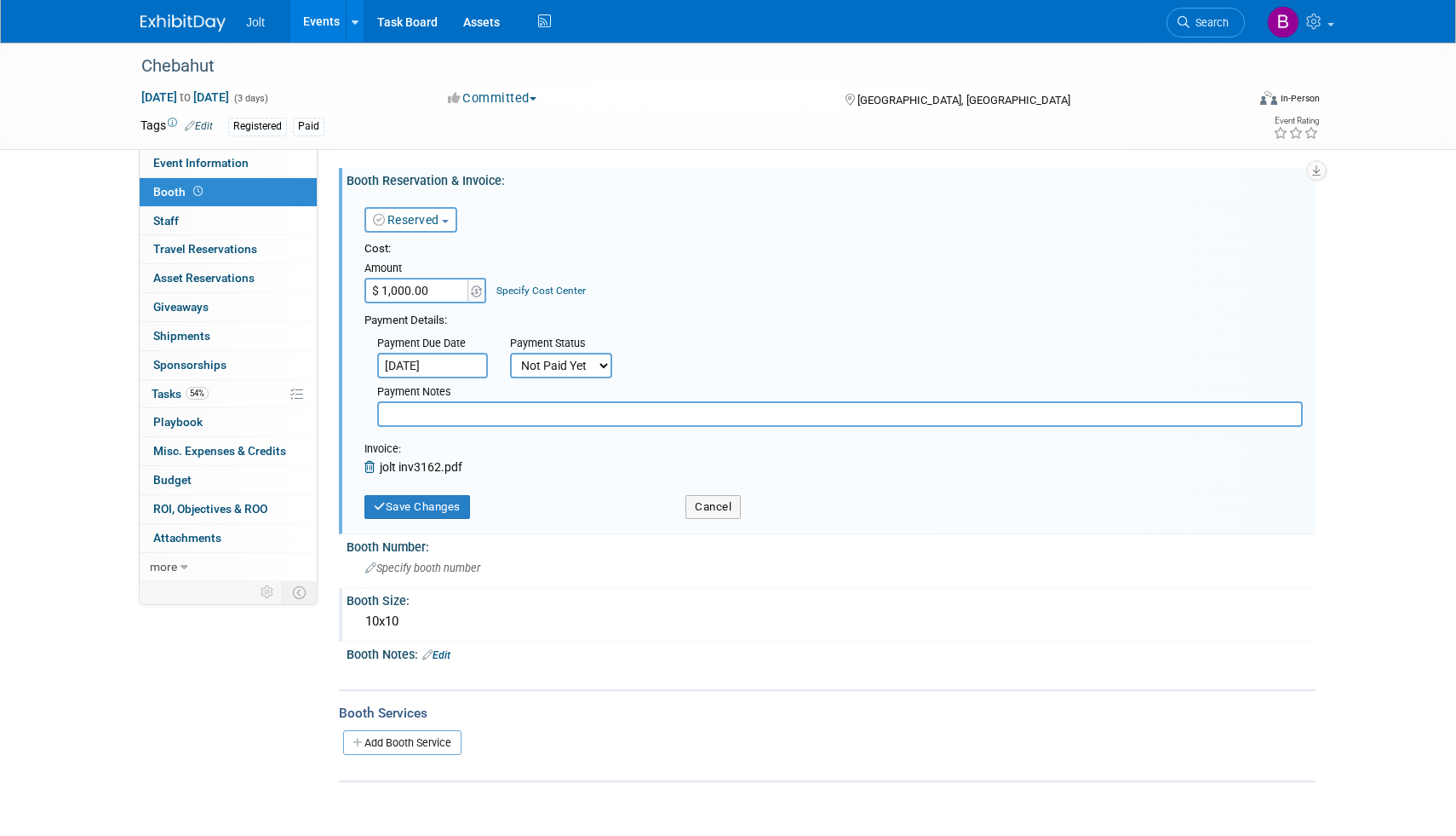
click at [442, 415] on input "text" at bounding box center [840, 413] width 926 height 26
type input "Sent to AP"
click at [421, 507] on button "Save Changes" at bounding box center [417, 507] width 106 height 24
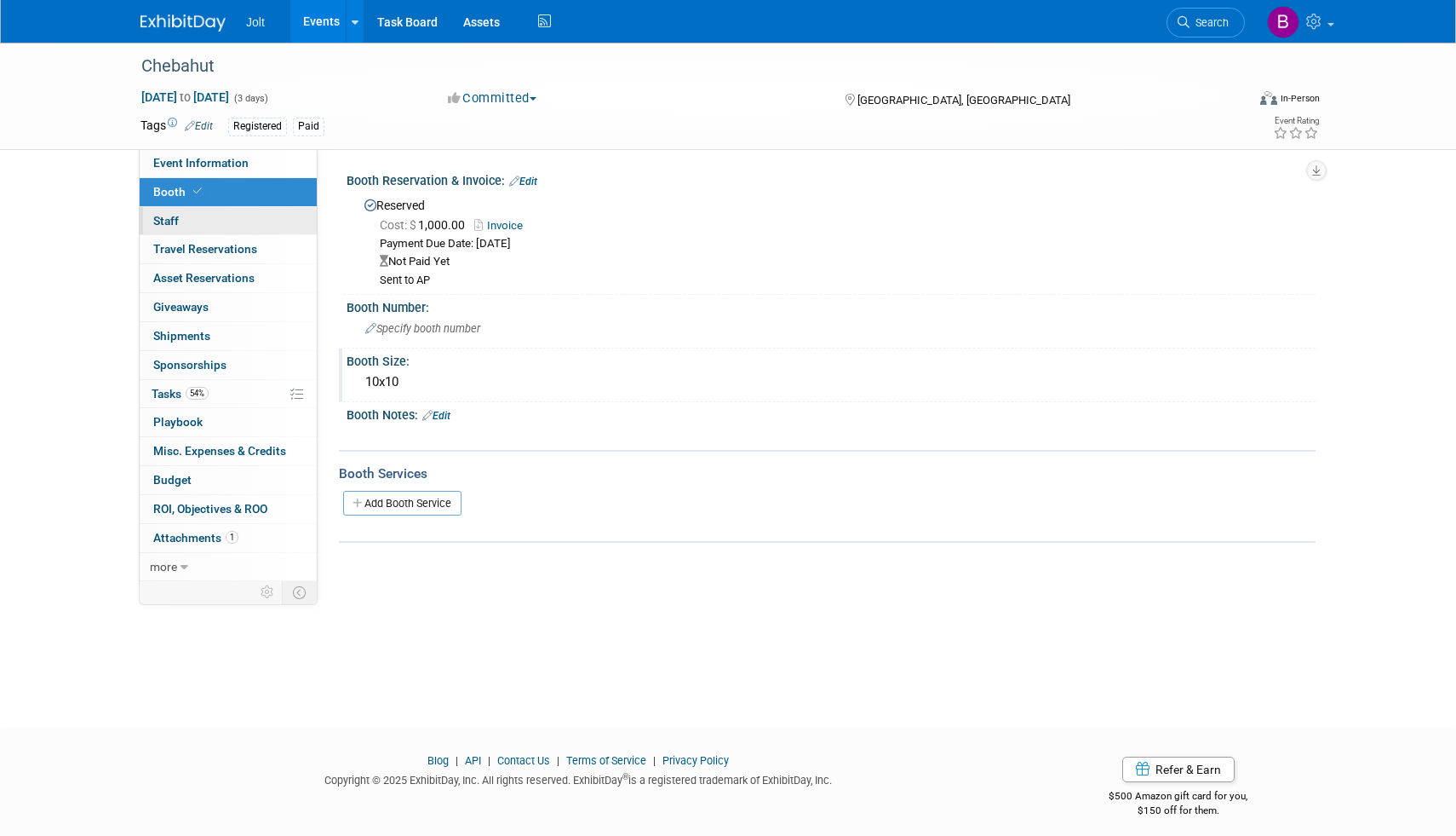
click at [201, 219] on link "0 Staff 0" at bounding box center [228, 220] width 177 height 28
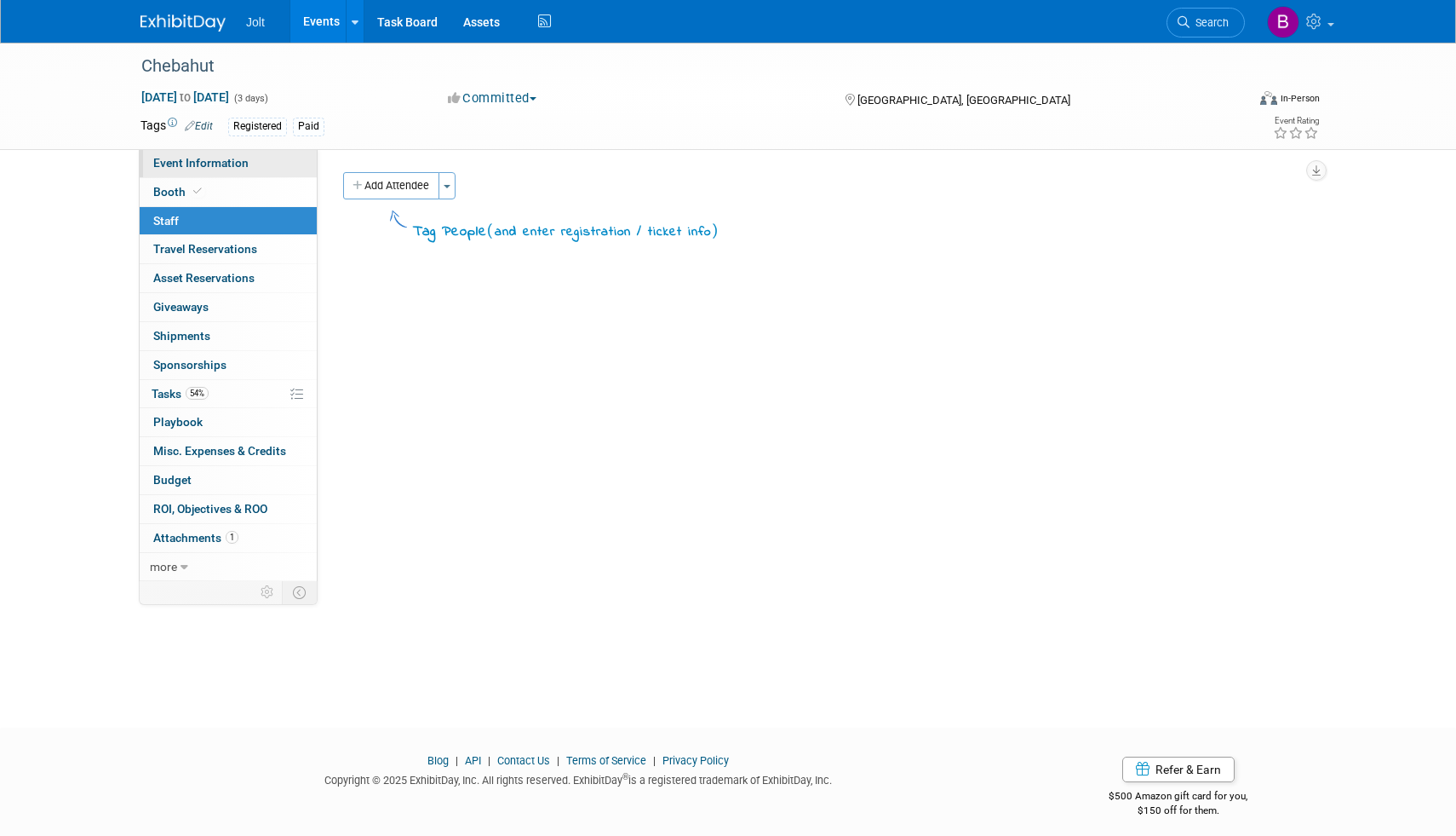
click at [221, 164] on span "Event Information" at bounding box center [201, 162] width 95 height 13
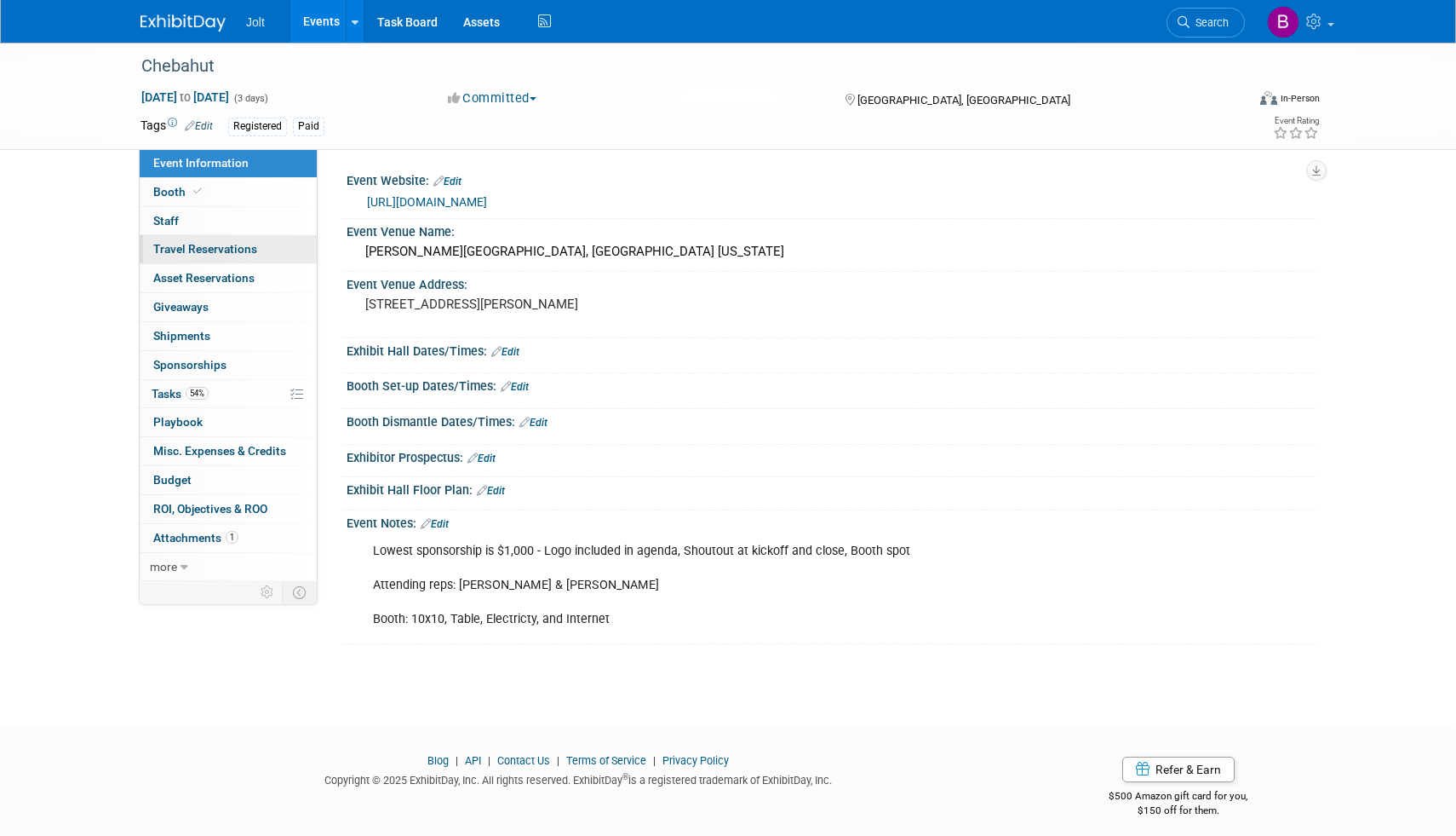
click at [225, 242] on span "Travel Reservations 0" at bounding box center [205, 249] width 104 height 13
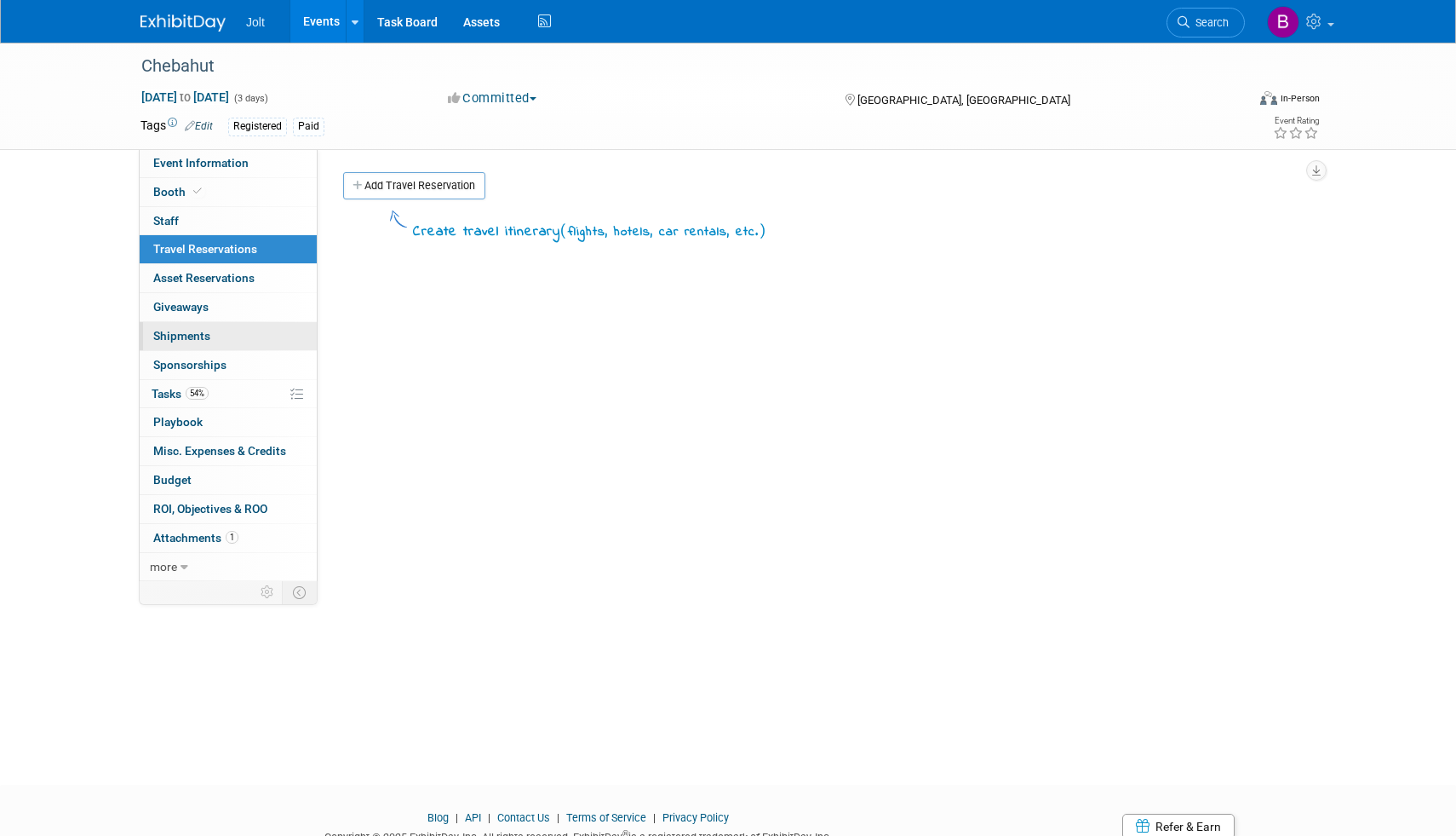
click at [206, 338] on span "Shipments 0" at bounding box center [182, 336] width 57 height 13
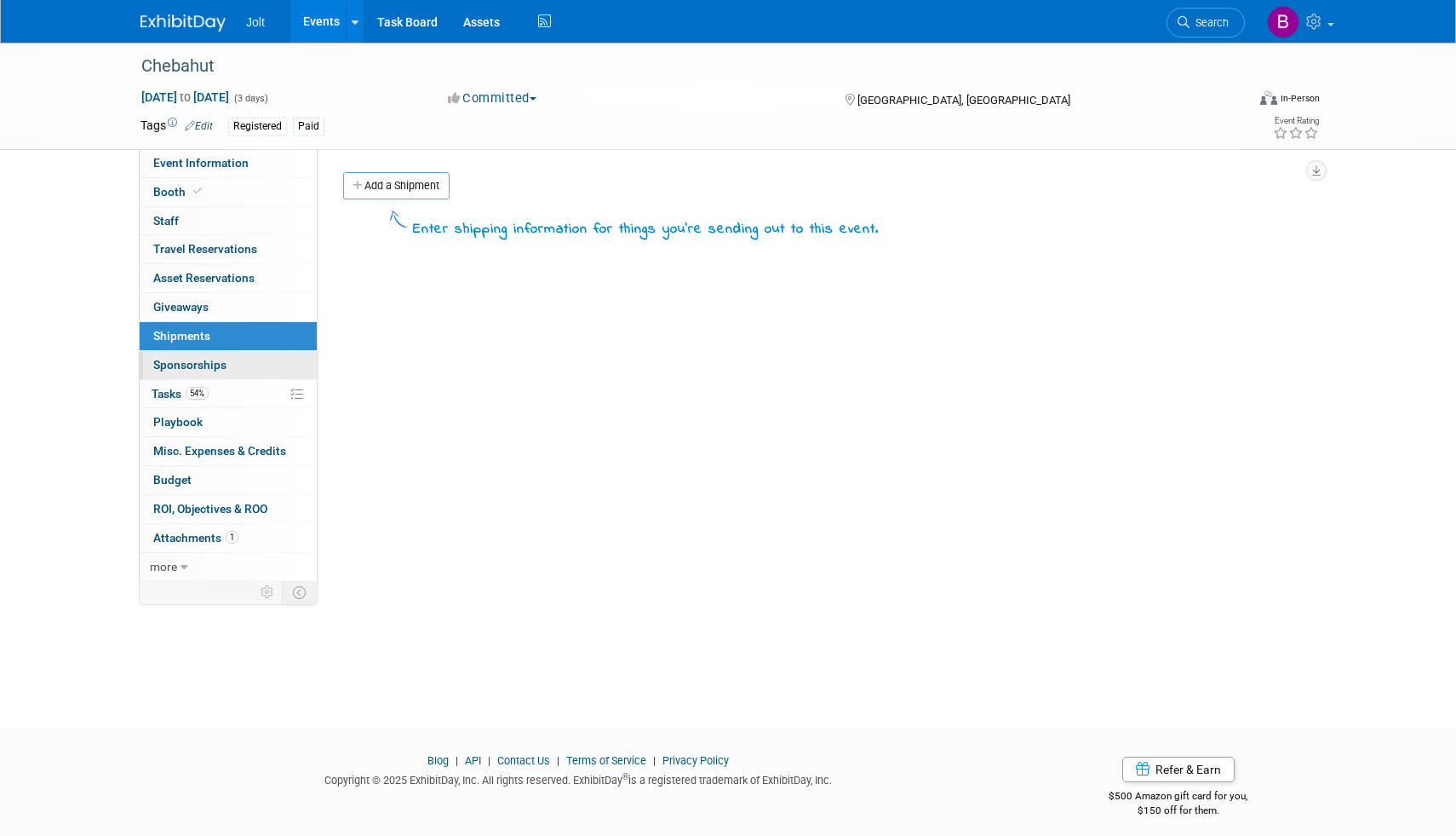
click at [215, 354] on link "0 Sponsorships 0" at bounding box center [228, 365] width 177 height 28
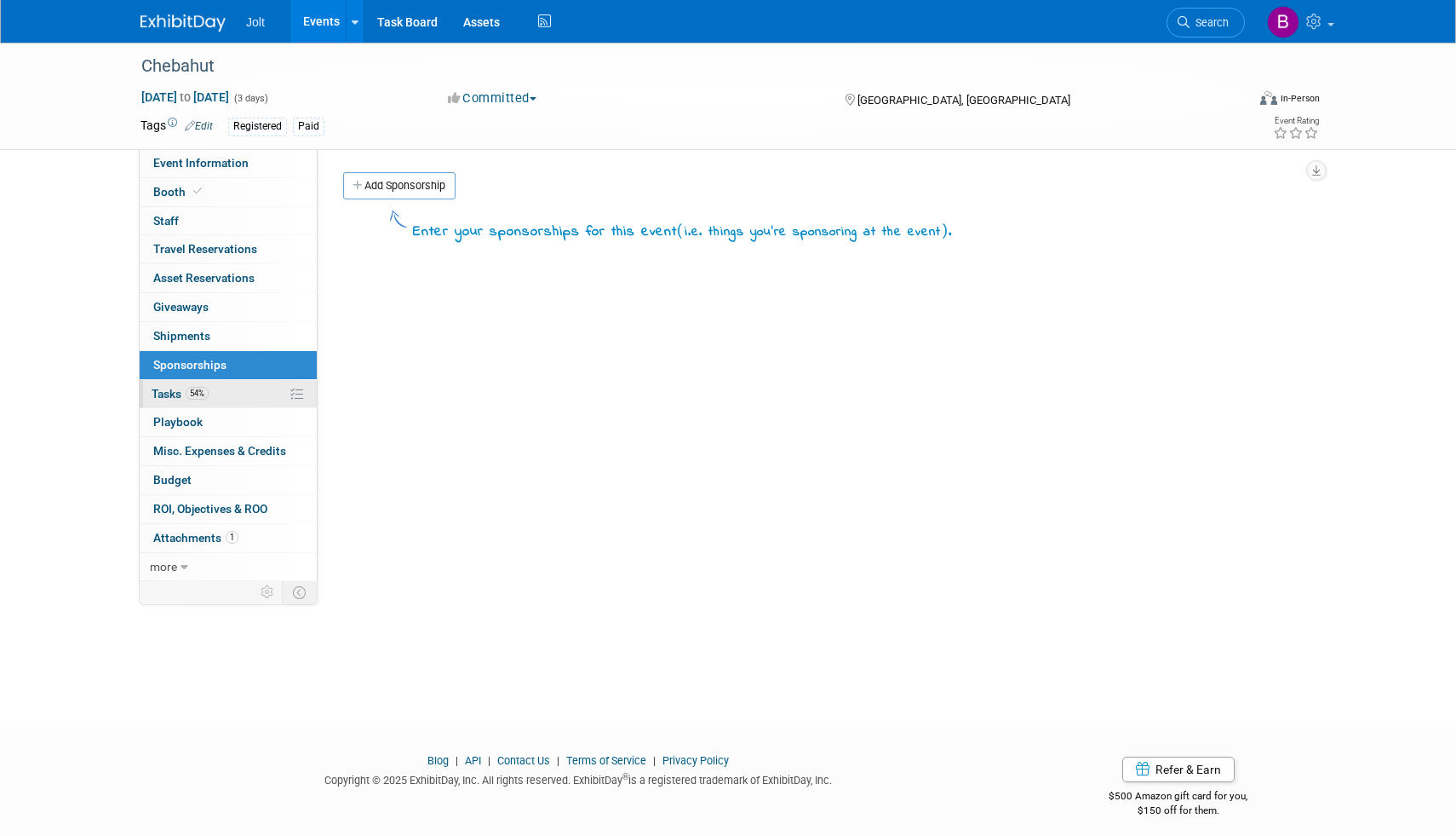
click at [226, 389] on link "54% Tasks 54%" at bounding box center [228, 393] width 177 height 28
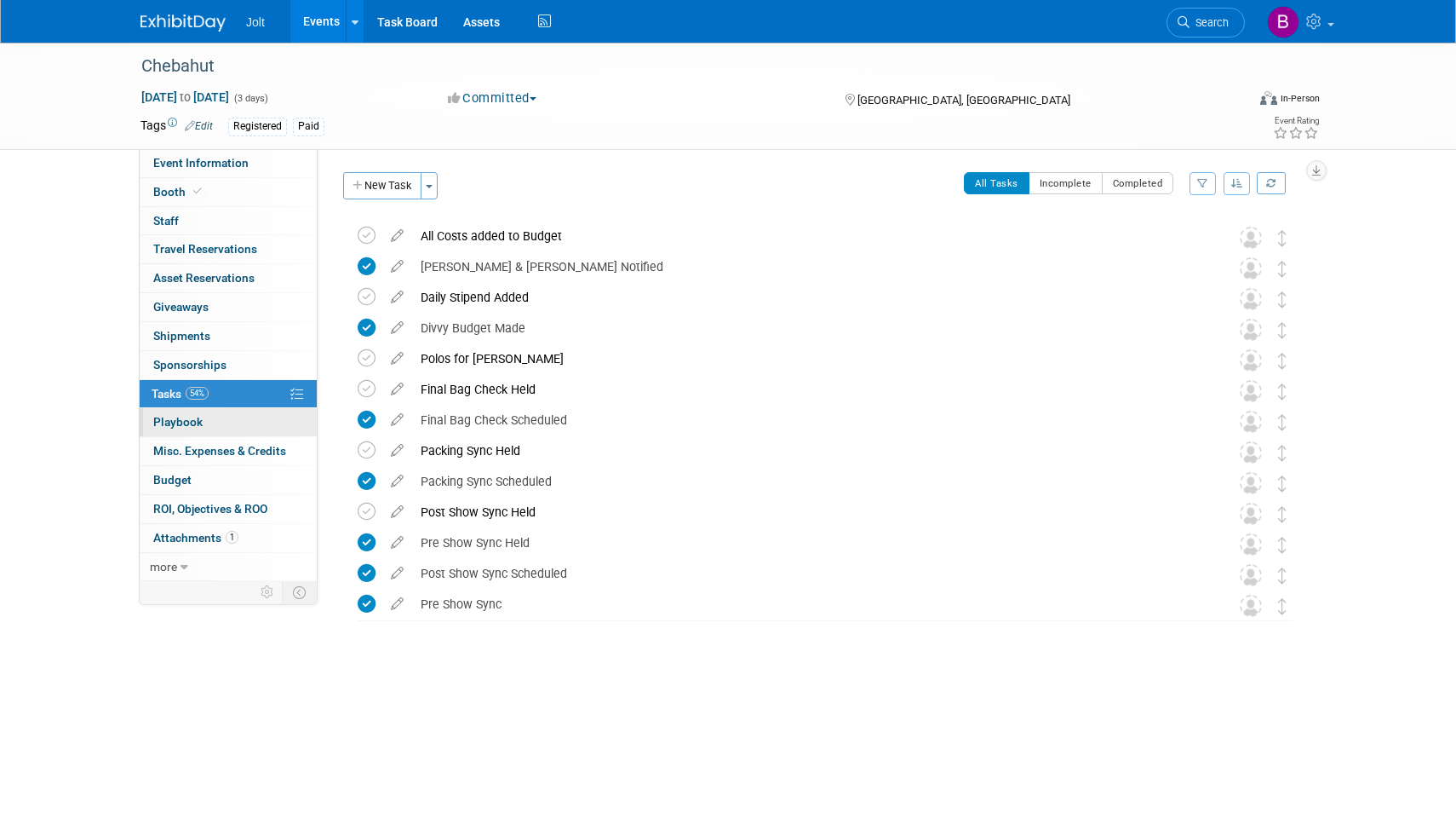
click at [206, 423] on link "0 Playbook 0" at bounding box center [228, 422] width 177 height 28
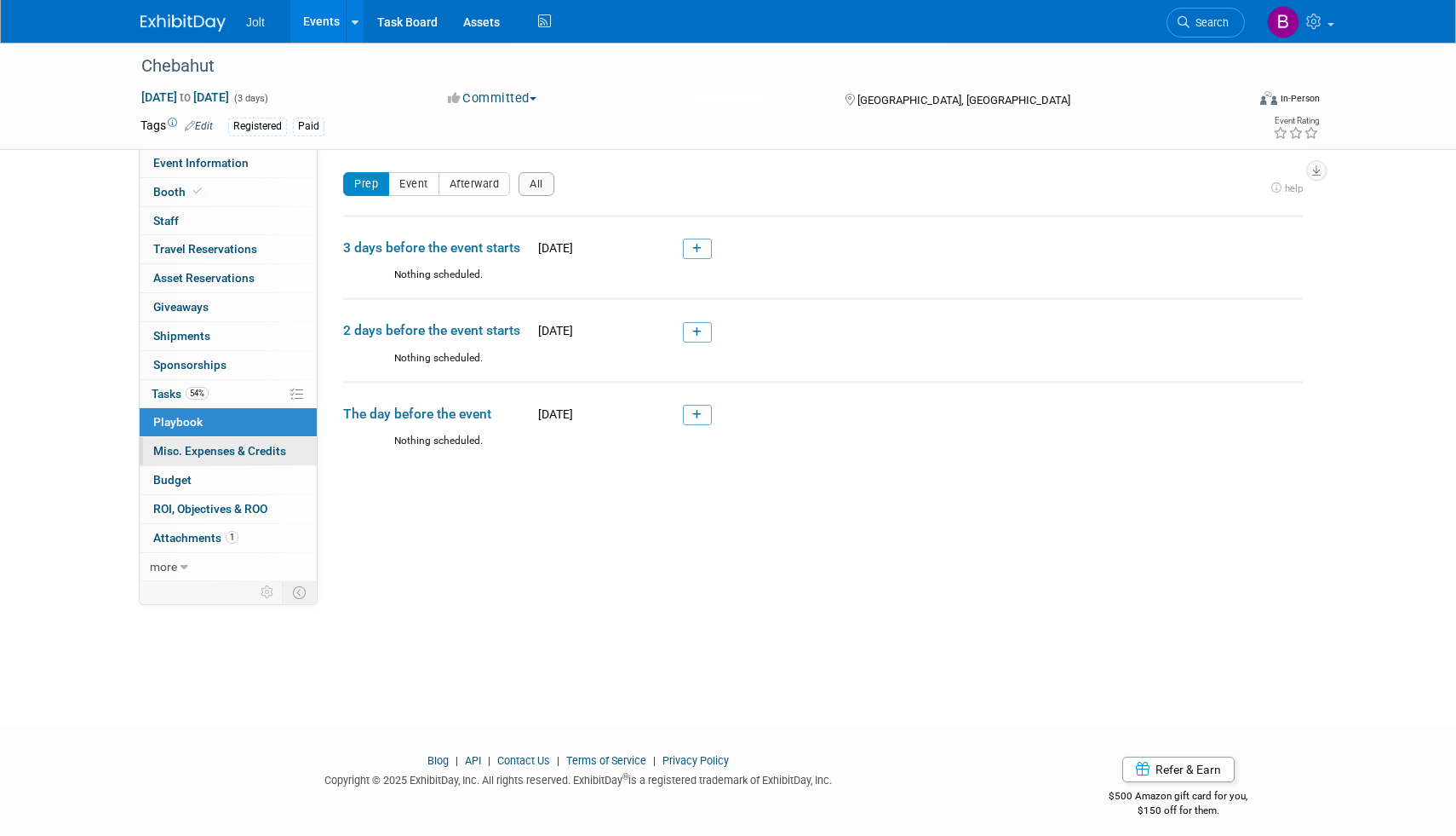
click at [211, 456] on span "Misc. Expenses & Credits 0" at bounding box center [219, 450] width 133 height 13
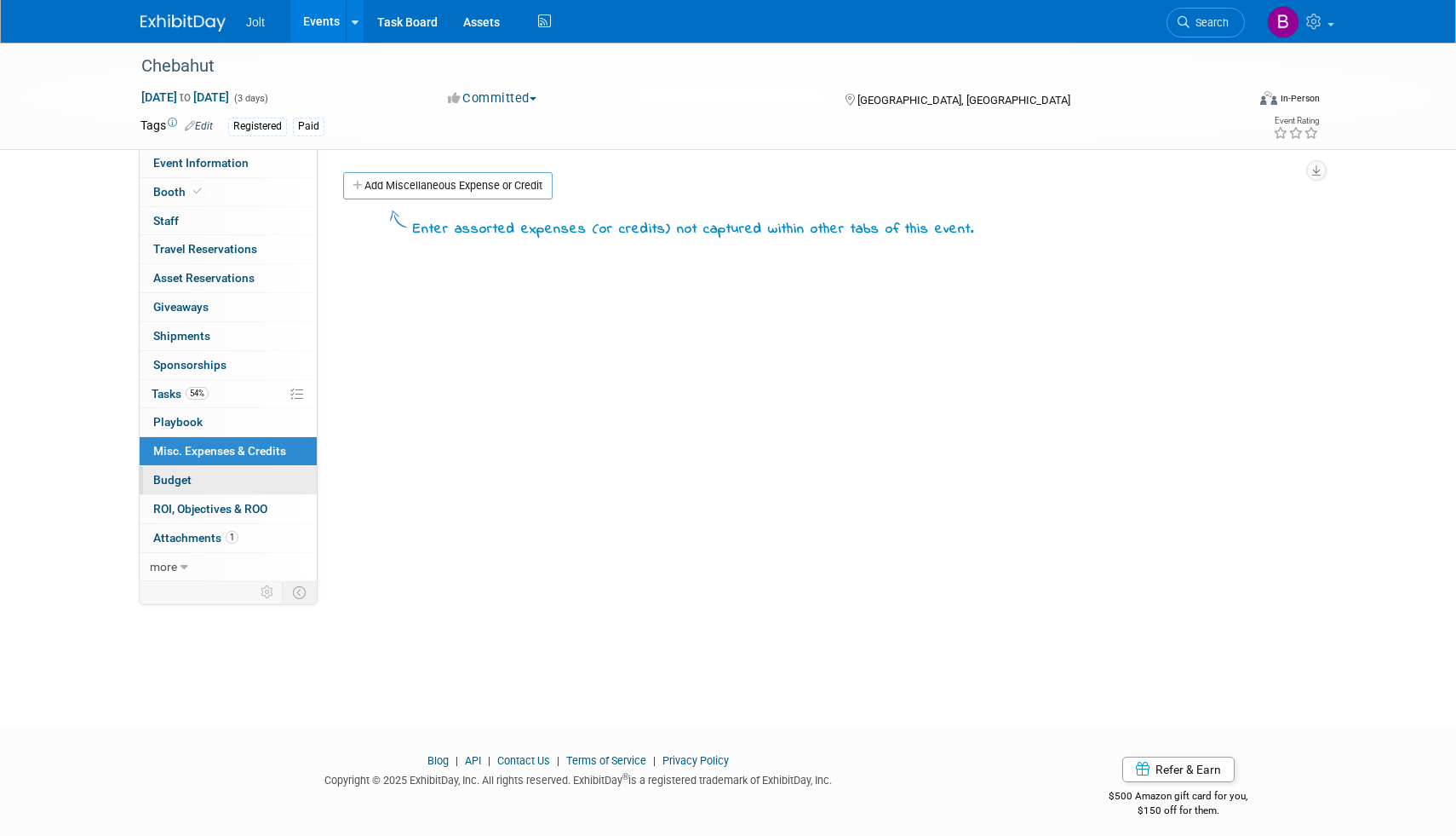
click at [210, 480] on link "Budget" at bounding box center [228, 479] width 177 height 28
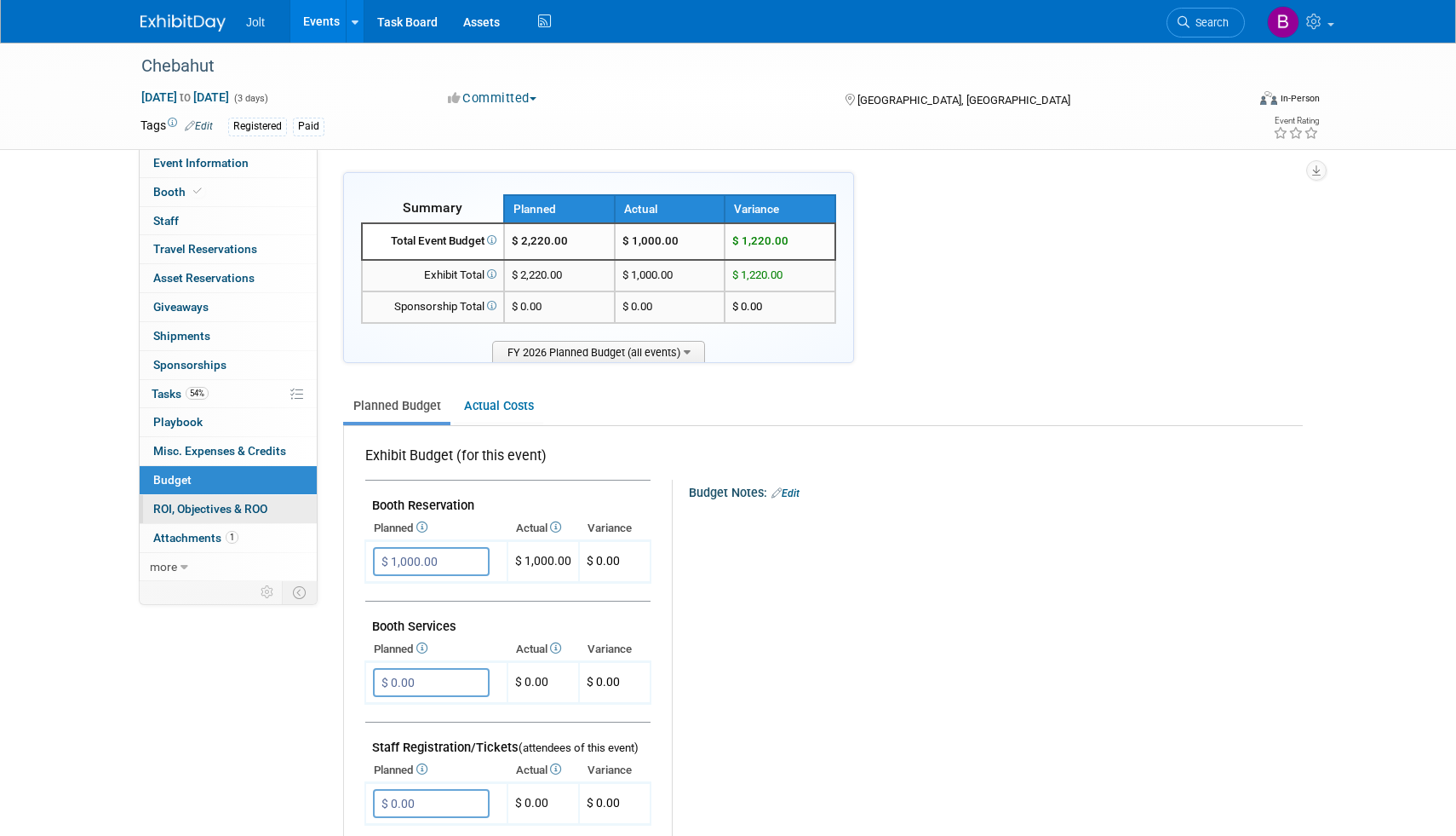
click at [226, 504] on span "ROI, Objectives & ROO 0" at bounding box center [211, 509] width 114 height 13
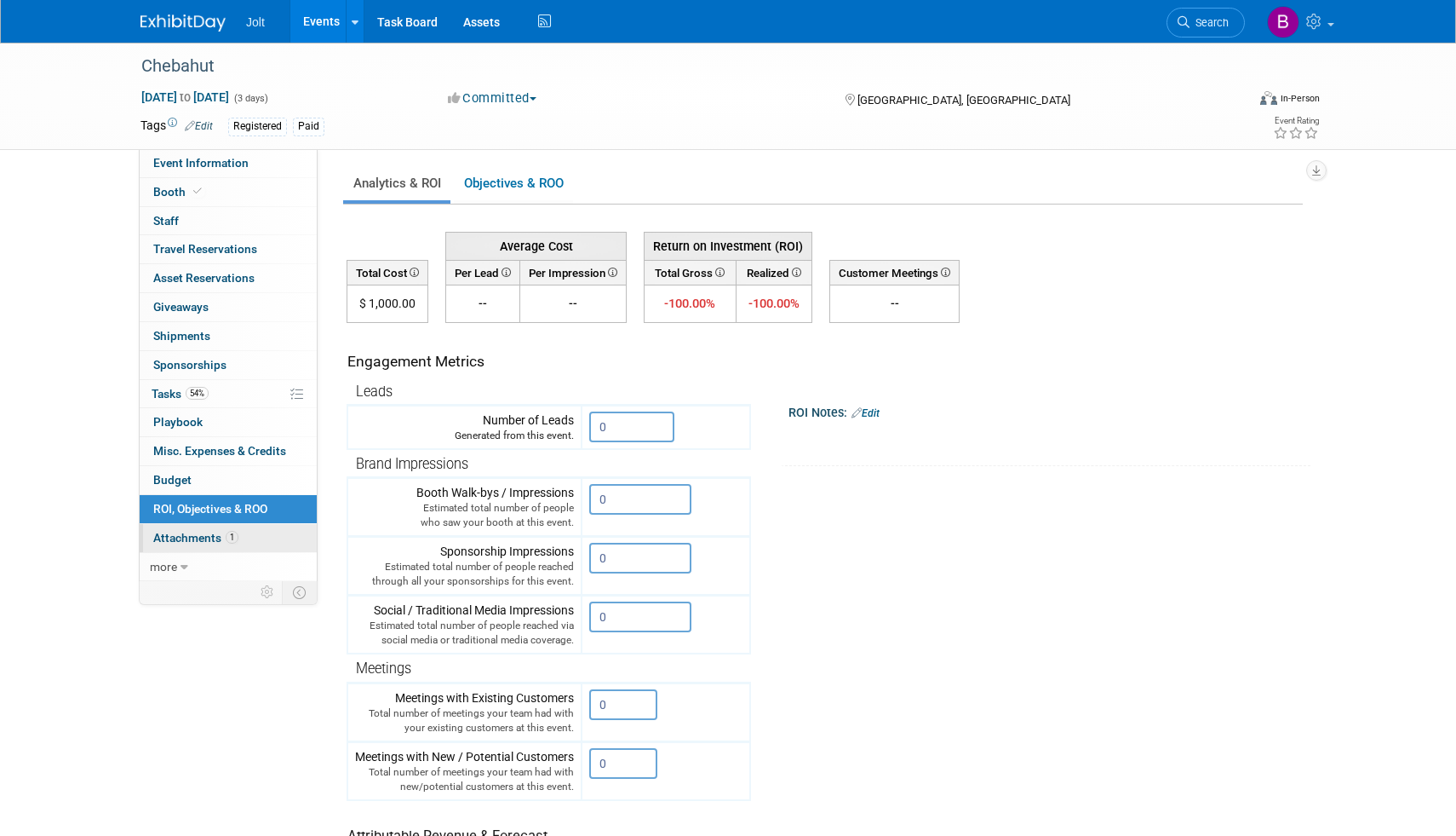
click at [172, 548] on link "1 Attachments 1" at bounding box center [228, 537] width 177 height 28
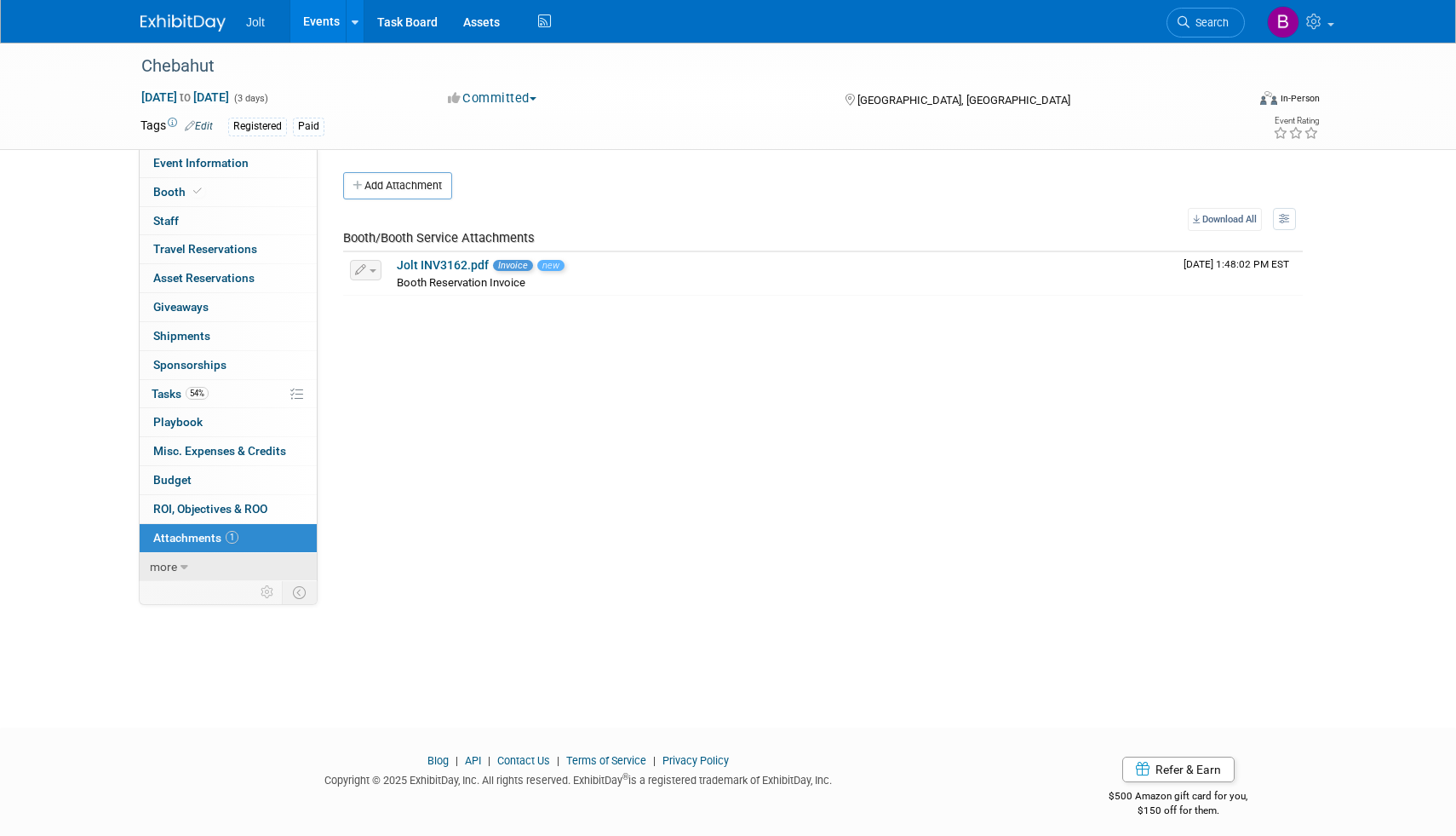
click at [180, 569] on icon at bounding box center [184, 567] width 8 height 11
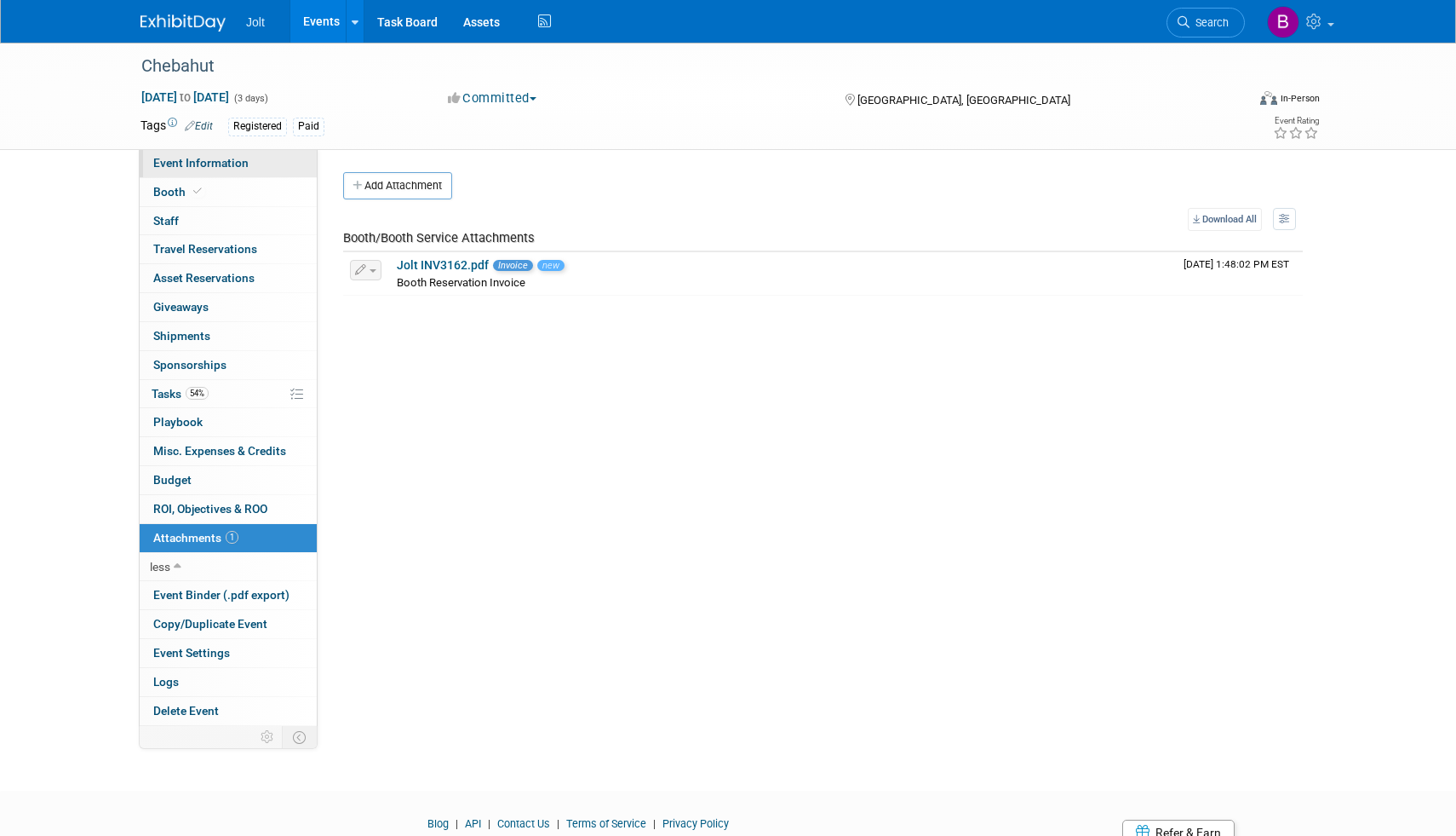
click at [240, 167] on span "Event Information" at bounding box center [201, 162] width 95 height 13
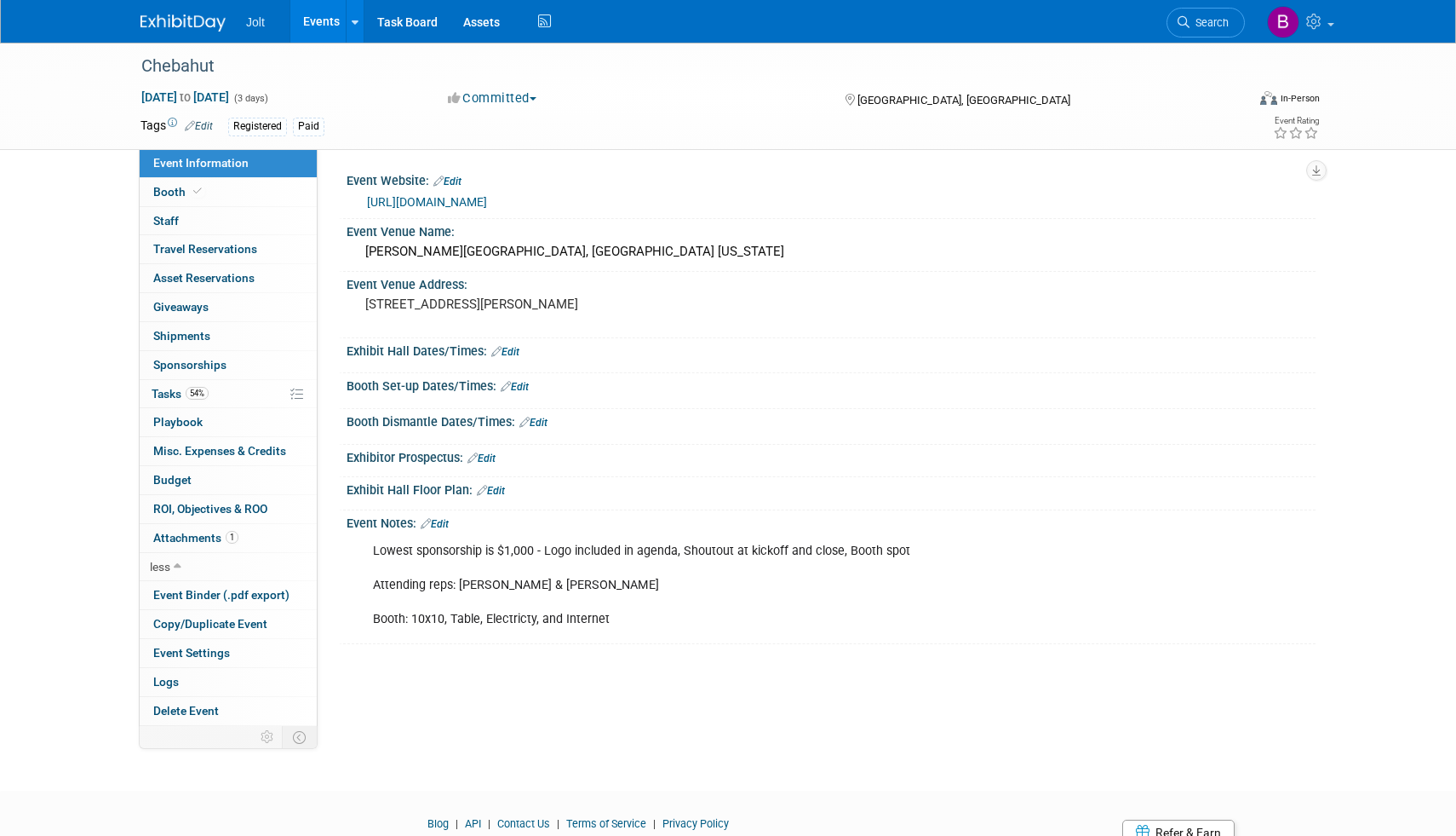
click at [195, 21] on img at bounding box center [182, 23] width 85 height 17
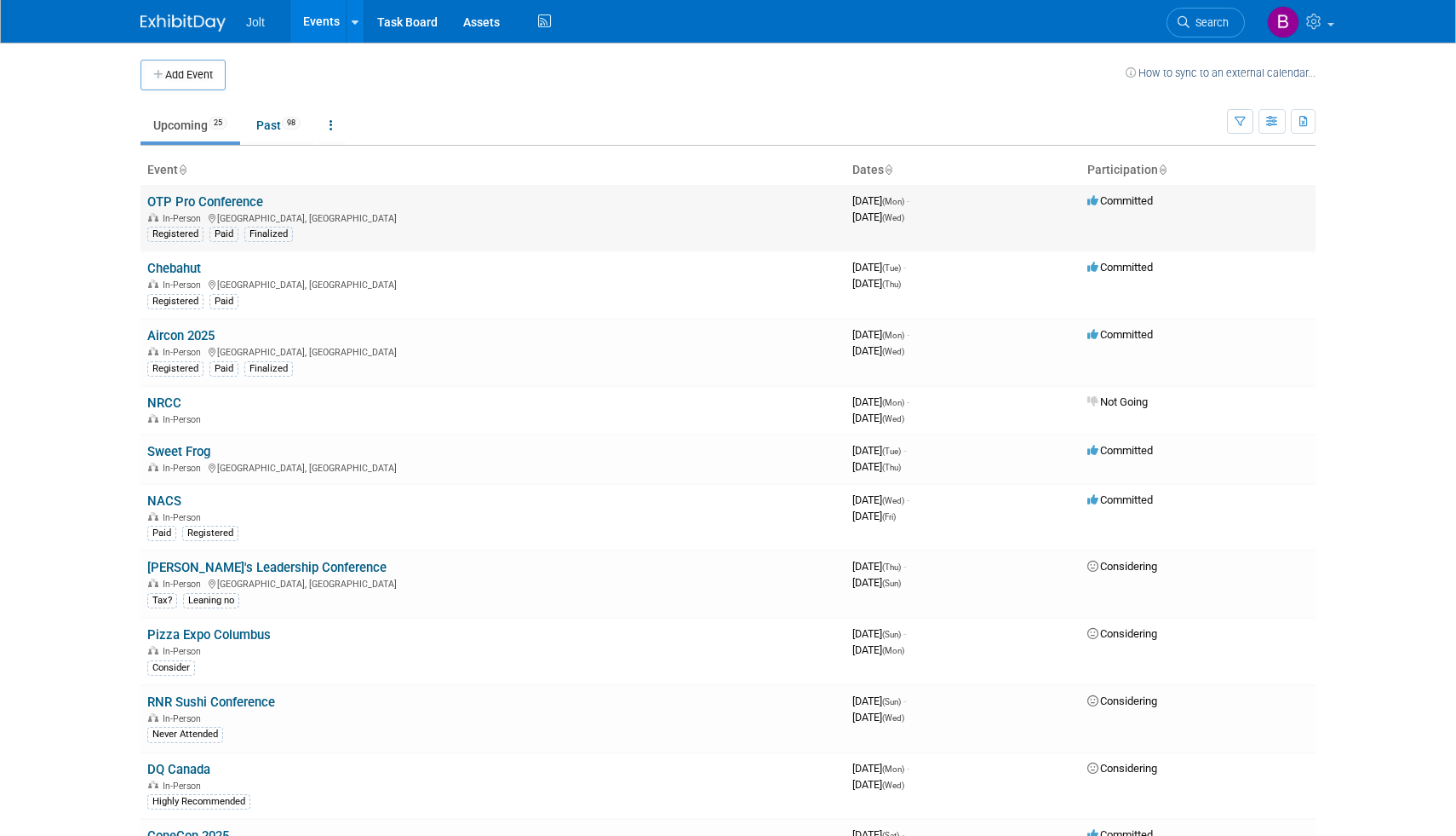
click at [216, 196] on link "OTP Pro Conference" at bounding box center [204, 202] width 115 height 15
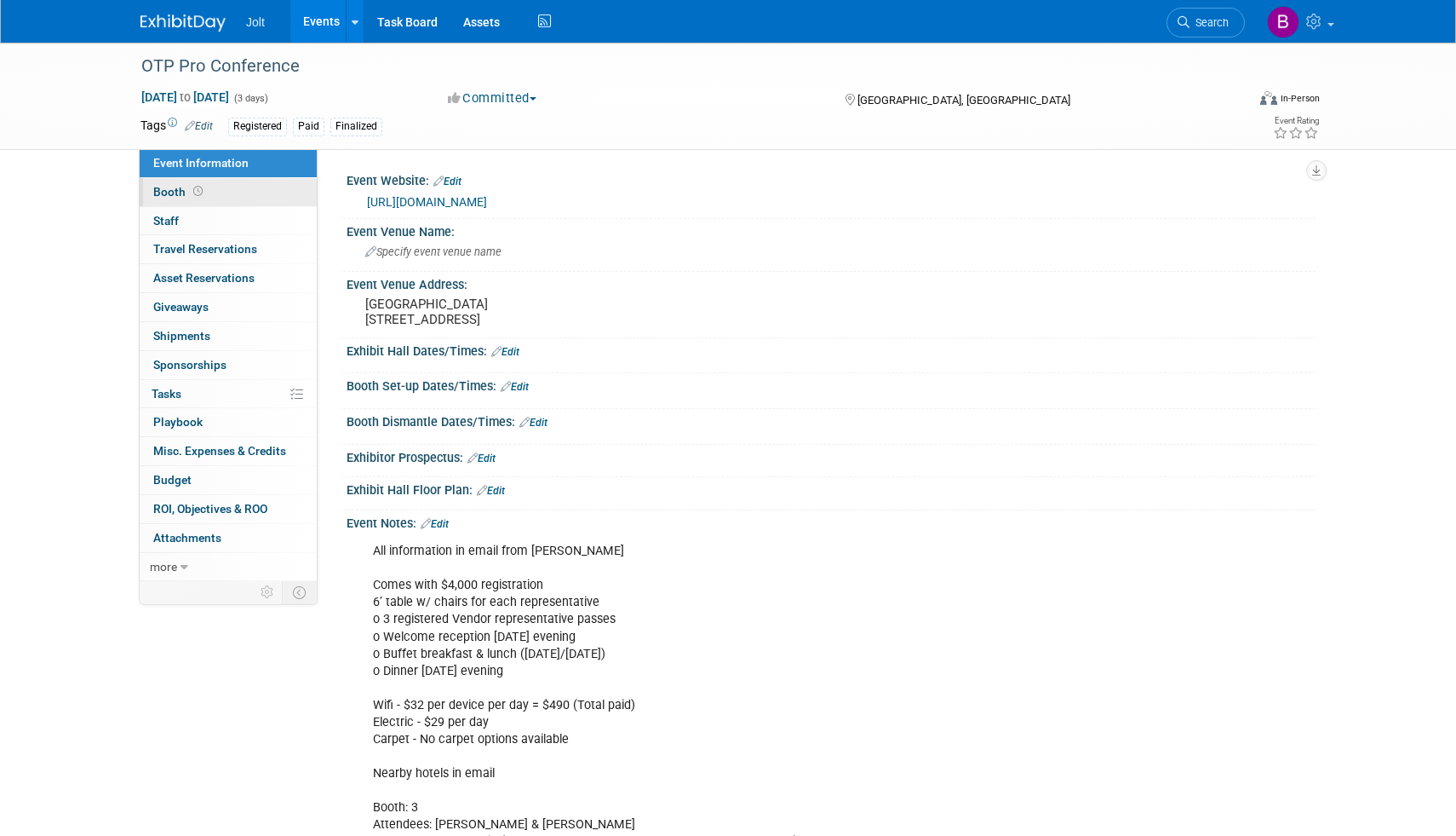
click at [227, 199] on link "Booth" at bounding box center [228, 192] width 177 height 28
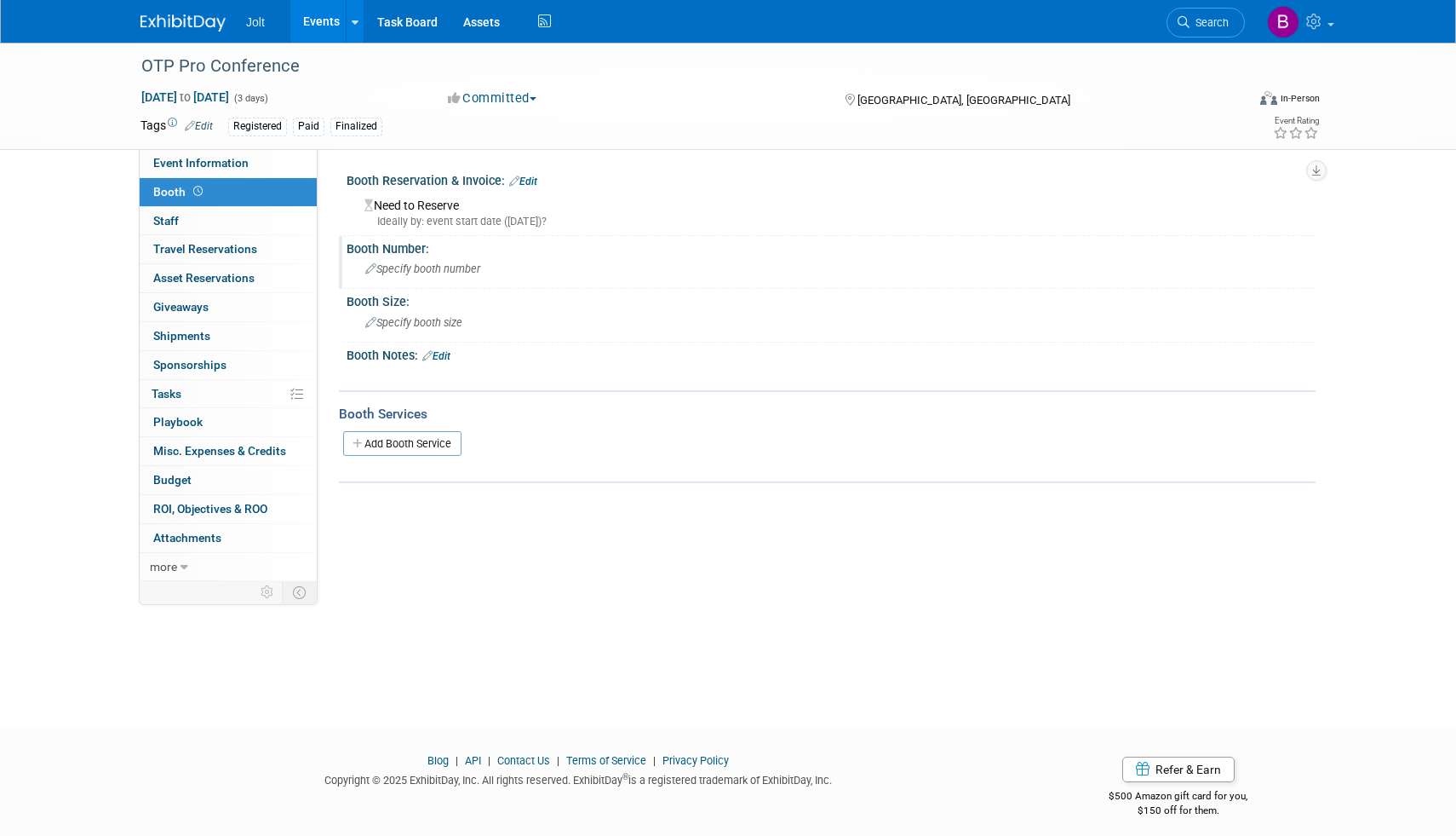
click at [417, 282] on div "Specify booth number" at bounding box center [831, 269] width 944 height 27
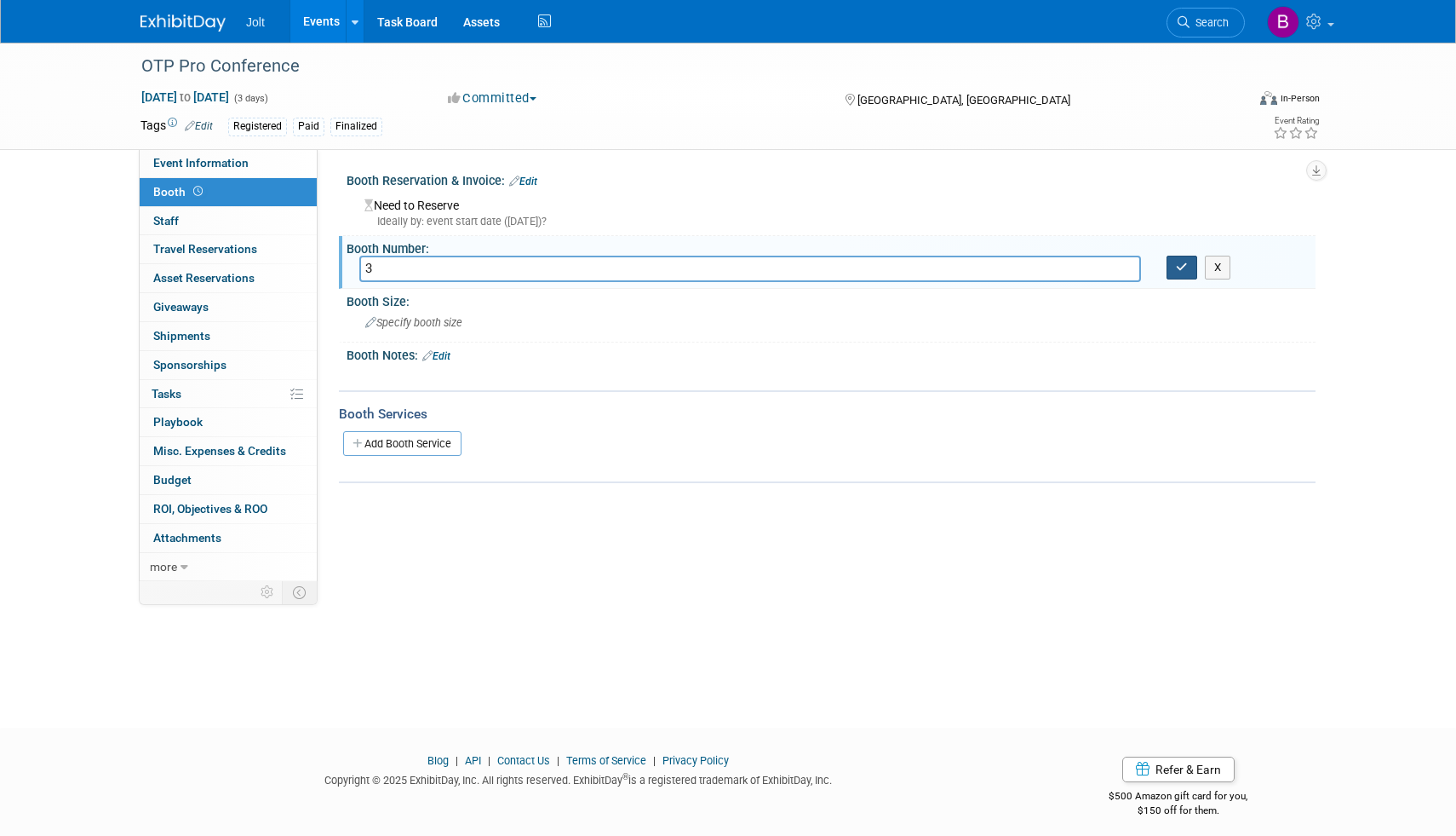
type input "3"
click at [1188, 273] on button "button" at bounding box center [1182, 267] width 31 height 24
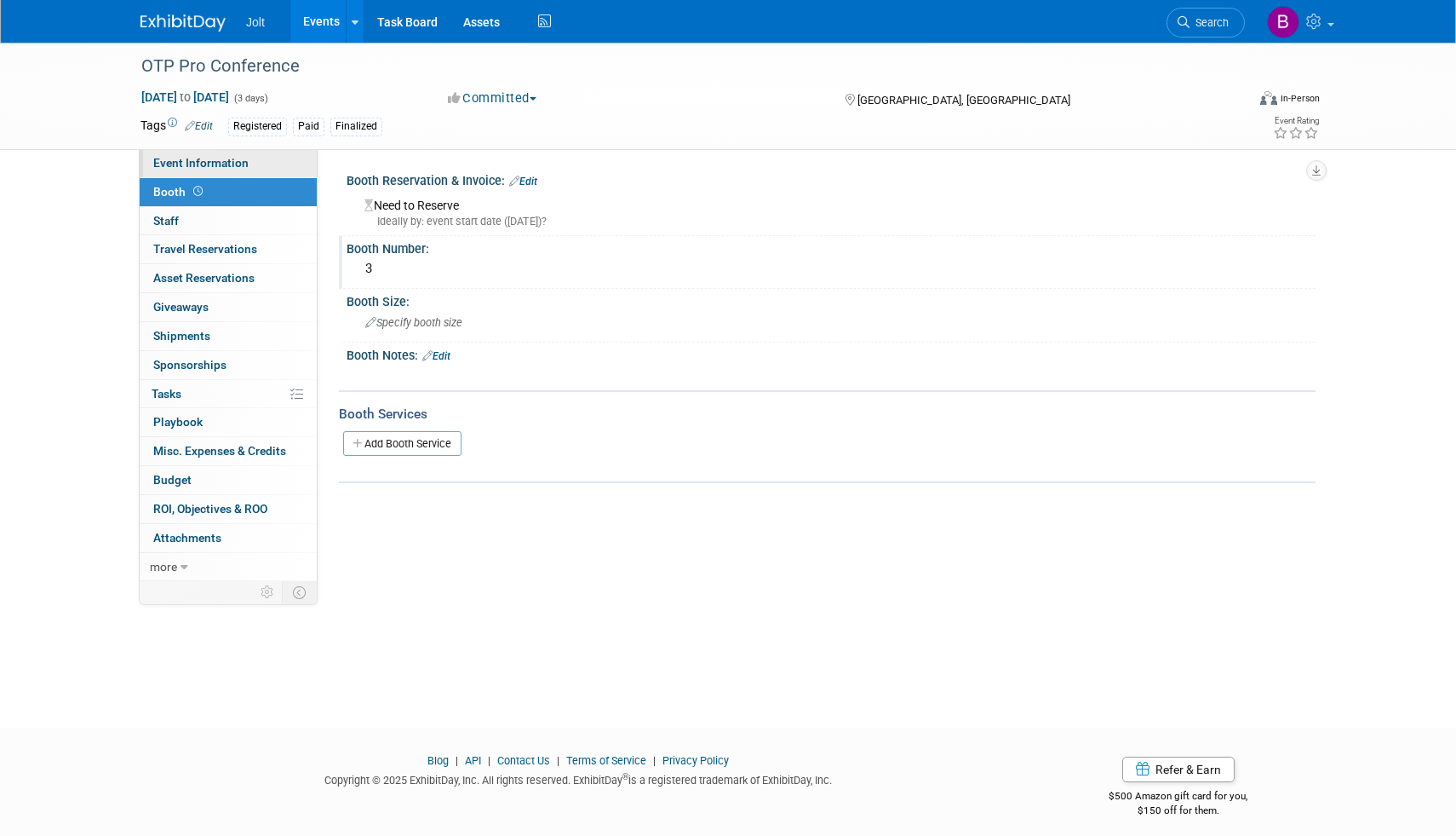
click at [256, 166] on link "Event Information" at bounding box center [228, 162] width 177 height 28
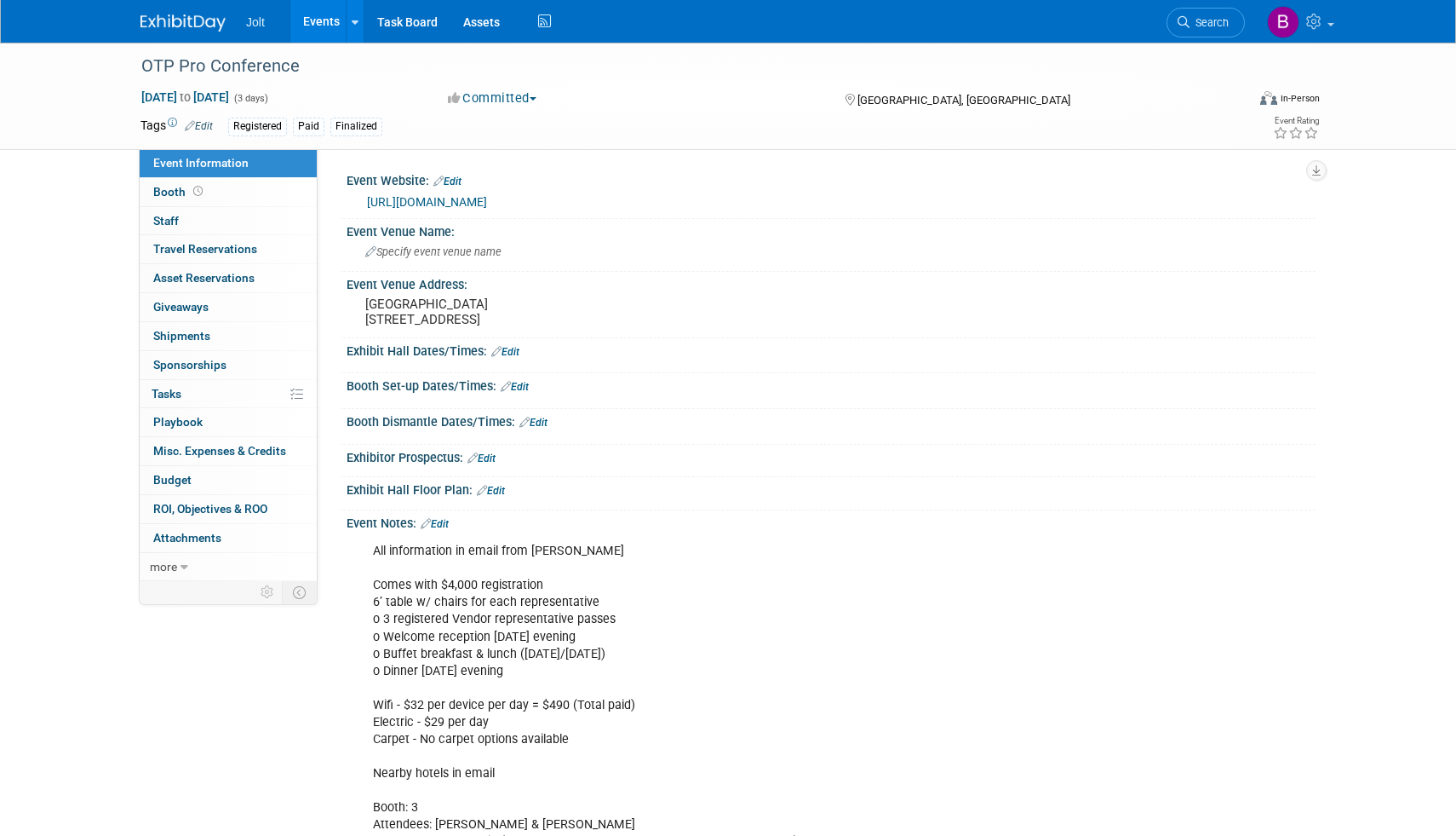
scroll to position [7, 0]
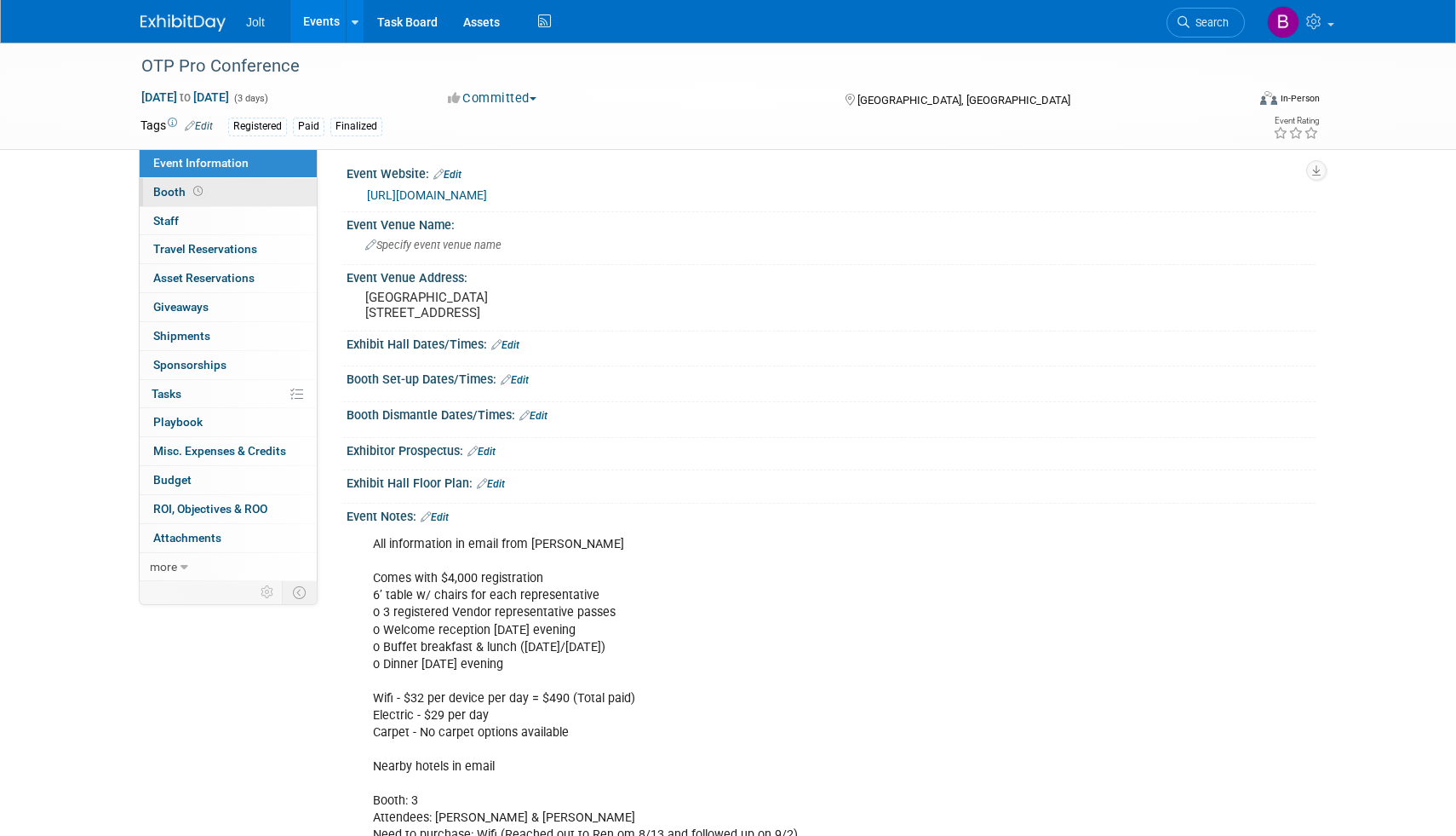
click at [260, 187] on link "Booth" at bounding box center [228, 192] width 177 height 28
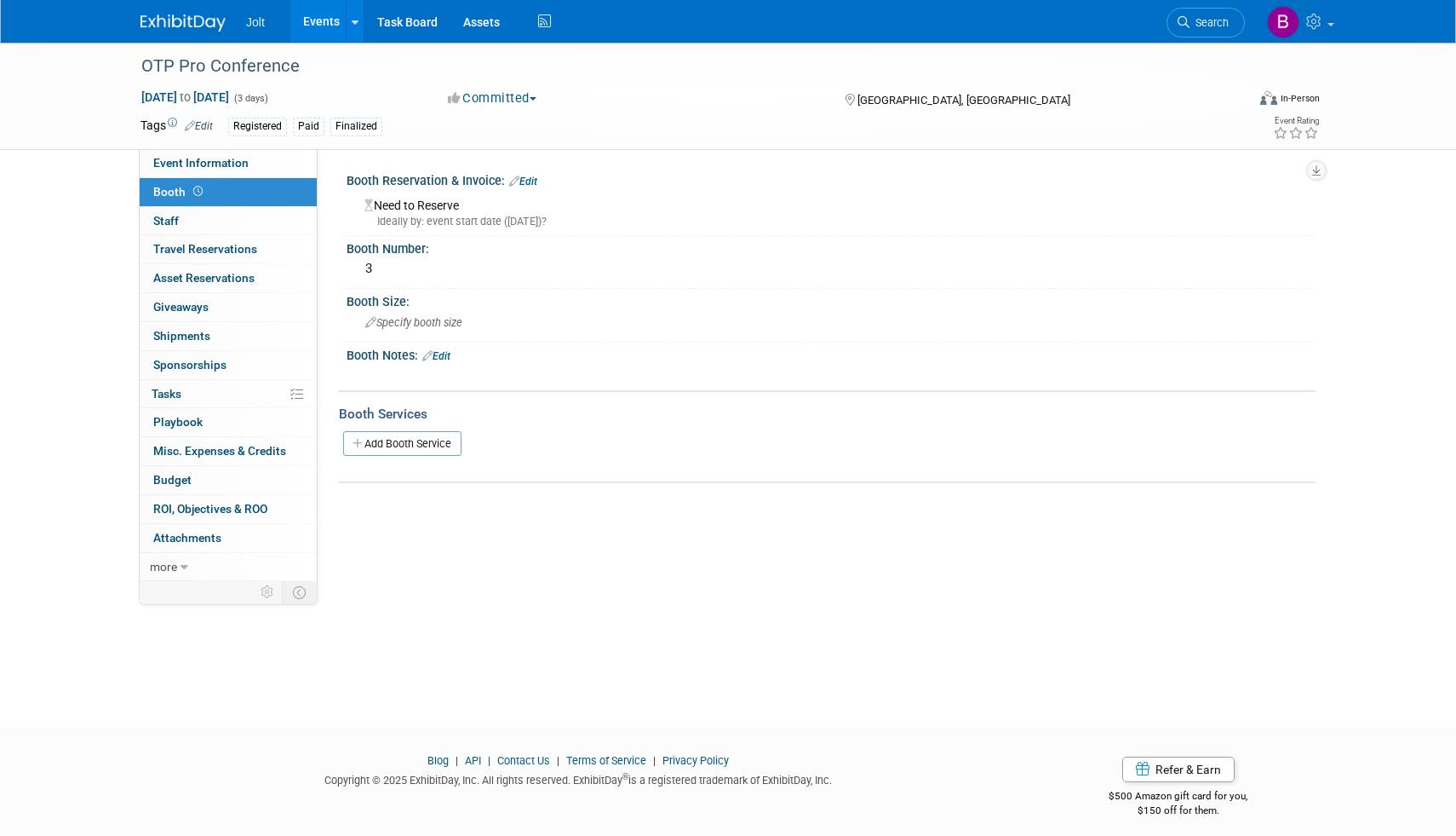
click at [436, 356] on link "Edit" at bounding box center [436, 356] width 28 height 11
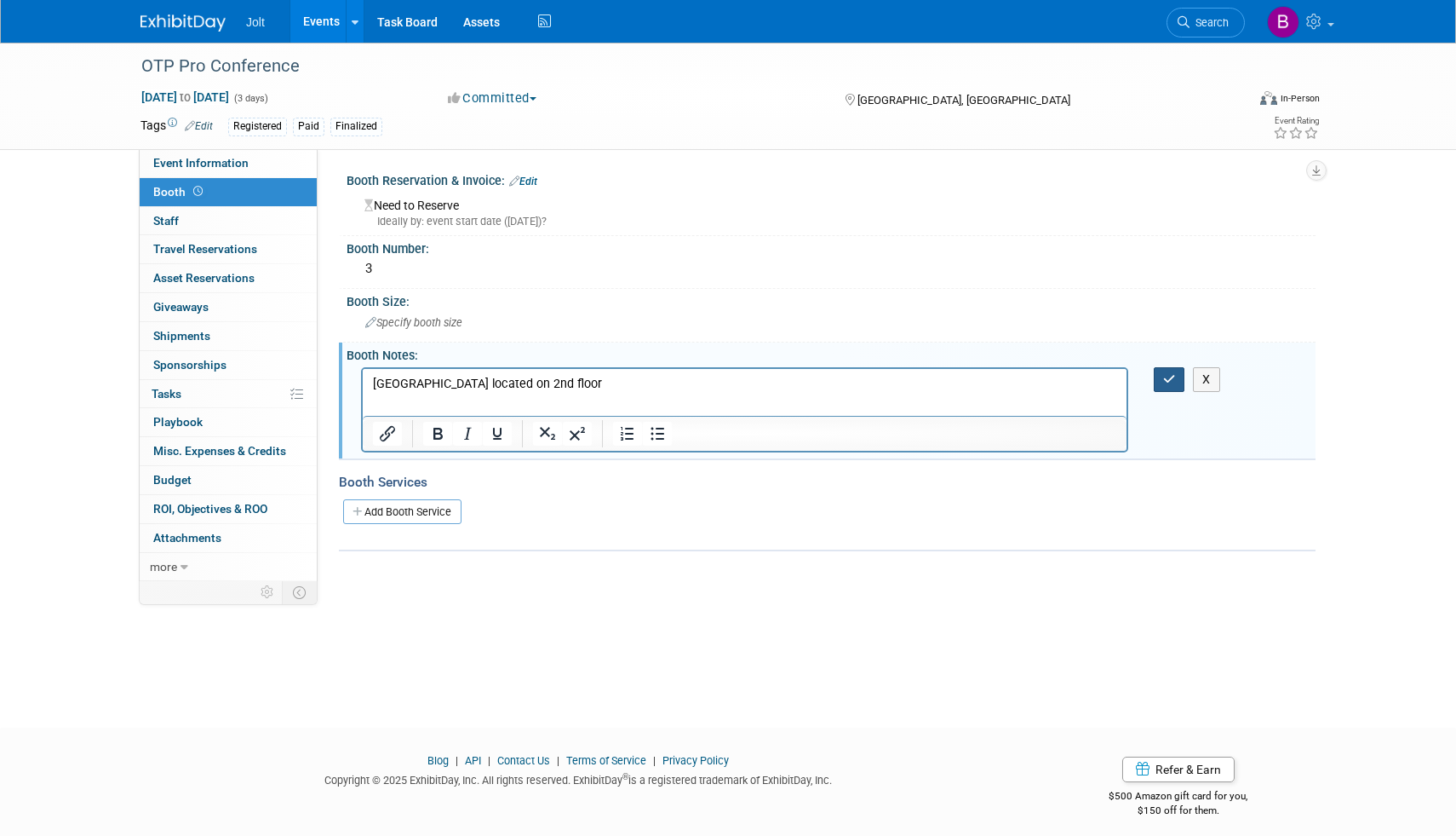
click at [1167, 376] on icon "button" at bounding box center [1169, 379] width 12 height 11
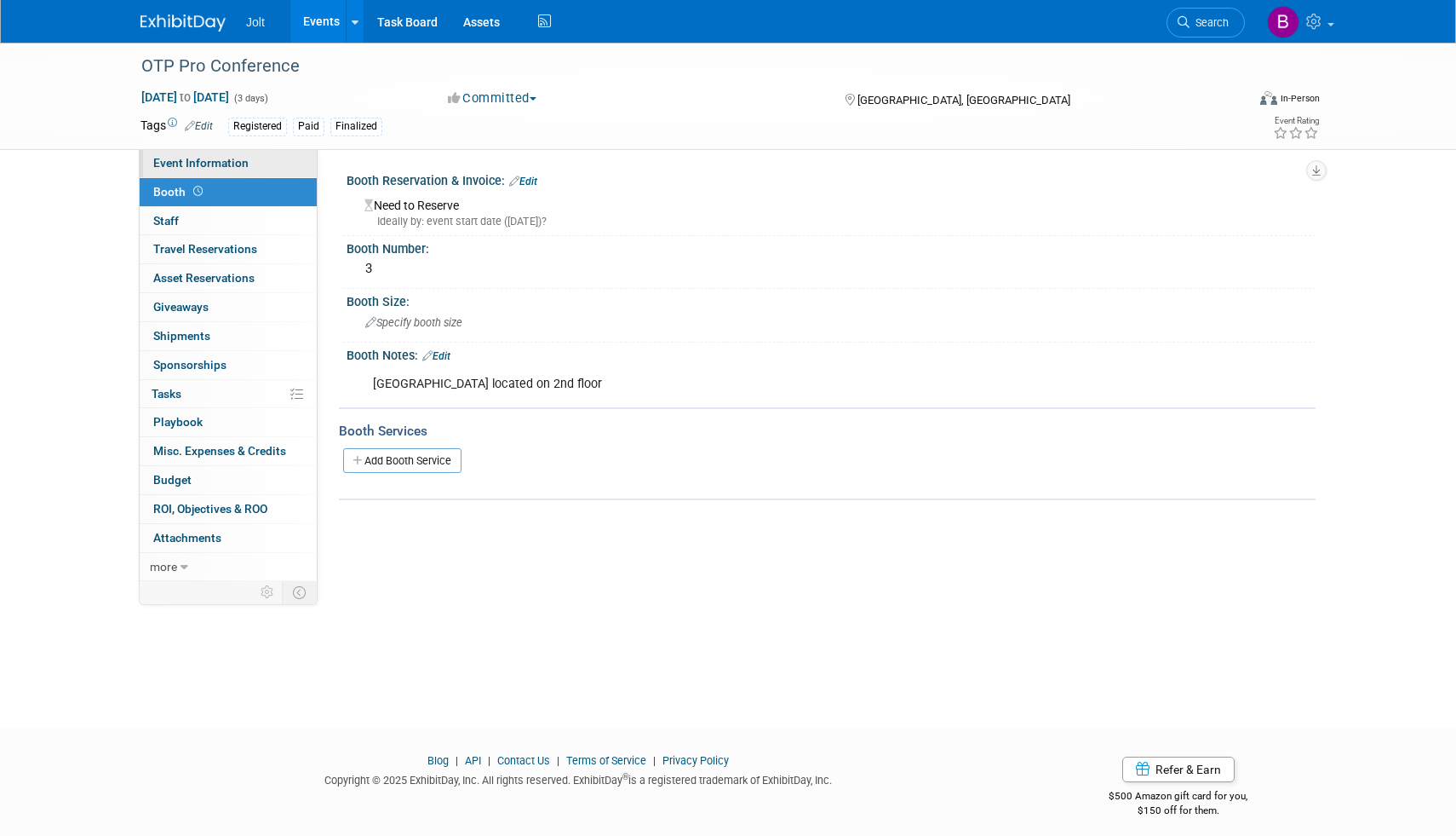
click at [210, 157] on span "Event Information" at bounding box center [201, 162] width 95 height 13
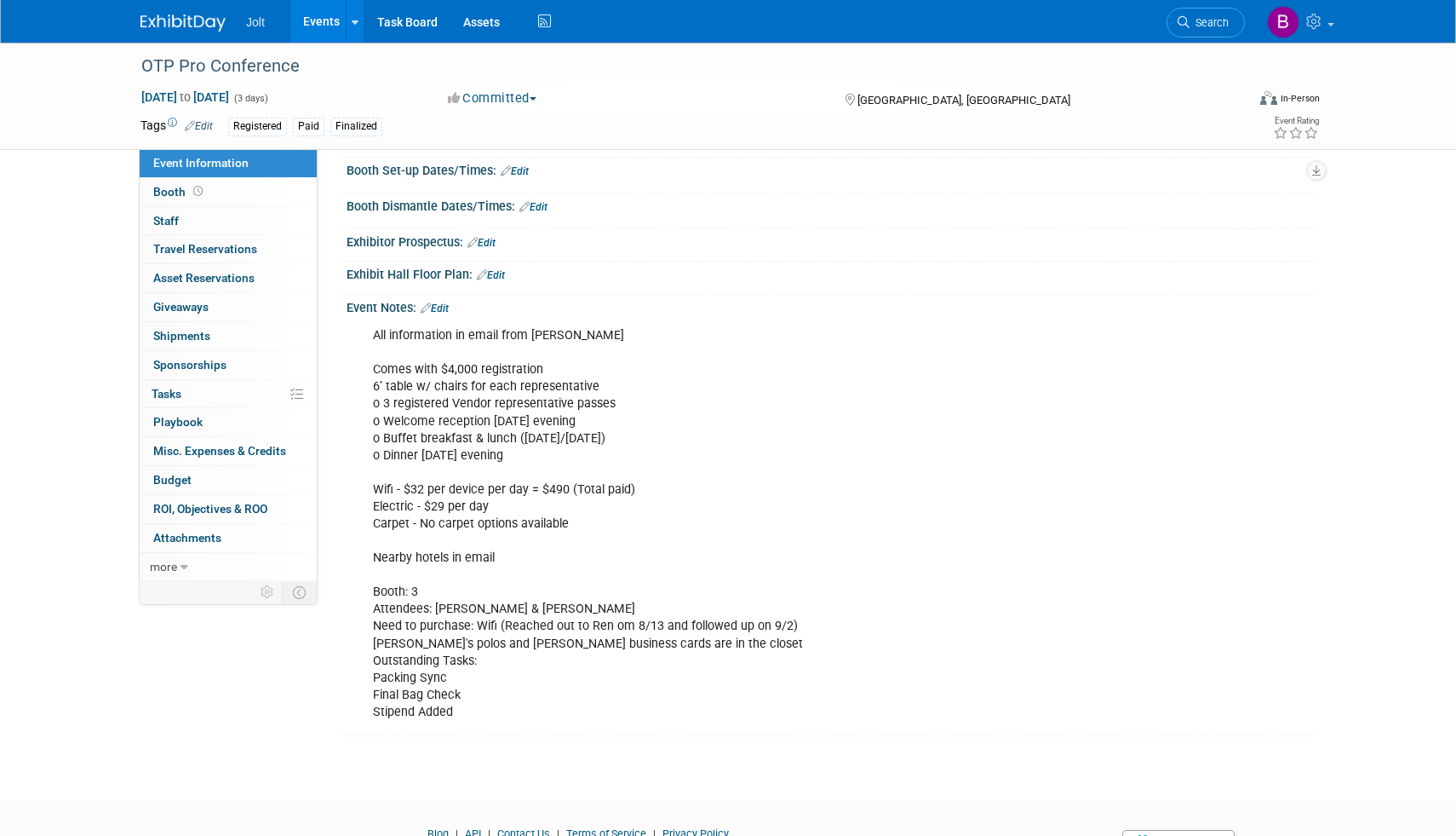
scroll to position [219, 0]
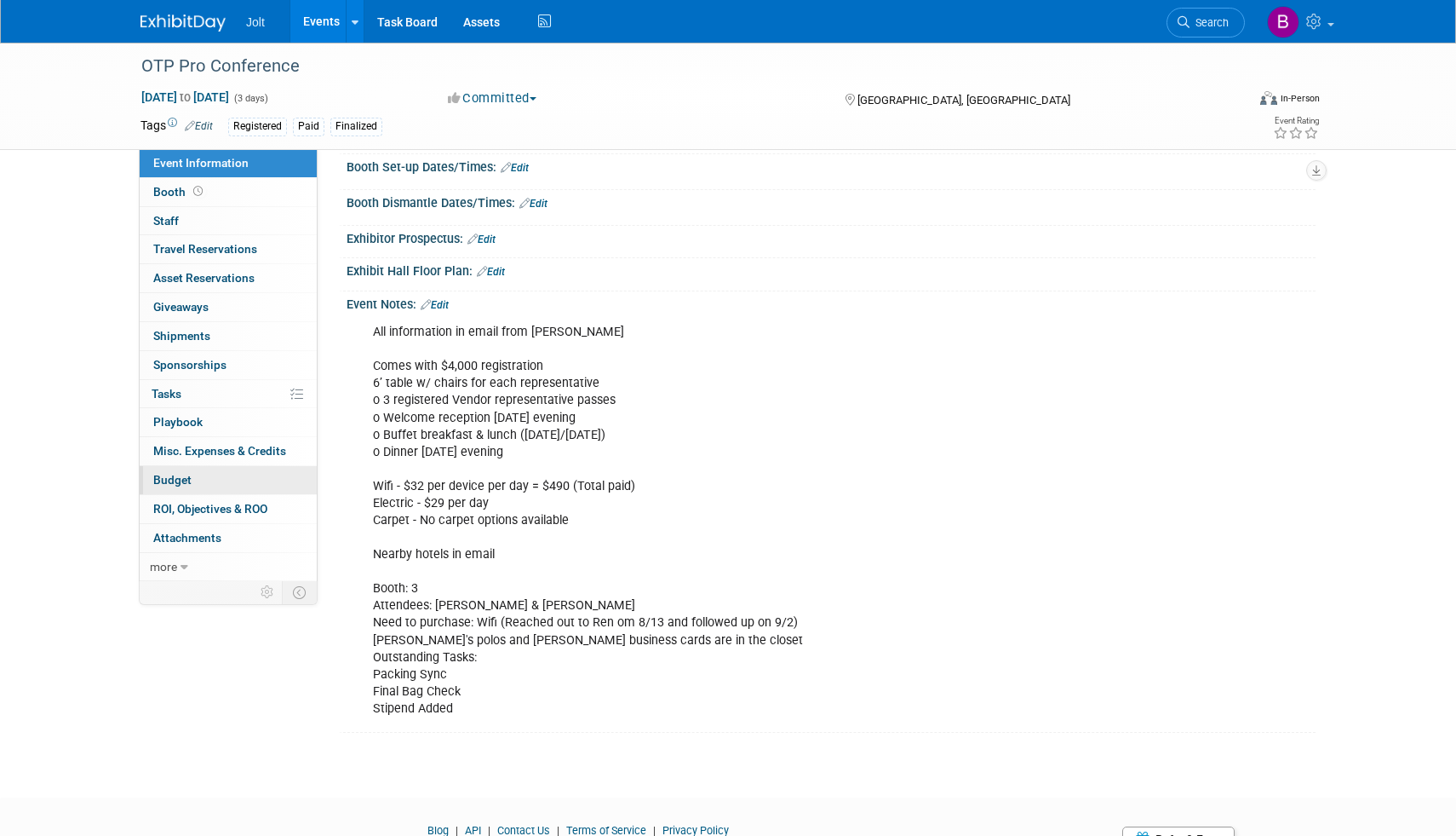
click at [229, 470] on link "Budget" at bounding box center [228, 479] width 177 height 28
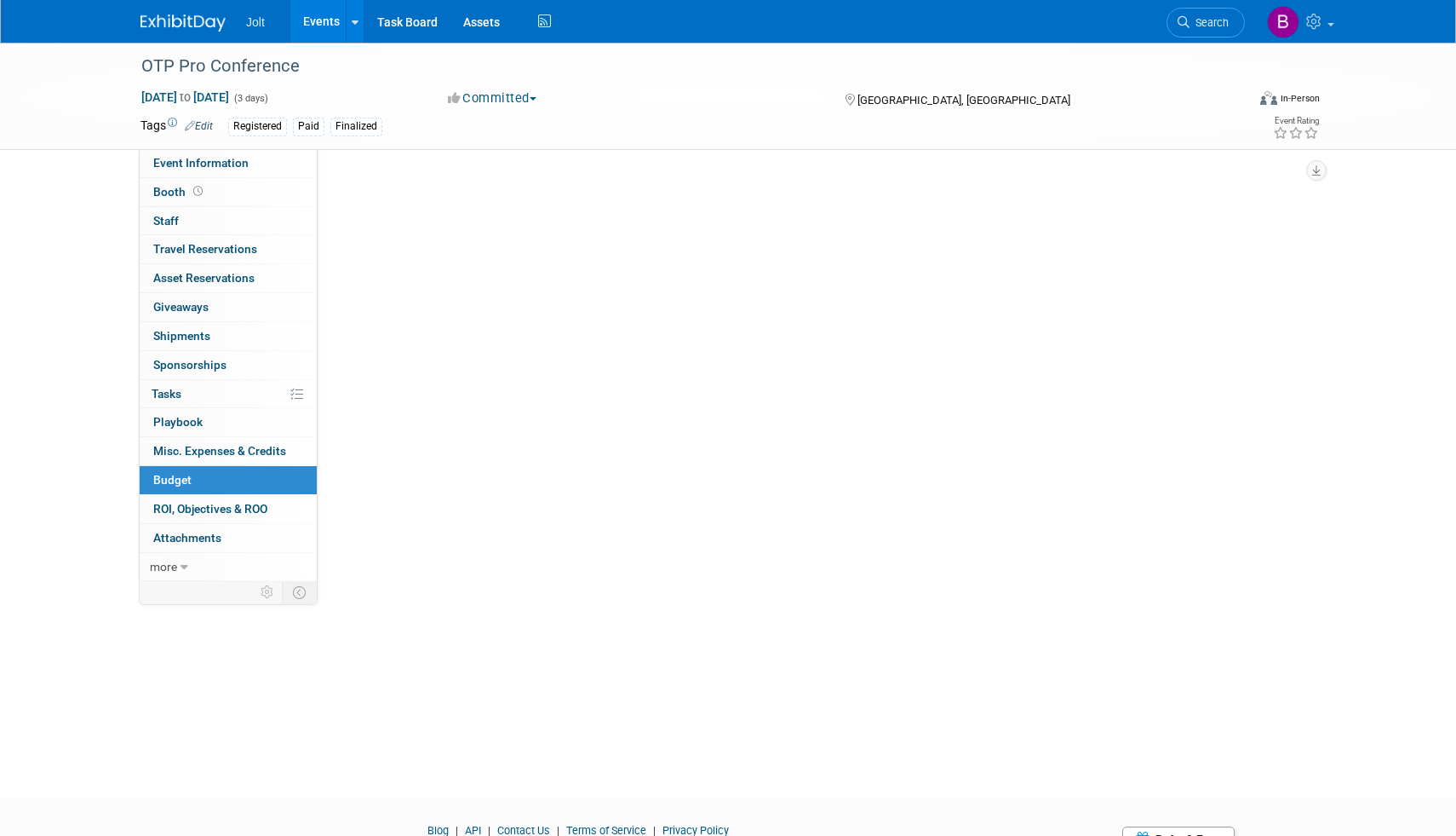
scroll to position [0, 0]
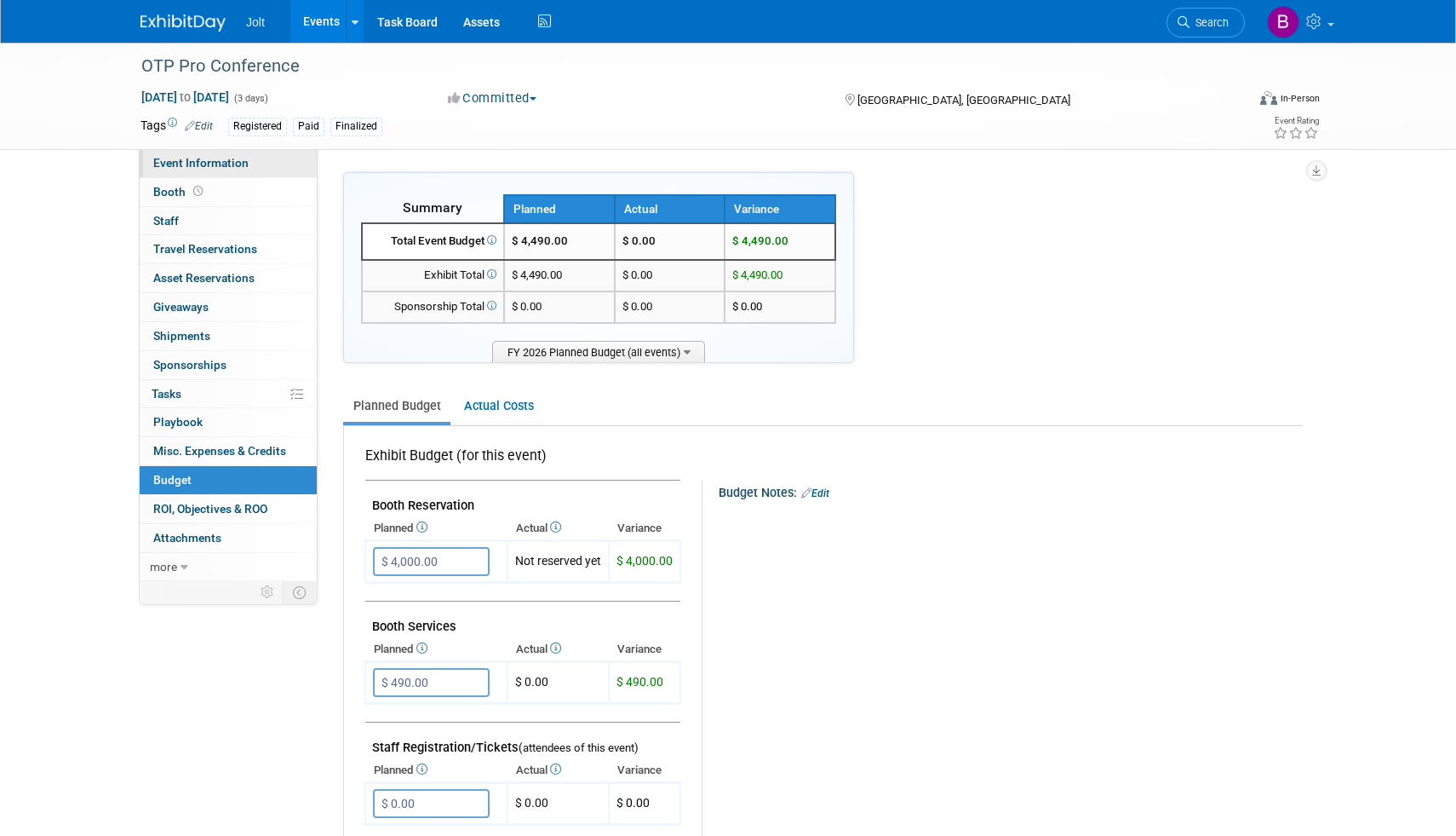
click at [226, 167] on span "Event Information" at bounding box center [201, 162] width 95 height 13
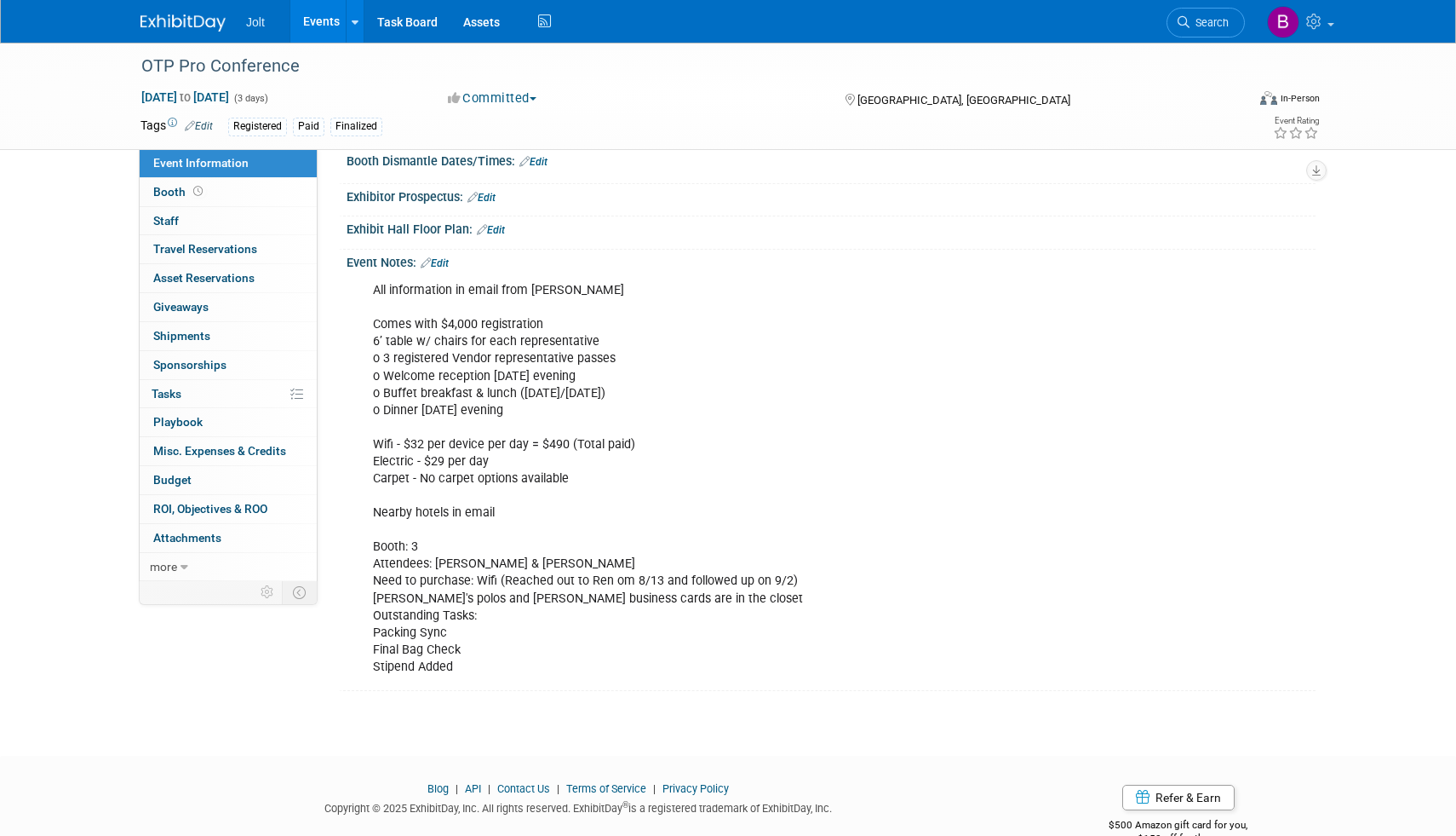
scroll to position [263, 0]
click at [448, 266] on link "Edit" at bounding box center [434, 261] width 28 height 11
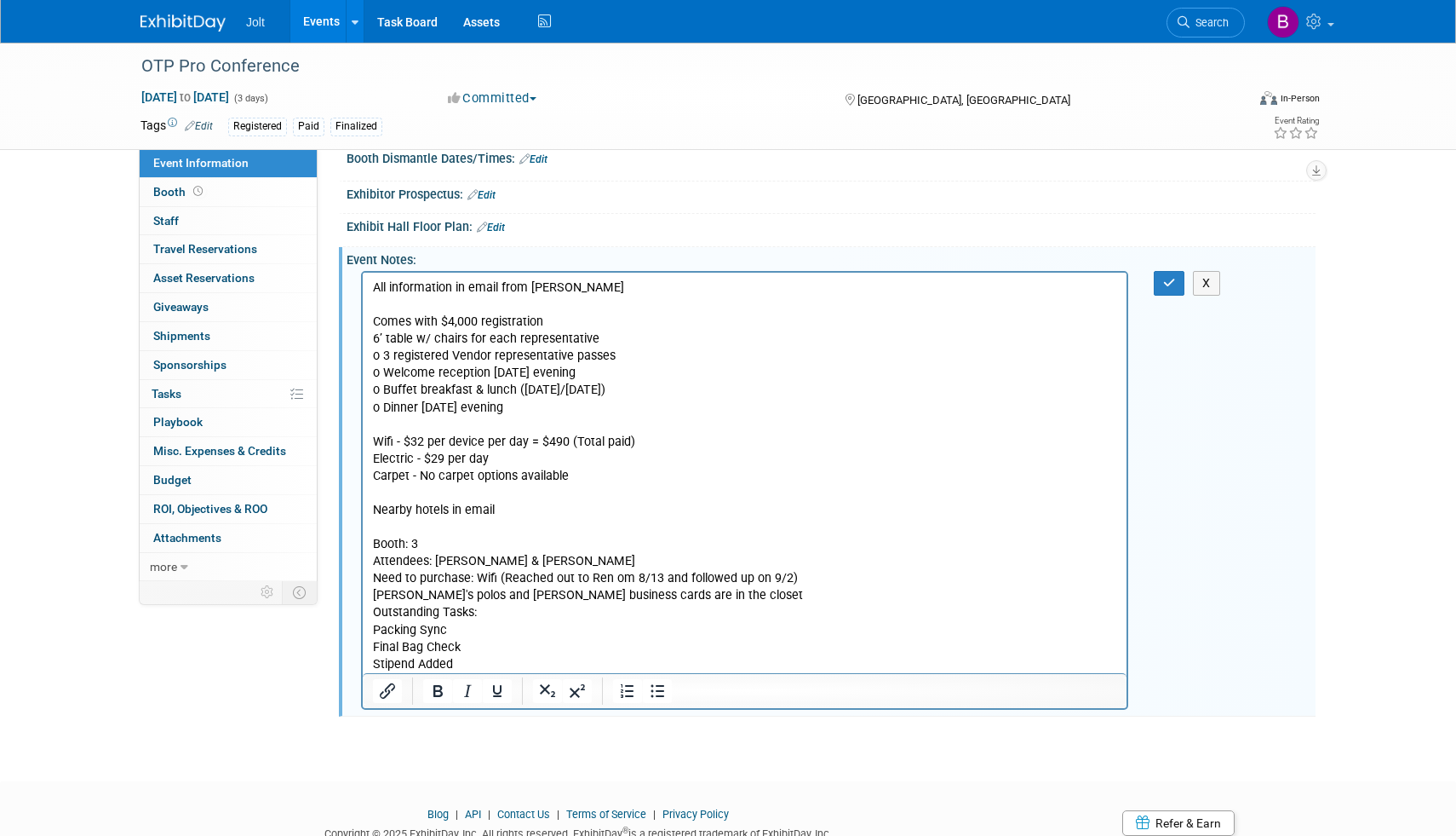
scroll to position [0, 0]
drag, startPoint x: 583, startPoint y: 483, endPoint x: 369, endPoint y: 438, distance: 218.7
click at [369, 438] on html "All information in email from [PERSON_NAME] Comes with $4,000 registration 6’ t…" at bounding box center [744, 473] width 764 height 401
click at [519, 463] on p "All information in email from [PERSON_NAME] Comes with $4,000 registration 6’ t…" at bounding box center [745, 476] width 744 height 393
drag, startPoint x: 792, startPoint y: 584, endPoint x: 369, endPoint y: 575, distance: 423.1
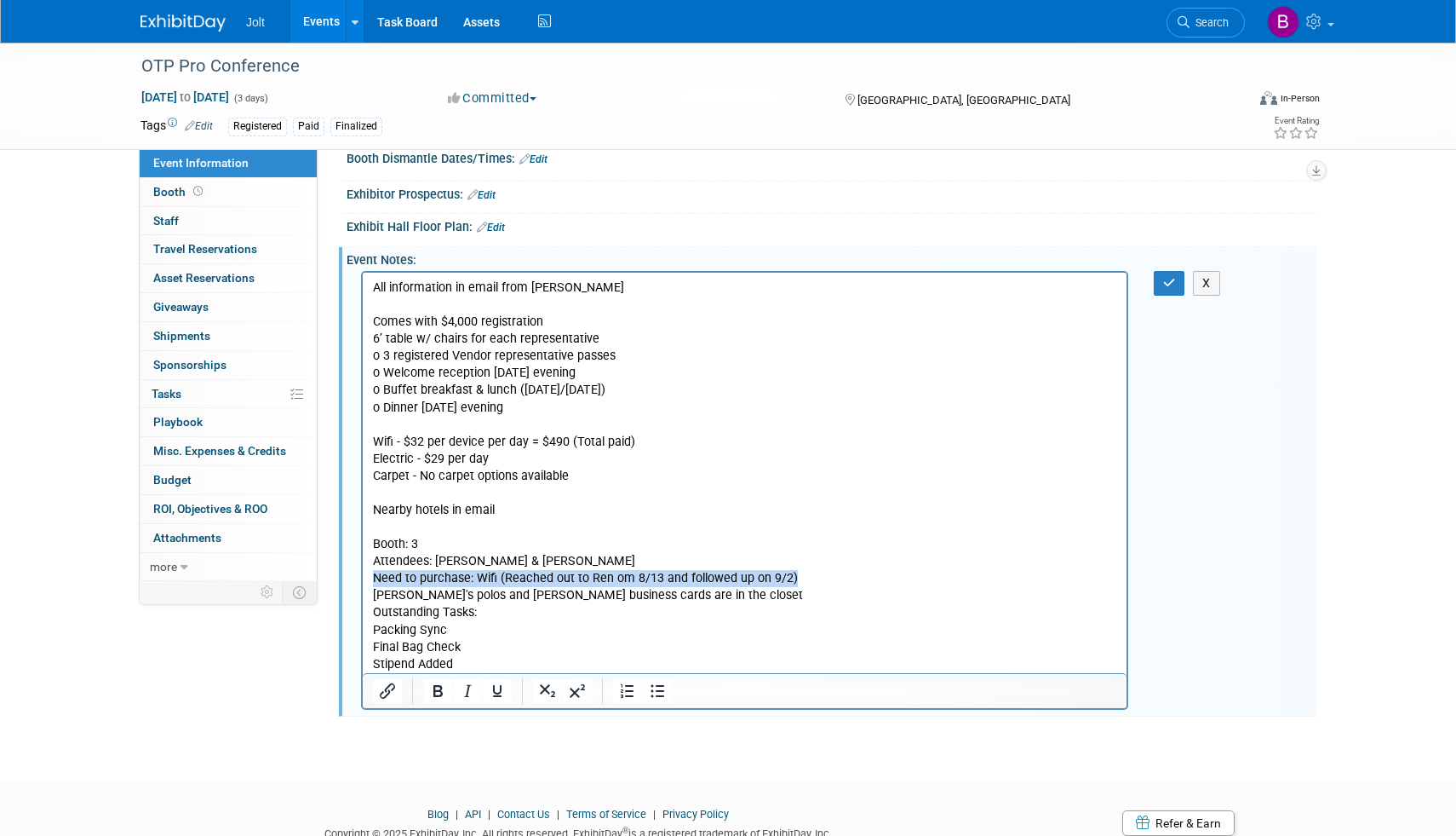
click at [369, 575] on html "All information in email from [PERSON_NAME] Comes with $4,000 registration 6’ t…" at bounding box center [744, 473] width 764 height 401
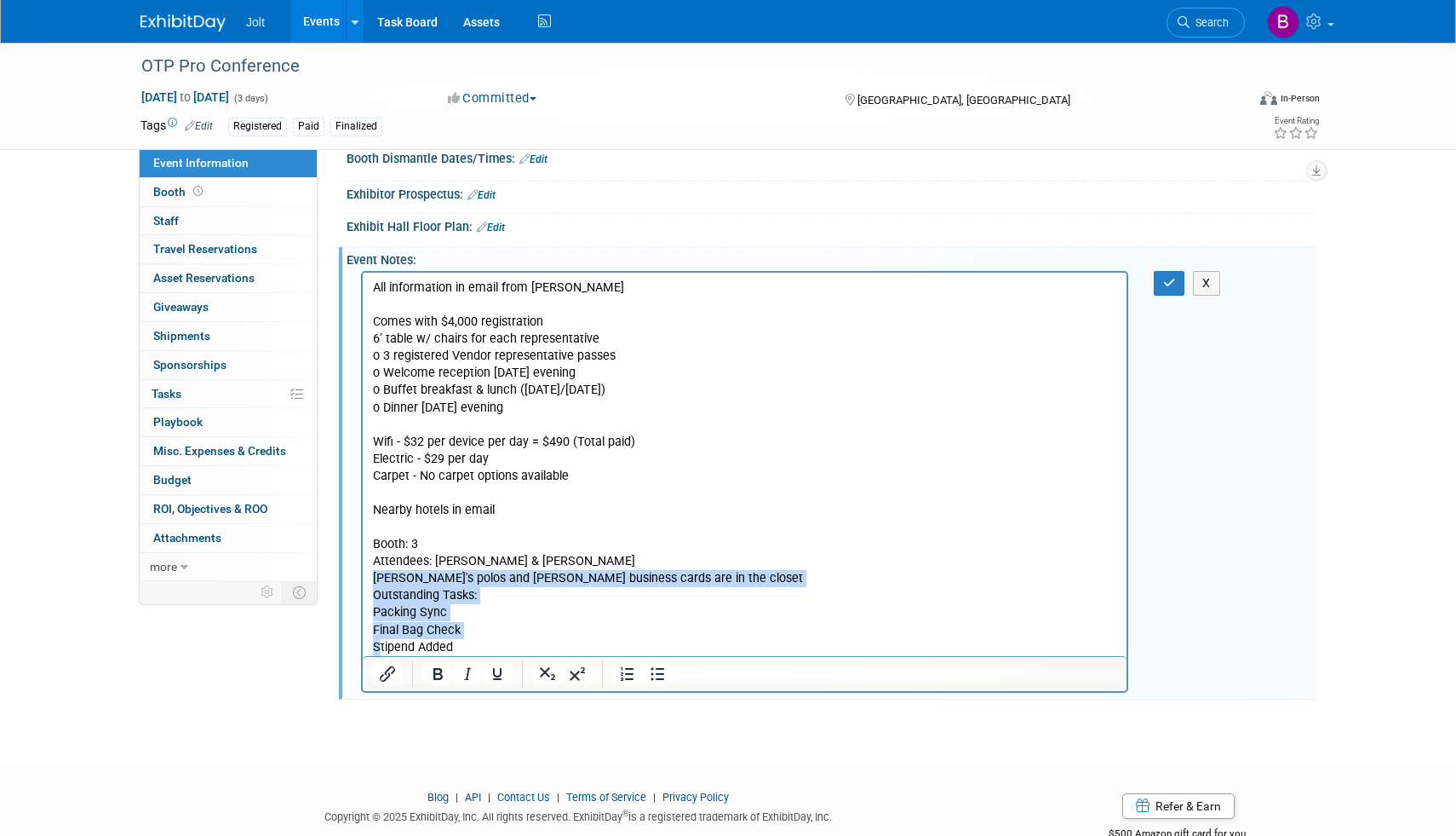
drag, startPoint x: 709, startPoint y: 577, endPoint x: 380, endPoint y: 641, distance: 335.2
click at [380, 641] on p "All information in email from [PERSON_NAME] Comes with $4,000 registration 6’ t…" at bounding box center [745, 468] width 744 height 377
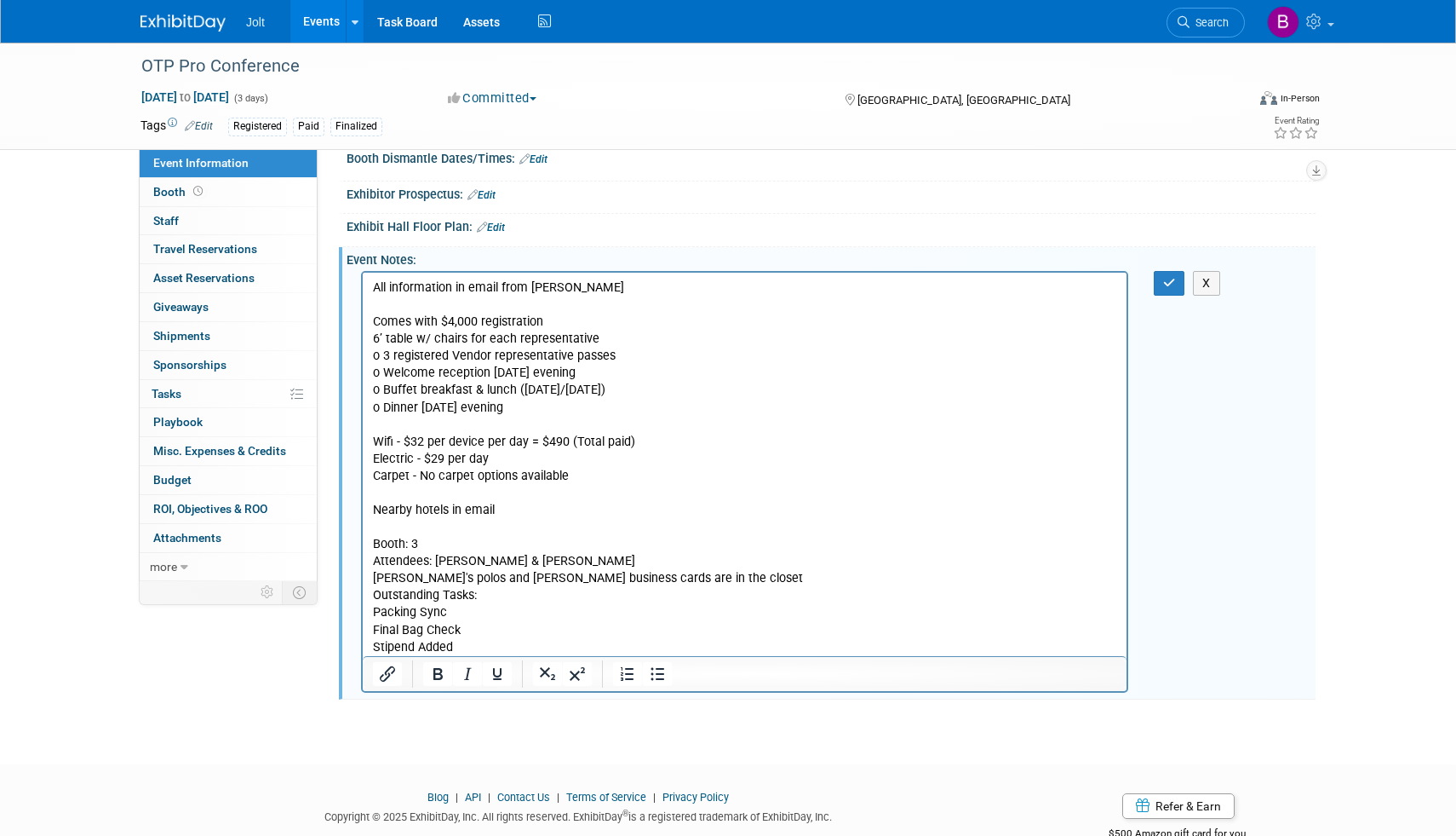
click at [439, 642] on p "All information in email from [PERSON_NAME] Comes with $4,000 registration 6’ t…" at bounding box center [745, 468] width 744 height 377
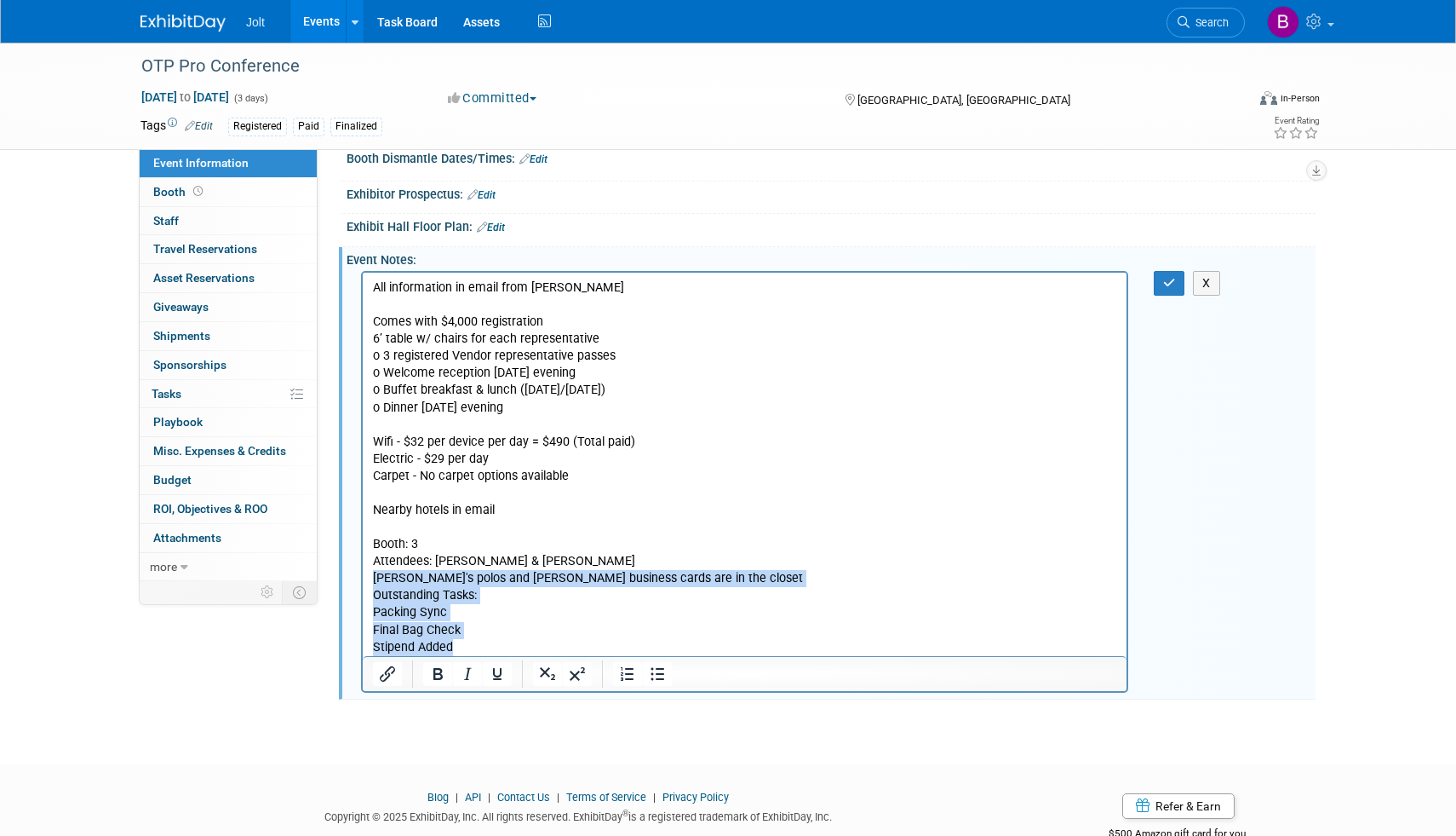
drag, startPoint x: 458, startPoint y: 643, endPoint x: 364, endPoint y: 583, distance: 111.5
click at [364, 583] on html "All information in email from [PERSON_NAME] Comes with $4,000 registration 6’ t…" at bounding box center [744, 465] width 764 height 384
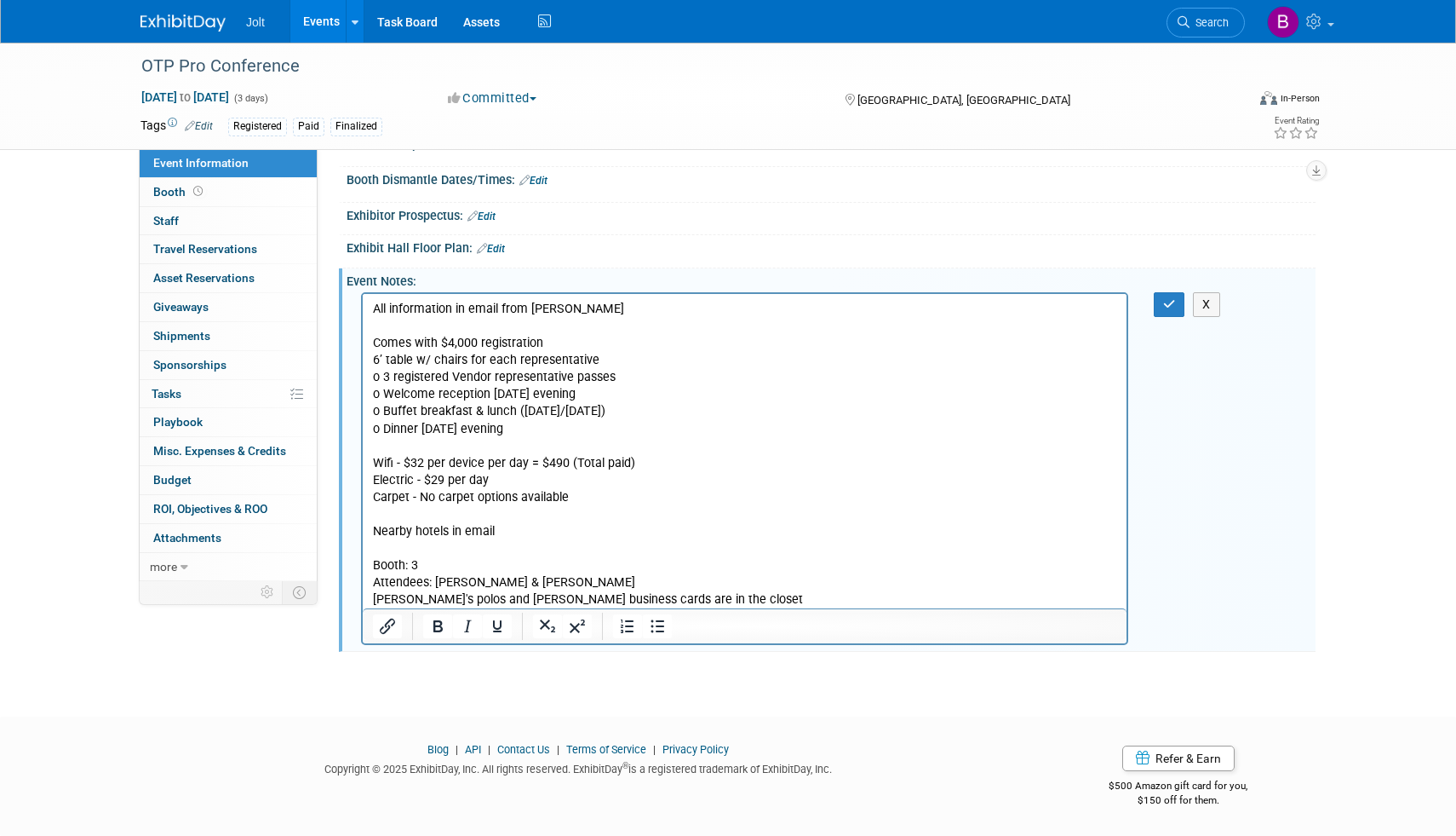
scroll to position [257, 0]
drag, startPoint x: 521, startPoint y: 584, endPoint x: 436, endPoint y: 583, distance: 85.0
click at [436, 583] on p "All information in email from [PERSON_NAME] Comes with $4,000 registration 6’ t…" at bounding box center [745, 454] width 744 height 307
click at [1166, 312] on button "button" at bounding box center [1169, 304] width 31 height 25
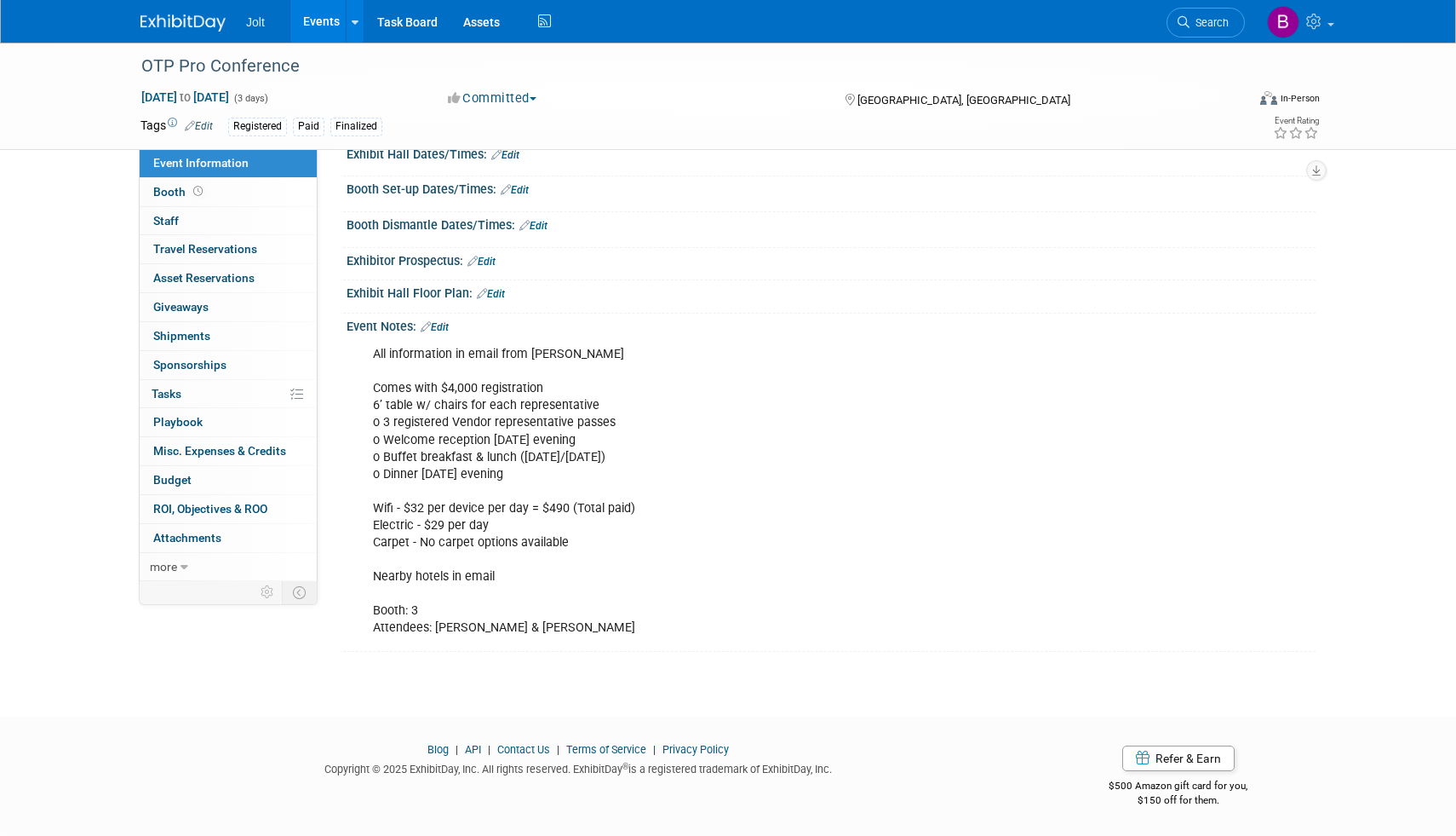
scroll to position [212, 0]
click at [183, 388] on link "0% Tasks 0%" at bounding box center [228, 393] width 177 height 28
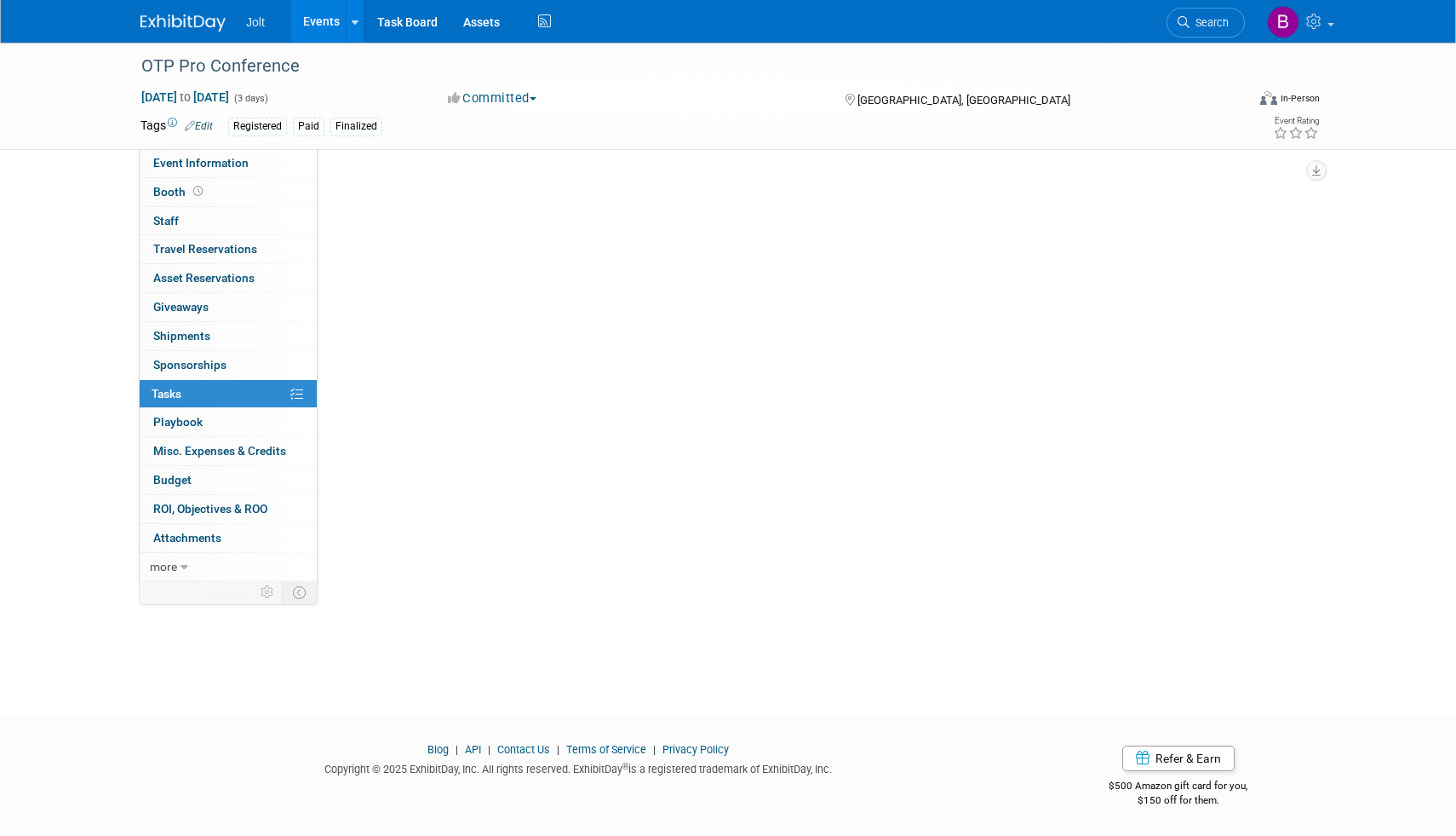
scroll to position [0, 0]
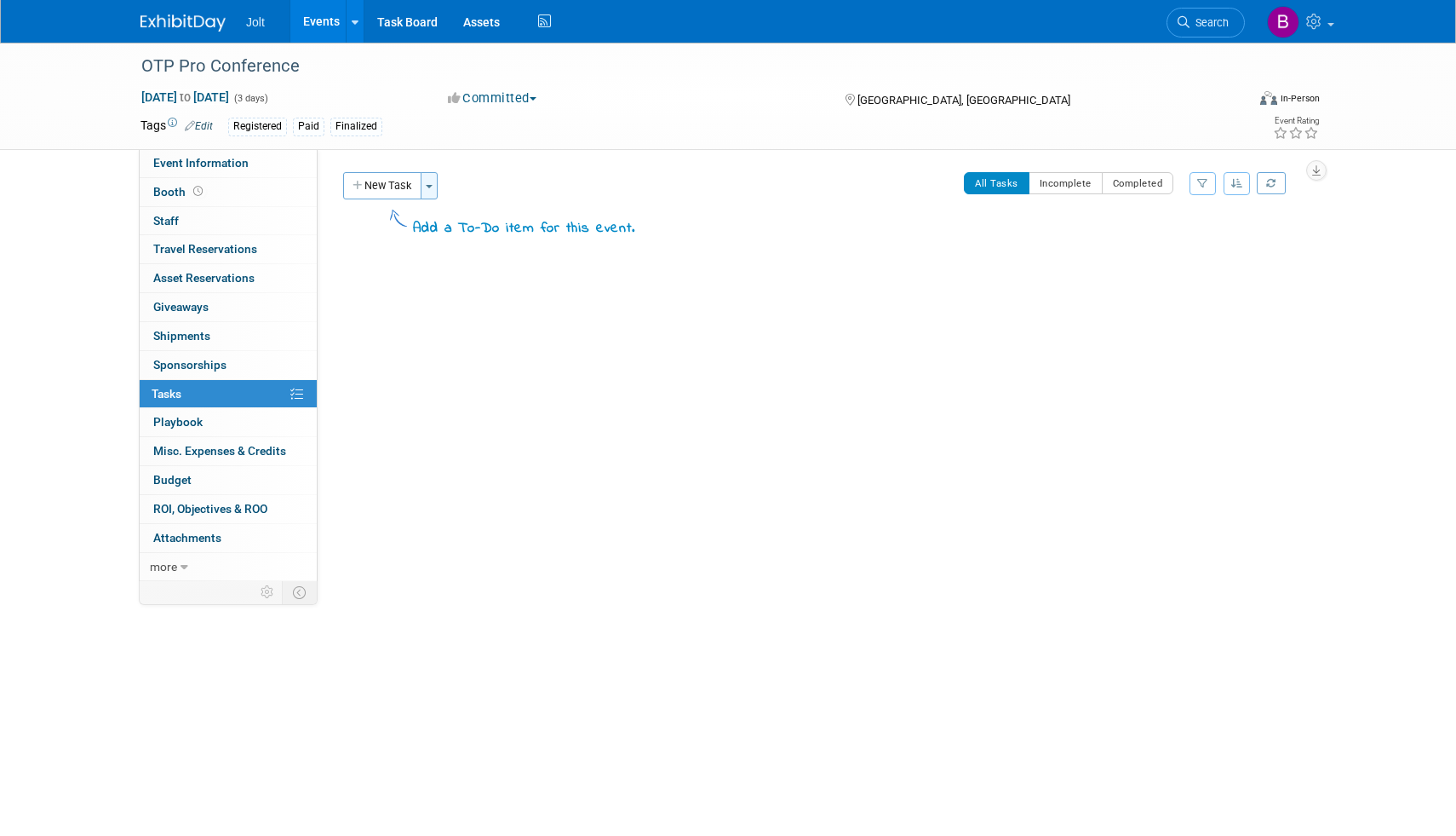
click at [433, 183] on button "Toggle Dropdown" at bounding box center [429, 185] width 17 height 28
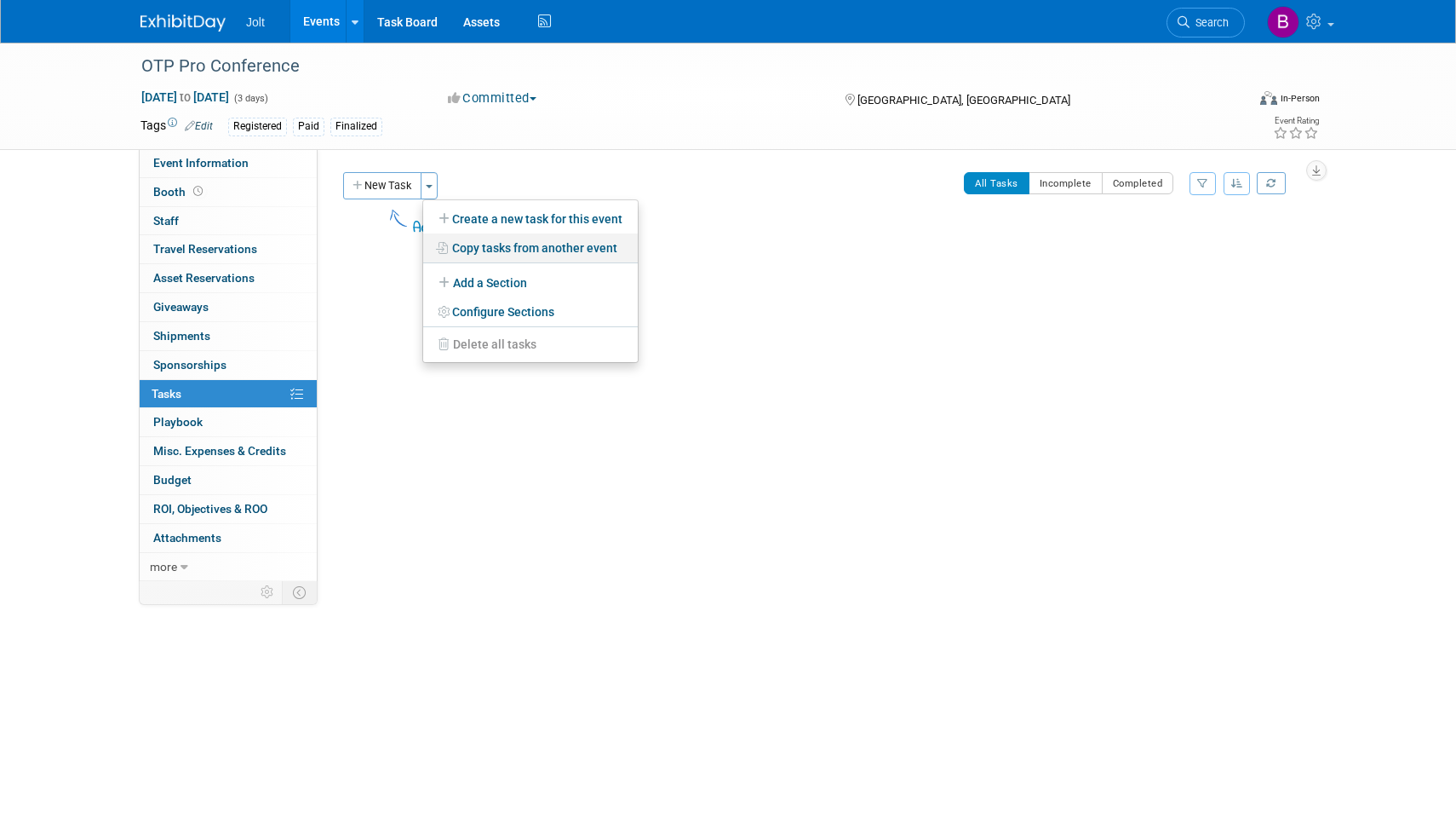
click at [535, 247] on link "Copy tasks from another event" at bounding box center [530, 248] width 215 height 29
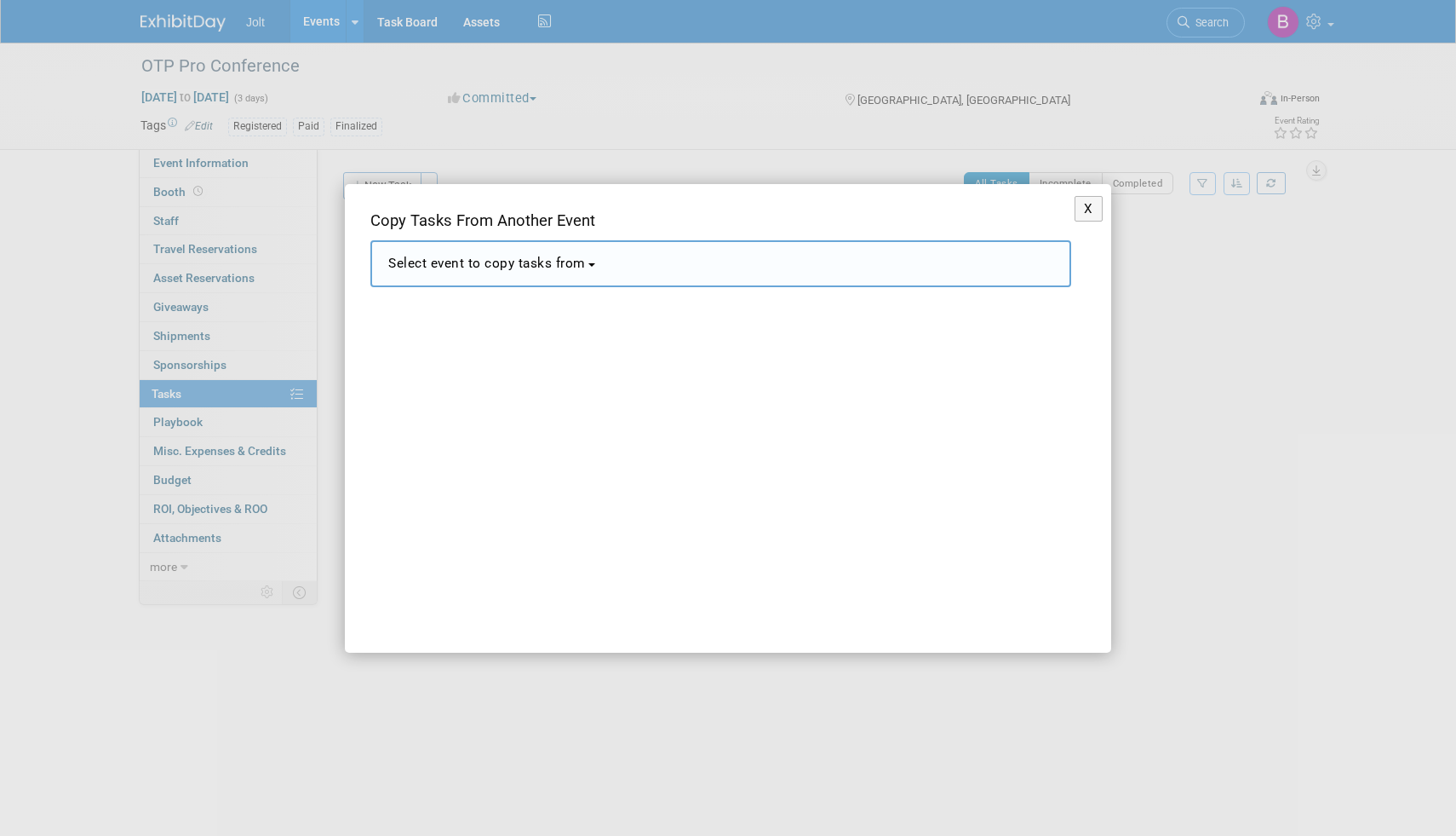
click at [574, 282] on button "Select event to copy tasks from" at bounding box center [720, 263] width 701 height 47
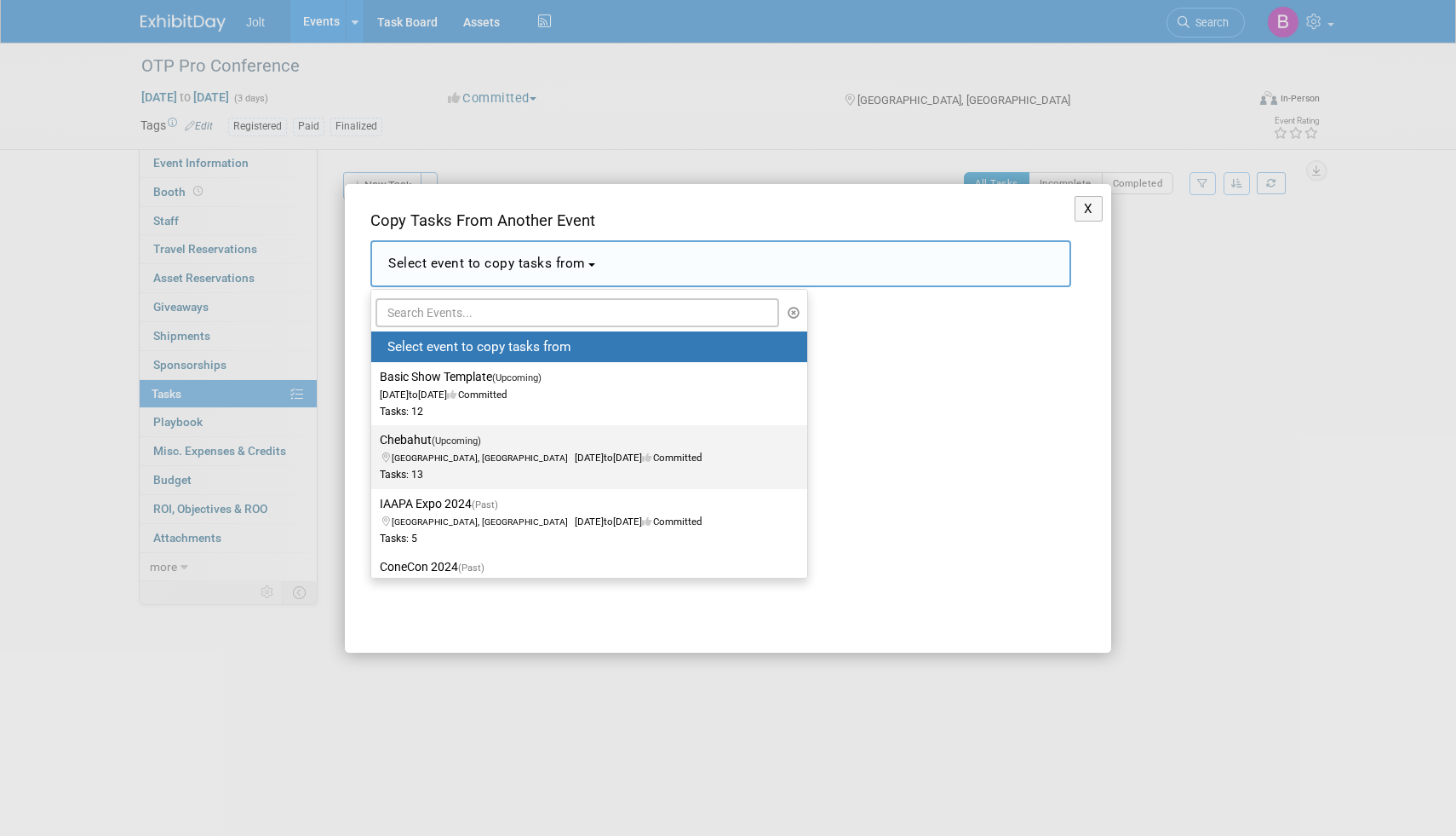
click at [430, 449] on label "Chebahut (Upcoming) [GEOGRAPHIC_DATA], [GEOGRAPHIC_DATA] [DATE] to [DATE] Commi…" at bounding box center [585, 456] width 410 height 56
click at [374, 446] on input "Chebahut (Upcoming) [GEOGRAPHIC_DATA], [GEOGRAPHIC_DATA] [DATE] to [DATE] Commi…" at bounding box center [368, 440] width 11 height 11
select select "11150637"
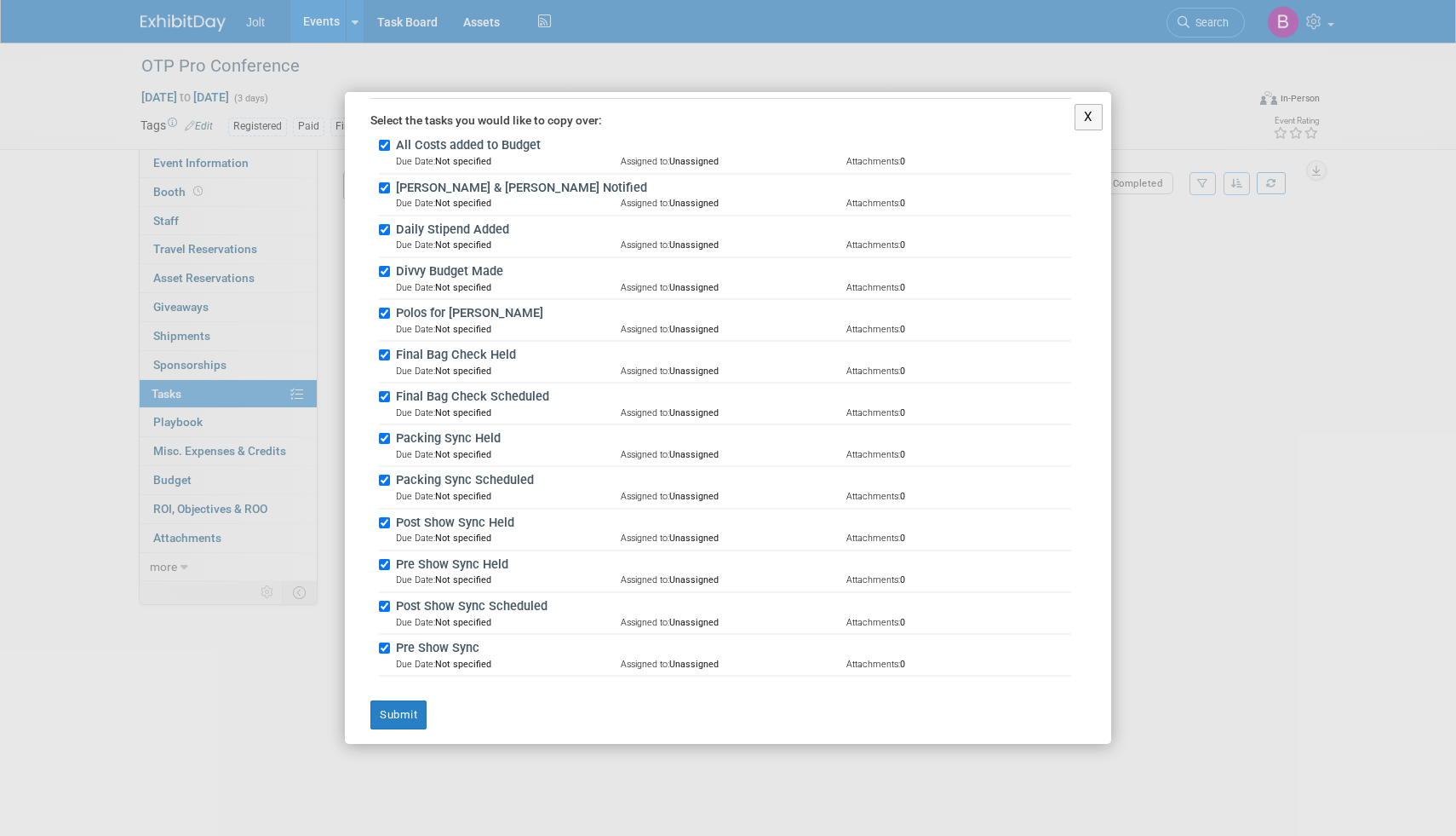
scroll to position [282, 0]
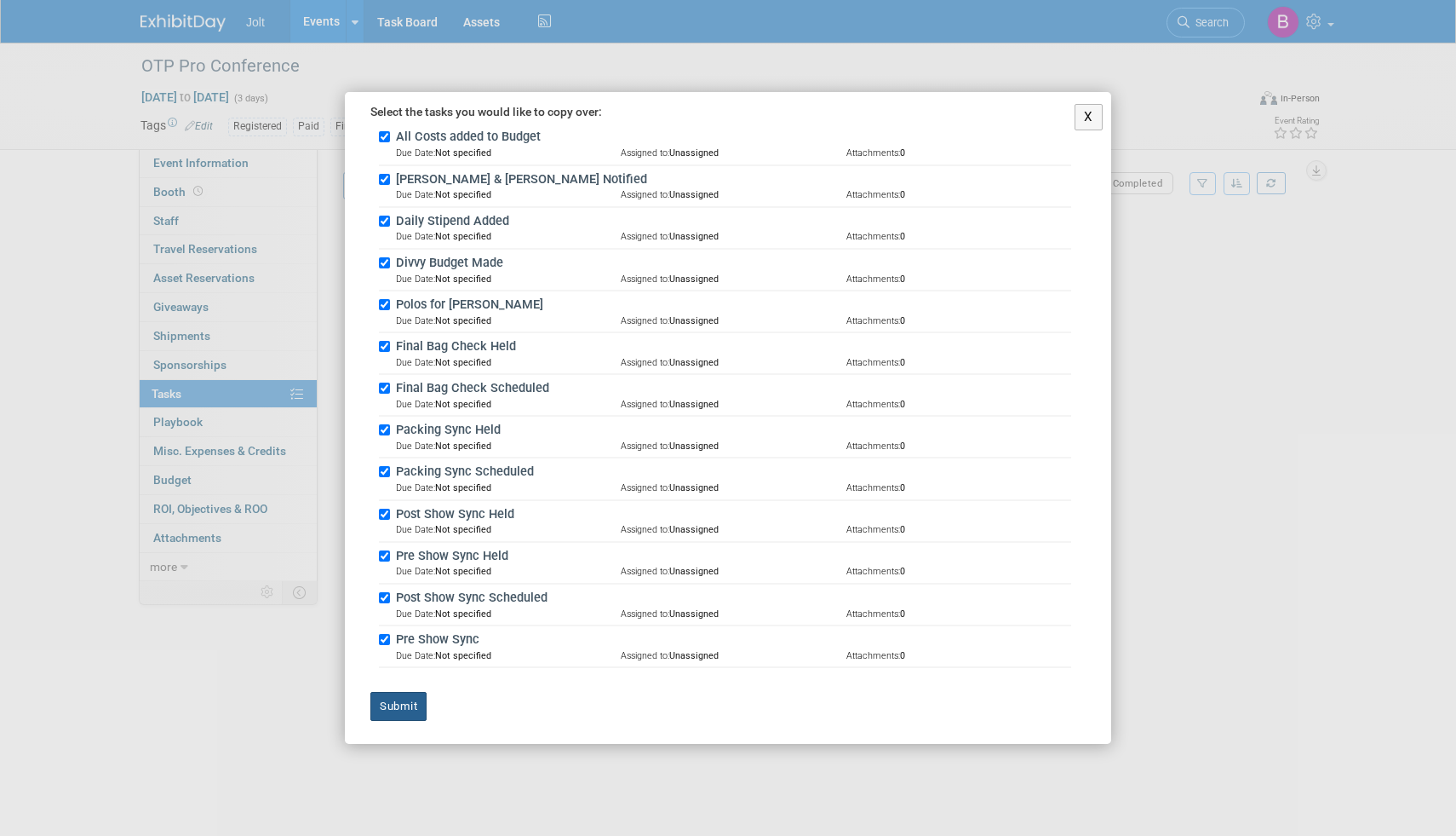
click at [405, 699] on button "Submit" at bounding box center [398, 706] width 56 height 29
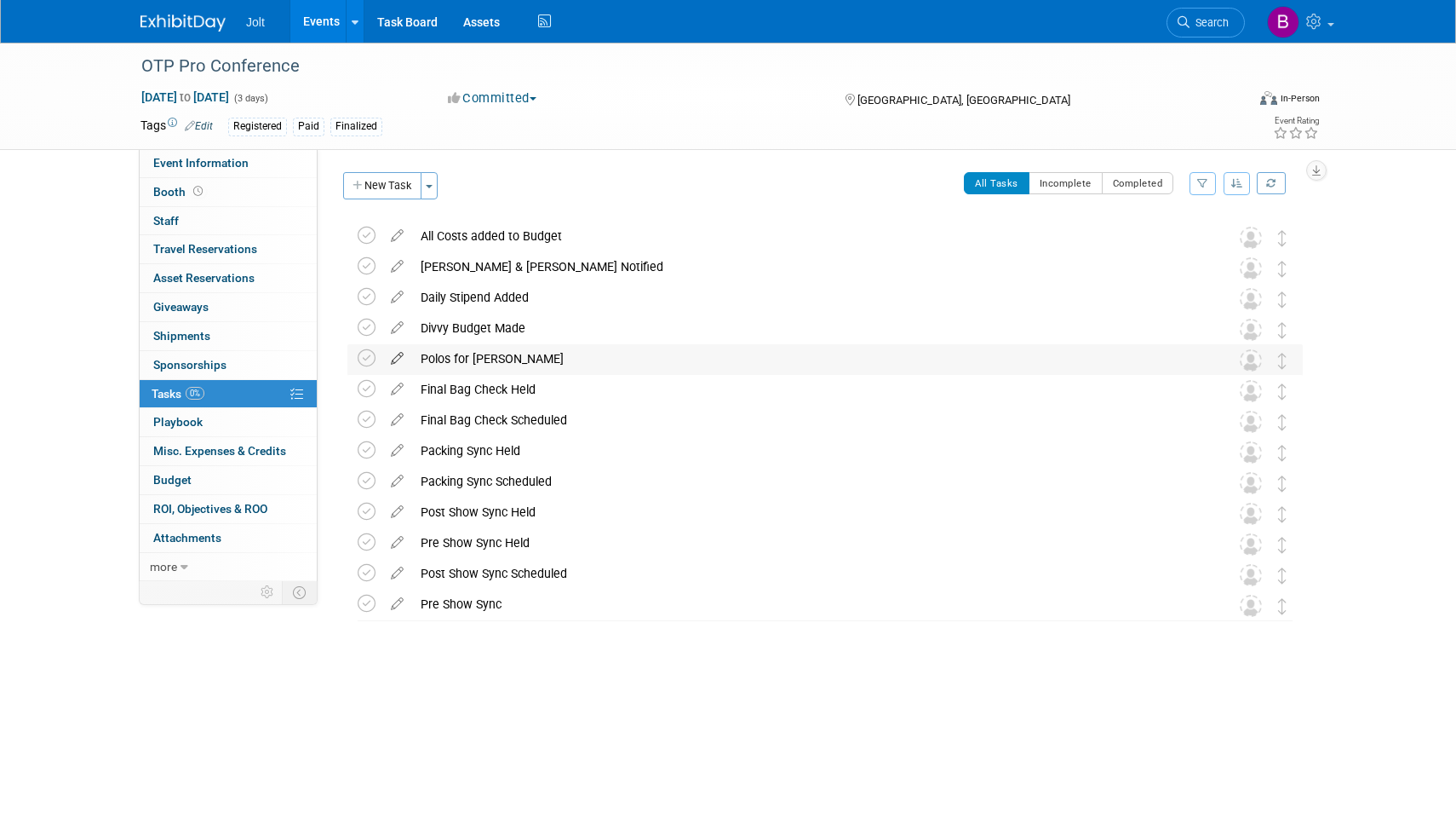
click at [400, 362] on icon at bounding box center [397, 355] width 30 height 21
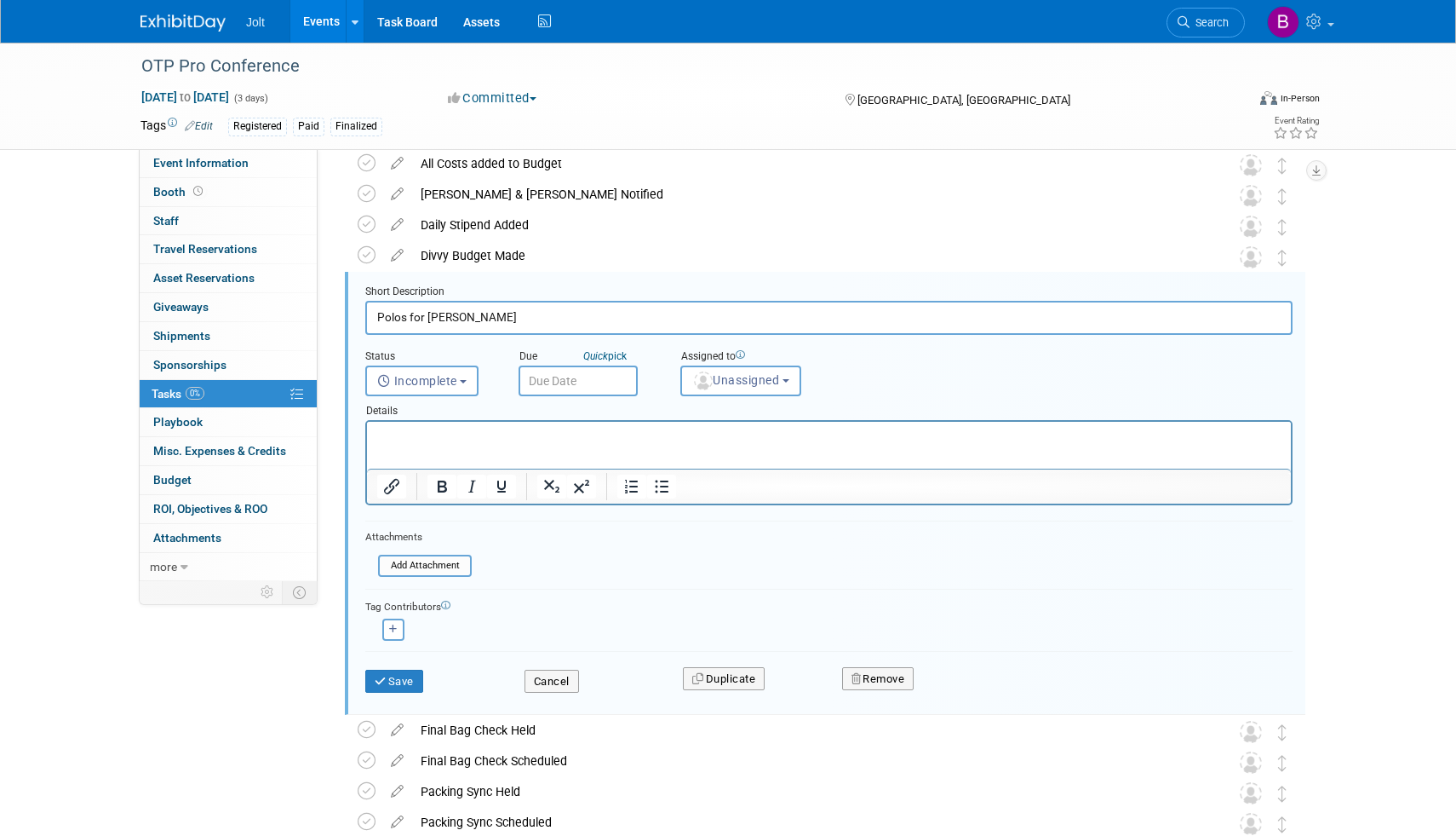
scroll to position [94, 0]
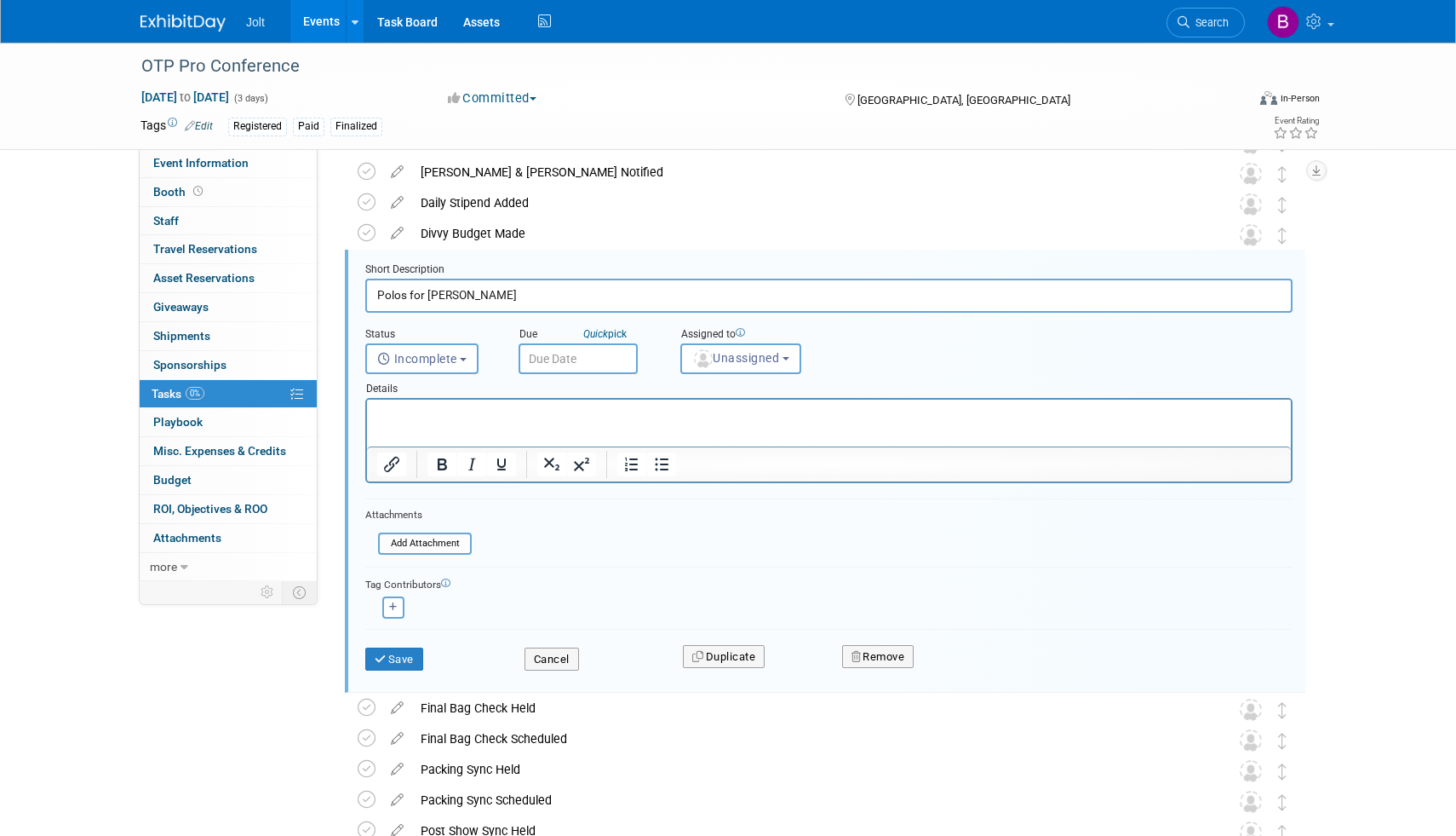
drag, startPoint x: 462, startPoint y: 294, endPoint x: 374, endPoint y: 296, distance: 88.0
click at [374, 296] on input "Polos for [PERSON_NAME]" at bounding box center [829, 295] width 927 height 33
click at [849, 651] on button "Remove" at bounding box center [879, 657] width 73 height 24
click at [987, 672] on link "Yes" at bounding box center [973, 670] width 50 height 28
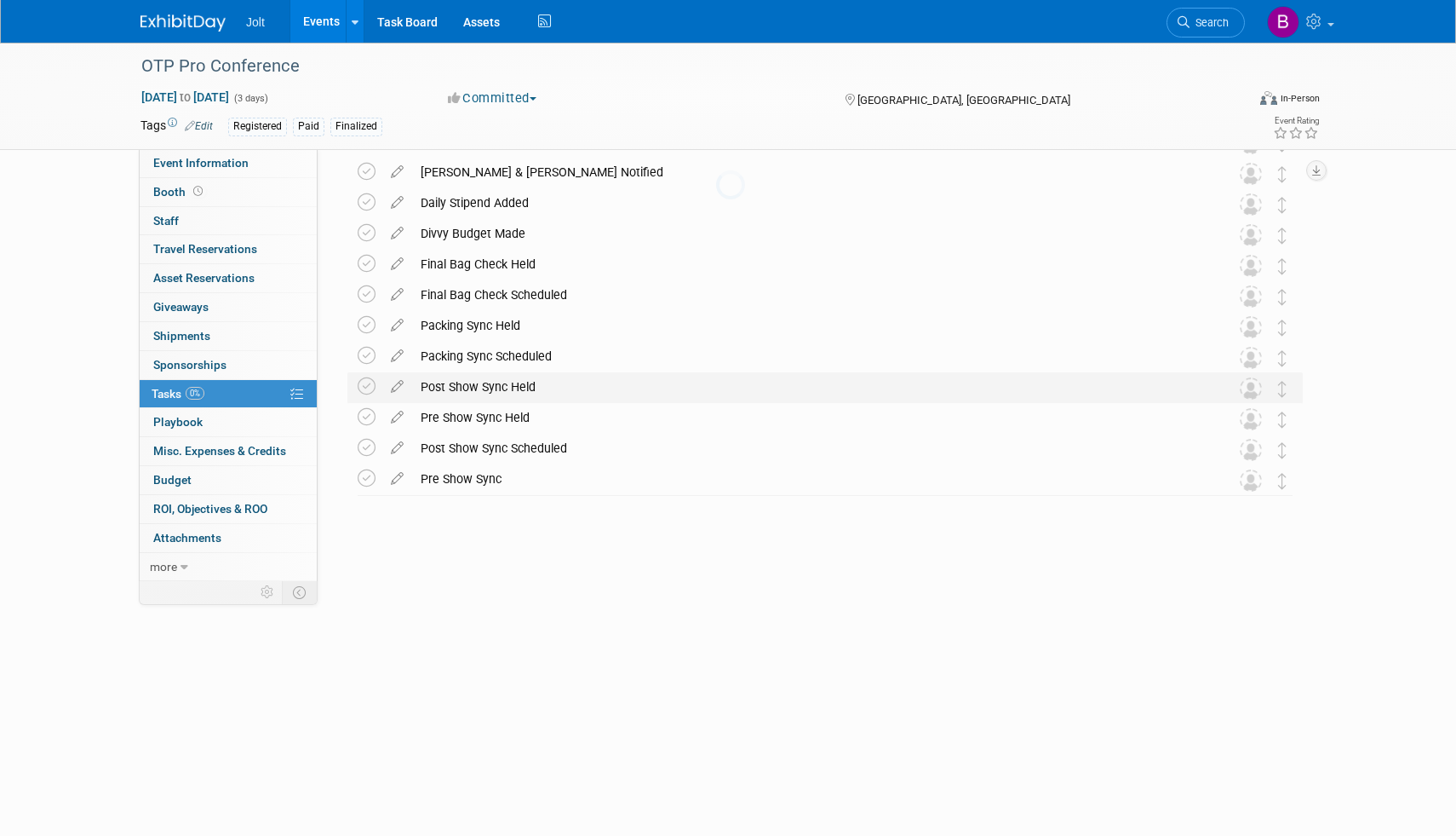
scroll to position [0, 0]
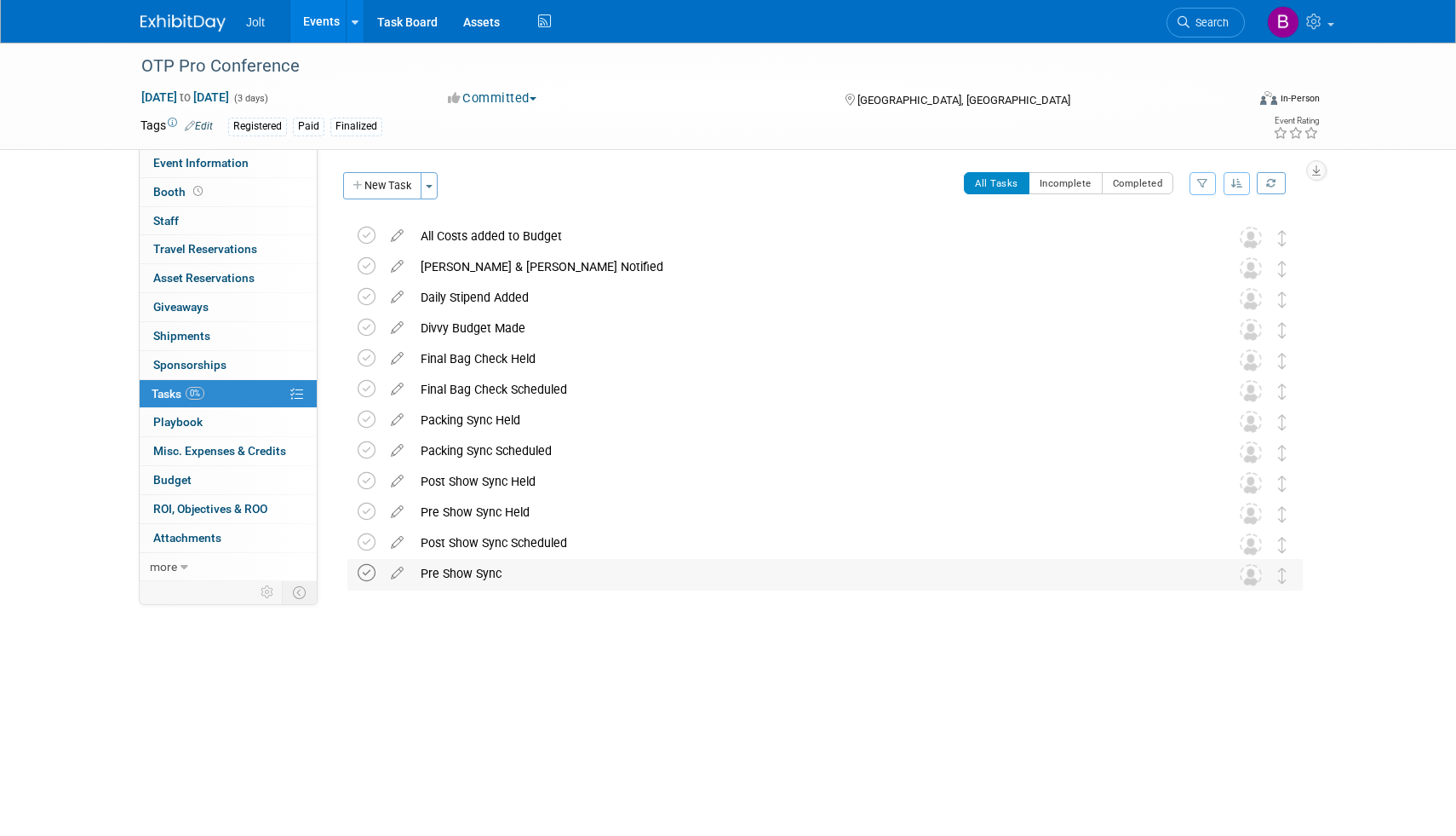
click at [367, 574] on icon at bounding box center [366, 573] width 18 height 18
click at [369, 543] on icon at bounding box center [366, 542] width 18 height 18
click at [366, 512] on icon at bounding box center [366, 512] width 18 height 18
click at [364, 451] on icon at bounding box center [366, 449] width 18 height 18
click at [365, 421] on icon at bounding box center [366, 419] width 18 height 18
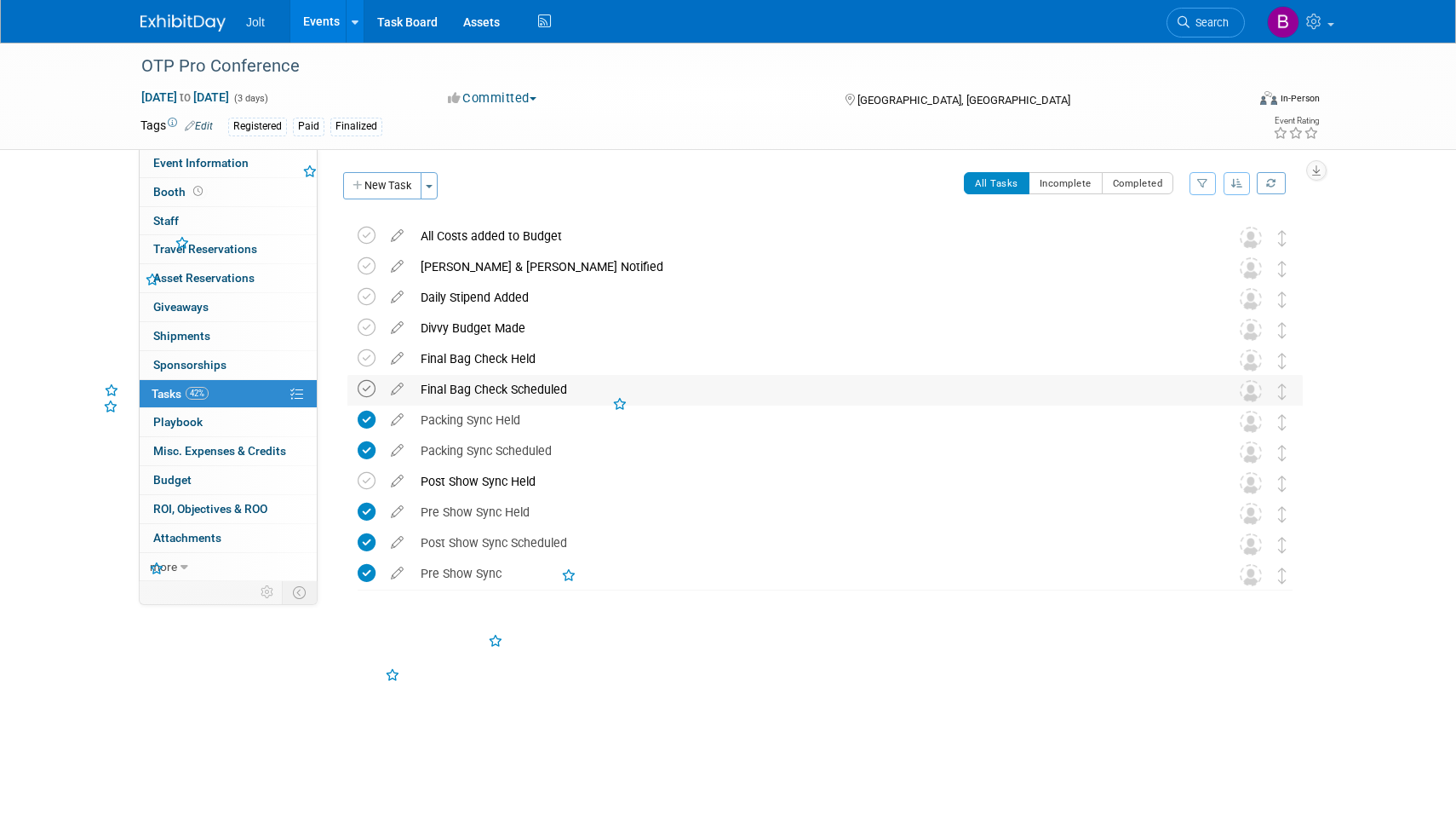
click at [366, 389] on icon at bounding box center [366, 388] width 18 height 18
click at [366, 360] on icon at bounding box center [366, 358] width 18 height 18
click at [366, 327] on icon at bounding box center [366, 327] width 18 height 18
click at [364, 269] on icon at bounding box center [366, 266] width 18 height 18
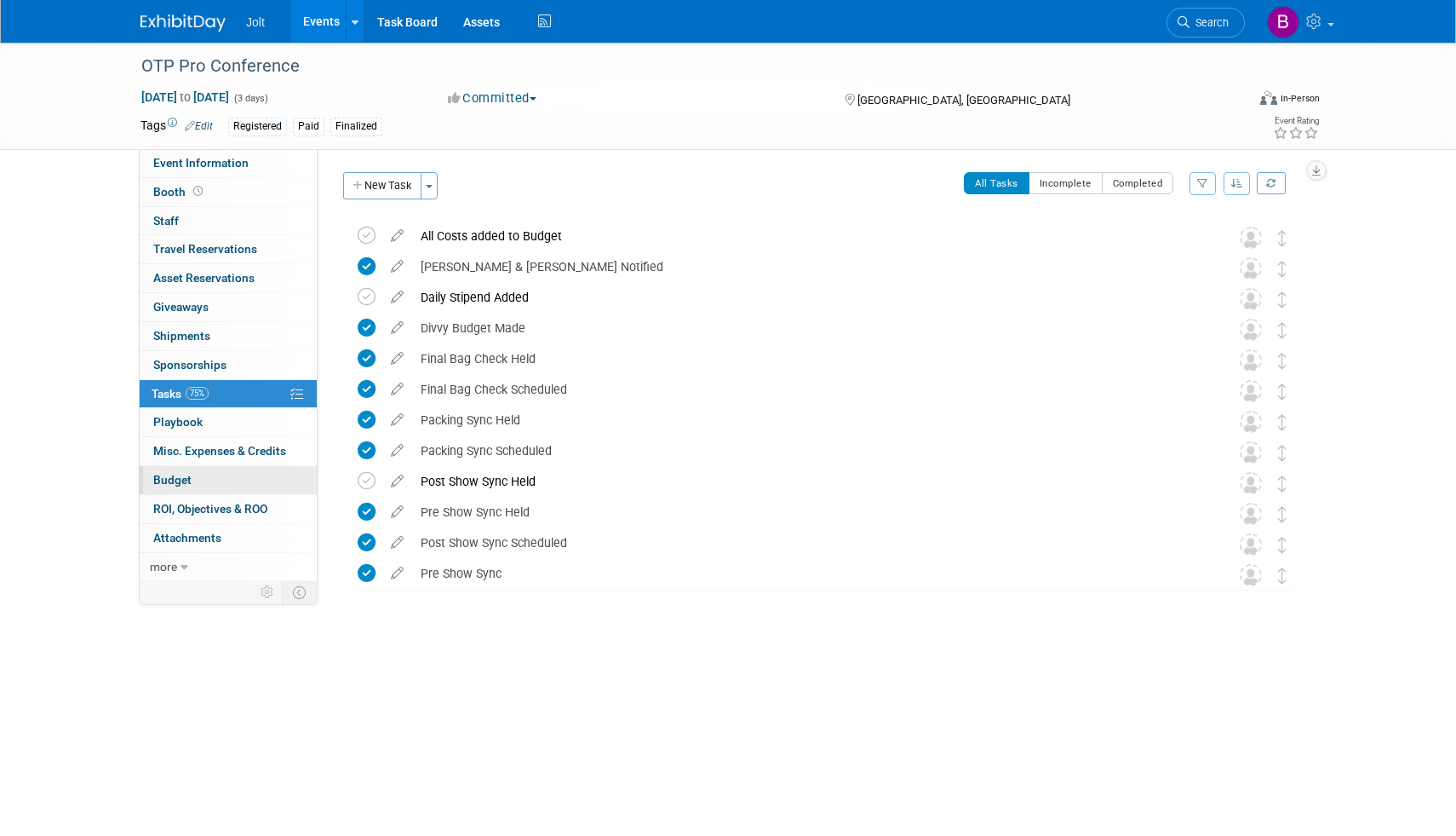
click at [205, 480] on link "Budget" at bounding box center [228, 479] width 177 height 28
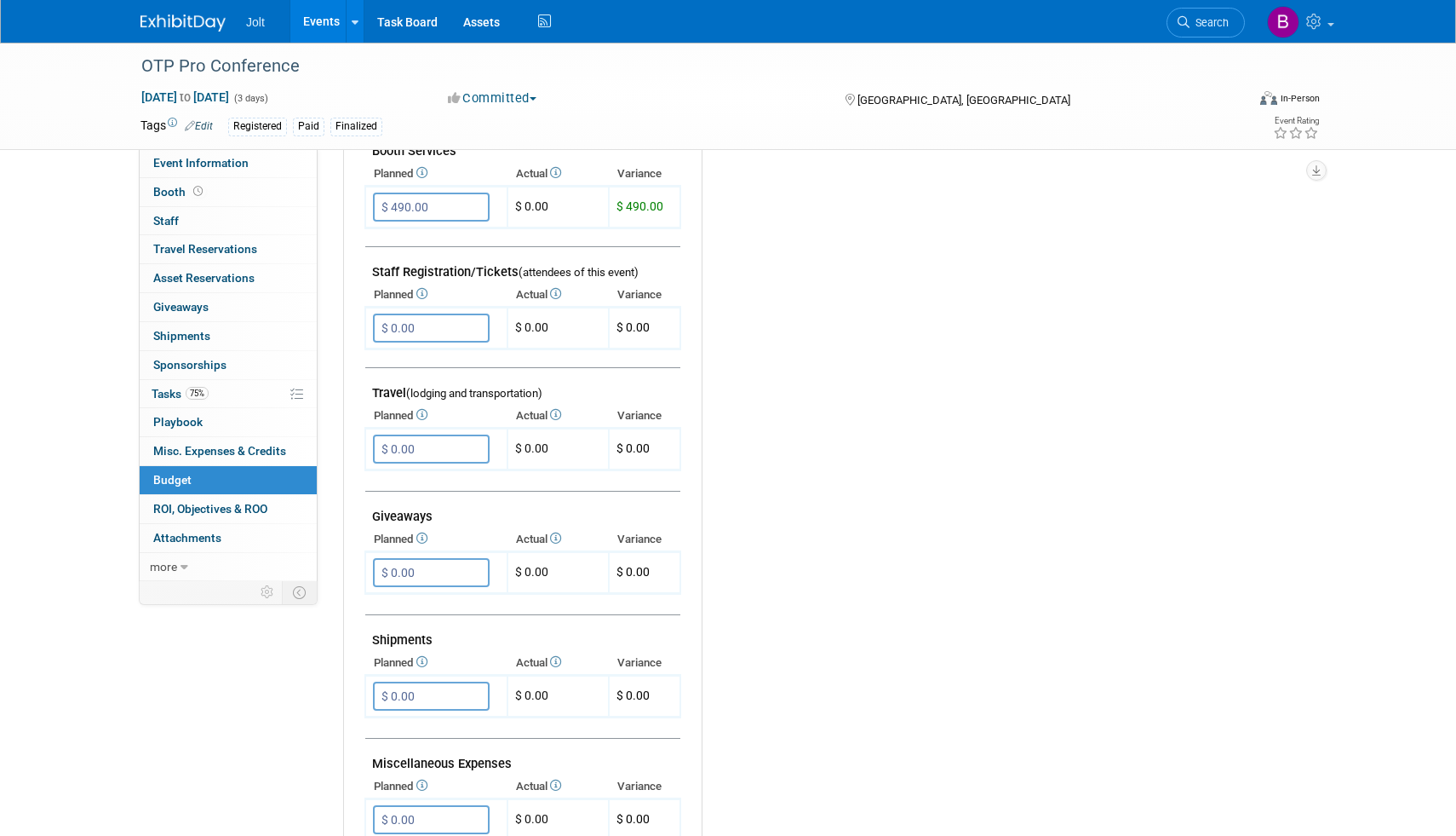
scroll to position [482, 0]
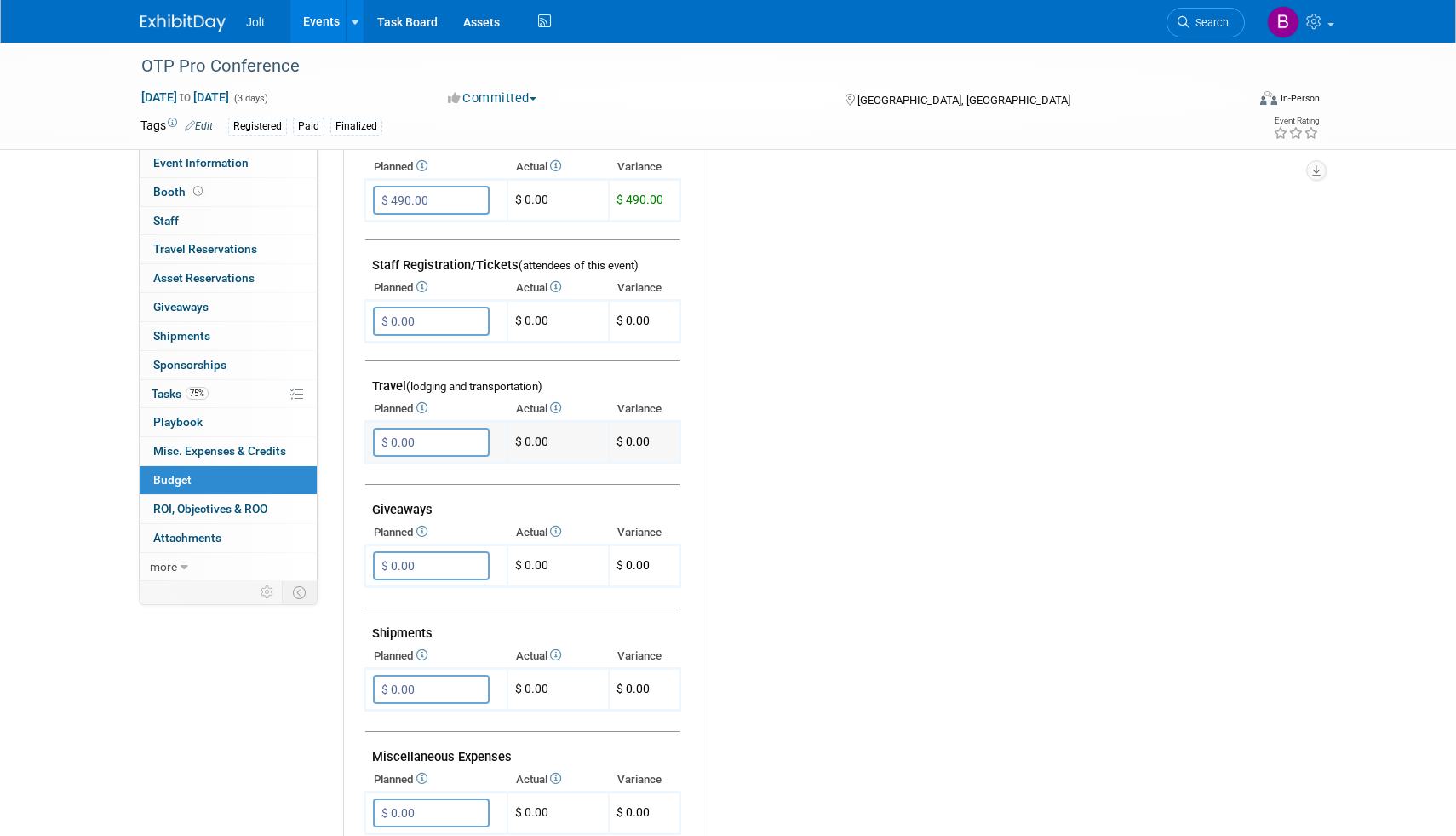
click at [402, 437] on input "$ 0.00" at bounding box center [431, 442] width 116 height 29
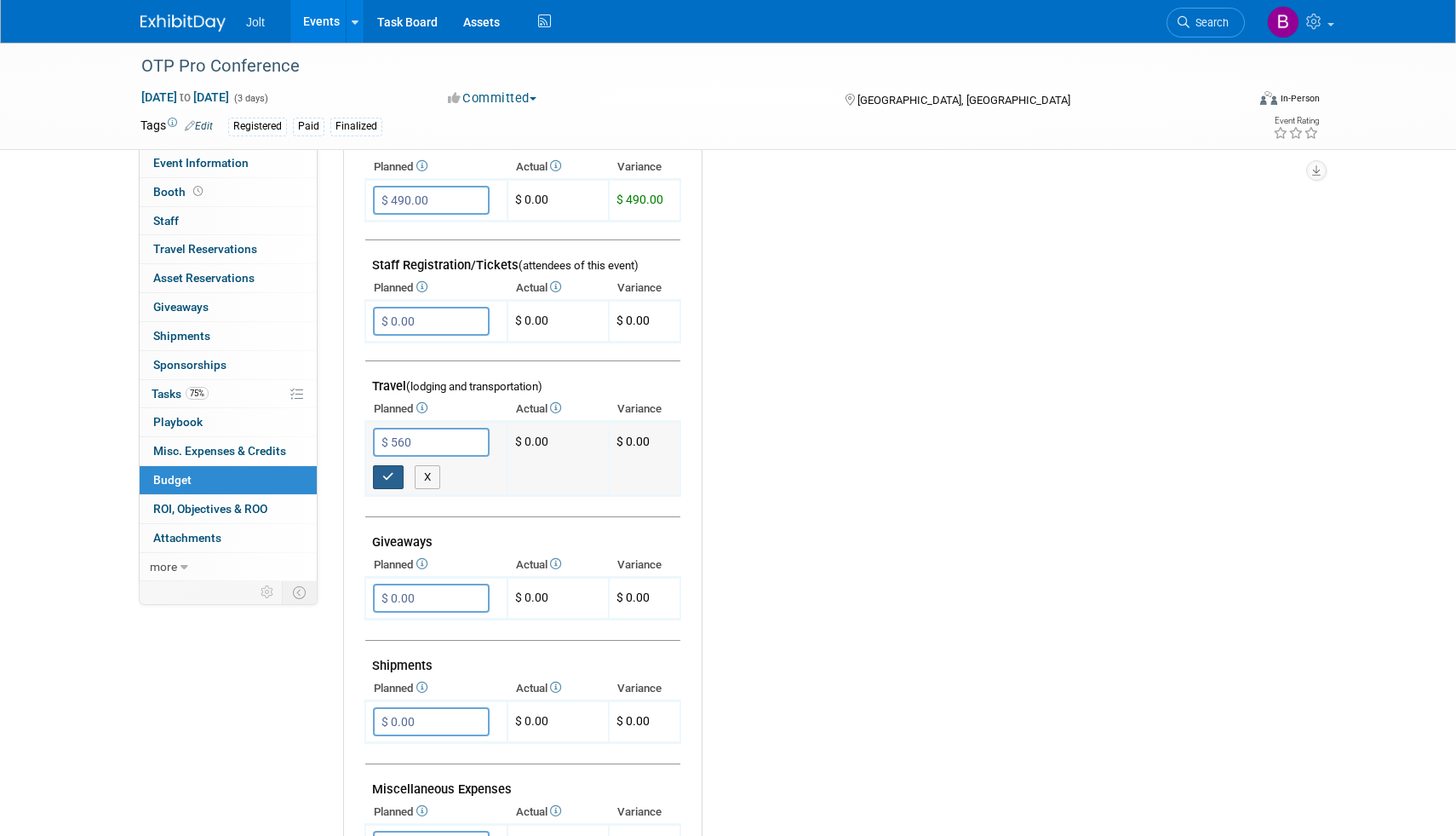
type input "$ 560.00"
click at [382, 483] on button "button" at bounding box center [388, 476] width 31 height 24
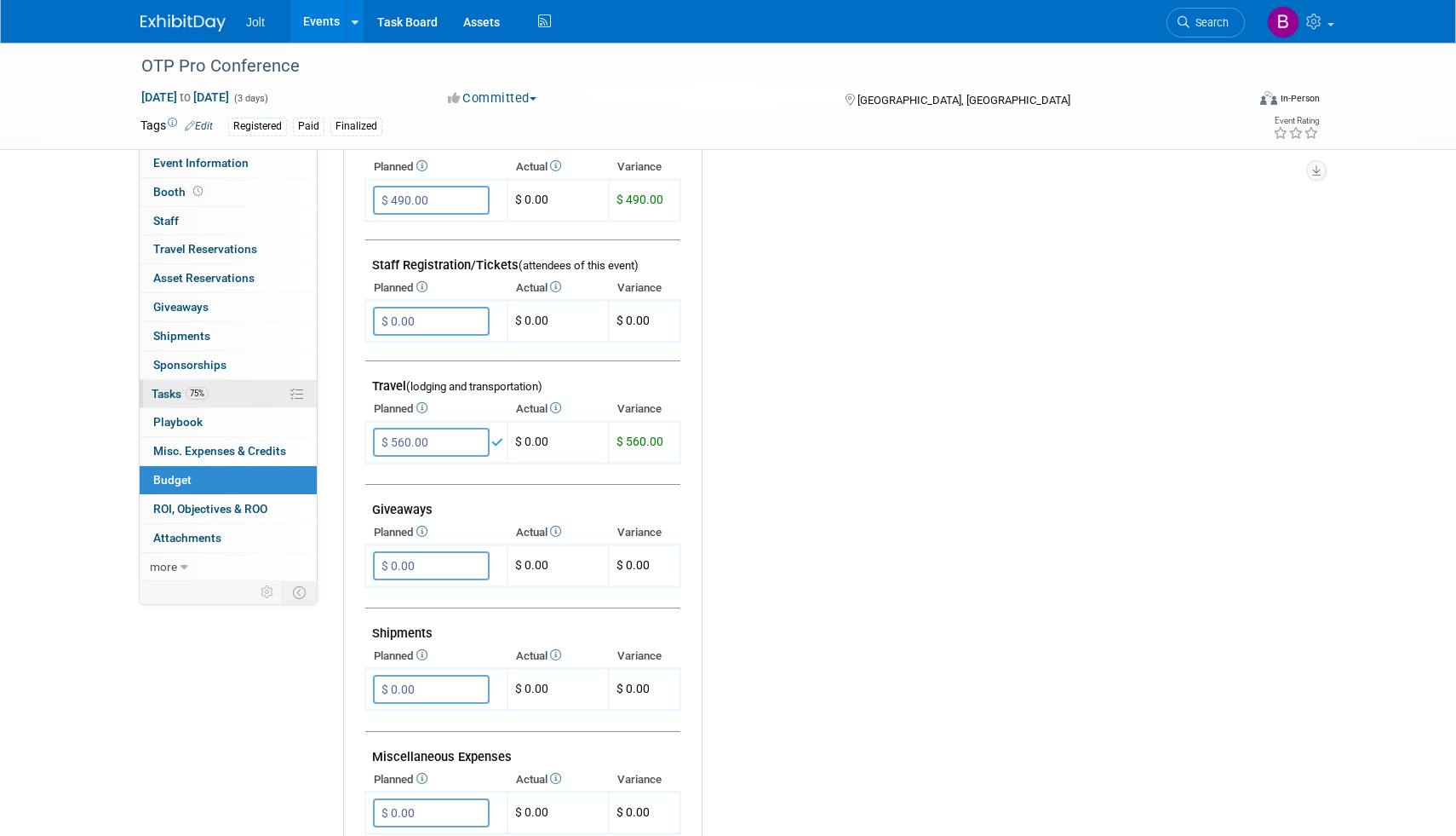
click at [176, 392] on span "Tasks 75%" at bounding box center [180, 393] width 57 height 13
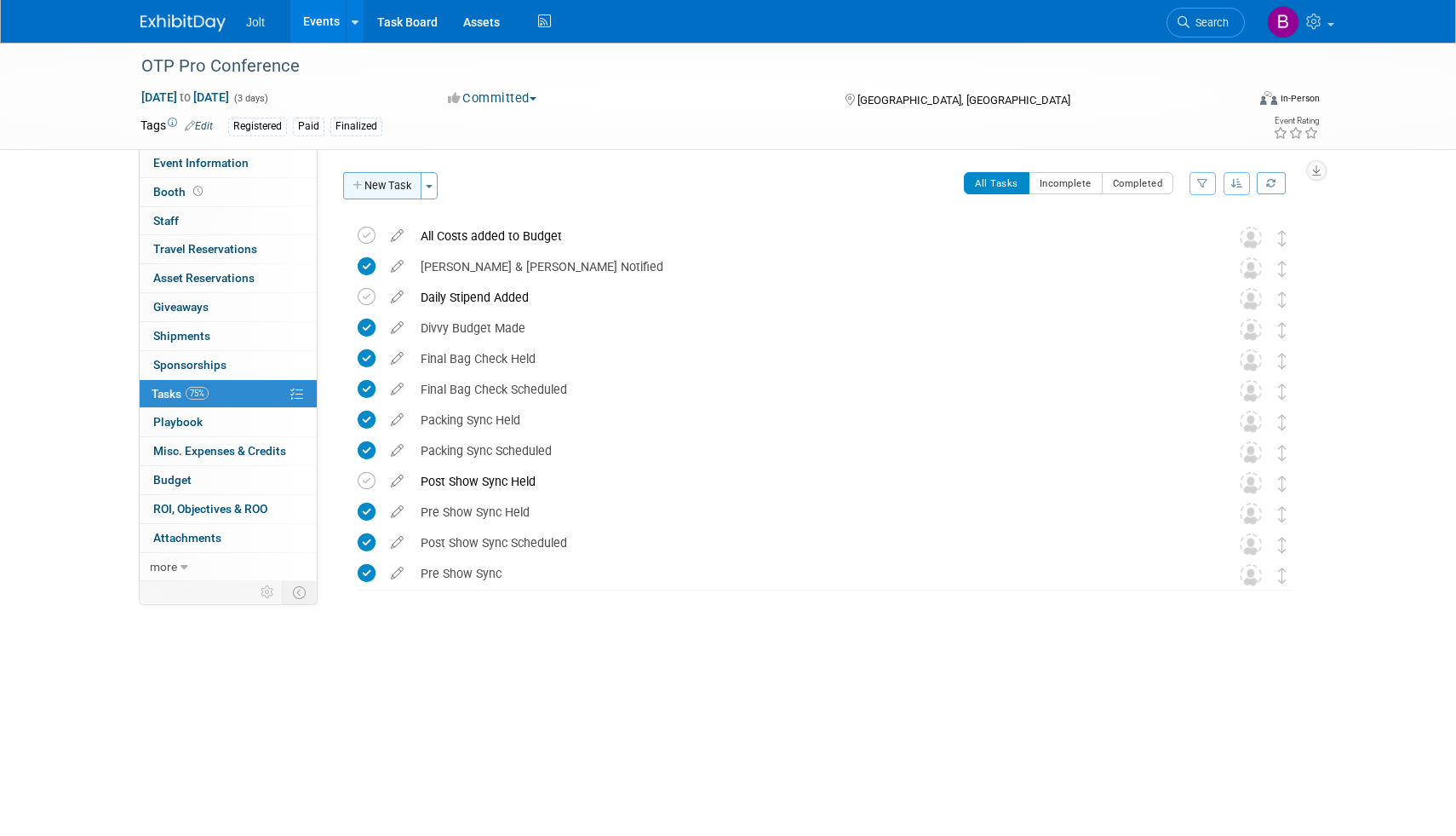
click at [386, 182] on button "New Task" at bounding box center [383, 185] width 78 height 28
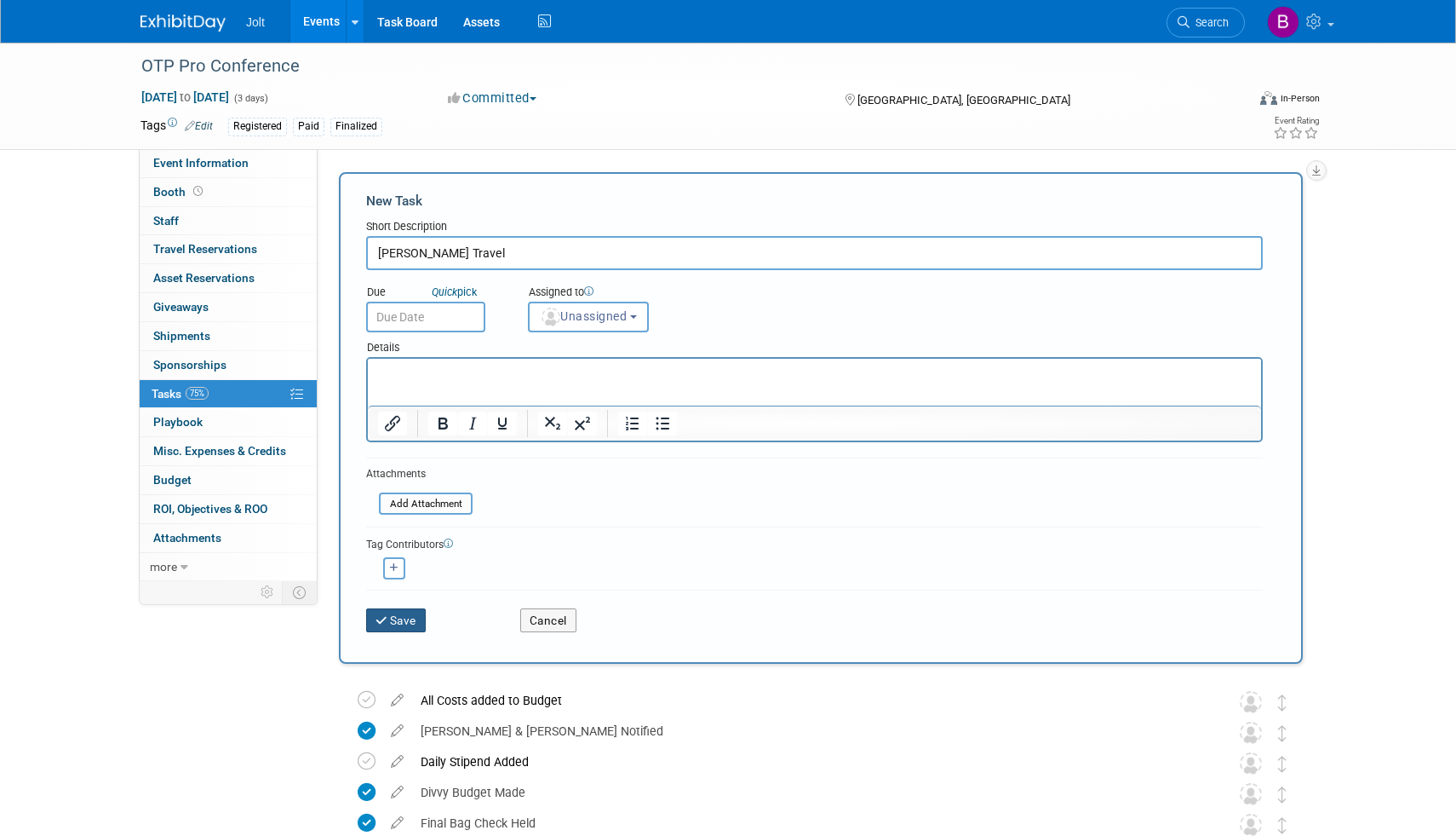
type input "[PERSON_NAME] Travel"
click at [386, 622] on icon "submit" at bounding box center [383, 620] width 14 height 11
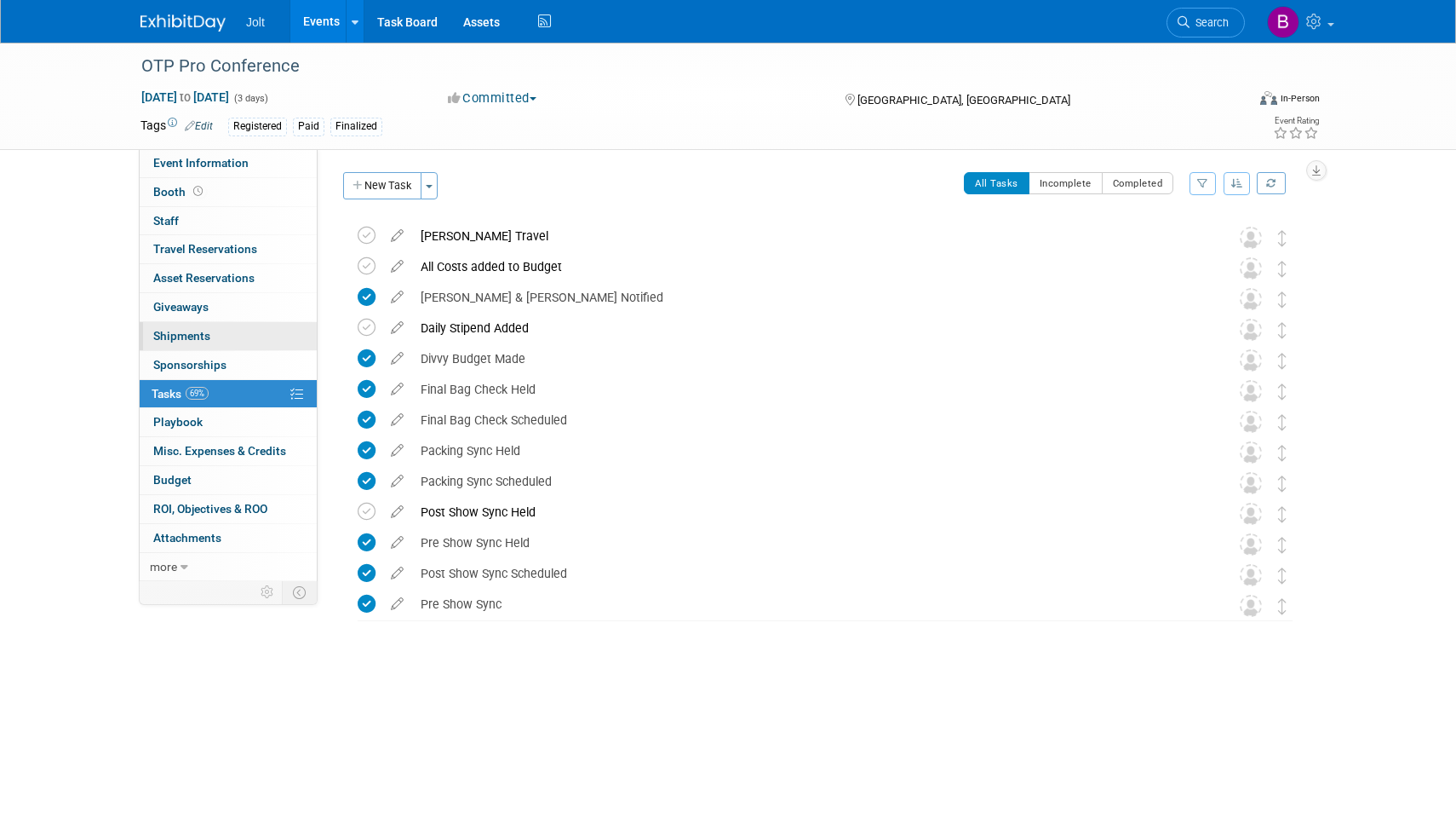
click at [208, 337] on span "Shipments 0" at bounding box center [182, 336] width 57 height 13
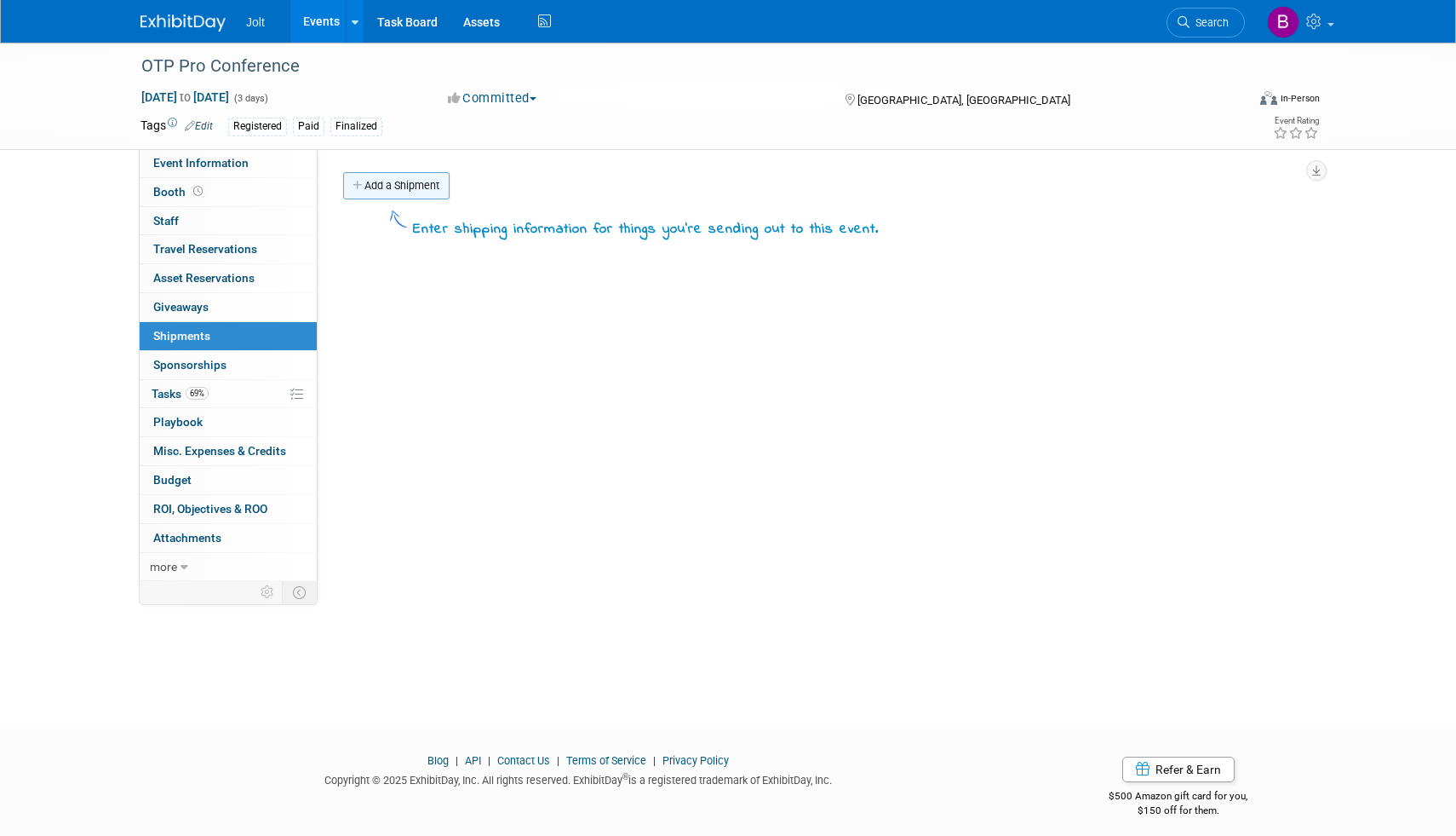
click at [416, 187] on link "Add a Shipment" at bounding box center [397, 185] width 107 height 28
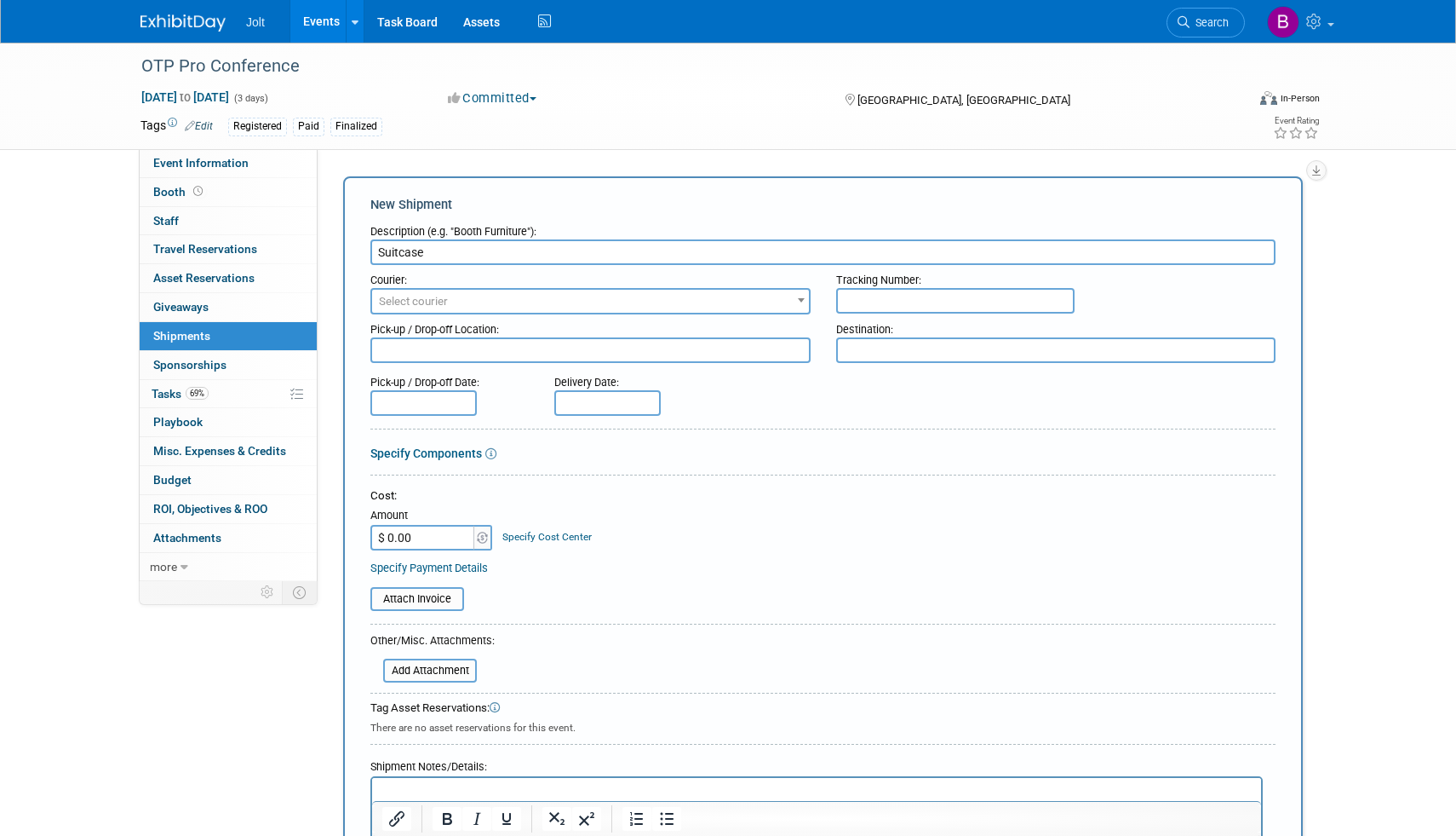
type input "Suitcase"
click at [900, 305] on input "text" at bounding box center [956, 301] width 239 height 26
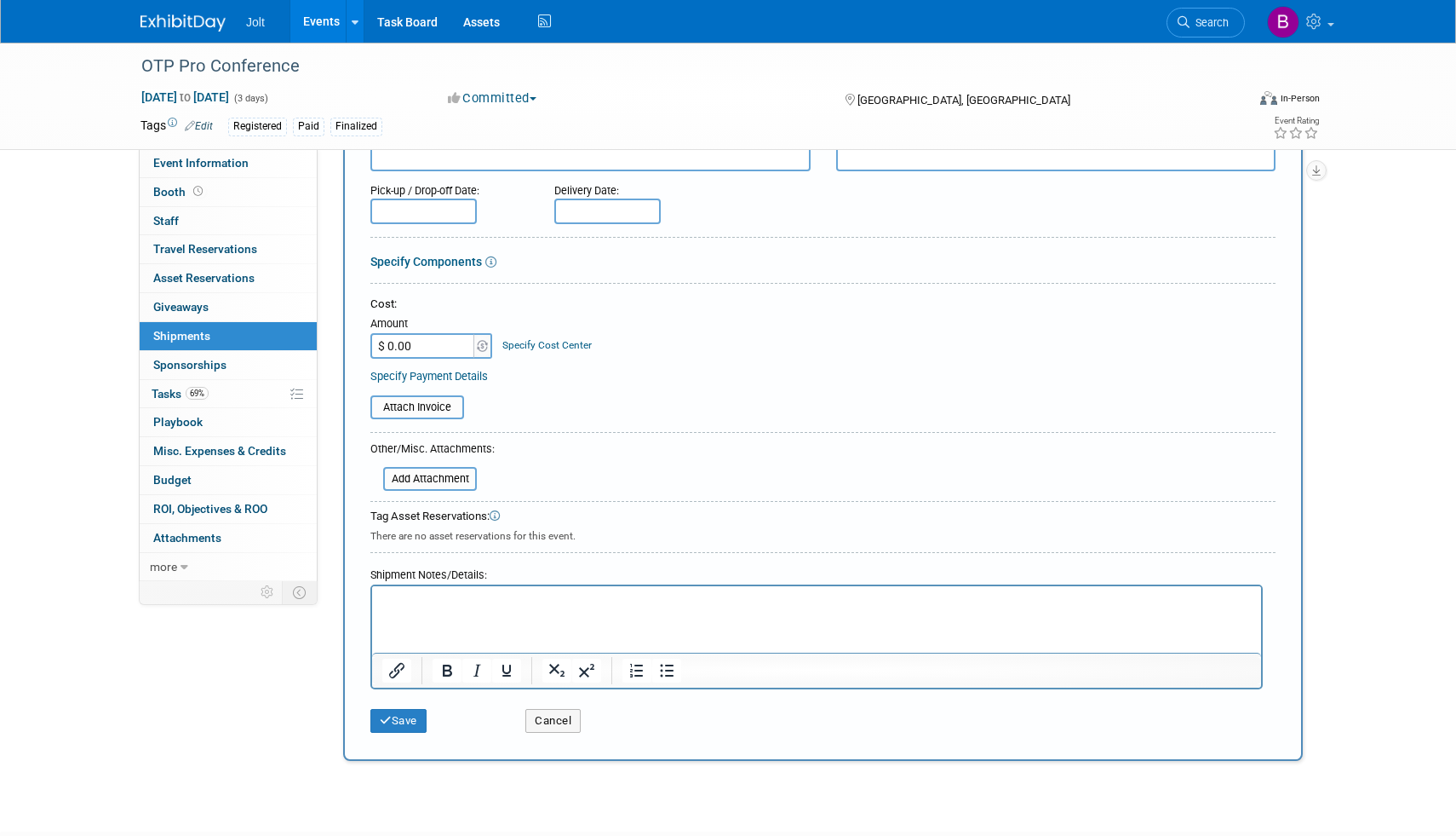
scroll to position [215, 0]
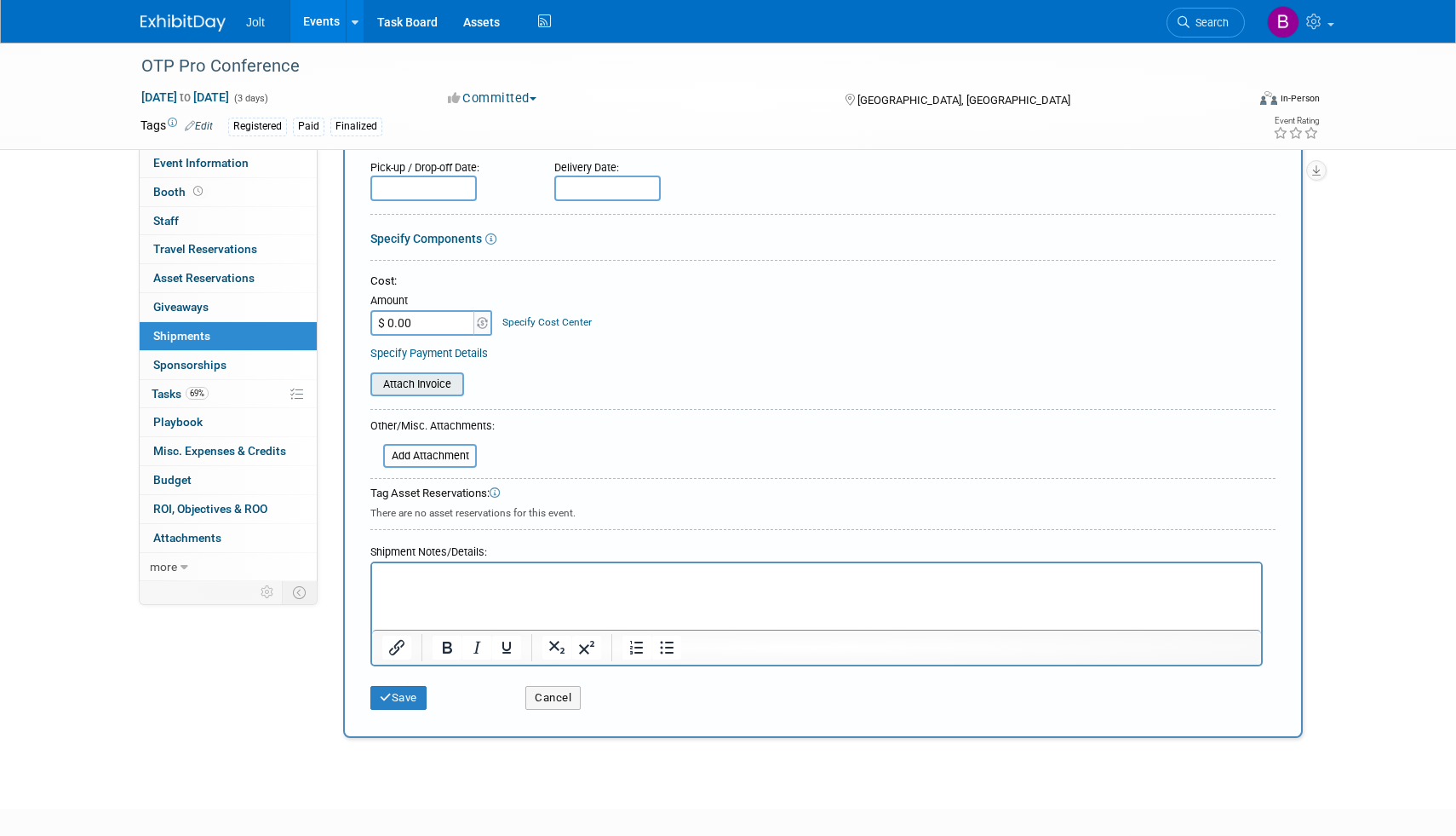
type input "884388629176"
click at [433, 388] on input "file" at bounding box center [361, 384] width 202 height 20
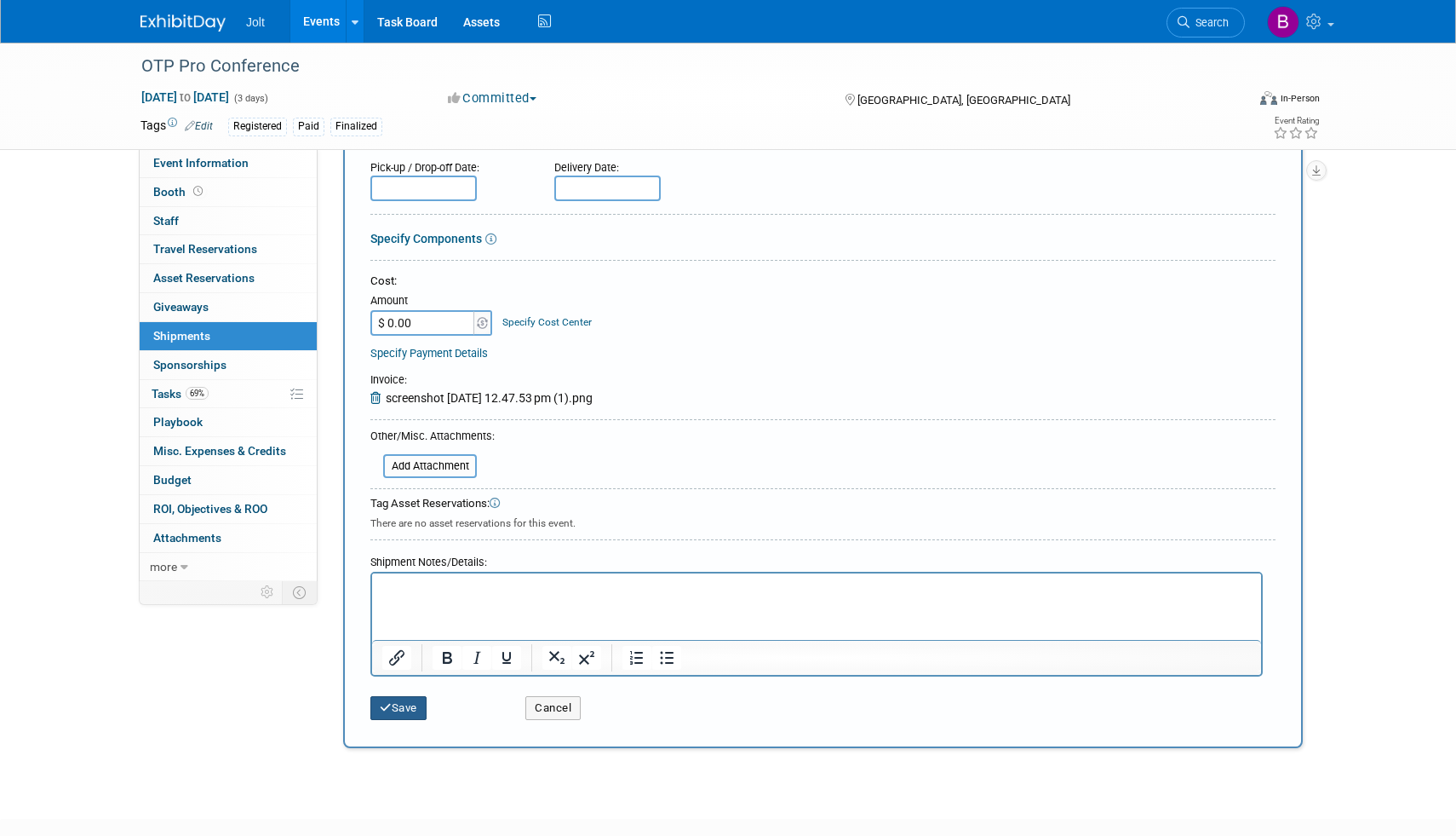
click at [394, 710] on button "Save" at bounding box center [398, 707] width 56 height 24
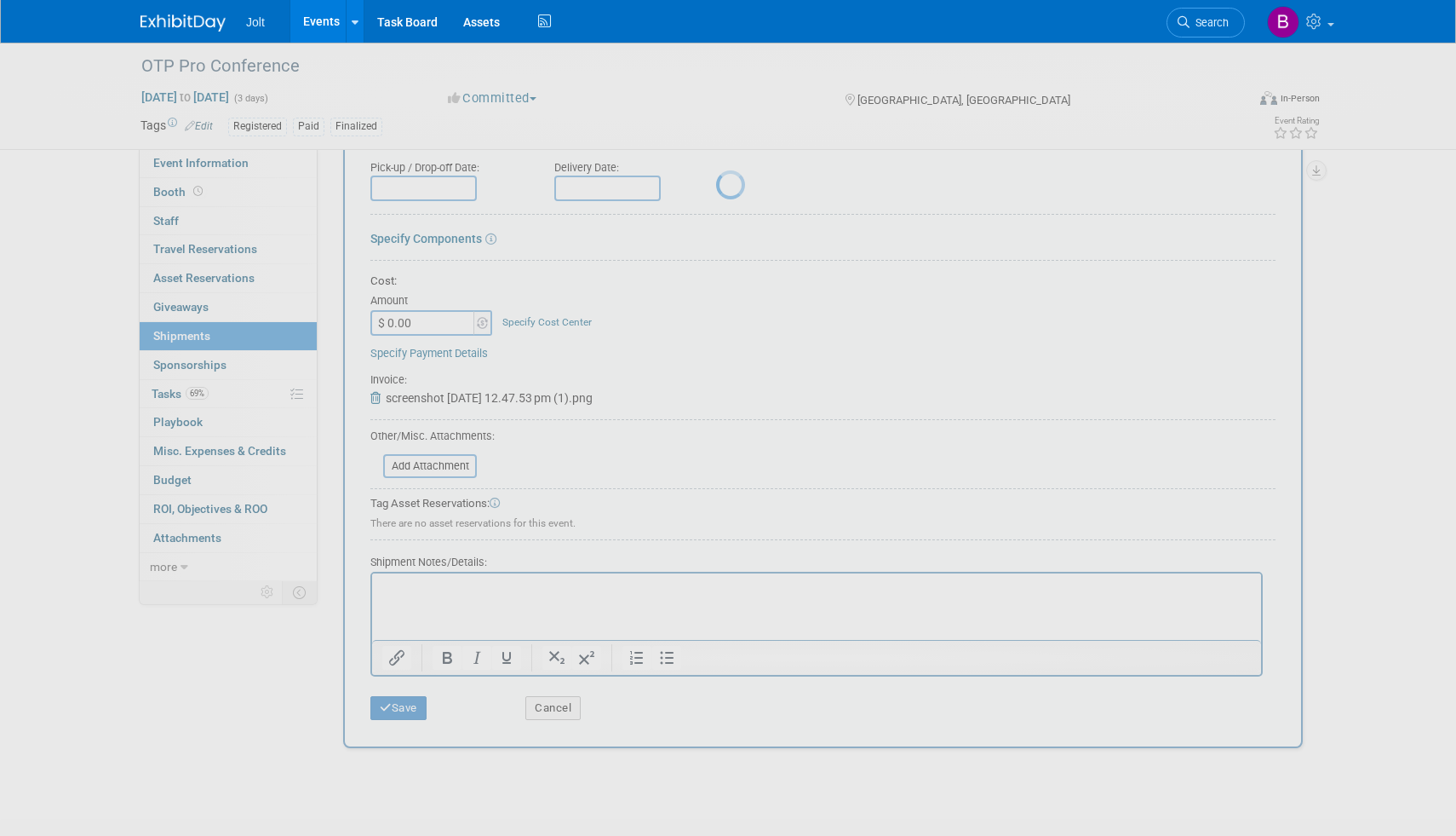
scroll to position [10, 0]
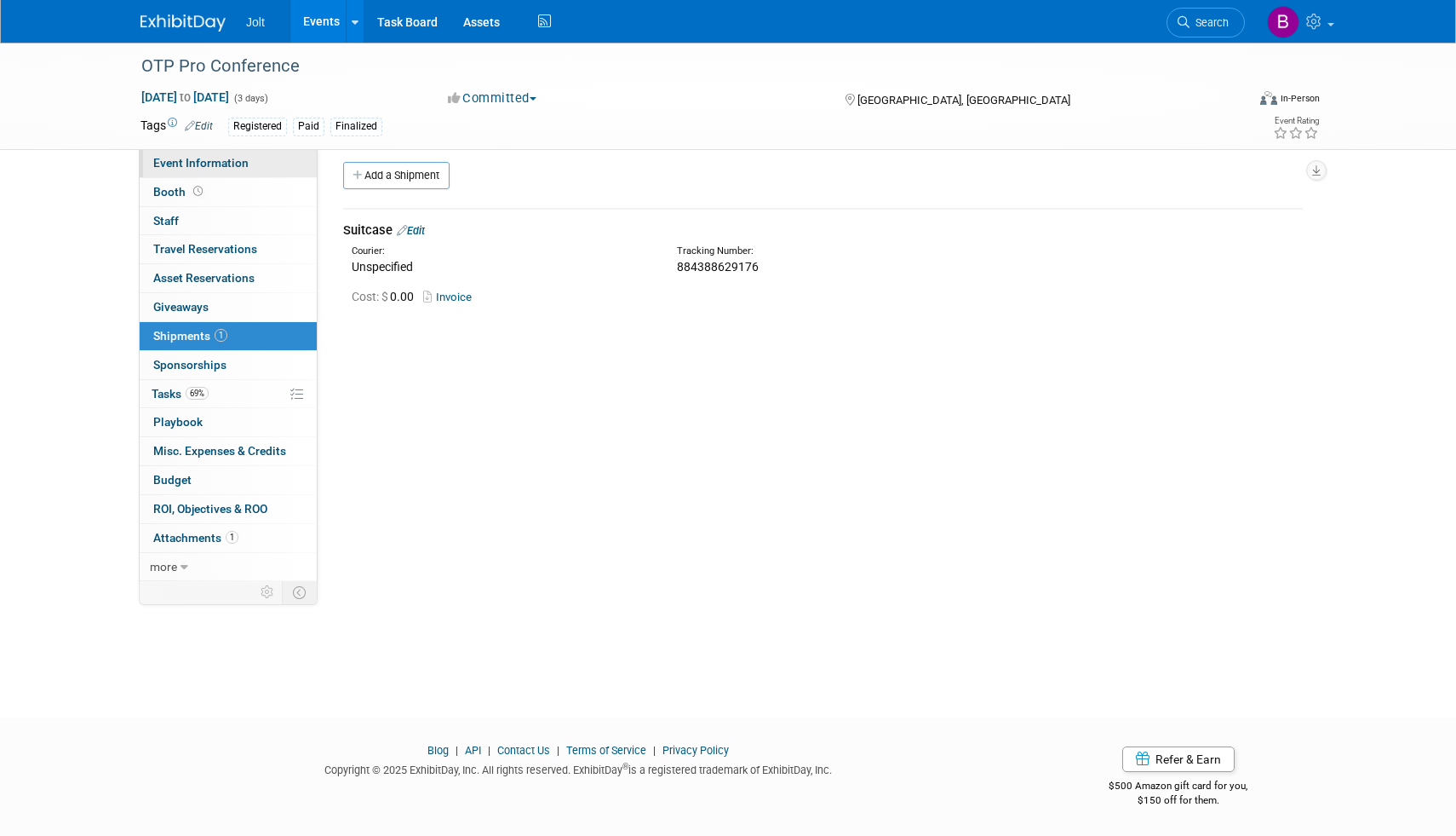
click at [240, 161] on span "Event Information" at bounding box center [201, 162] width 95 height 13
